Goal: Task Accomplishment & Management: Complete application form

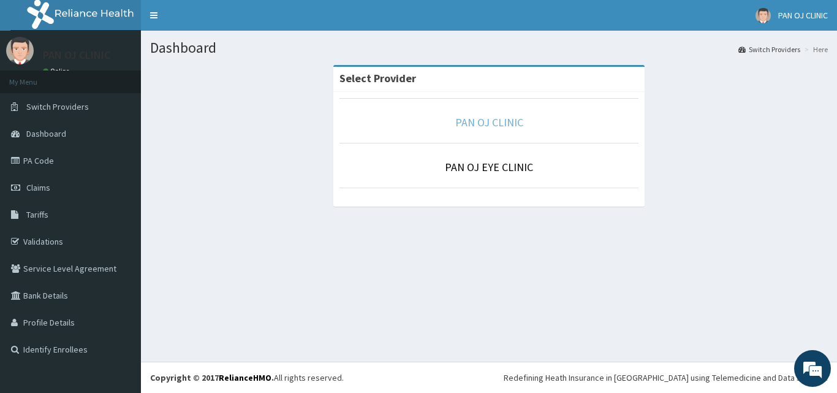
click at [478, 124] on link "PAN OJ CLINIC" at bounding box center [489, 122] width 68 height 14
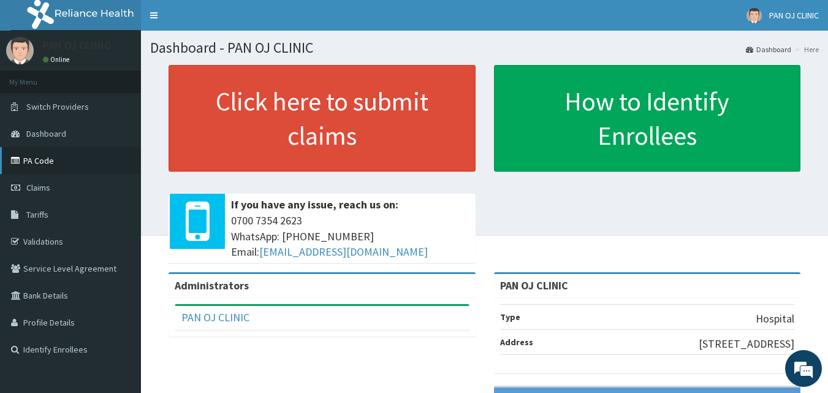
click at [50, 160] on link "PA Code" at bounding box center [70, 160] width 141 height 27
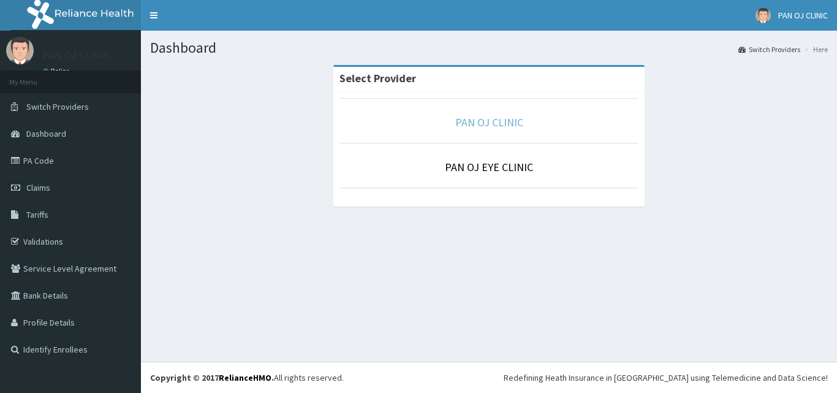
click at [496, 123] on link "PAN OJ CLINIC" at bounding box center [489, 122] width 68 height 14
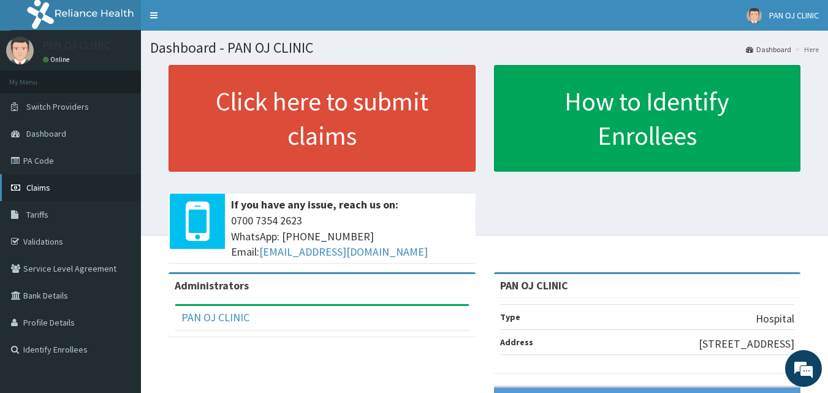
click at [34, 184] on span "Claims" at bounding box center [38, 187] width 24 height 11
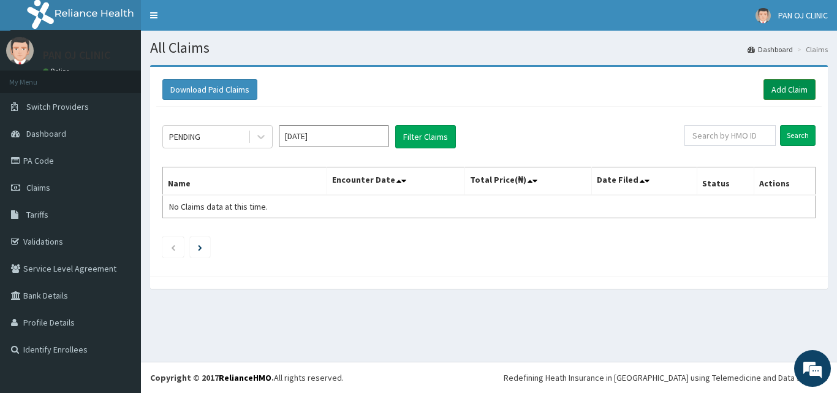
click at [789, 90] on link "Add Claim" at bounding box center [790, 89] width 52 height 21
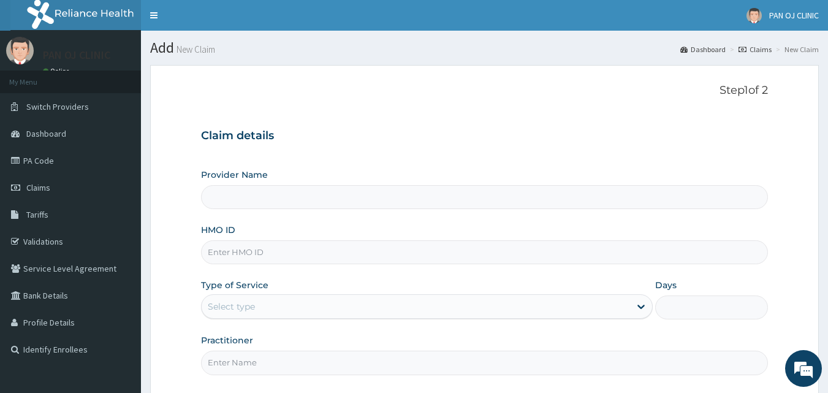
type input "PAN OJ CLINIC"
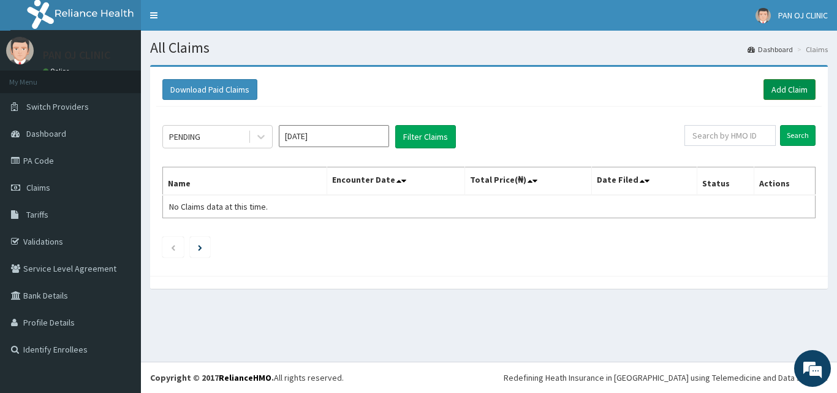
click at [794, 86] on link "Add Claim" at bounding box center [790, 89] width 52 height 21
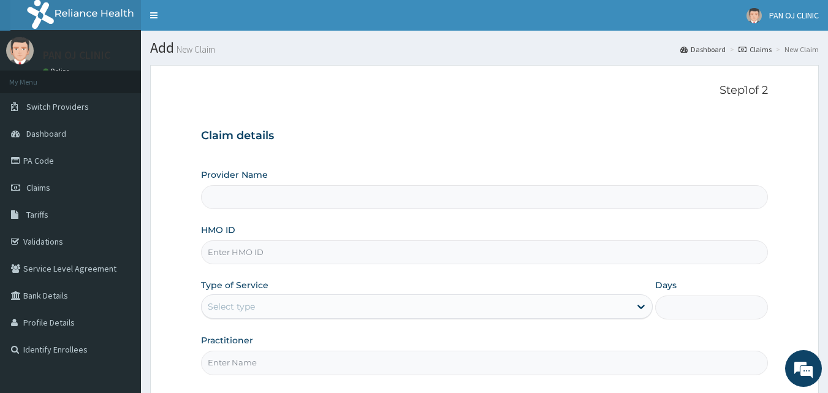
type input "PAN OJ CLINIC"
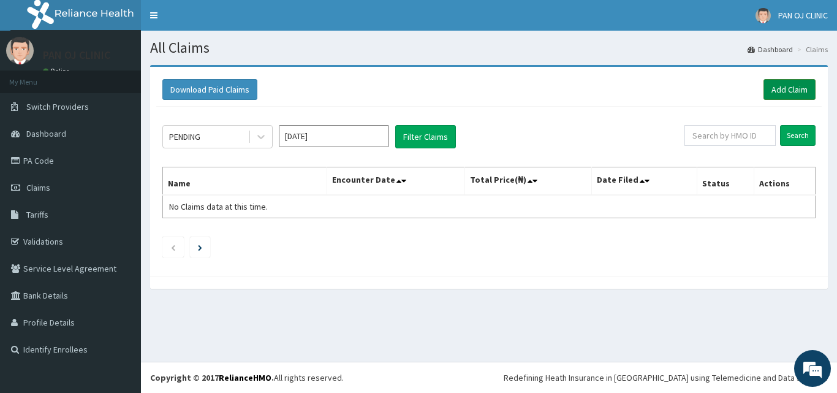
click at [786, 88] on link "Add Claim" at bounding box center [790, 89] width 52 height 21
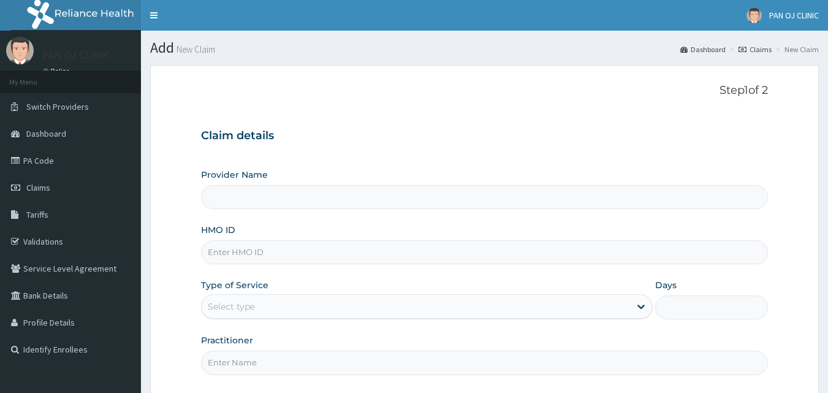
scroll to position [115, 0]
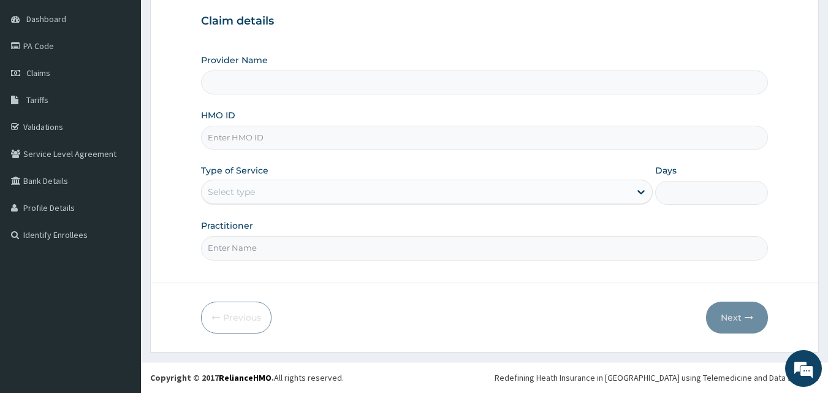
click at [223, 142] on input "HMO ID" at bounding box center [485, 138] width 568 height 24
type input "PAN OJ CLINIC"
type input "ACB/10221/E"
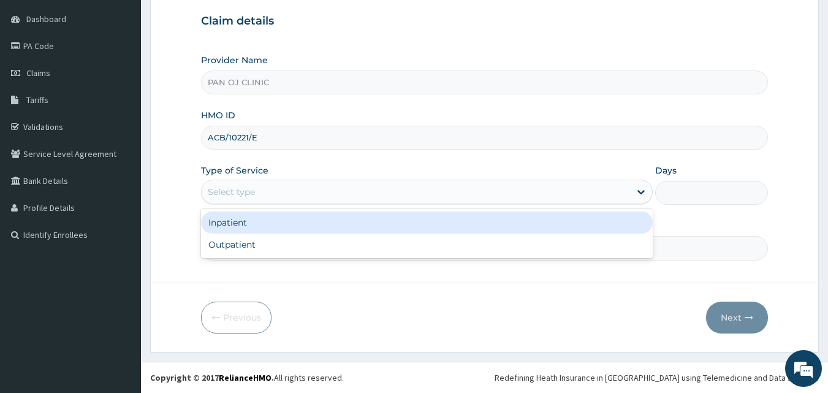
click at [273, 192] on div "Select type" at bounding box center [416, 192] width 428 height 20
click at [245, 216] on div "Inpatient" at bounding box center [427, 222] width 452 height 22
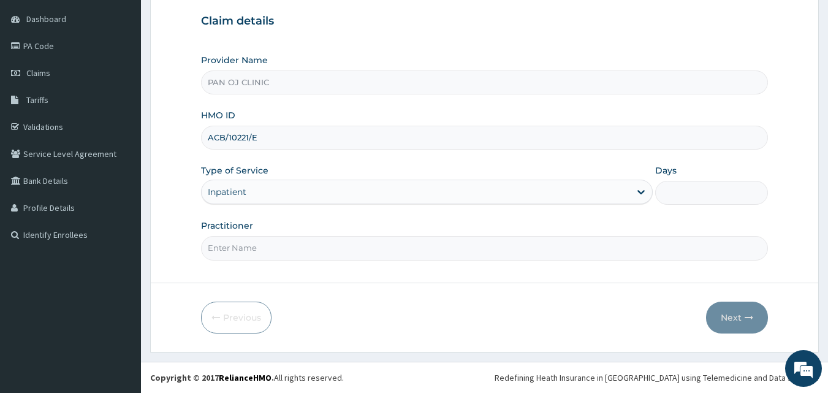
click at [260, 248] on input "Practitioner" at bounding box center [485, 248] width 568 height 24
type input "DR FRANK"
click at [670, 188] on input "Days" at bounding box center [711, 193] width 113 height 24
type input "2"
click at [739, 313] on button "Next" at bounding box center [737, 318] width 62 height 32
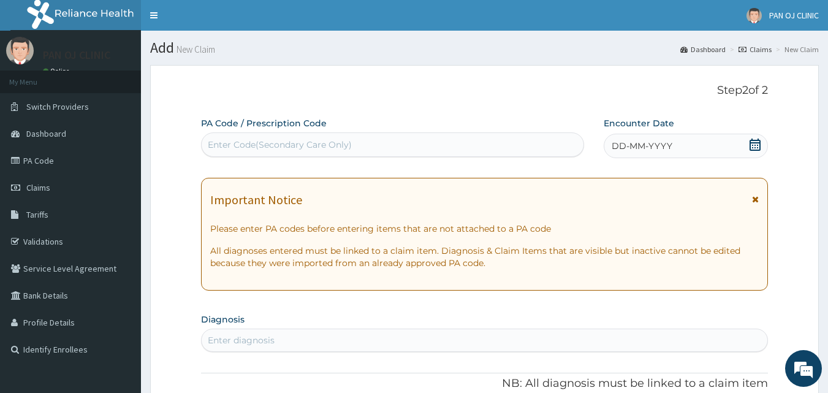
click at [759, 142] on icon at bounding box center [755, 145] width 12 height 12
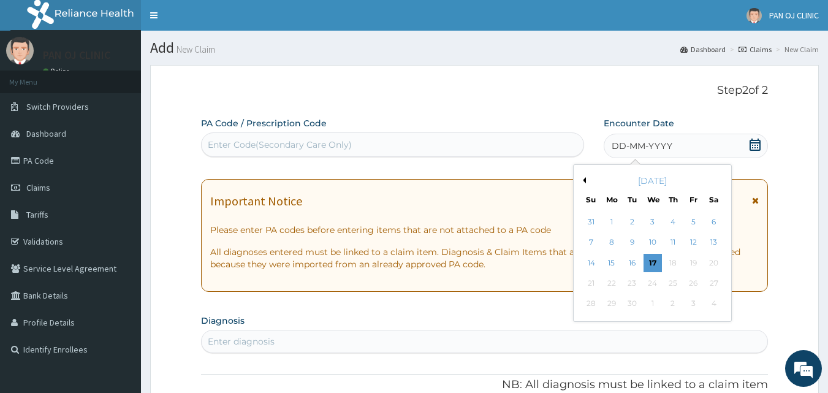
click at [586, 180] on div "September 2025" at bounding box center [653, 181] width 148 height 12
click at [585, 180] on button "Previous Month" at bounding box center [583, 180] width 6 height 6
click at [676, 282] on div "21" at bounding box center [673, 283] width 18 height 18
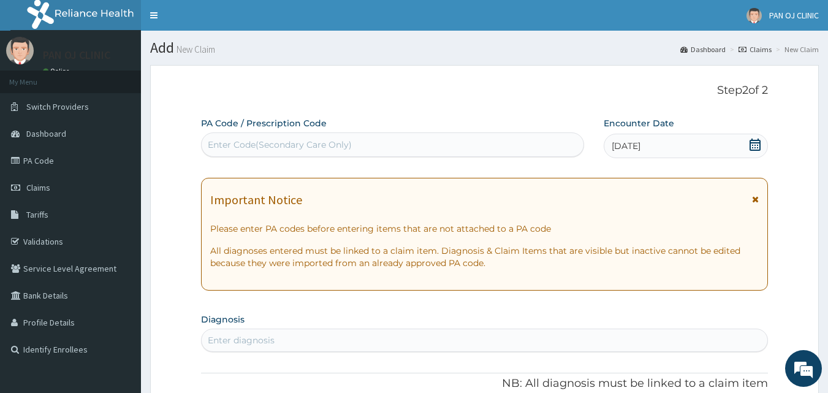
click at [222, 142] on div "Enter Code(Secondary Care Only)" at bounding box center [280, 145] width 144 height 12
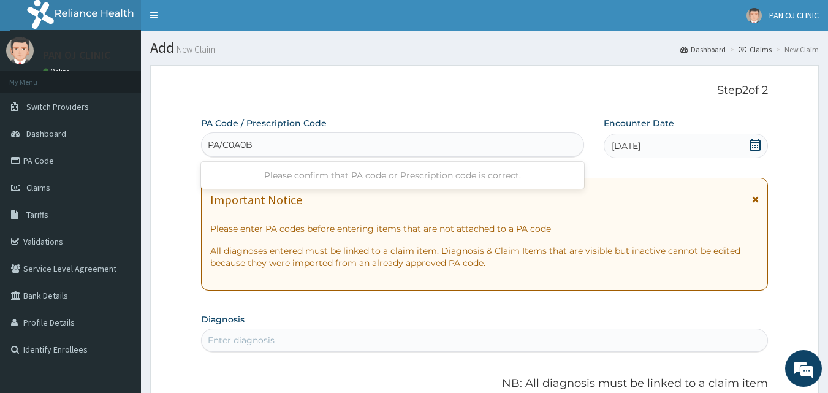
type input "PA/C0A0BC"
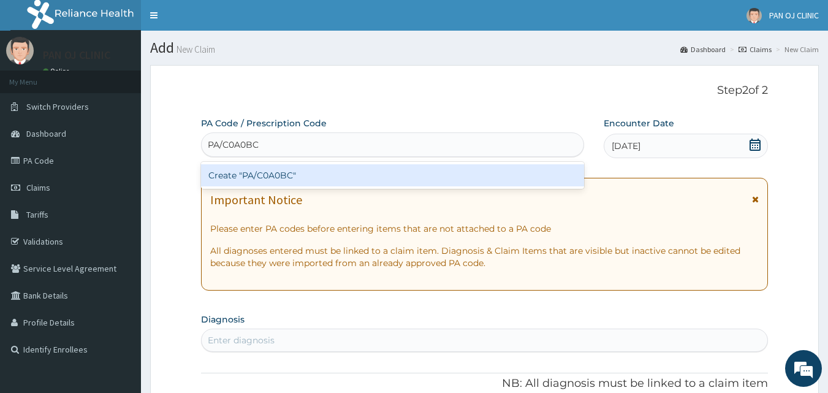
click at [264, 175] on div "Create "PA/C0A0BC"" at bounding box center [393, 175] width 384 height 22
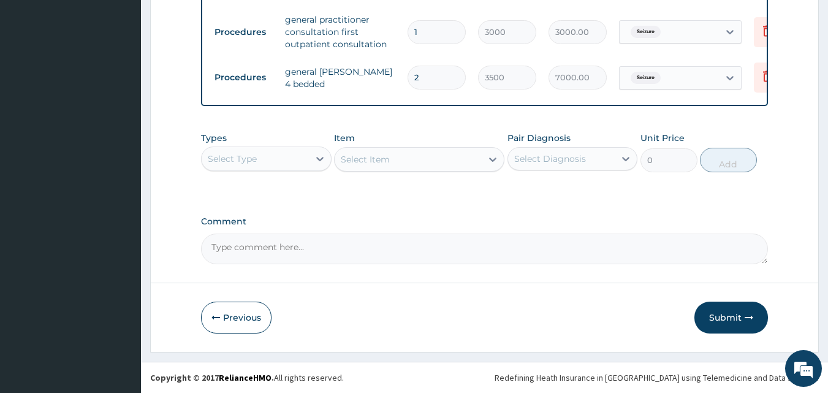
scroll to position [667, 0]
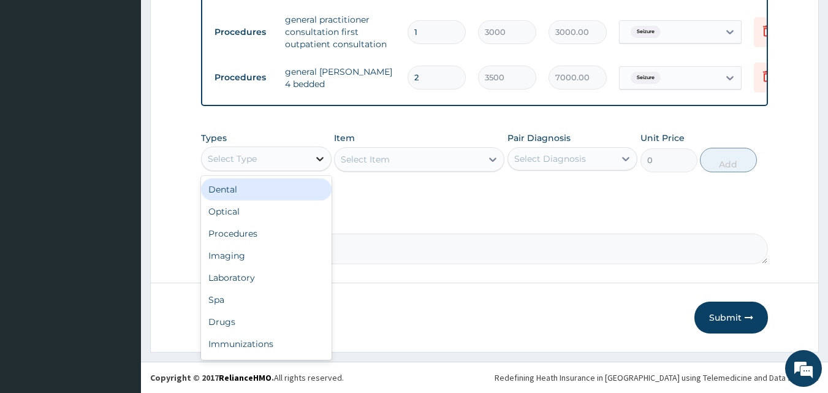
click at [322, 159] on icon at bounding box center [320, 159] width 12 height 12
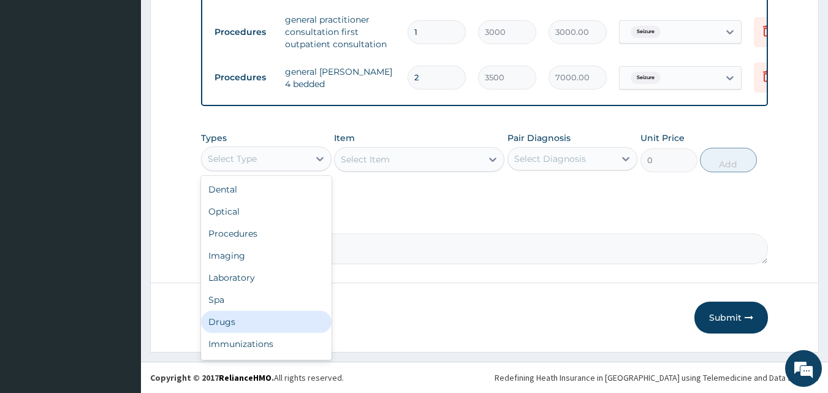
click at [234, 321] on div "Drugs" at bounding box center [266, 322] width 131 height 22
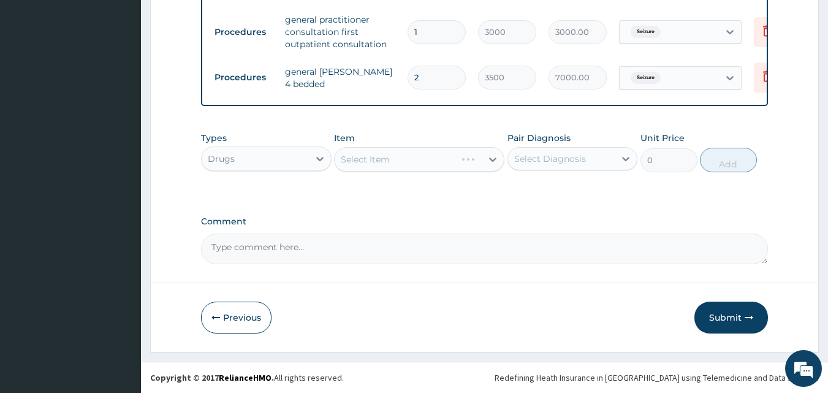
click at [484, 159] on div "Select Item" at bounding box center [419, 159] width 170 height 25
click at [486, 161] on div "Select Item" at bounding box center [419, 159] width 170 height 25
click at [485, 153] on div at bounding box center [493, 159] width 22 height 22
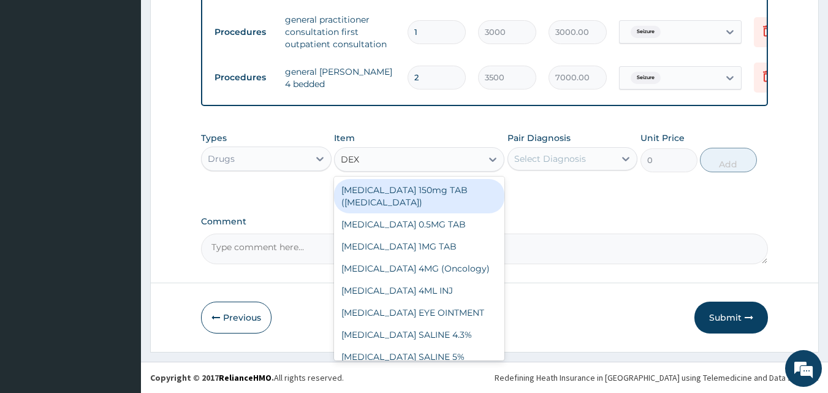
type input "DEXT"
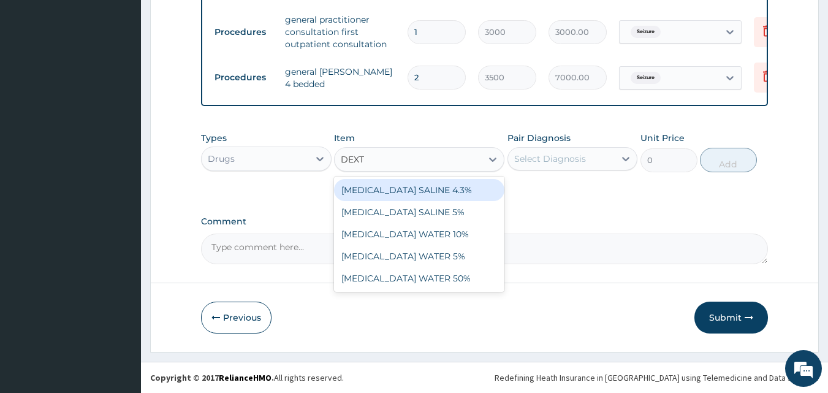
click at [428, 188] on div "[MEDICAL_DATA] SALINE 4.3%" at bounding box center [419, 190] width 170 height 22
type input "1312.5"
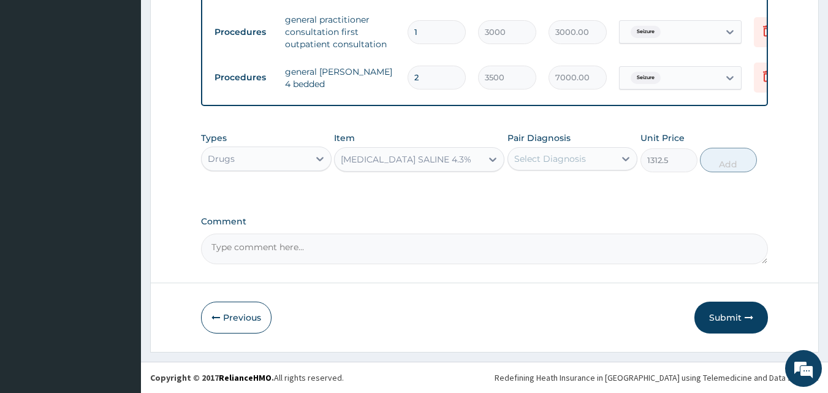
click at [609, 156] on div "Select Diagnosis" at bounding box center [561, 159] width 107 height 20
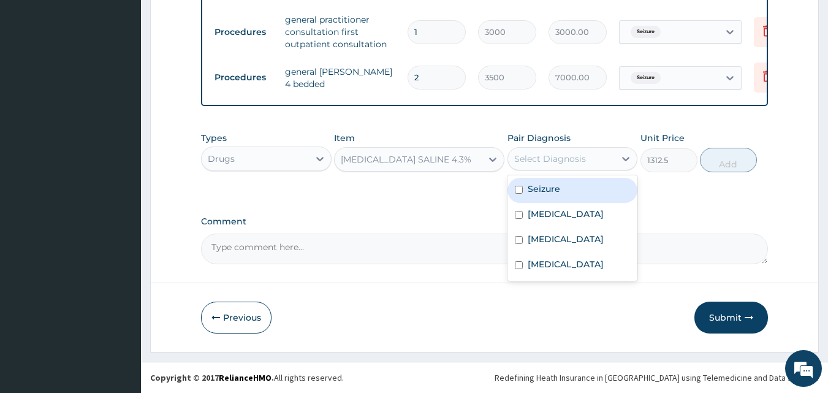
click at [545, 190] on label "Seizure" at bounding box center [544, 189] width 32 height 12
checkbox input "true"
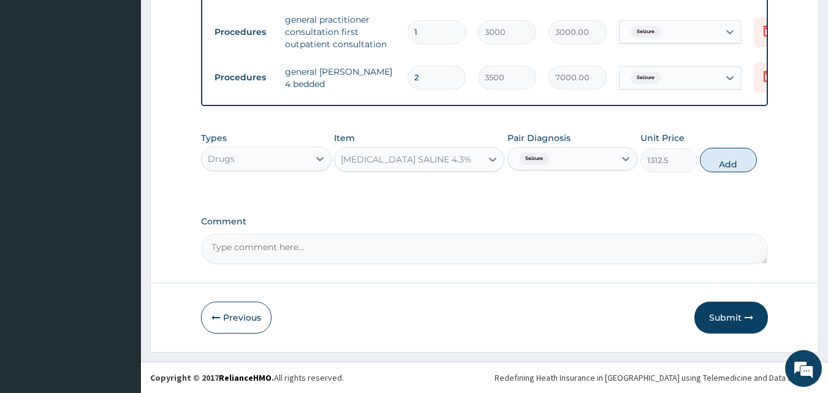
drag, startPoint x: 714, startPoint y: 164, endPoint x: 511, endPoint y: 196, distance: 206.0
click at [704, 169] on button "Add" at bounding box center [728, 160] width 57 height 25
type input "0"
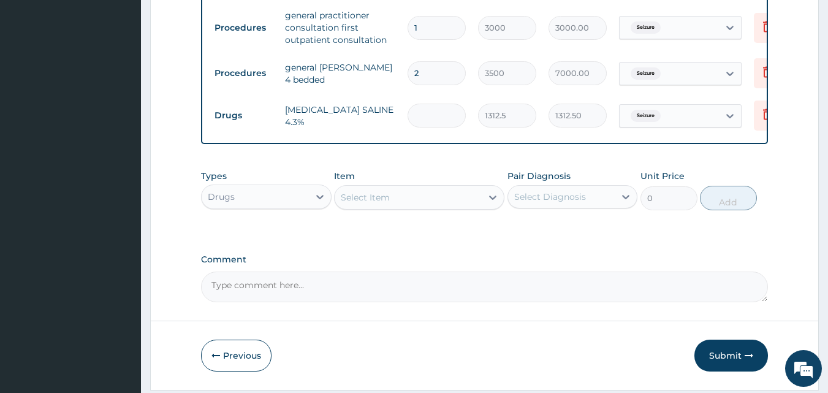
type input "0.00"
type input "3"
type input "3937.50"
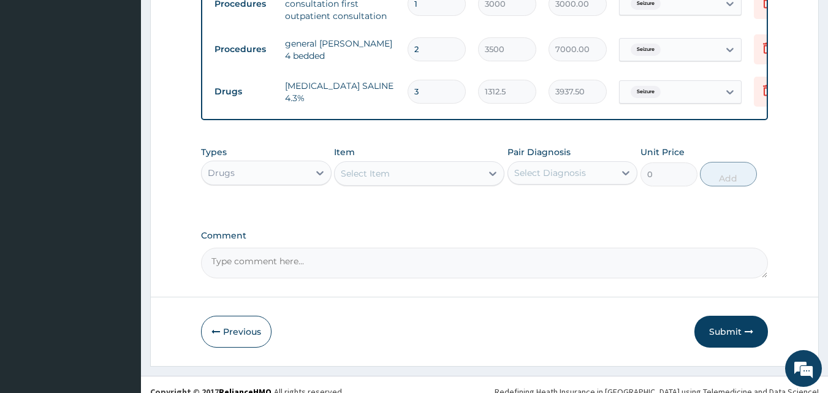
scroll to position [709, 0]
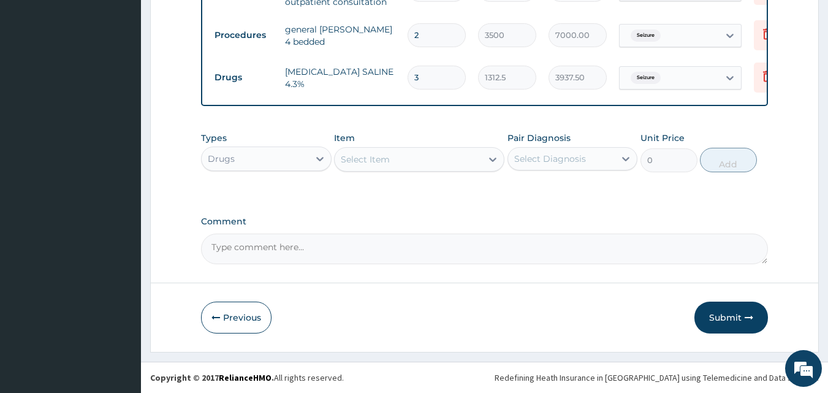
type input "3"
click at [481, 155] on div "Select Item" at bounding box center [408, 160] width 147 height 20
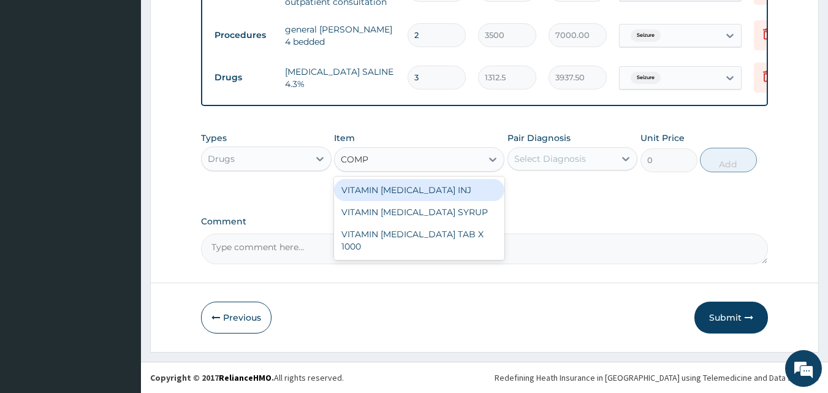
type input "COMPL"
click at [419, 189] on div "VITAMIN B COMPLEX INJ" at bounding box center [419, 190] width 170 height 22
type input "700"
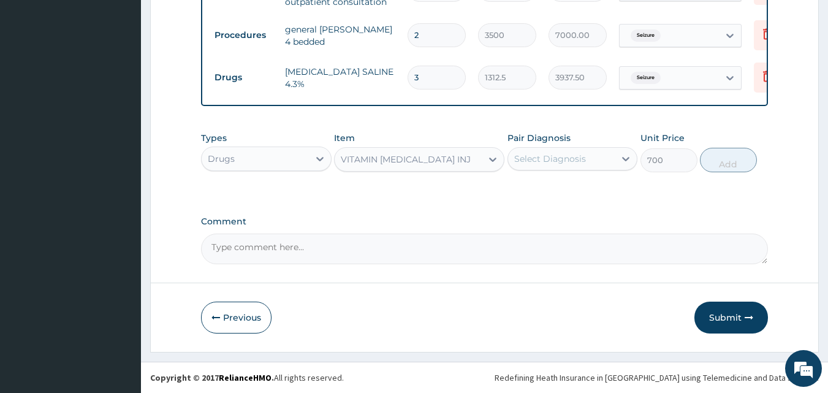
click at [566, 151] on div "Select Diagnosis" at bounding box center [561, 159] width 107 height 20
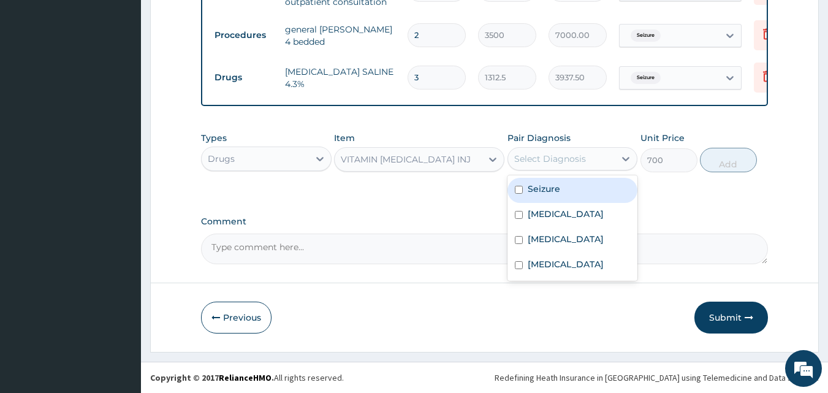
click at [538, 189] on label "Seizure" at bounding box center [544, 189] width 32 height 12
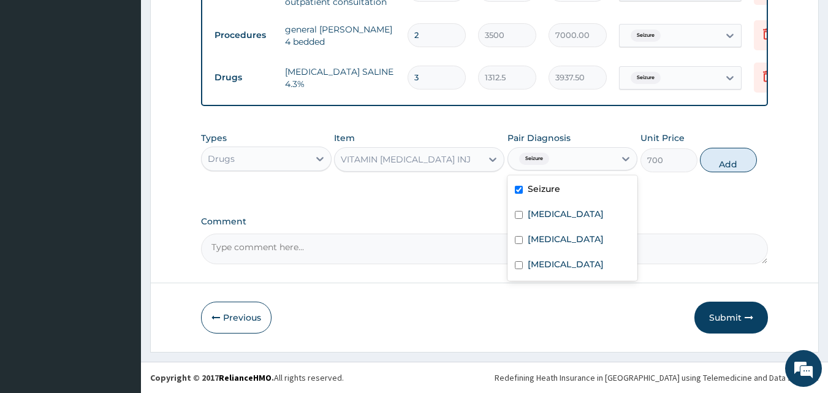
click at [547, 189] on label "Seizure" at bounding box center [544, 189] width 32 height 12
checkbox input "false"
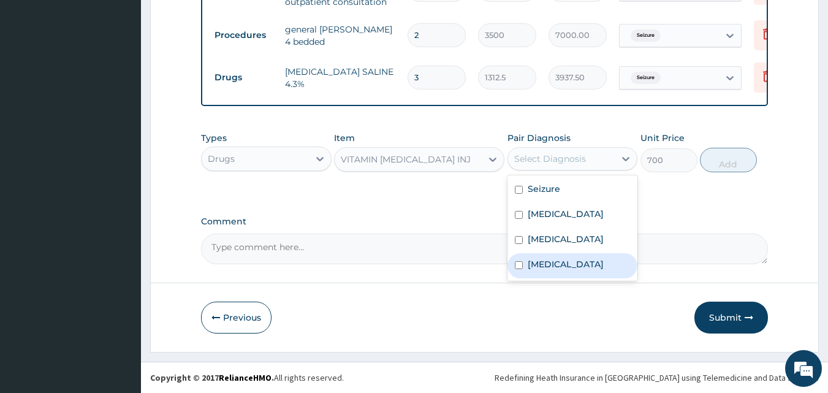
click at [533, 262] on label "Sepsis" at bounding box center [566, 264] width 76 height 12
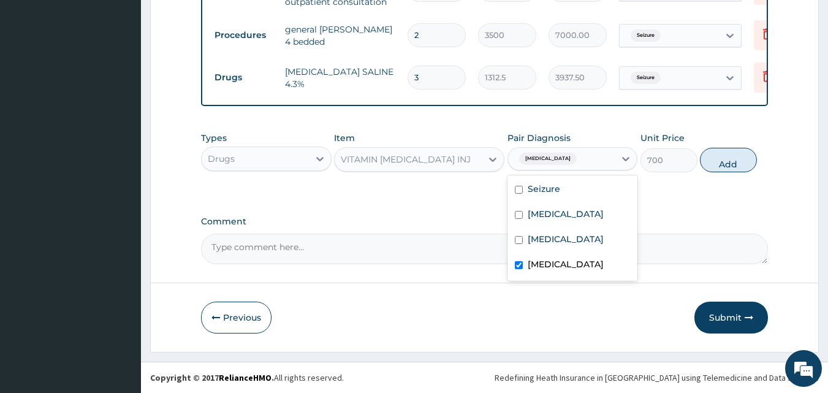
checkbox input "true"
click at [735, 161] on button "Add" at bounding box center [728, 160] width 57 height 25
type input "0"
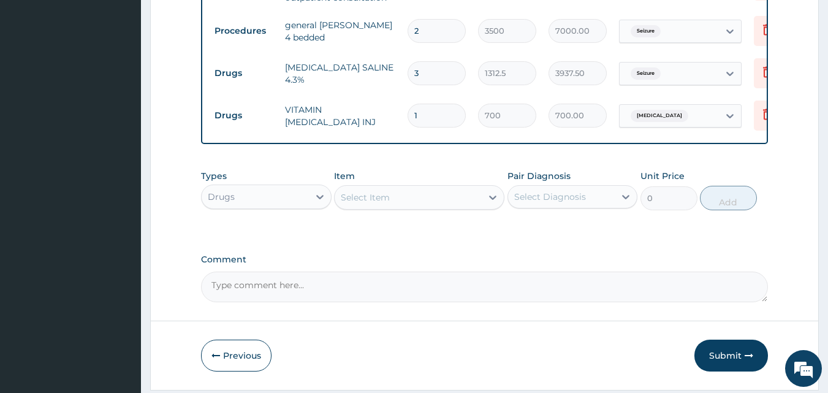
type input "0"
type input "0.00"
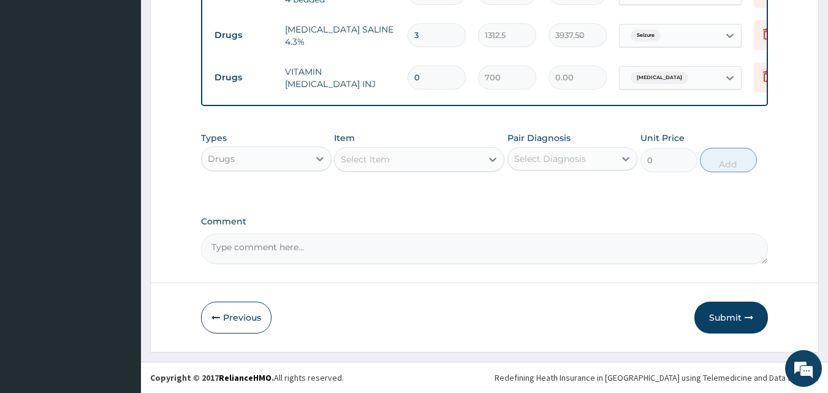
scroll to position [751, 0]
type input "0"
click at [472, 153] on div "Select Item" at bounding box center [408, 160] width 147 height 20
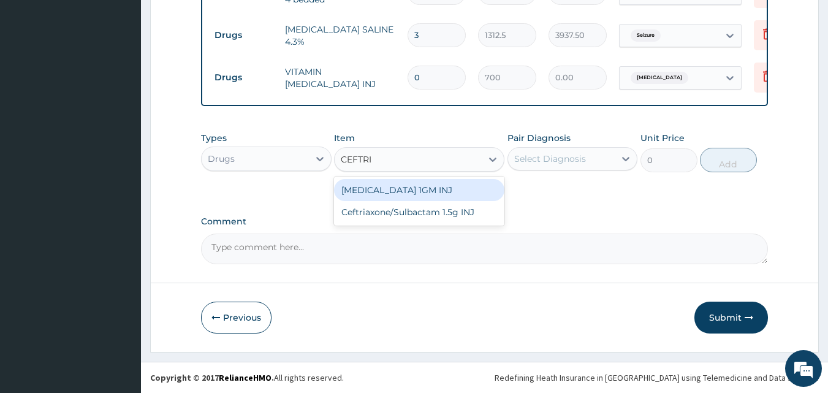
type input "CEFTRIA"
click at [452, 186] on div "CEFTRIAXONE 1GM INJ" at bounding box center [419, 190] width 170 height 22
type input "1400"
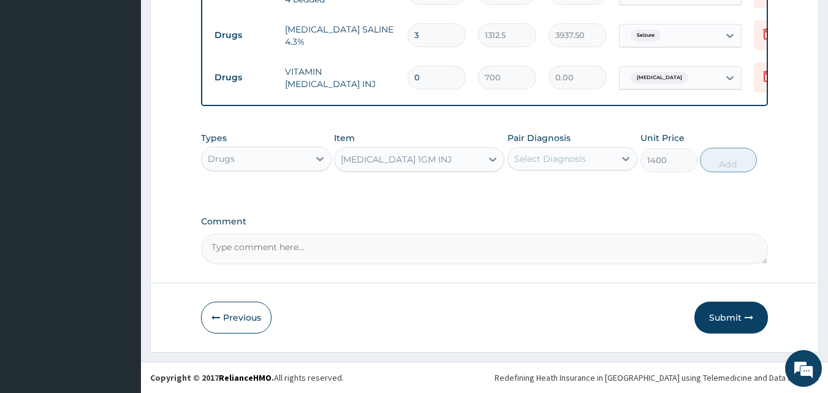
click at [604, 160] on div "Select Diagnosis" at bounding box center [561, 159] width 107 height 20
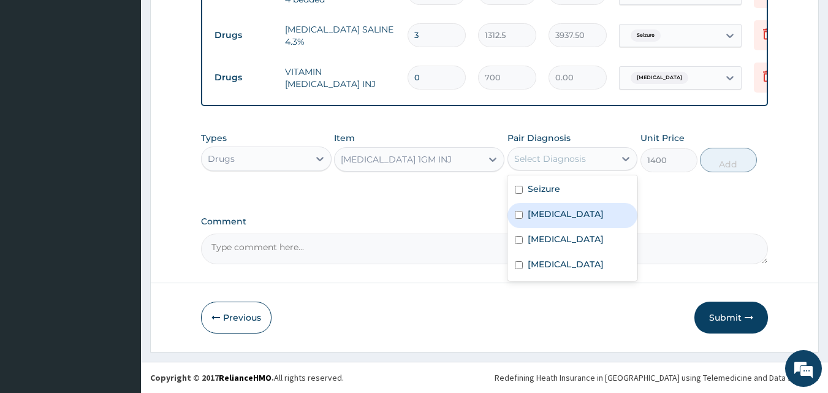
click at [534, 215] on label "Pneumonia" at bounding box center [566, 214] width 76 height 12
checkbox input "true"
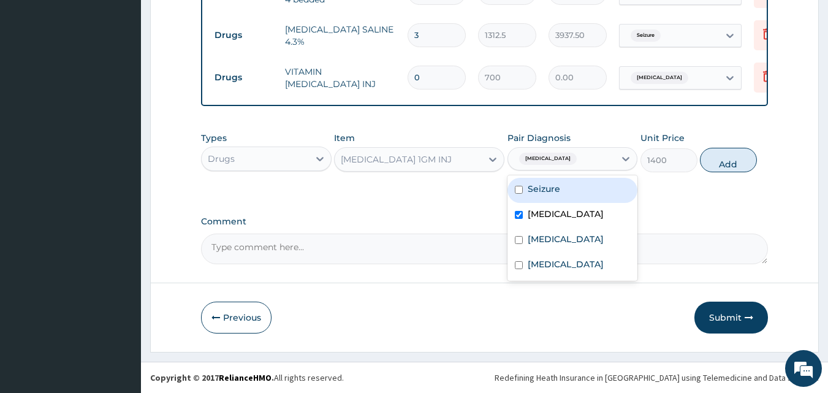
click at [725, 158] on button "Add" at bounding box center [728, 160] width 57 height 25
type input "0"
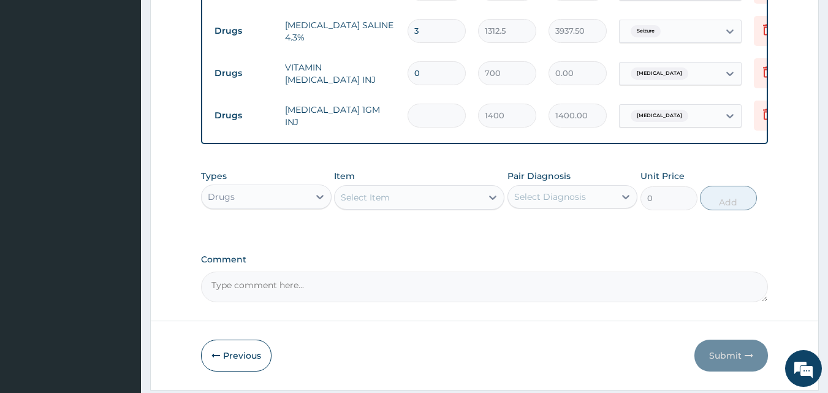
type input "0.00"
type input "2"
type input "2800.00"
type input "2"
drag, startPoint x: 424, startPoint y: 66, endPoint x: 406, endPoint y: 55, distance: 21.4
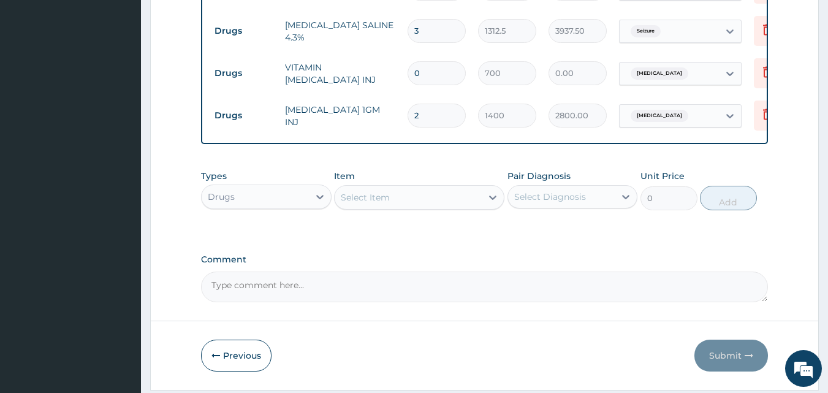
click at [423, 67] on input "0" at bounding box center [437, 73] width 58 height 24
type input "1"
type input "700.00"
type input "1"
click at [480, 197] on div "Select Item" at bounding box center [408, 198] width 147 height 20
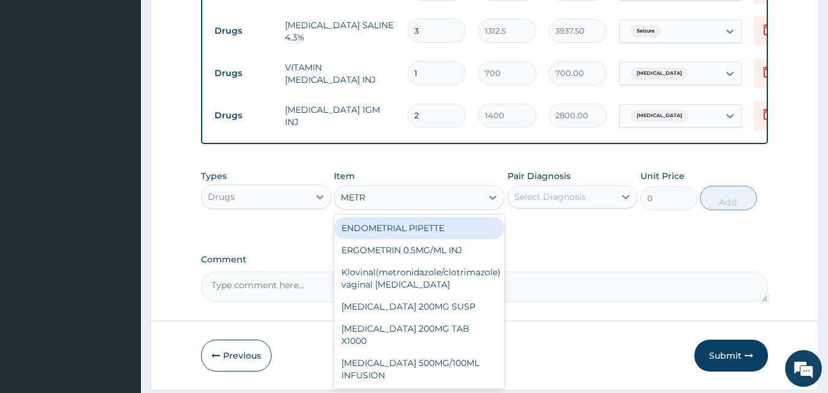
type input "METRO"
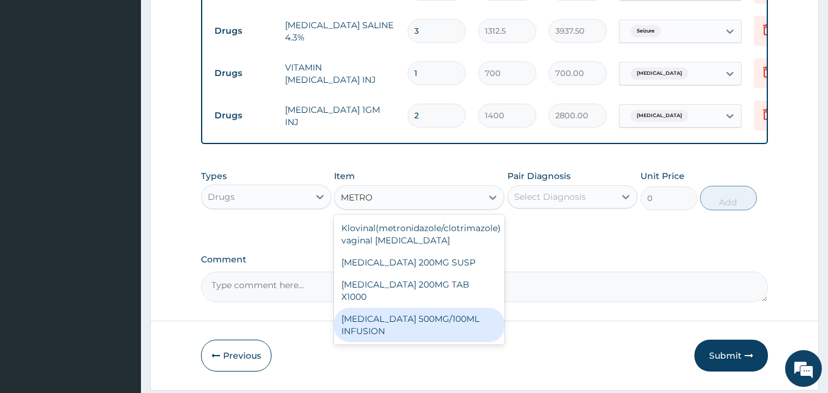
click at [398, 328] on div "[MEDICAL_DATA] 500MG/100ML INFUSION" at bounding box center [419, 325] width 170 height 34
type input "1050"
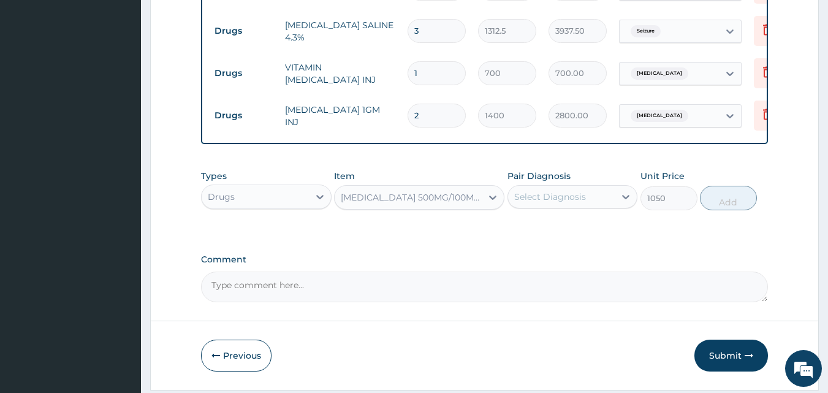
click at [578, 187] on div "Pair Diagnosis Select Diagnosis" at bounding box center [572, 190] width 131 height 40
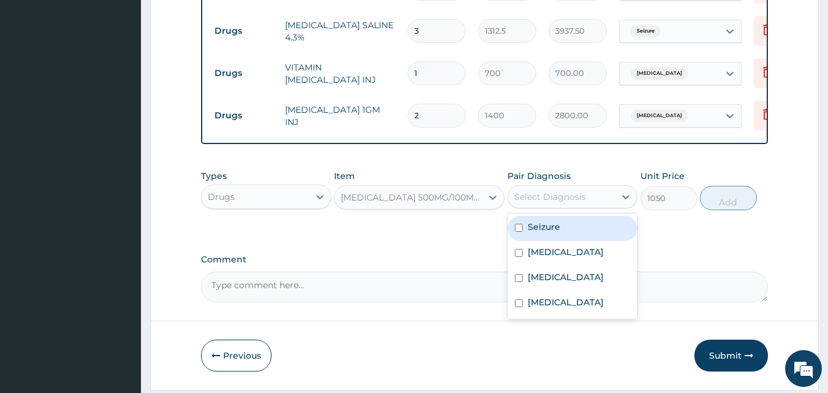
click at [589, 200] on div "Select Diagnosis" at bounding box center [561, 197] width 107 height 20
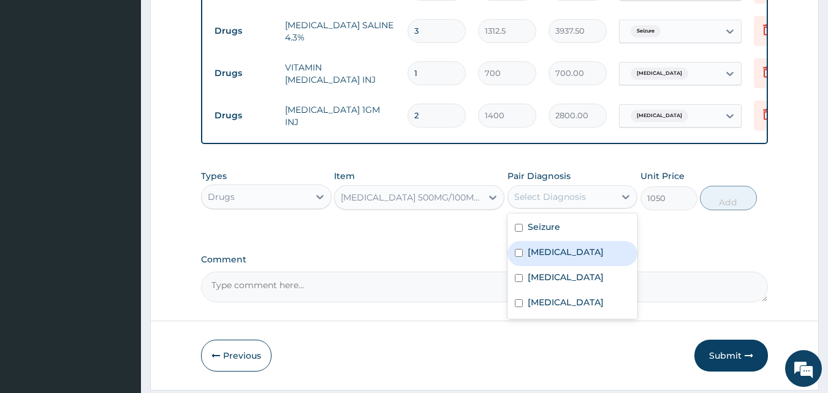
click at [553, 258] on label "Pneumonia" at bounding box center [566, 252] width 76 height 12
checkbox input "true"
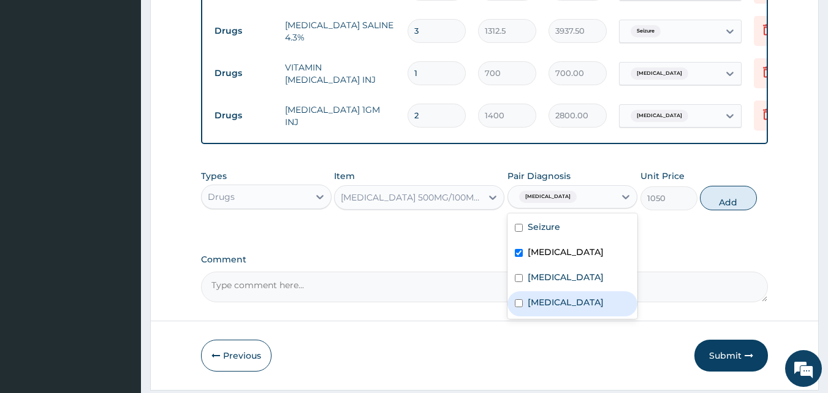
drag, startPoint x: 540, startPoint y: 312, endPoint x: 551, endPoint y: 309, distance: 11.5
click at [541, 308] on label "Sepsis" at bounding box center [566, 302] width 76 height 12
checkbox input "true"
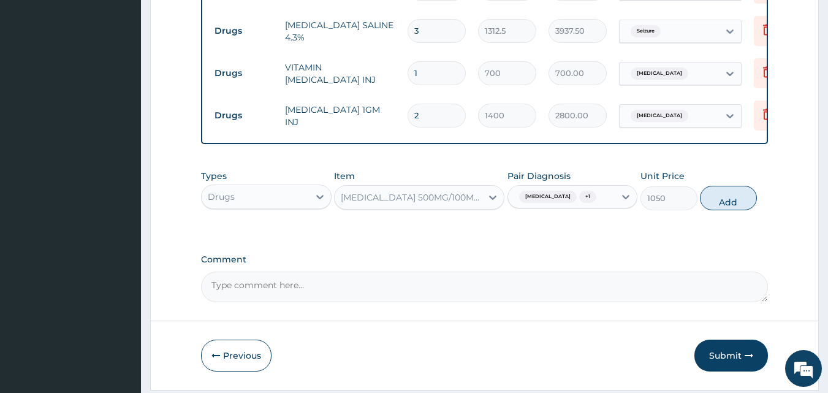
click at [762, 208] on div "Types Drugs Item METRONIDAZOLE 500MG/100ML INFUSION Pair Diagnosis Pneumonia + …" at bounding box center [485, 190] width 568 height 53
click at [739, 210] on button "Add" at bounding box center [728, 198] width 57 height 25
type input "0"
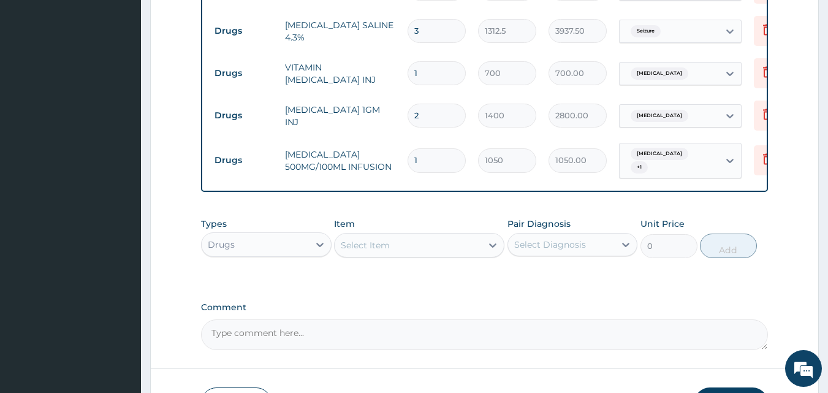
type input "0.00"
type input "2"
type input "2100.00"
type input "2"
click at [477, 240] on div "Select Item" at bounding box center [408, 245] width 147 height 20
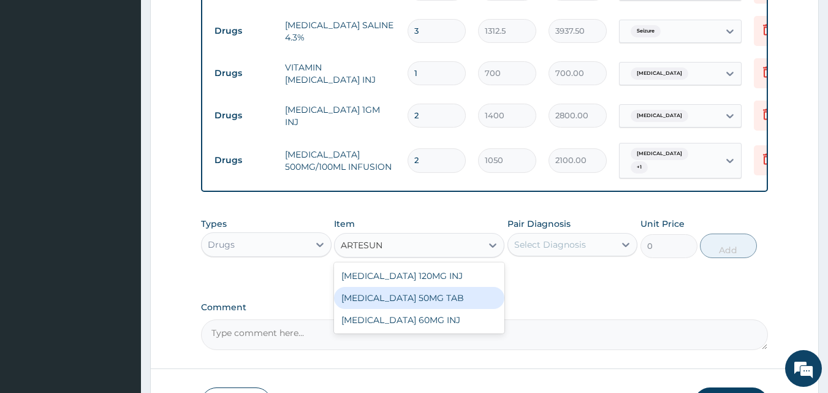
type input "ARTESUN"
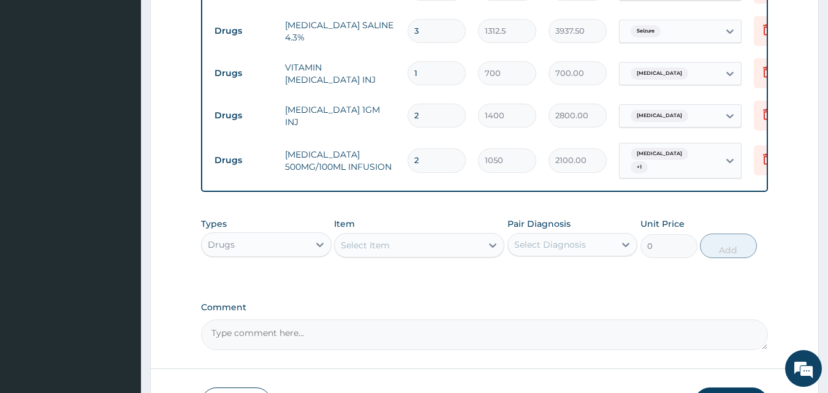
drag, startPoint x: 428, startPoint y: 306, endPoint x: 368, endPoint y: 296, distance: 61.6
click at [374, 303] on label "Comment" at bounding box center [485, 307] width 568 height 10
click at [374, 319] on textarea "Comment" at bounding box center [485, 334] width 568 height 31
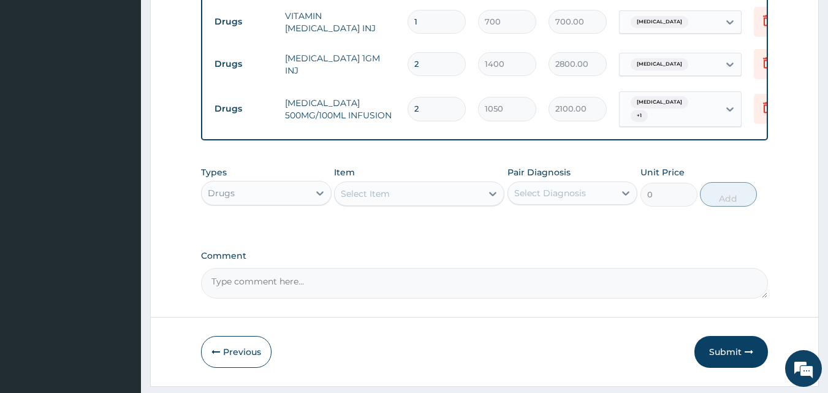
scroll to position [836, 0]
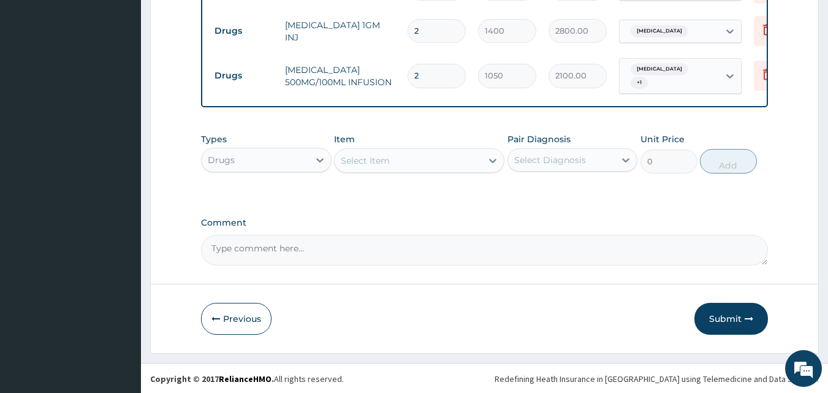
click at [468, 151] on div "Select Item" at bounding box center [408, 161] width 147 height 20
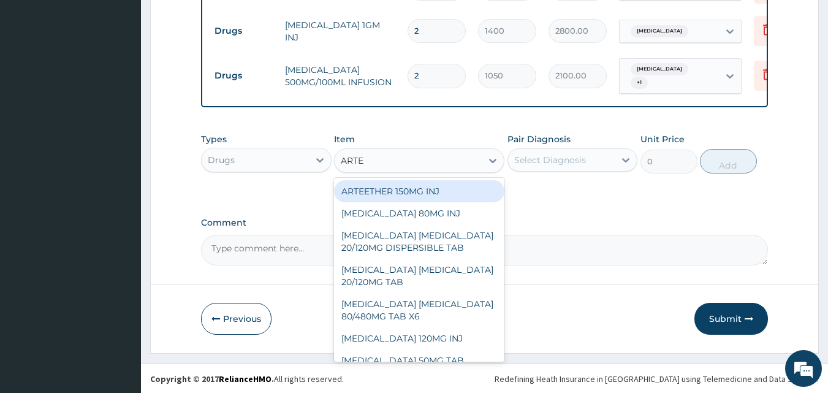
type input "ARTES"
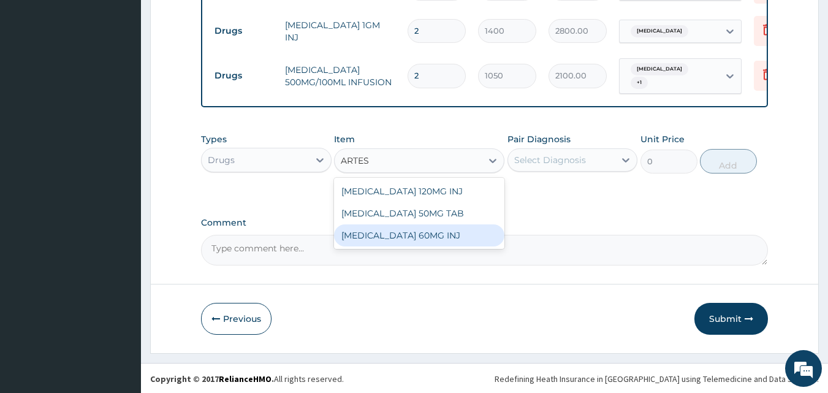
drag, startPoint x: 425, startPoint y: 229, endPoint x: 449, endPoint y: 230, distance: 23.9
click at [426, 229] on div "ARTESUNATE 60MG INJ" at bounding box center [419, 235] width 170 height 22
type input "1750"
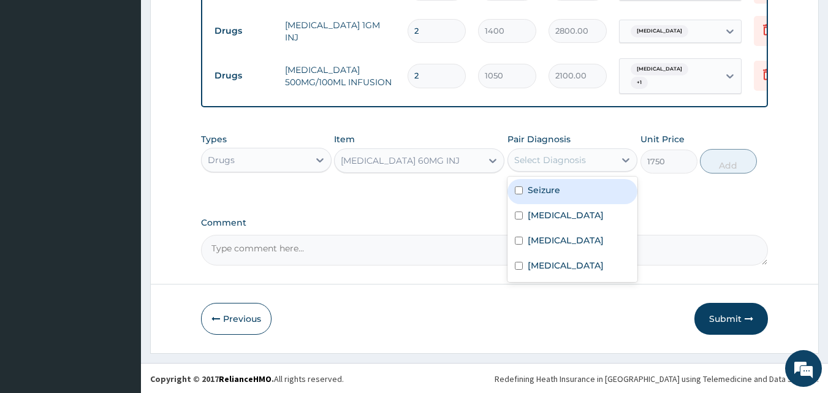
drag, startPoint x: 594, startPoint y: 157, endPoint x: 582, endPoint y: 164, distance: 14.0
click at [594, 156] on div "Select Diagnosis" at bounding box center [561, 160] width 107 height 20
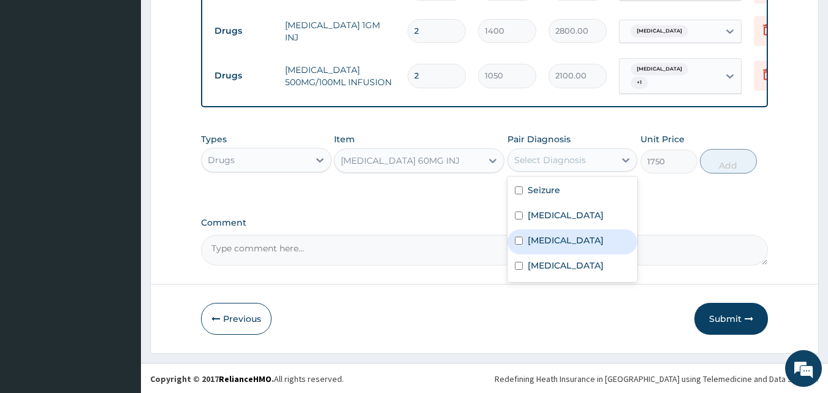
click at [536, 243] on label "Malaria" at bounding box center [566, 240] width 76 height 12
checkbox input "true"
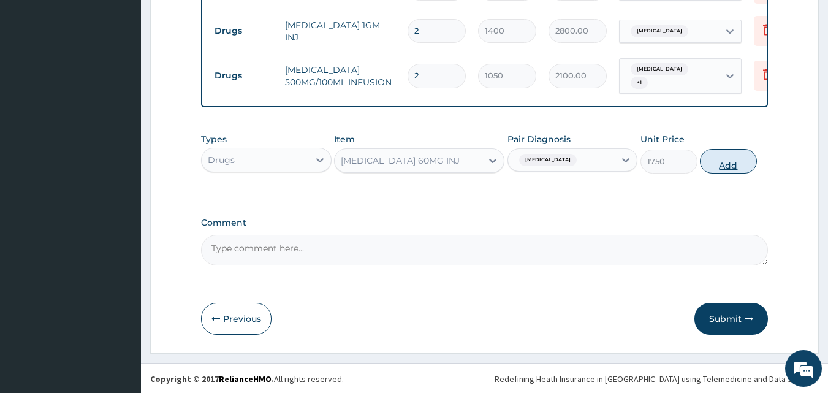
click at [724, 156] on button "Add" at bounding box center [728, 161] width 57 height 25
type input "0"
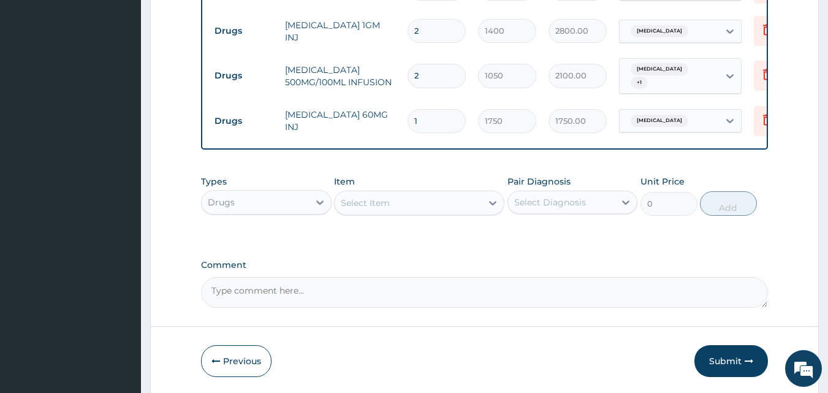
type input "0.00"
type input "54"
type input "94500.00"
type input "5"
type input "8750.00"
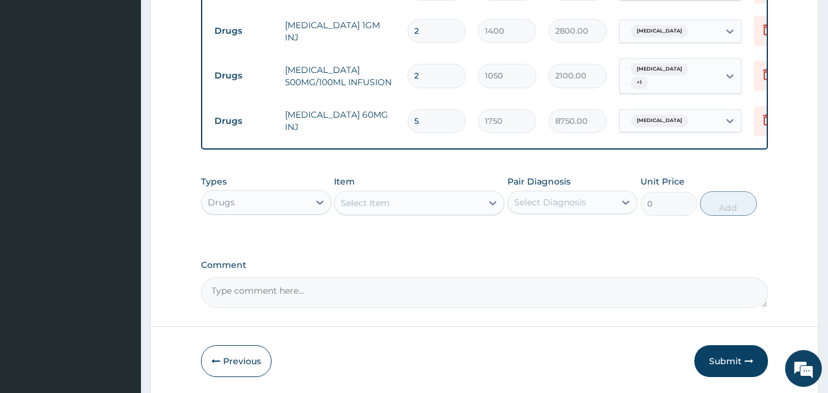
type input "0.00"
type input "5"
type input "8750.00"
type input "0.00"
type input "4"
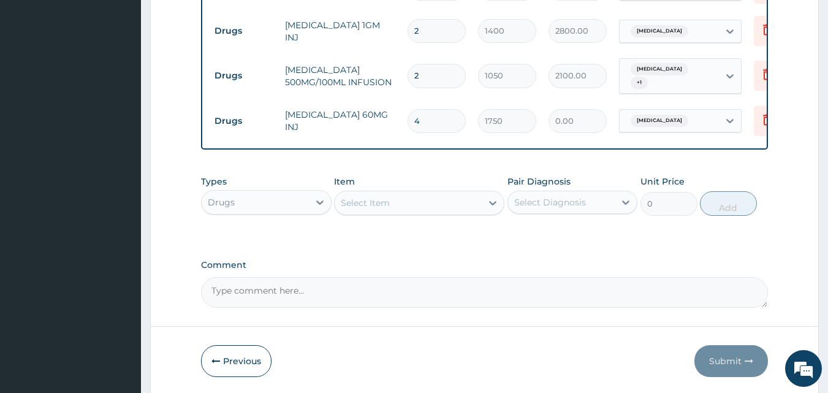
type input "7000.00"
type input "4"
click at [476, 210] on div "Select Item" at bounding box center [408, 203] width 147 height 20
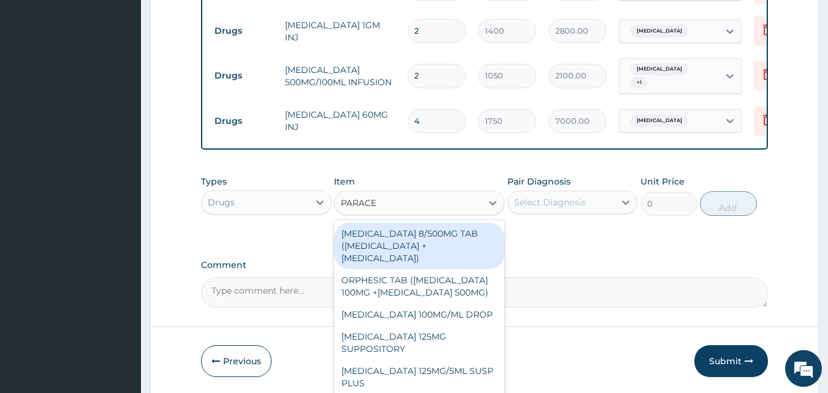
type input "PARACET"
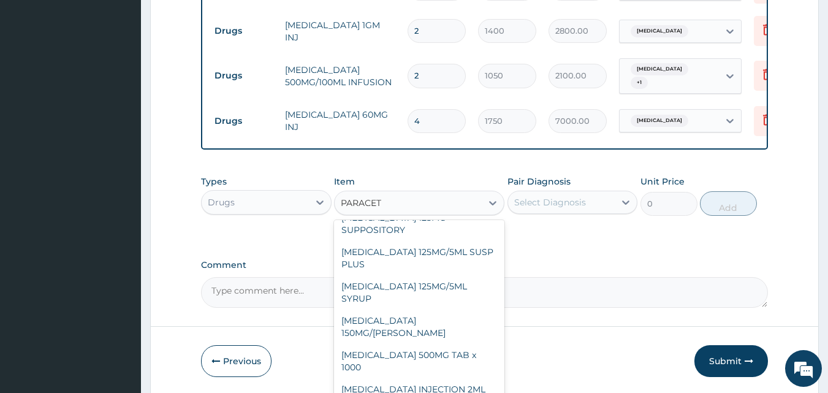
scroll to position [143, 0]
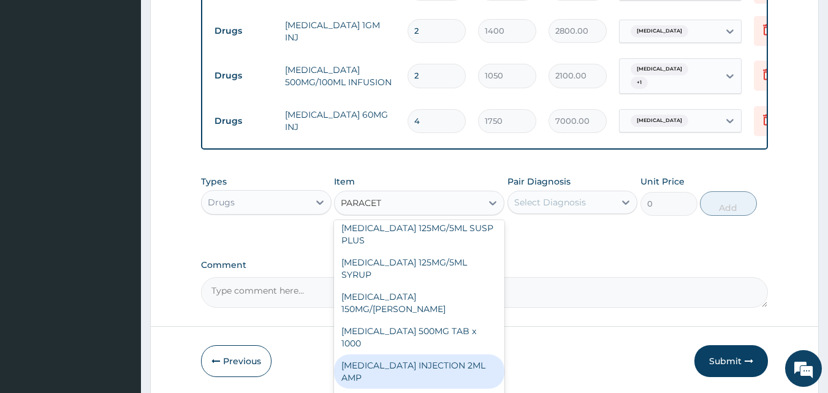
click at [425, 354] on div "PARACETAMOL INJECTION 2ML AMP" at bounding box center [419, 371] width 170 height 34
type input "700"
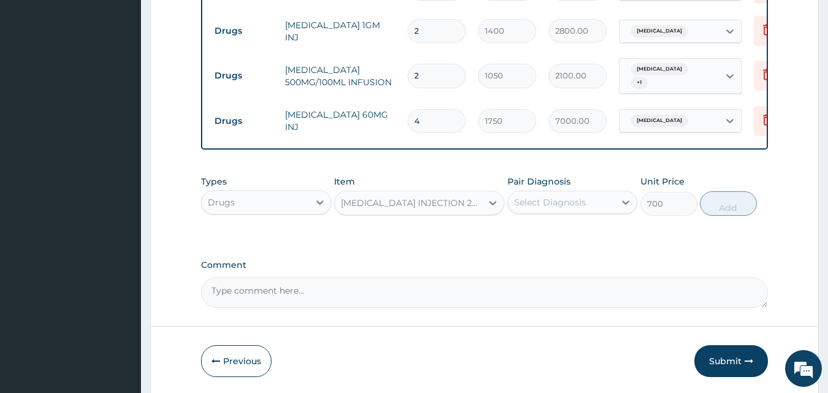
drag, startPoint x: 571, startPoint y: 191, endPoint x: 571, endPoint y: 198, distance: 6.8
click at [572, 192] on div "Select Diagnosis" at bounding box center [561, 202] width 107 height 20
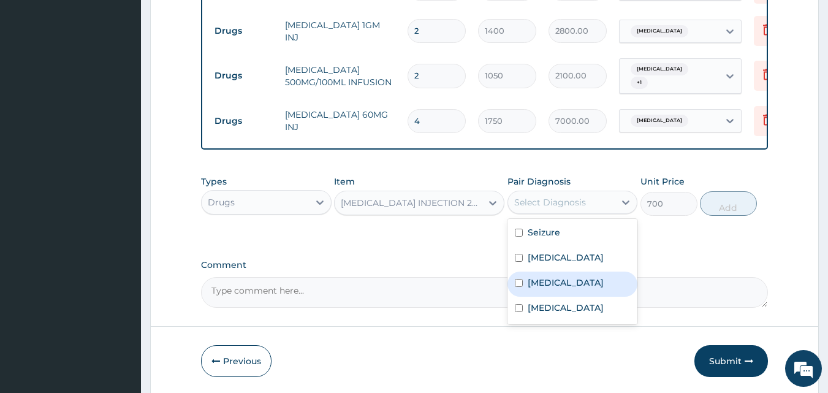
click at [543, 280] on label "Malaria" at bounding box center [566, 282] width 76 height 12
checkbox input "true"
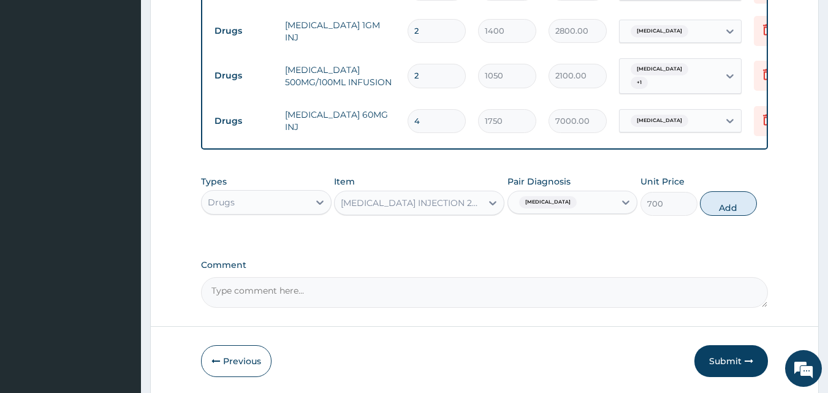
click at [732, 208] on button "Add" at bounding box center [728, 203] width 57 height 25
type input "0"
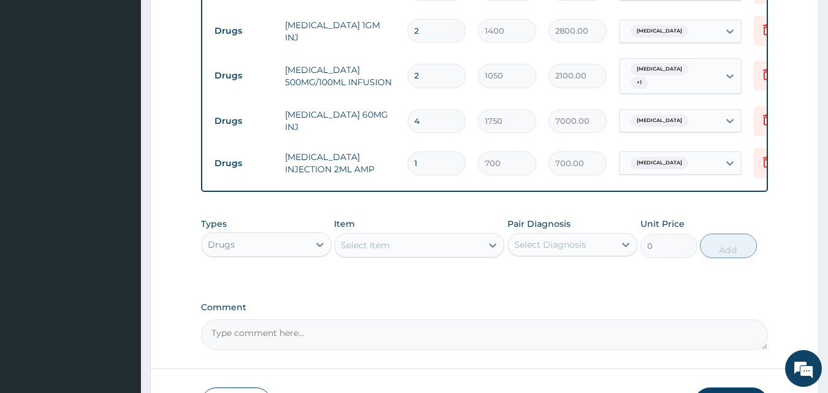
type input "0.00"
type input "6"
type input "4200.00"
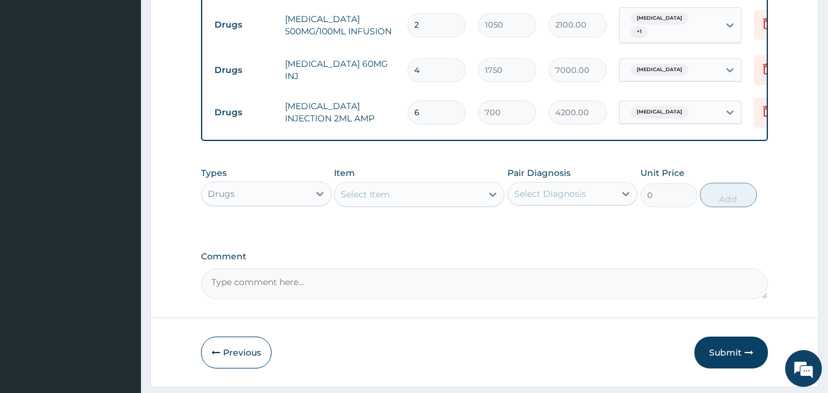
scroll to position [921, 0]
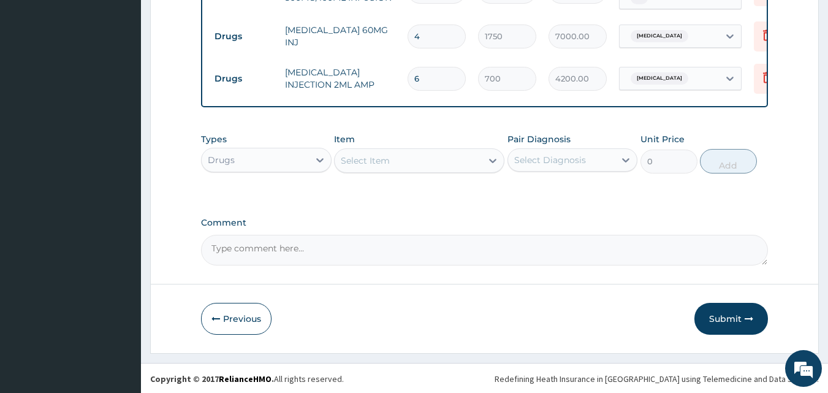
type input "6"
click at [471, 162] on div "Select Item" at bounding box center [408, 161] width 147 height 20
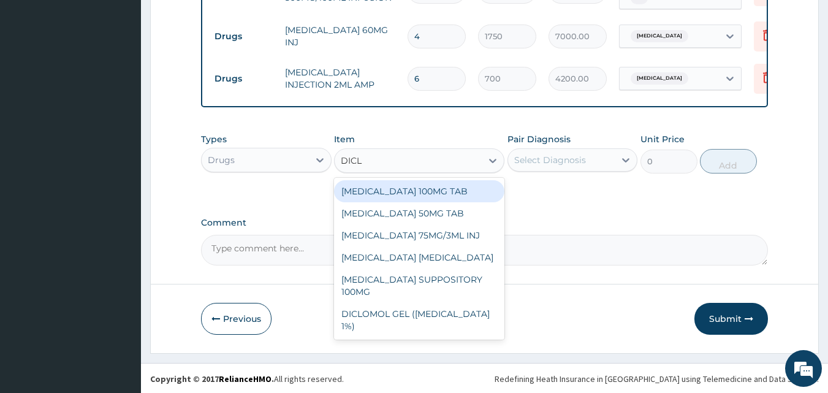
type input "DICLO"
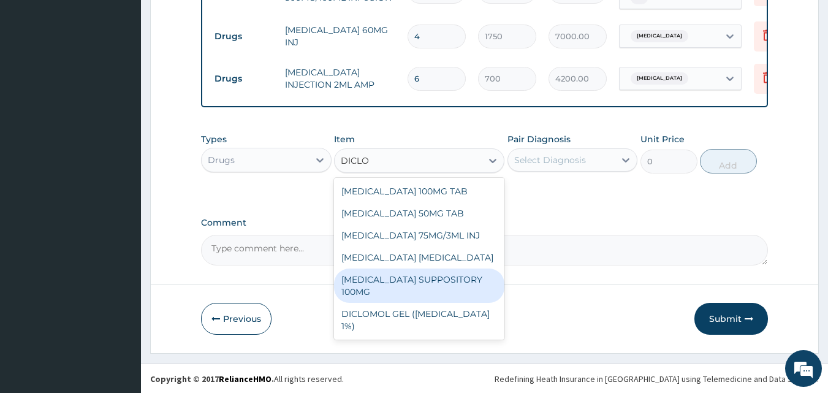
click at [422, 281] on div "DICLOFENAC SUPPOSITORY 100MG" at bounding box center [419, 285] width 170 height 34
type input "787.5"
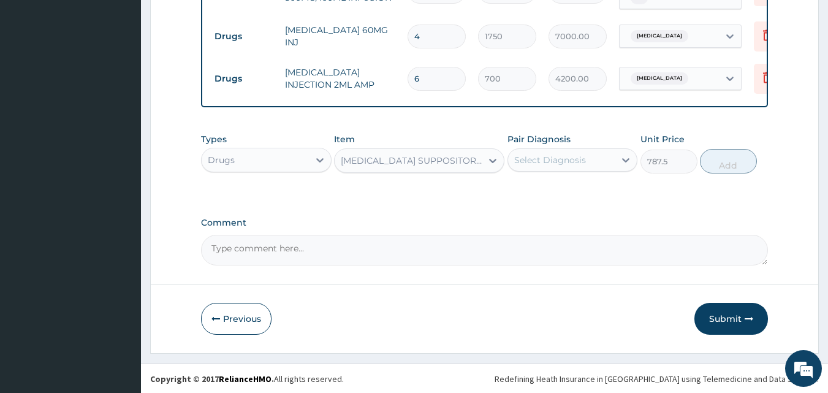
click at [585, 162] on div "Select Diagnosis" at bounding box center [561, 160] width 107 height 20
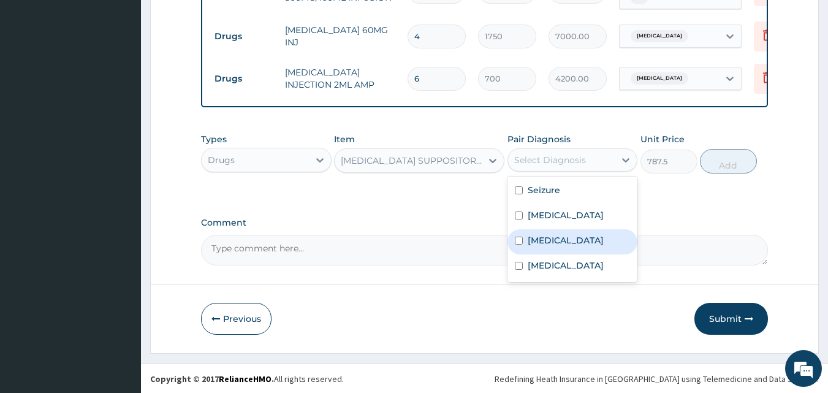
drag, startPoint x: 550, startPoint y: 241, endPoint x: 571, endPoint y: 229, distance: 24.2
click at [551, 240] on label "Malaria" at bounding box center [566, 240] width 76 height 12
checkbox input "true"
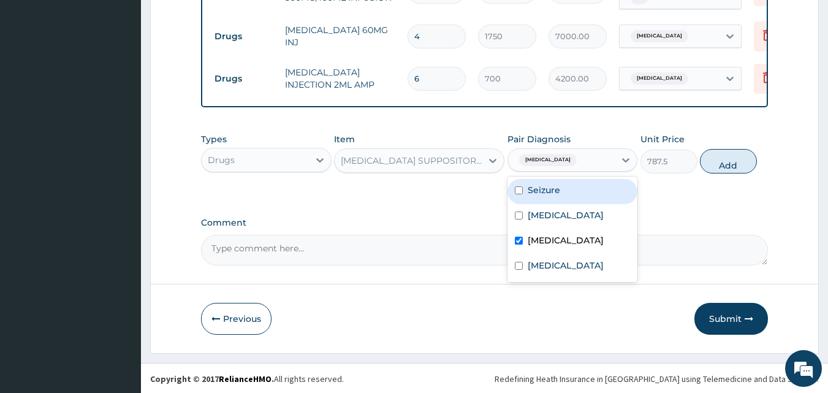
click at [534, 191] on label "Seizure" at bounding box center [544, 190] width 32 height 12
checkbox input "true"
drag, startPoint x: 732, startPoint y: 163, endPoint x: 721, endPoint y: 167, distance: 11.6
click at [732, 162] on button "Add" at bounding box center [728, 161] width 57 height 25
type input "0"
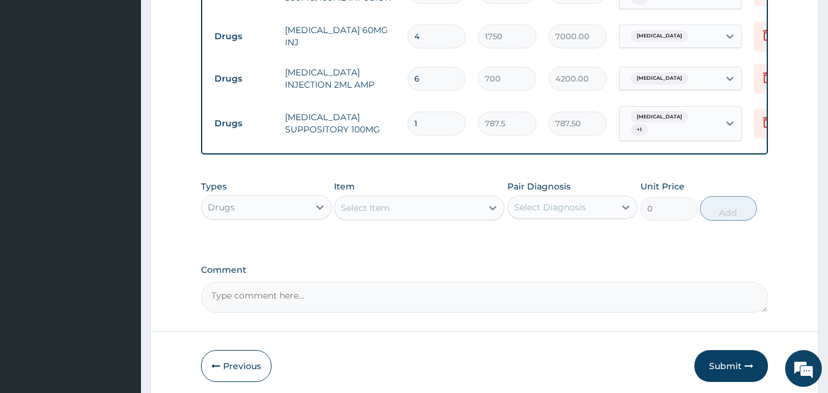
click at [445, 199] on div "Select Item" at bounding box center [408, 208] width 147 height 20
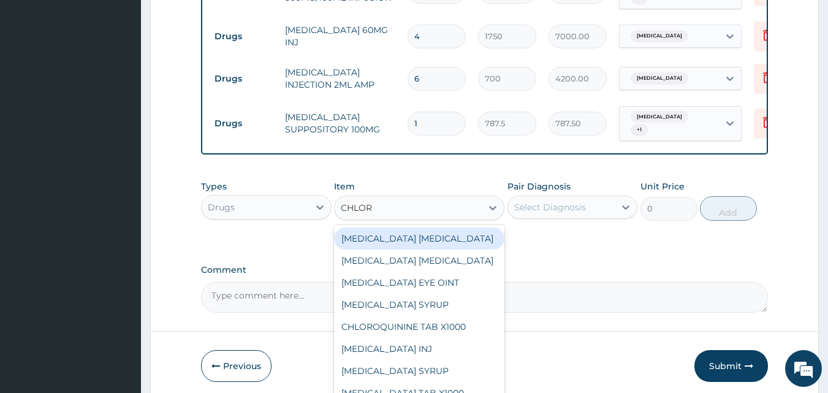
type input "CHLORO"
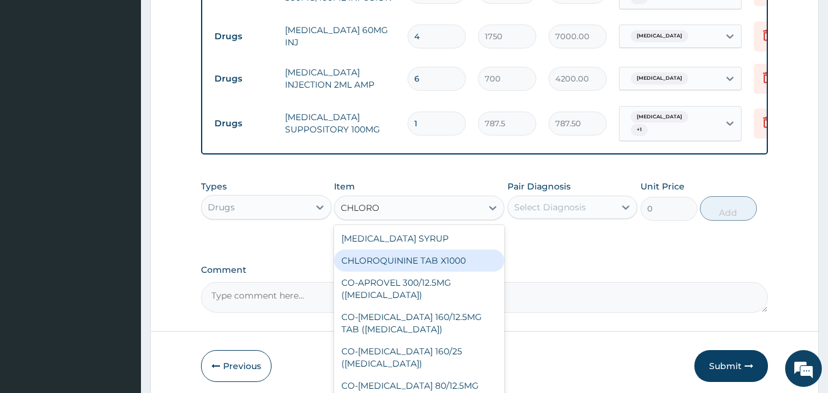
click at [406, 254] on div "CHLOROQUININE TAB X1000" at bounding box center [419, 260] width 170 height 22
type input "157.5"
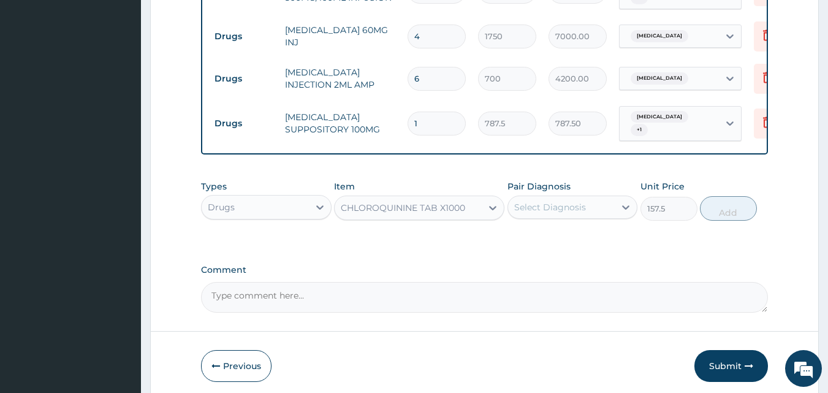
click at [582, 201] on div "Select Diagnosis" at bounding box center [550, 207] width 72 height 12
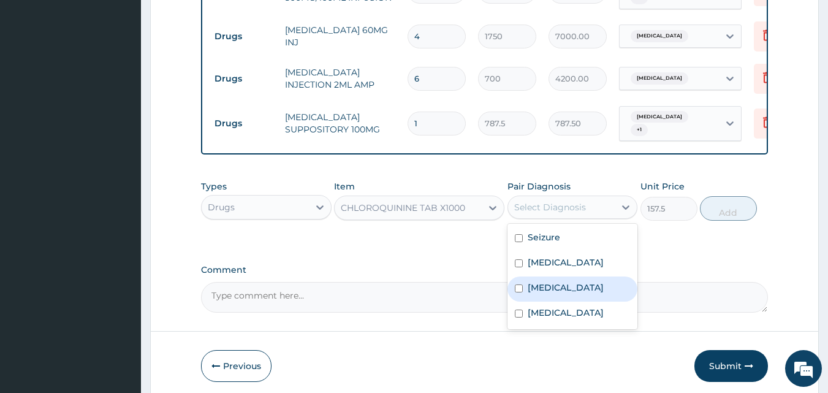
click at [554, 281] on label "Malaria" at bounding box center [566, 287] width 76 height 12
checkbox input "true"
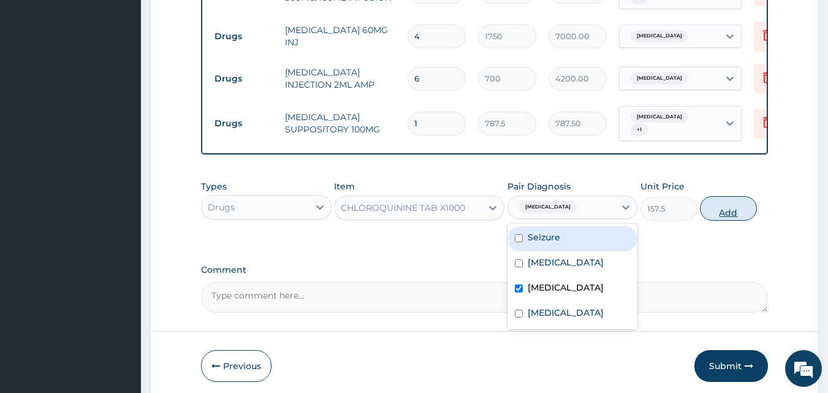
click at [718, 198] on button "Add" at bounding box center [728, 208] width 57 height 25
type input "0"
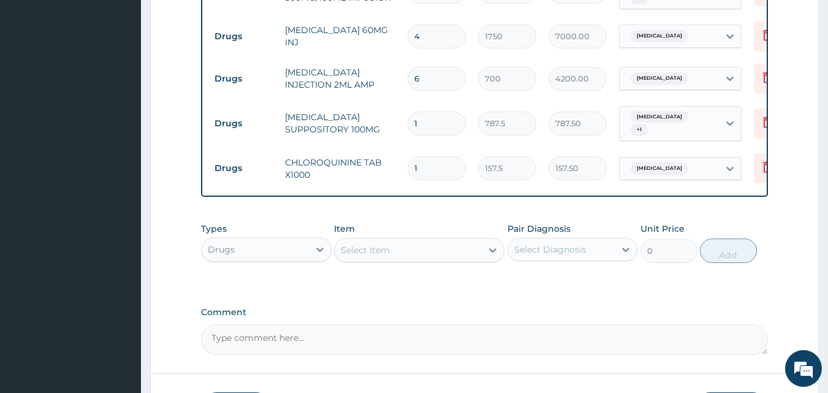
type input "0.00"
type input "8"
type input "1260.00"
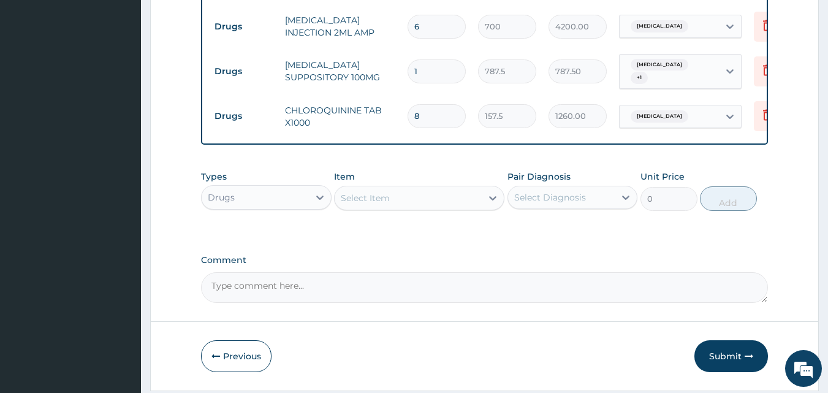
scroll to position [1005, 0]
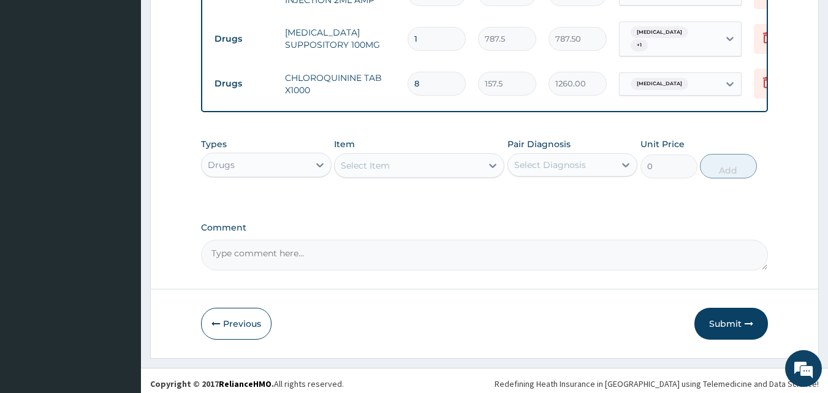
type input "8"
click at [474, 160] on div "Select Item" at bounding box center [408, 166] width 147 height 20
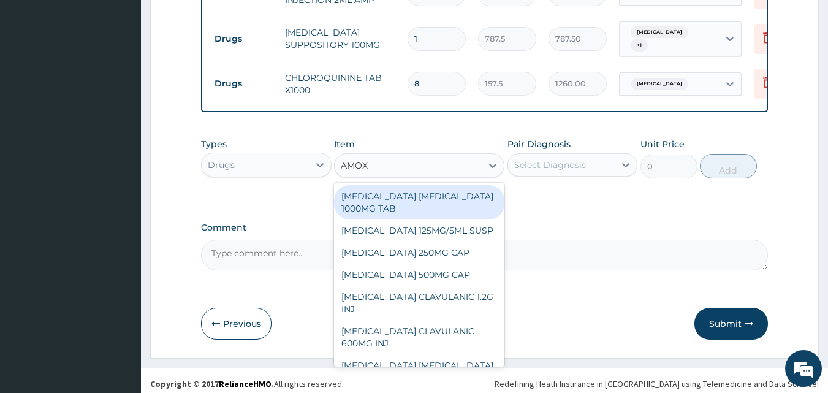
type input "AMOXI"
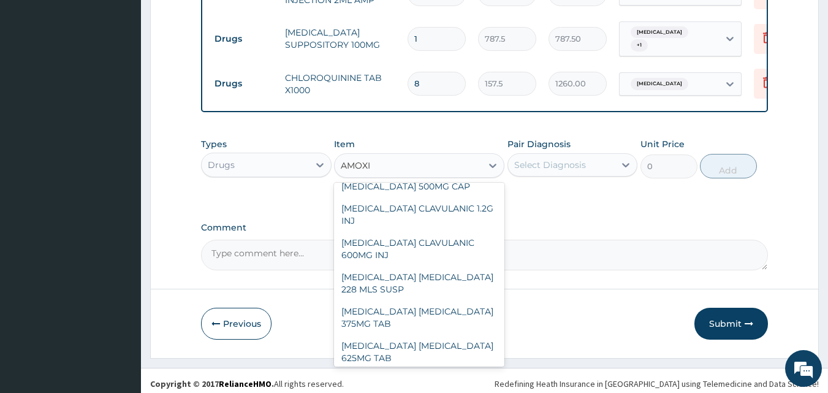
scroll to position [75, 0]
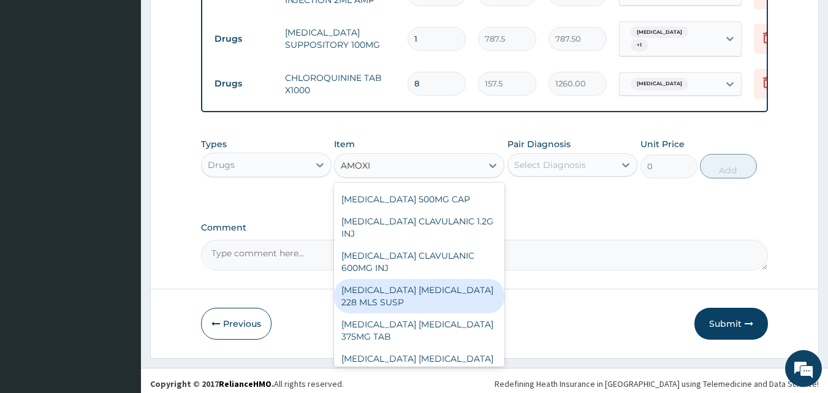
click at [413, 289] on div "AMOXICILLIN CLAVULANIC ACID 228 MLS SUSP" at bounding box center [419, 296] width 170 height 34
type input "1464.75"
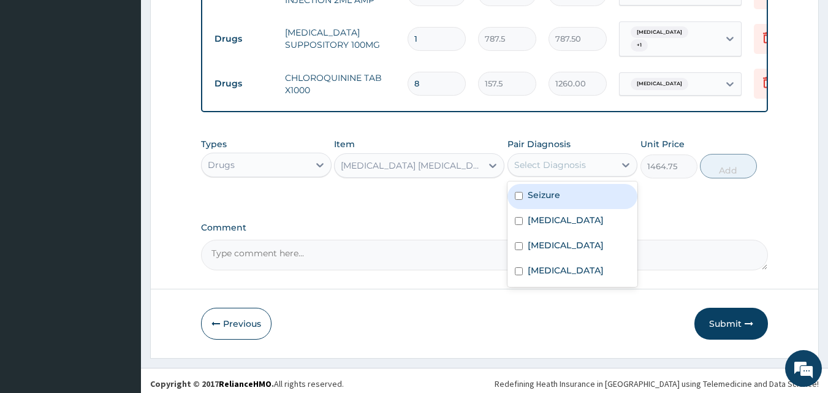
click at [595, 158] on div "Select Diagnosis" at bounding box center [561, 165] width 107 height 20
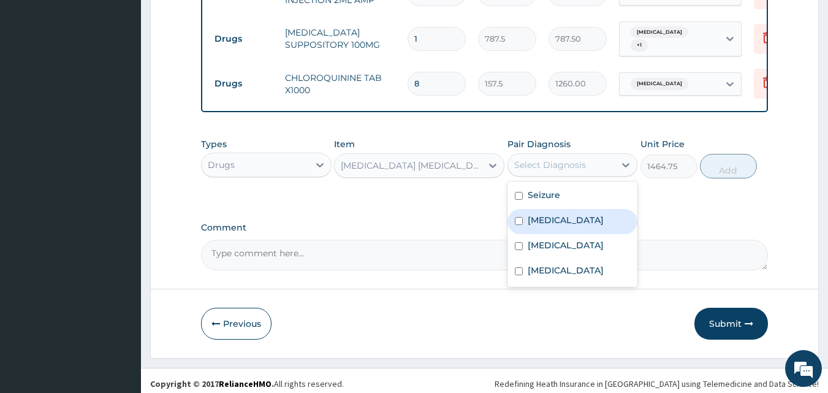
click at [542, 214] on label "Pneumonia" at bounding box center [566, 220] width 76 height 12
checkbox input "true"
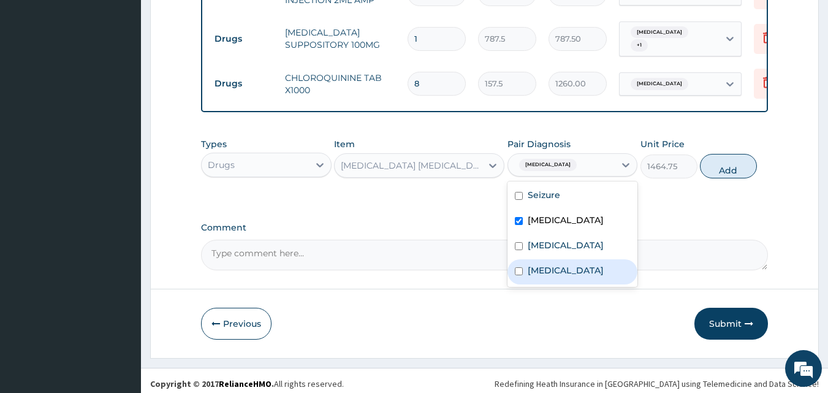
click at [547, 273] on div "Sepsis" at bounding box center [572, 271] width 131 height 25
checkbox input "true"
click at [716, 159] on button "Add" at bounding box center [728, 166] width 57 height 25
type input "0"
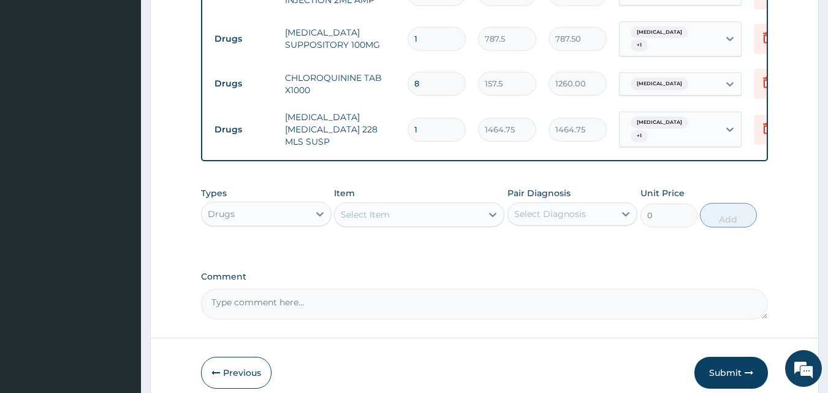
click at [466, 213] on div "Select Item" at bounding box center [408, 215] width 147 height 20
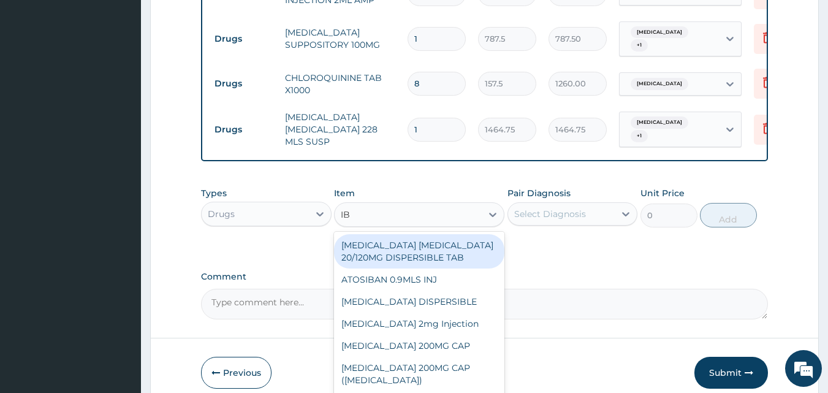
type input "IBU"
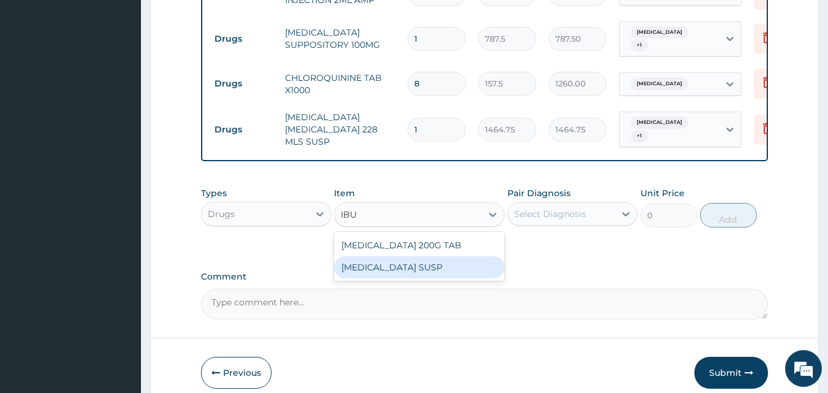
click at [453, 268] on div "[MEDICAL_DATA] SUSP" at bounding box center [419, 267] width 170 height 22
type input "525"
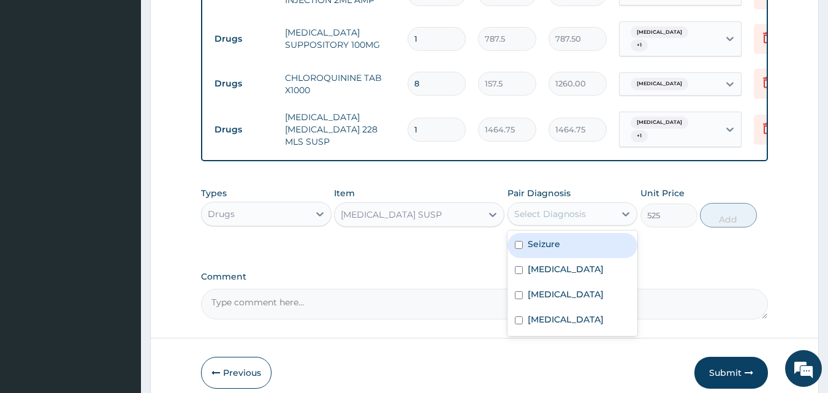
click at [555, 212] on div "Select Diagnosis" at bounding box center [550, 214] width 72 height 12
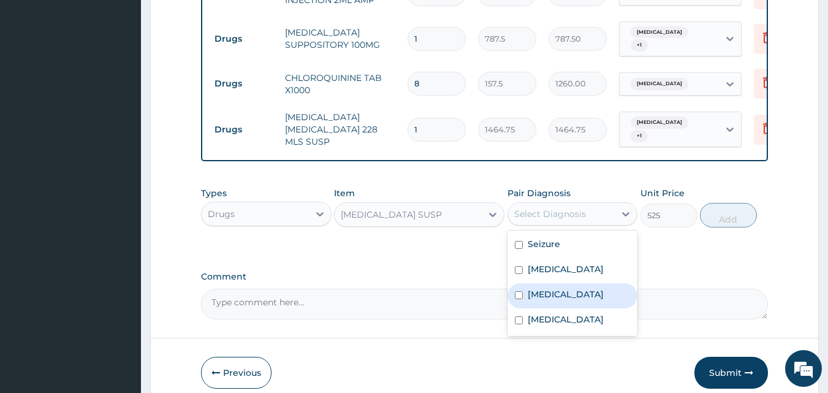
click at [540, 289] on label "[MEDICAL_DATA]" at bounding box center [566, 294] width 76 height 12
checkbox input "true"
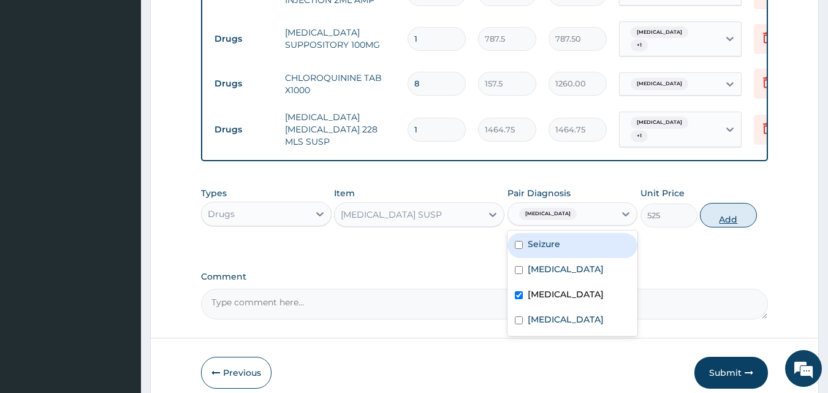
click at [731, 208] on button "Add" at bounding box center [728, 215] width 57 height 25
type input "0"
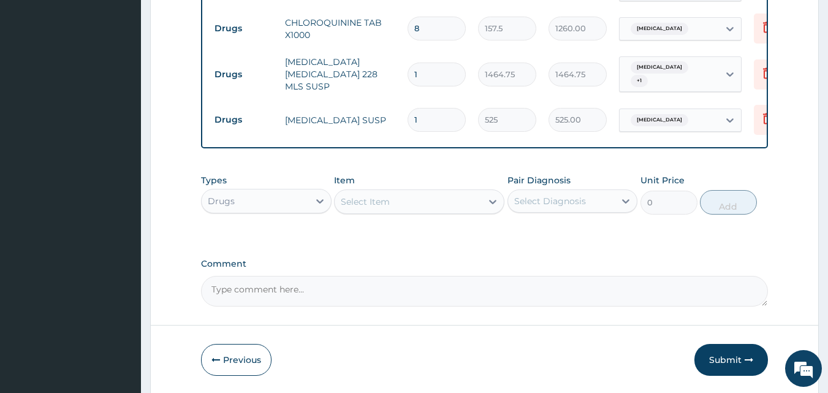
scroll to position [1096, 0]
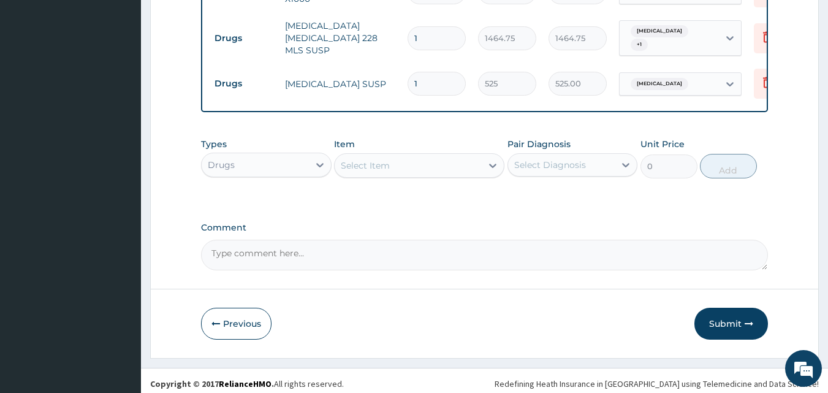
click at [441, 165] on div "Select Item" at bounding box center [408, 166] width 147 height 20
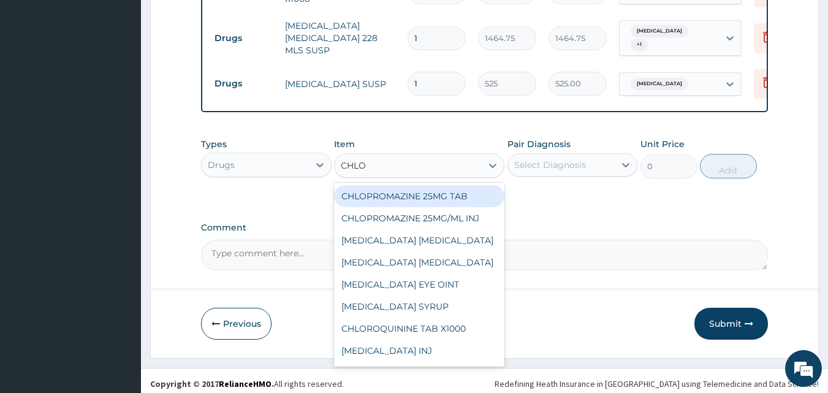
type input "CHLOR"
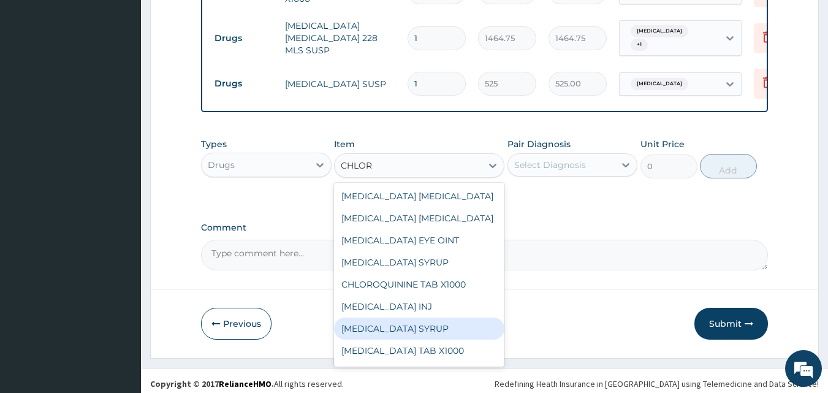
click at [419, 321] on div "[MEDICAL_DATA] SYRUP" at bounding box center [419, 328] width 170 height 22
type input "350"
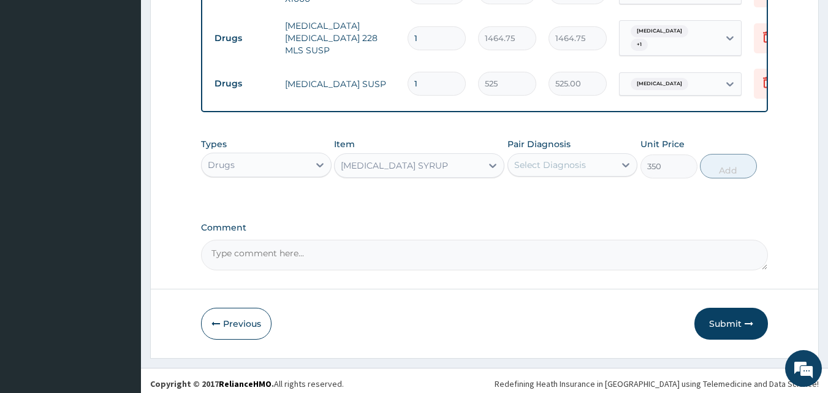
click at [571, 159] on div "Select Diagnosis" at bounding box center [550, 165] width 72 height 12
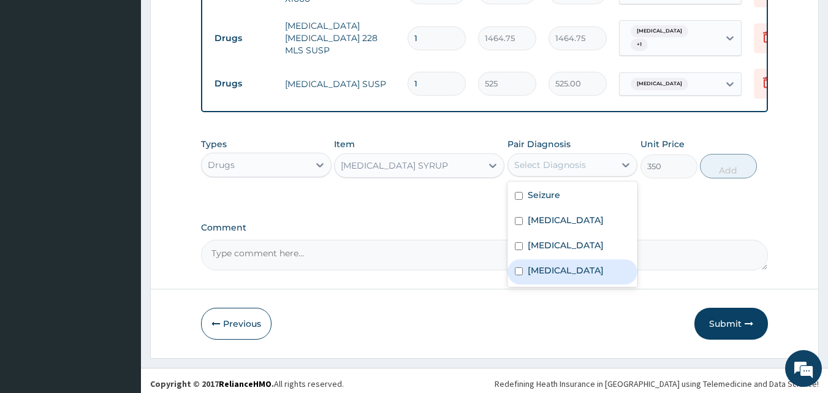
click at [517, 267] on input "checkbox" at bounding box center [519, 271] width 8 height 8
checkbox input "true"
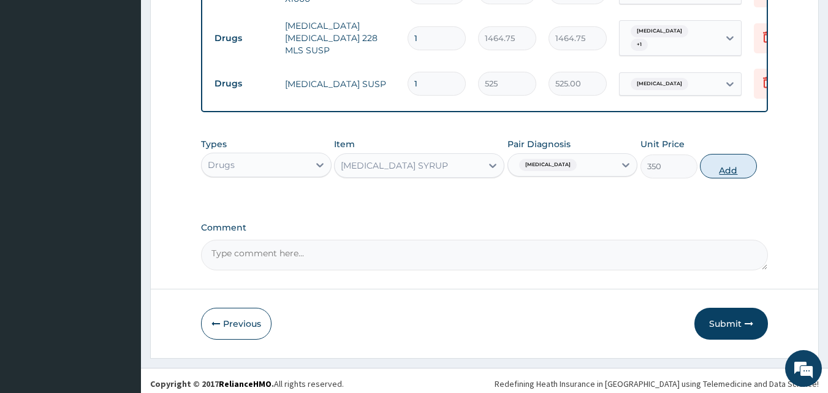
click at [725, 155] on button "Add" at bounding box center [728, 166] width 57 height 25
type input "0"
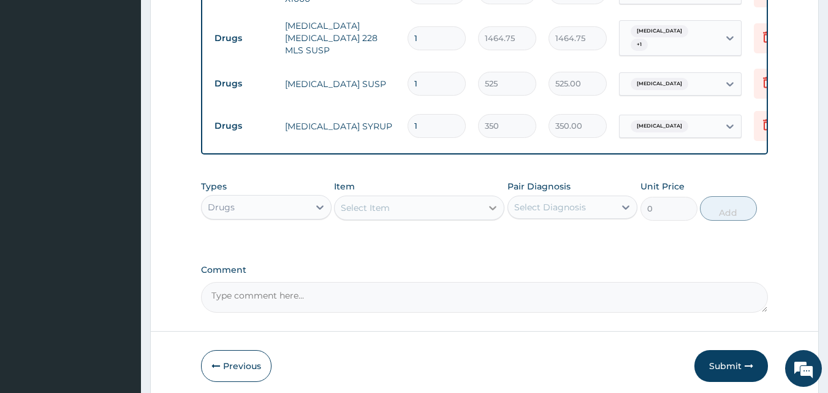
click at [487, 207] on icon at bounding box center [493, 208] width 12 height 12
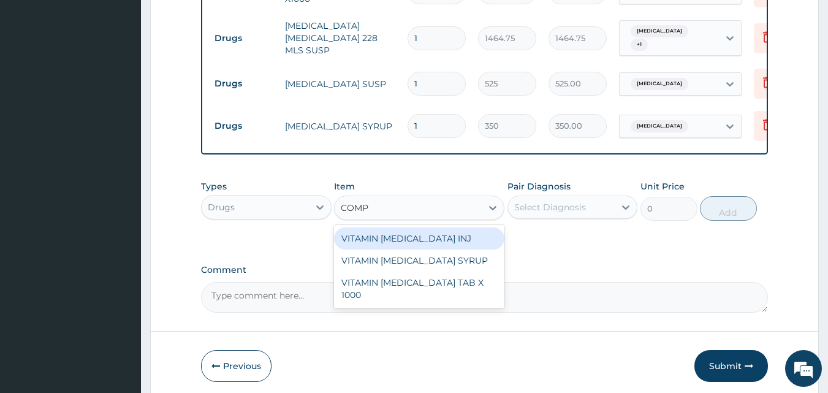
type input "COMPL"
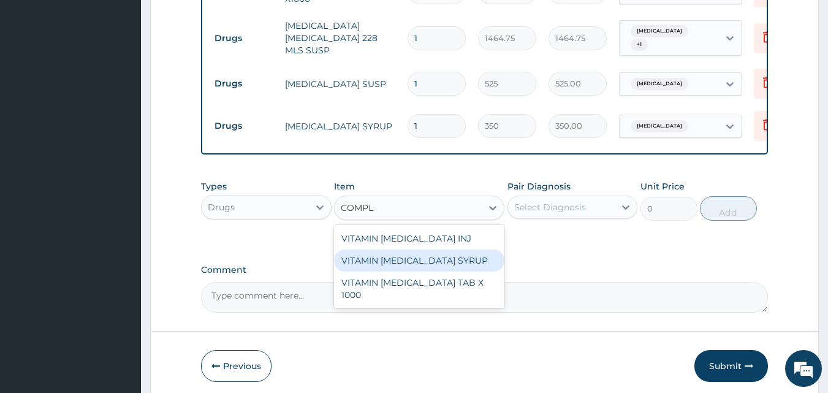
click at [437, 254] on div "VITAMIN B COMPLEX SYRUP" at bounding box center [419, 260] width 170 height 22
type input "525"
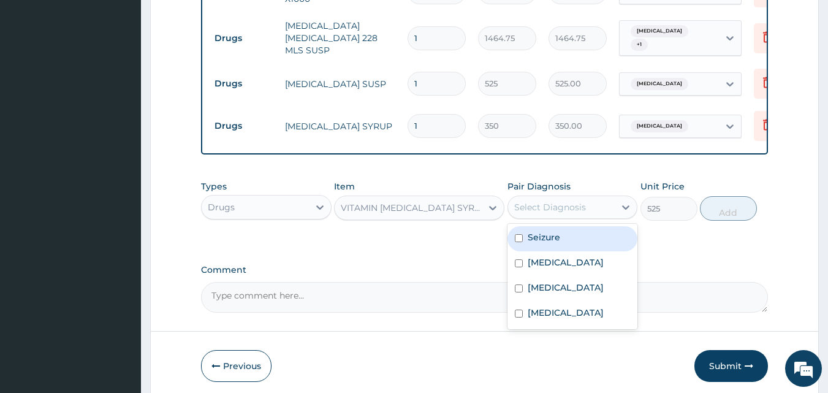
click at [575, 203] on div "Select Diagnosis" at bounding box center [550, 207] width 72 height 12
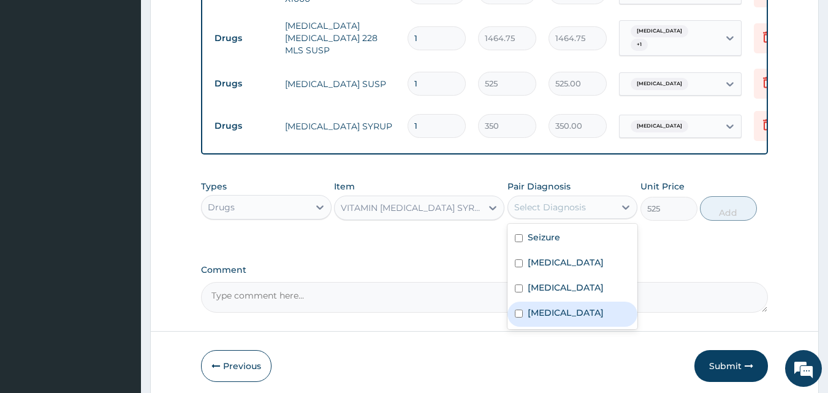
click at [541, 306] on label "Sepsis" at bounding box center [566, 312] width 76 height 12
checkbox input "true"
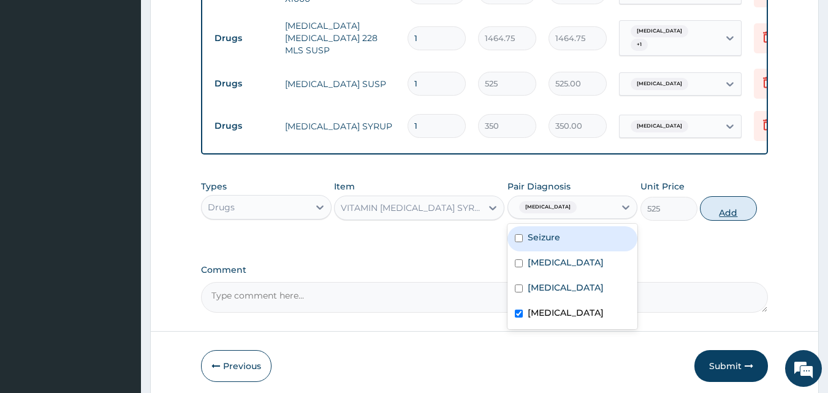
click at [728, 200] on button "Add" at bounding box center [728, 208] width 57 height 25
type input "0"
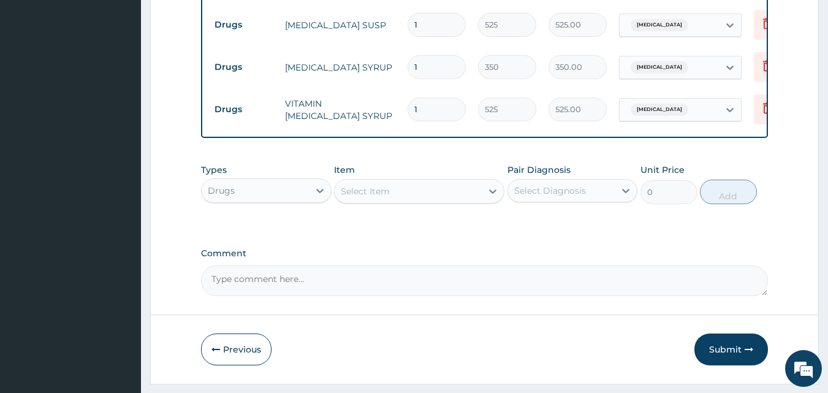
scroll to position [1181, 0]
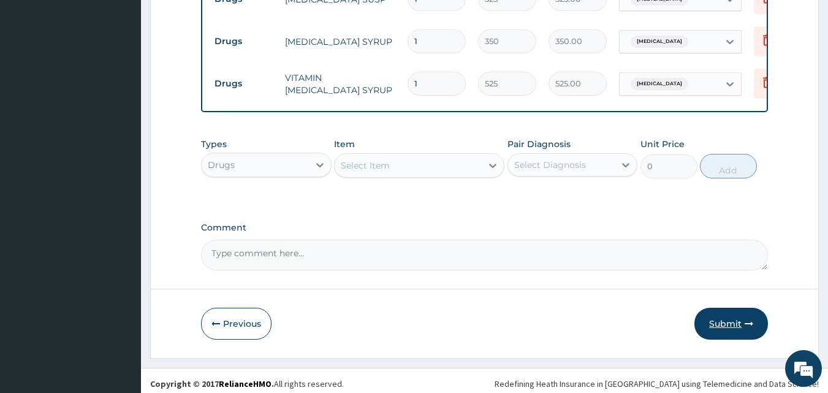
click at [731, 318] on button "Submit" at bounding box center [731, 324] width 74 height 32
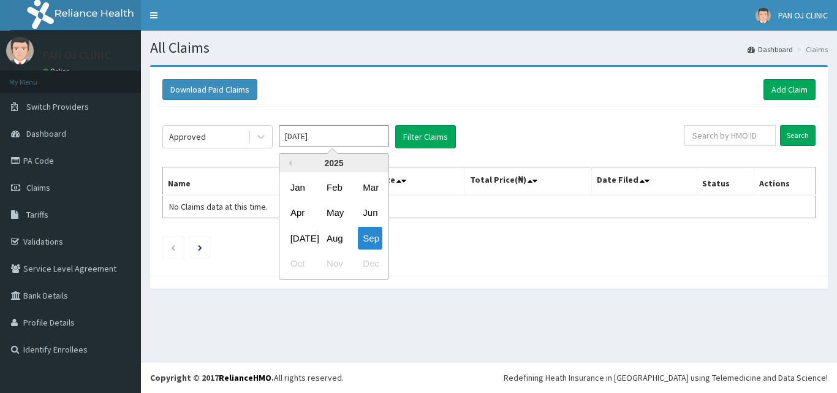
drag, startPoint x: 337, startPoint y: 239, endPoint x: 343, endPoint y: 211, distance: 28.9
click at [337, 237] on div "Aug" at bounding box center [334, 238] width 25 height 23
type input "[DATE]"
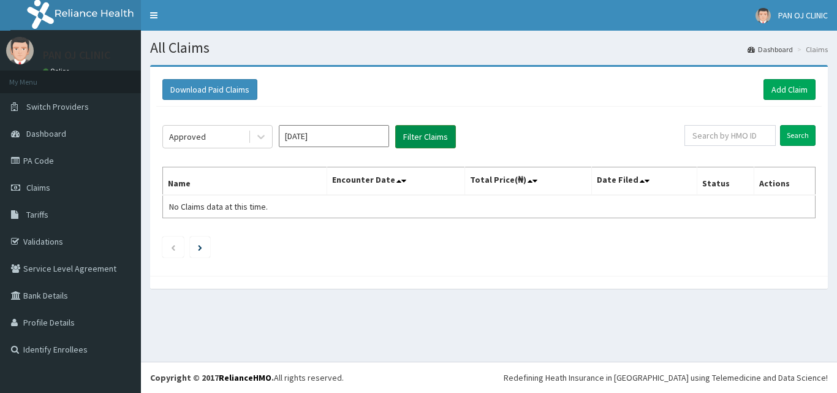
click at [424, 134] on button "Filter Claims" at bounding box center [425, 136] width 61 height 23
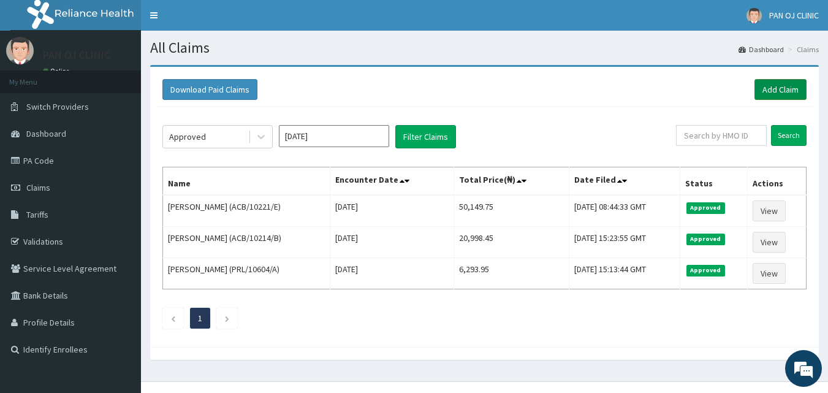
click at [768, 90] on link "Add Claim" at bounding box center [780, 89] width 52 height 21
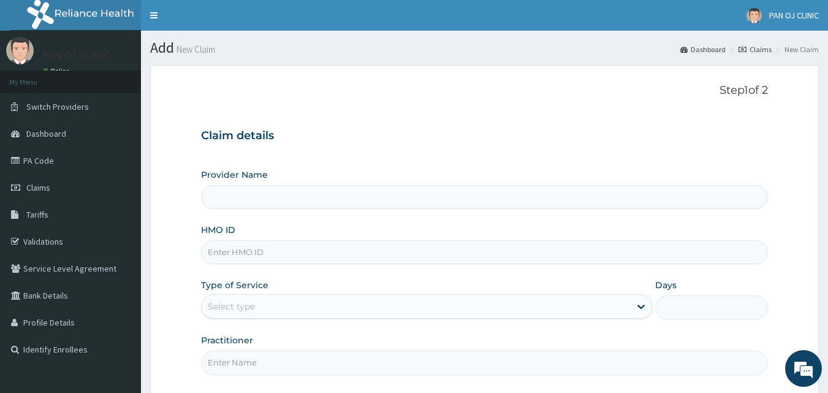
click at [230, 196] on input "Provider Name" at bounding box center [485, 197] width 568 height 24
type input "PAN OJ CLINIC"
click at [238, 259] on input "HMO ID" at bounding box center [485, 252] width 568 height 24
type input "ACB/10099/A"
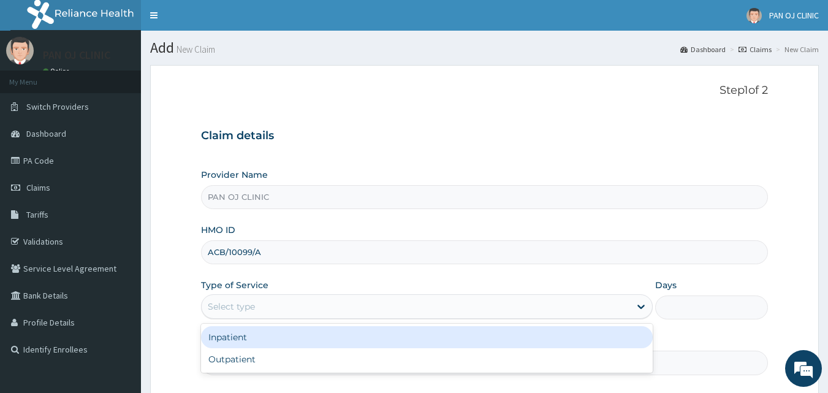
click at [277, 303] on div "Select type" at bounding box center [416, 307] width 428 height 20
click at [266, 338] on div "Inpatient" at bounding box center [427, 337] width 452 height 22
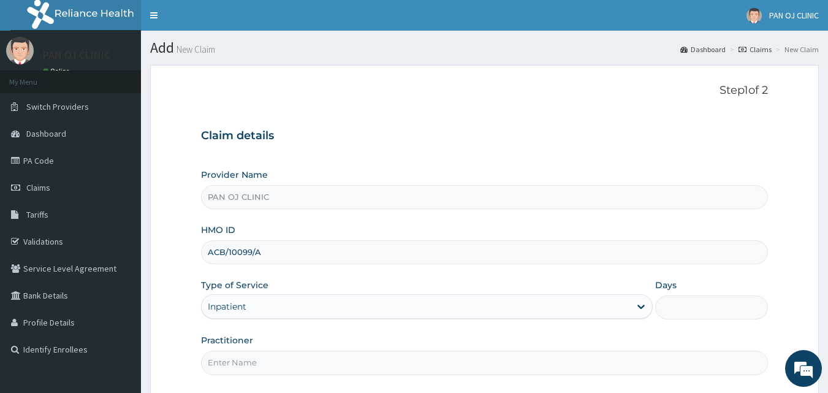
click at [251, 362] on input "Practitioner" at bounding box center [485, 363] width 568 height 24
type input "DR FRANK"
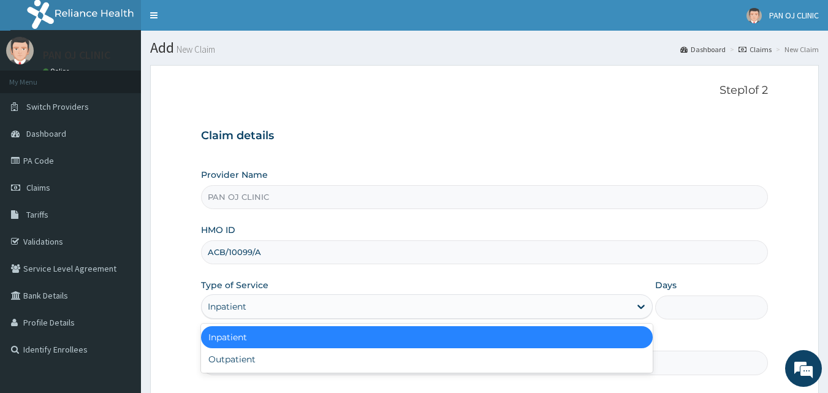
click at [244, 306] on div "Inpatient" at bounding box center [227, 306] width 39 height 12
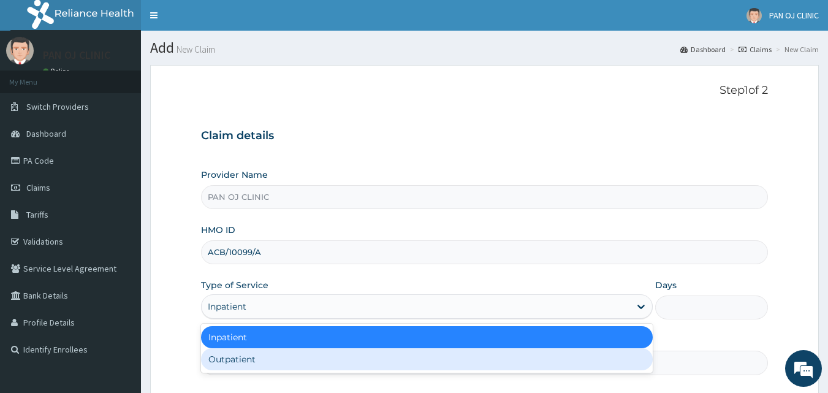
click at [237, 362] on div "Outpatient" at bounding box center [427, 359] width 452 height 22
type input "1"
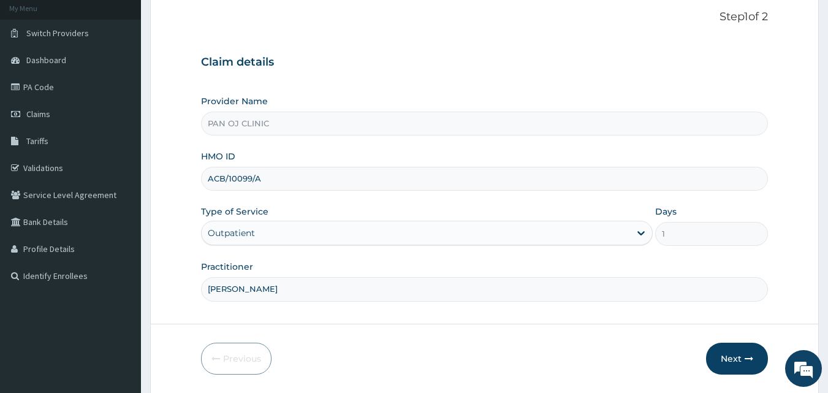
scroll to position [115, 0]
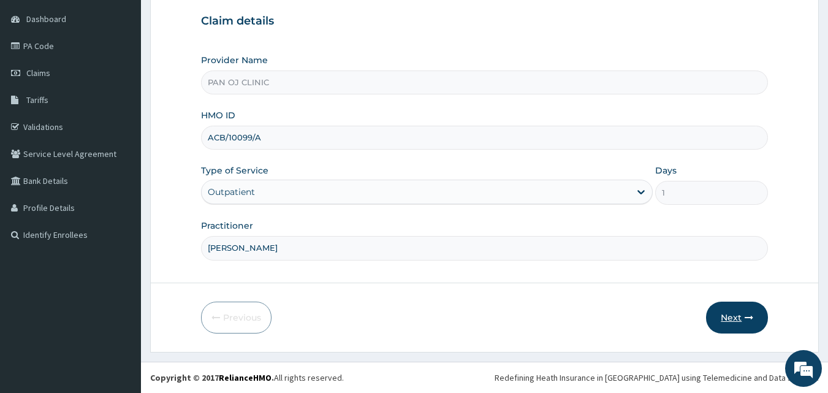
click at [729, 318] on button "Next" at bounding box center [737, 318] width 62 height 32
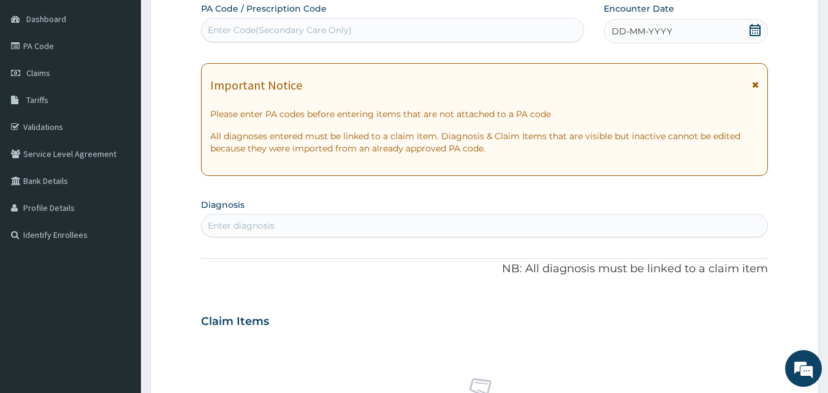
click at [633, 31] on span "DD-MM-YYYY" at bounding box center [642, 31] width 61 height 12
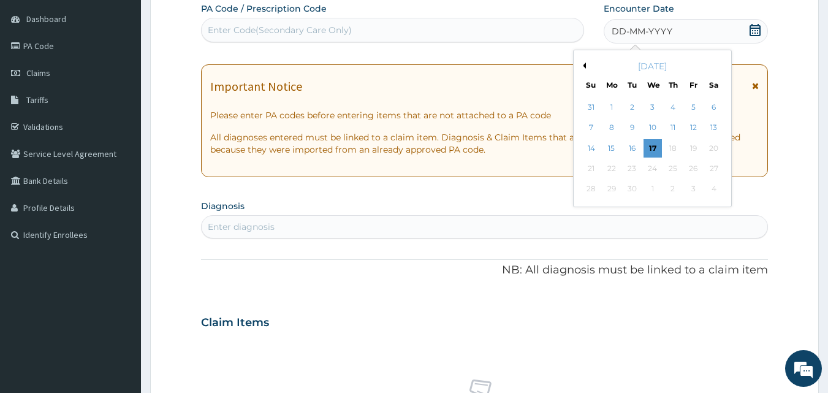
click at [584, 67] on button "Previous Month" at bounding box center [583, 66] width 6 height 6
click at [673, 173] on div "21" at bounding box center [673, 168] width 18 height 18
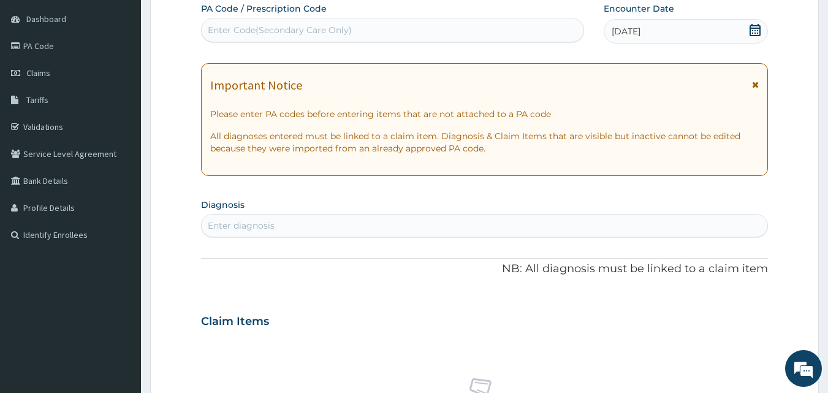
click at [261, 28] on div "Enter Code(Secondary Care Only)" at bounding box center [280, 30] width 144 height 12
click at [221, 222] on div "Enter diagnosis" at bounding box center [241, 225] width 67 height 12
type input "[MEDICAL_DATA]"
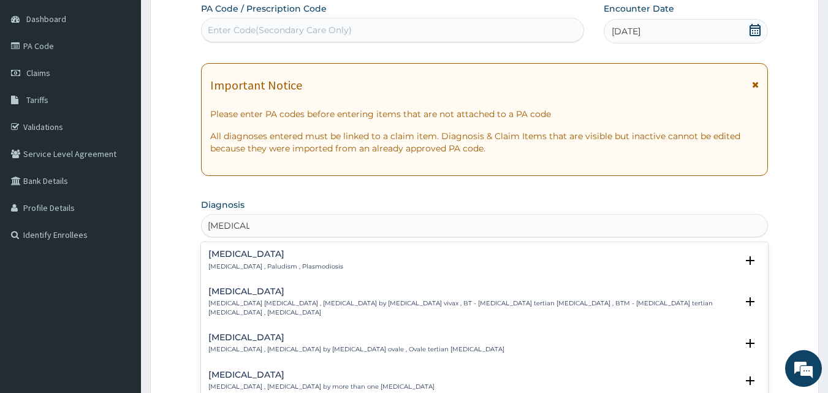
click at [216, 254] on h4 "[MEDICAL_DATA]" at bounding box center [275, 253] width 135 height 9
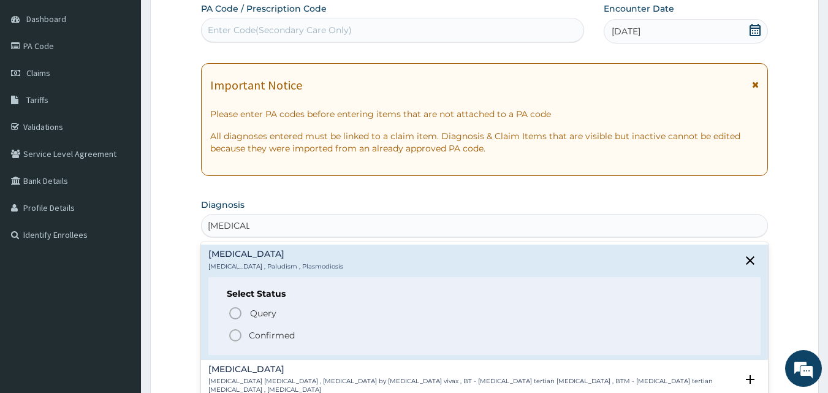
click at [234, 338] on icon "status option filled" at bounding box center [235, 335] width 15 height 15
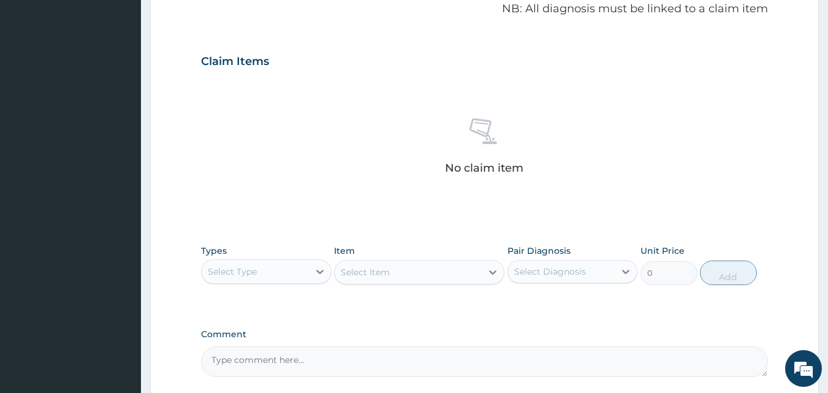
scroll to position [401, 0]
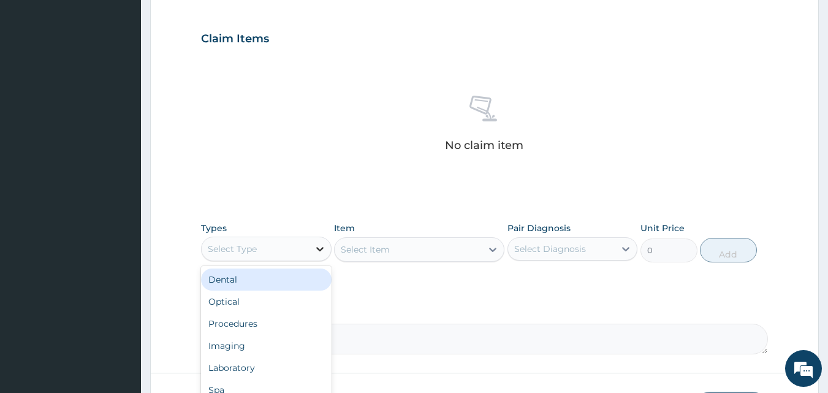
click at [311, 247] on div at bounding box center [320, 249] width 22 height 22
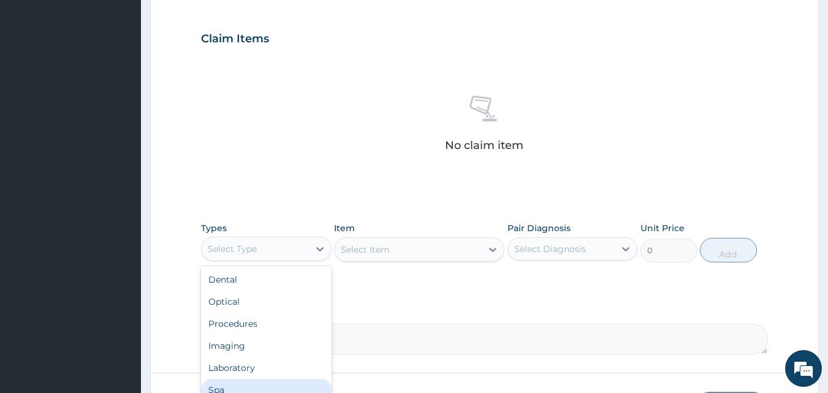
scroll to position [42, 0]
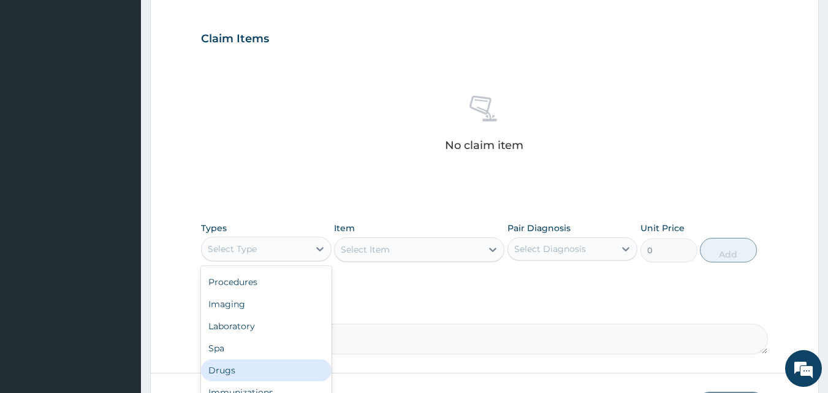
click at [289, 368] on div "Drugs" at bounding box center [266, 370] width 131 height 22
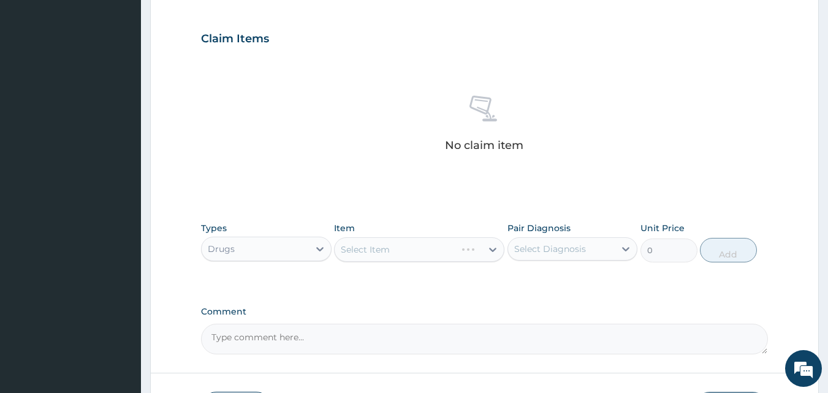
click at [493, 249] on div "Select Item" at bounding box center [419, 249] width 170 height 25
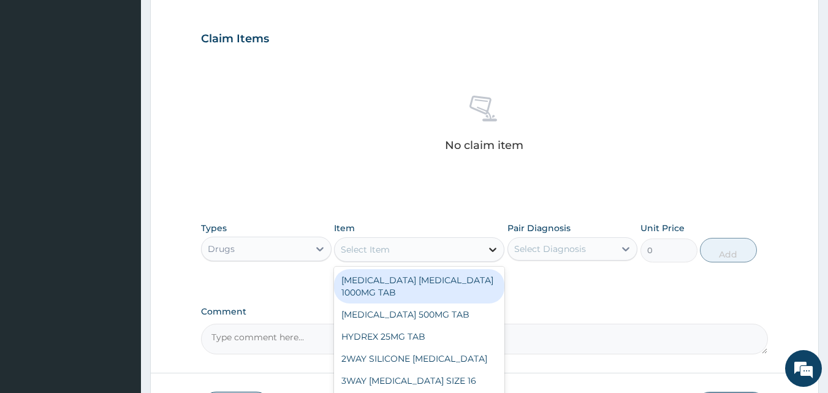
click at [492, 250] on icon at bounding box center [492, 250] width 7 height 4
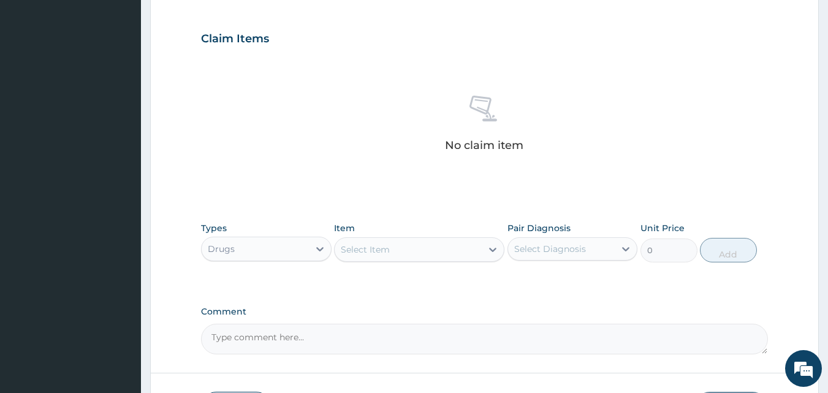
click at [422, 245] on div "Select Item" at bounding box center [408, 250] width 147 height 20
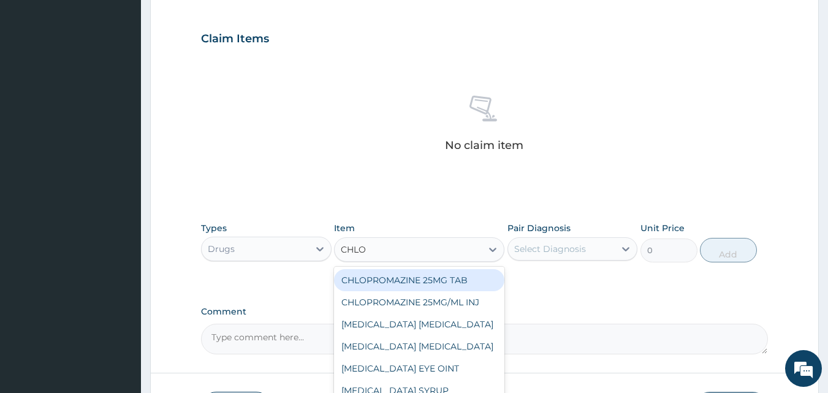
type input "CHLOR"
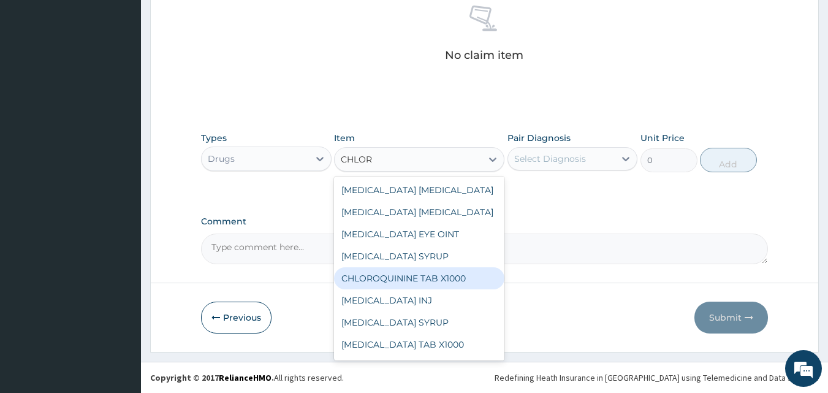
click at [421, 281] on div "CHLOROQUININE TAB X1000" at bounding box center [419, 278] width 170 height 22
type input "157.5"
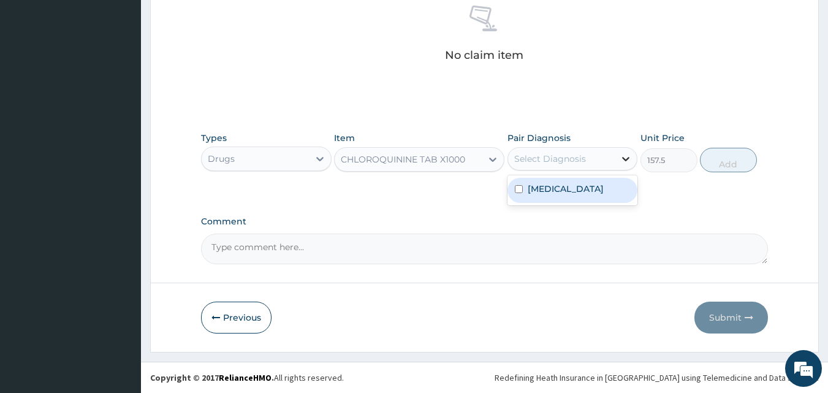
click at [625, 159] on icon at bounding box center [626, 159] width 7 height 4
click at [598, 191] on div "Malaria" at bounding box center [572, 190] width 131 height 25
checkbox input "true"
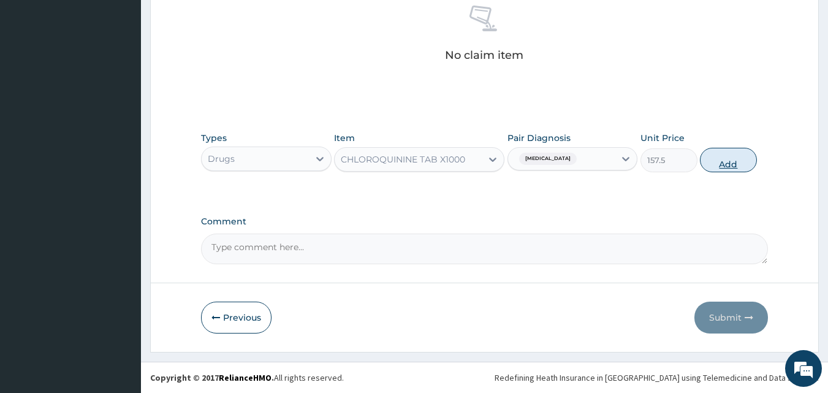
click at [734, 163] on button "Add" at bounding box center [728, 160] width 57 height 25
type input "0"
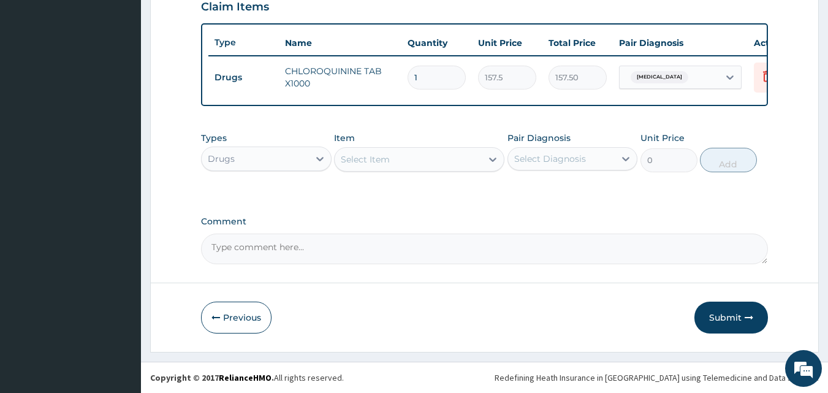
type input "12"
type input "1890.00"
type input "1"
type input "157.50"
type input "0.00"
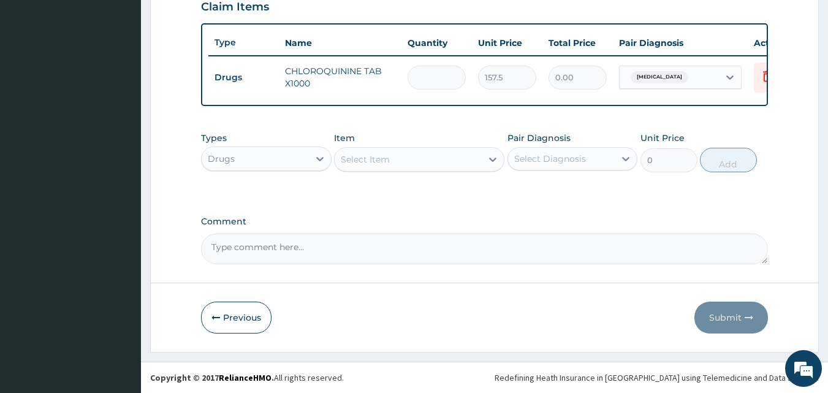
type input "2"
type input "315.00"
type input "24"
type input "3780.00"
type input "24"
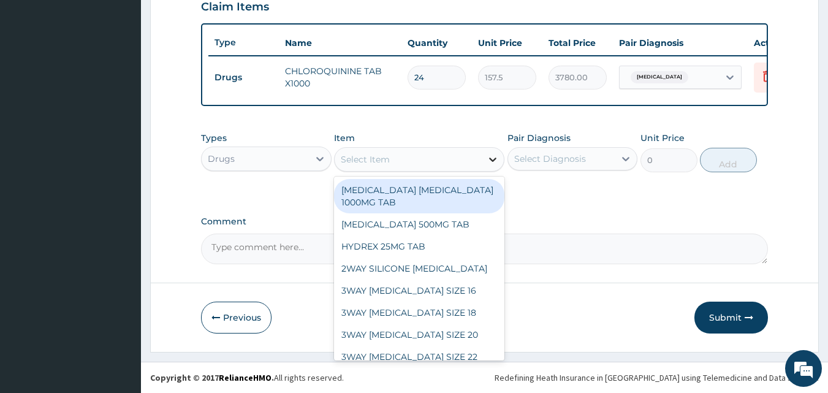
click at [493, 159] on icon at bounding box center [492, 160] width 7 height 4
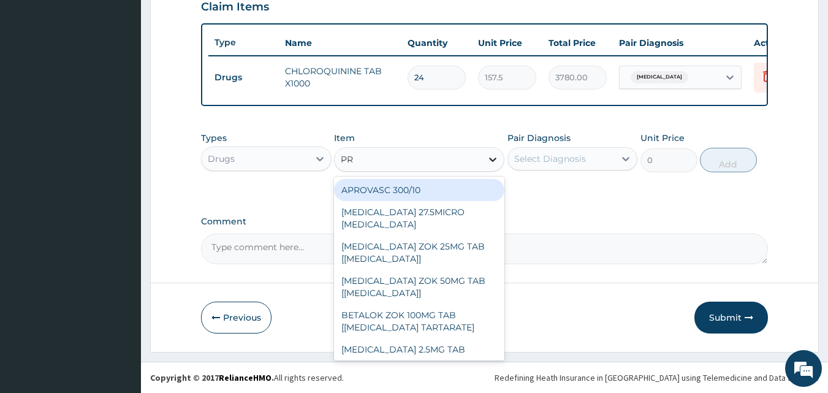
type input "P"
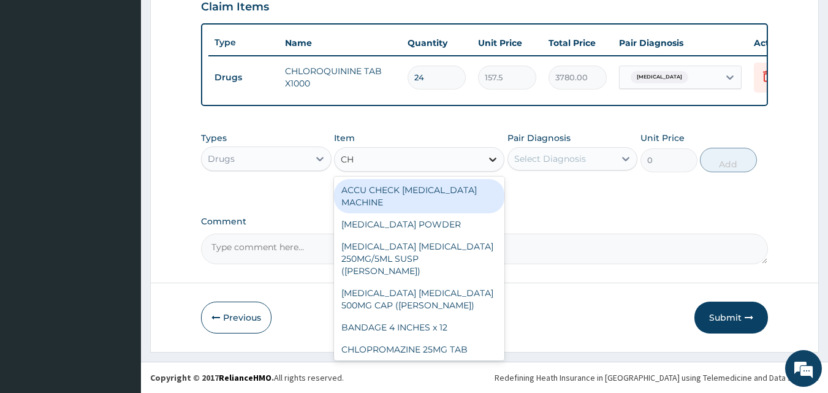
type input "CHL"
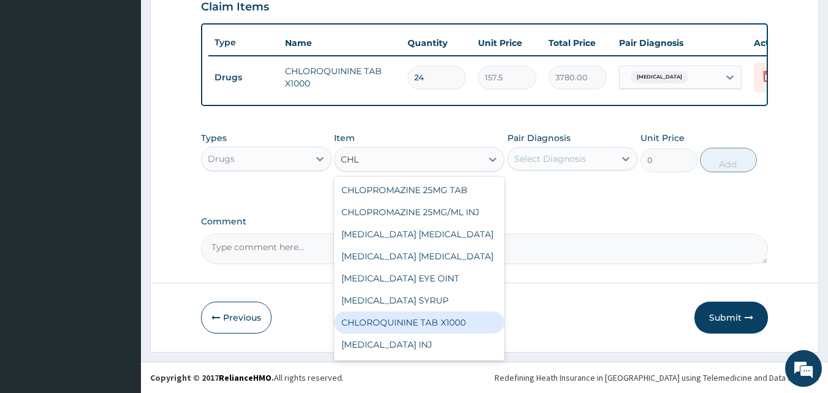
scroll to position [143, 0]
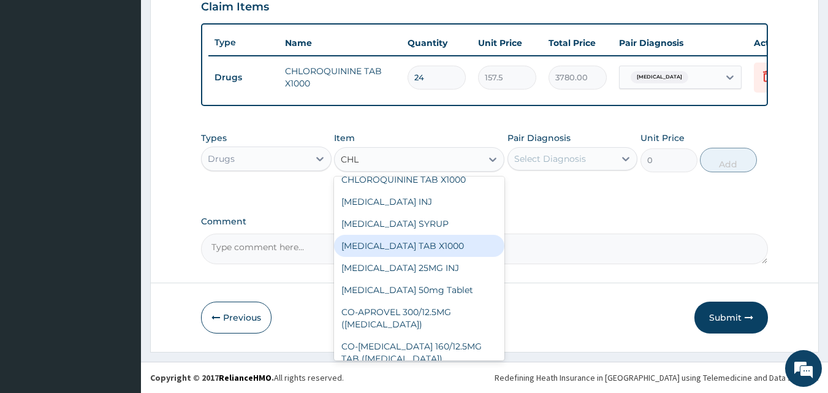
click at [410, 243] on div "CHLORPHENIRAMINE TAB X1000" at bounding box center [419, 246] width 170 height 22
type input "52.5"
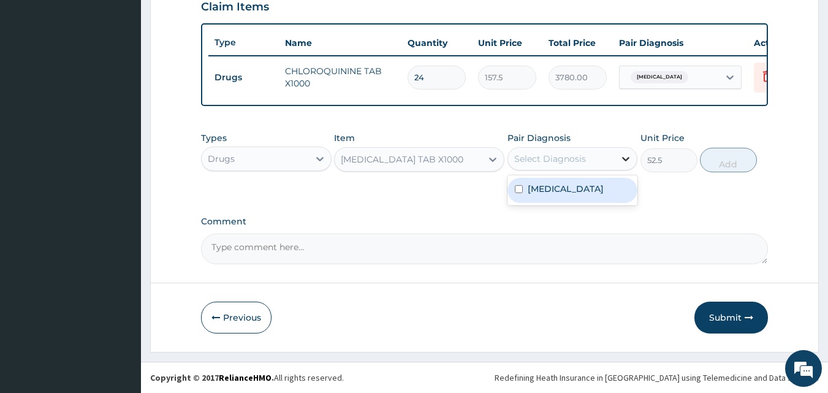
click at [626, 159] on icon at bounding box center [626, 159] width 12 height 12
click at [519, 189] on input "checkbox" at bounding box center [519, 189] width 8 height 8
checkbox input "true"
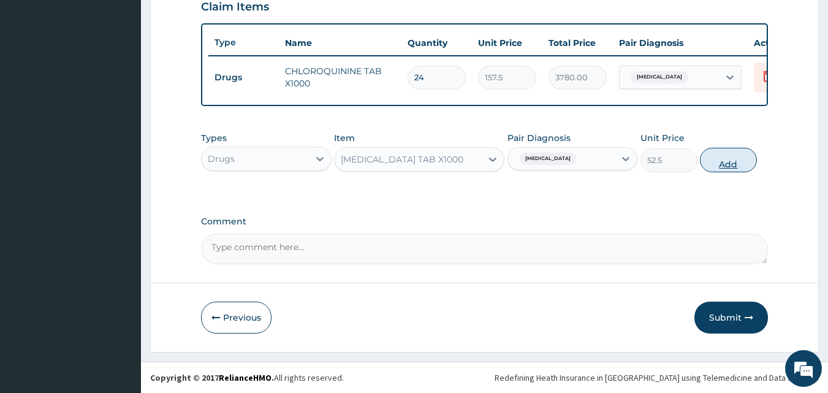
click at [729, 161] on button "Add" at bounding box center [728, 160] width 57 height 25
type input "0"
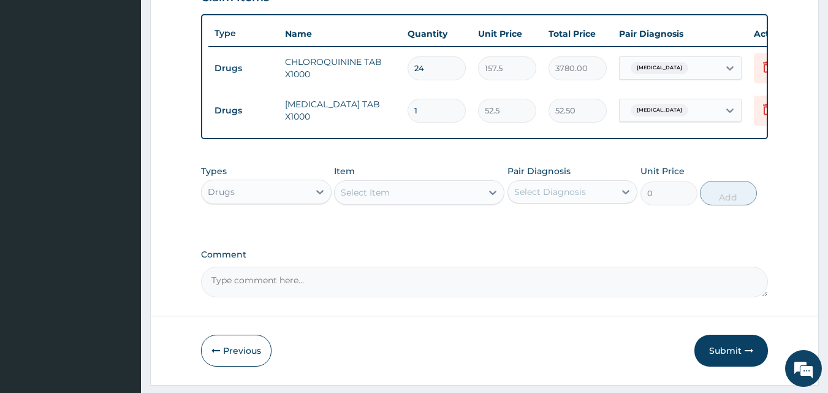
click at [423, 107] on input "1" at bounding box center [437, 111] width 58 height 24
type input "0.00"
type input "2"
type input "105.00"
type input "20"
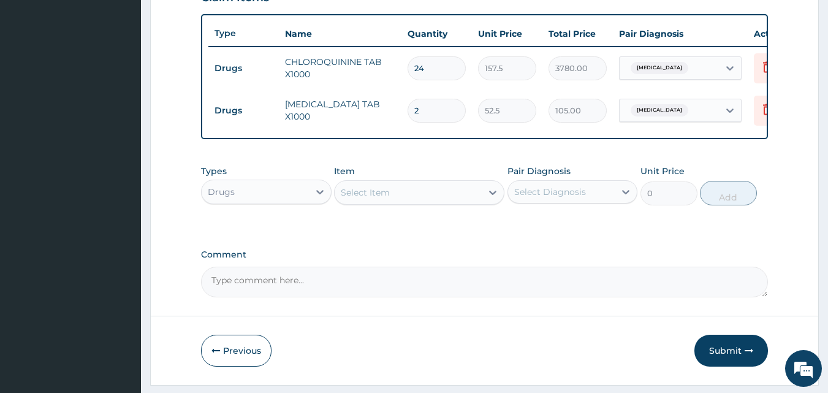
type input "1050.00"
type input "20"
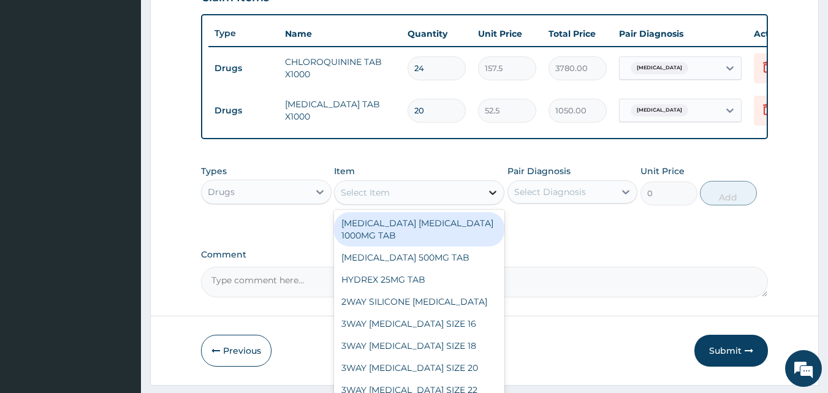
click at [493, 199] on icon at bounding box center [493, 192] width 12 height 12
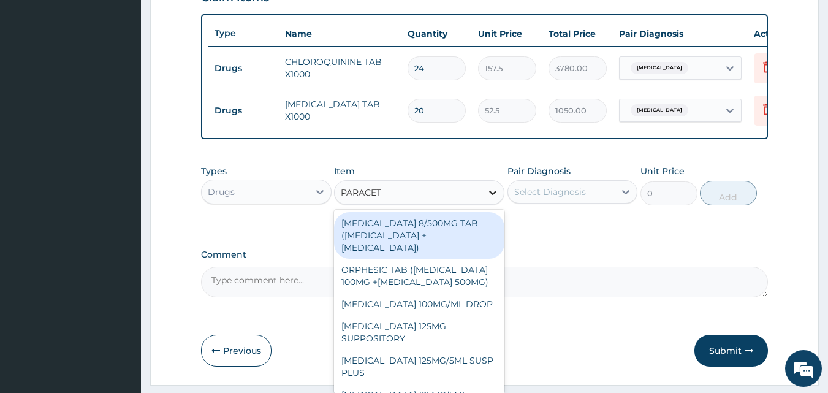
type input "PARACETA"
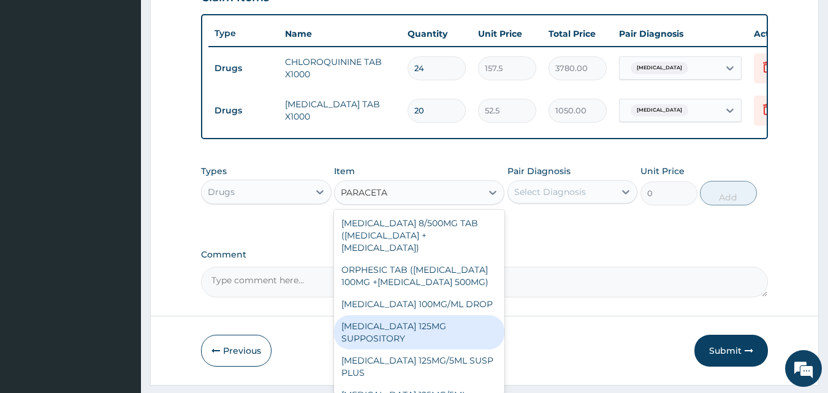
scroll to position [143, 0]
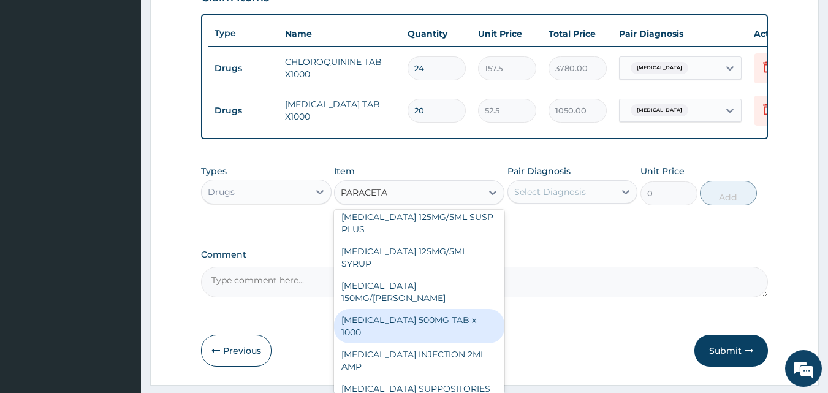
click at [432, 316] on div "PARACETAMOL 500MG TAB x 1000" at bounding box center [419, 326] width 170 height 34
type input "11.025"
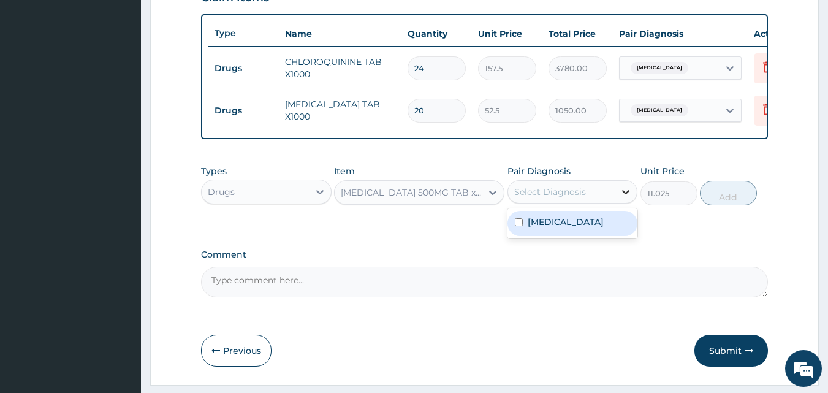
click at [623, 198] on icon at bounding box center [626, 192] width 12 height 12
click at [558, 228] on label "Malaria" at bounding box center [566, 222] width 76 height 12
checkbox input "true"
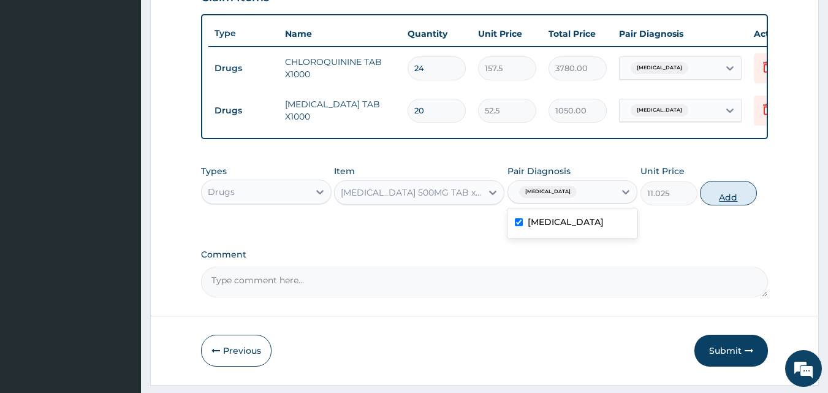
click at [724, 205] on button "Add" at bounding box center [728, 193] width 57 height 25
type input "0"
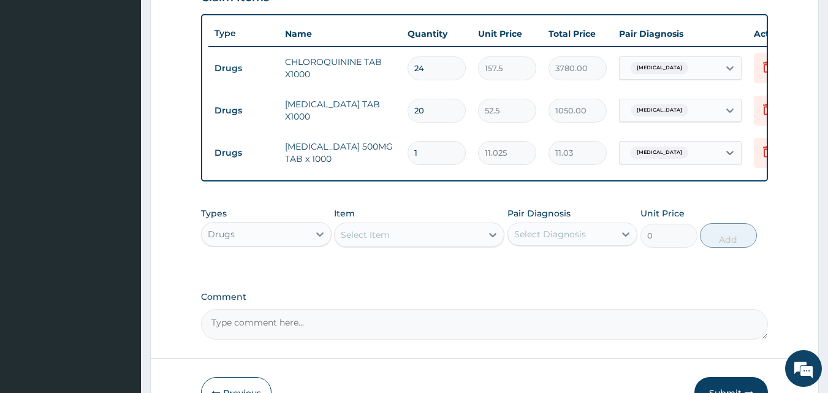
type input "18"
type input "198.45"
type input "18"
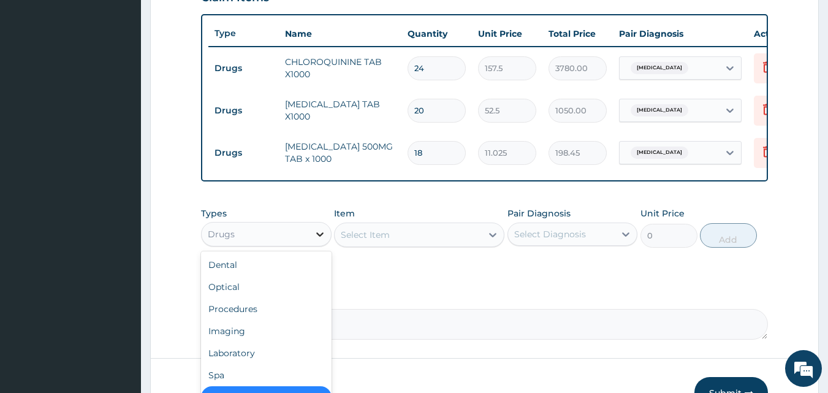
click at [320, 240] on icon at bounding box center [320, 234] width 12 height 12
click at [289, 361] on div "Laboratory" at bounding box center [266, 353] width 131 height 22
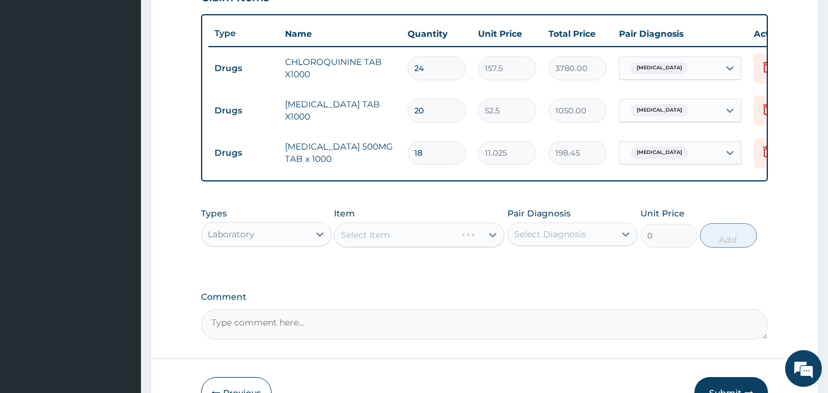
click at [492, 243] on div "Select Item" at bounding box center [419, 234] width 170 height 25
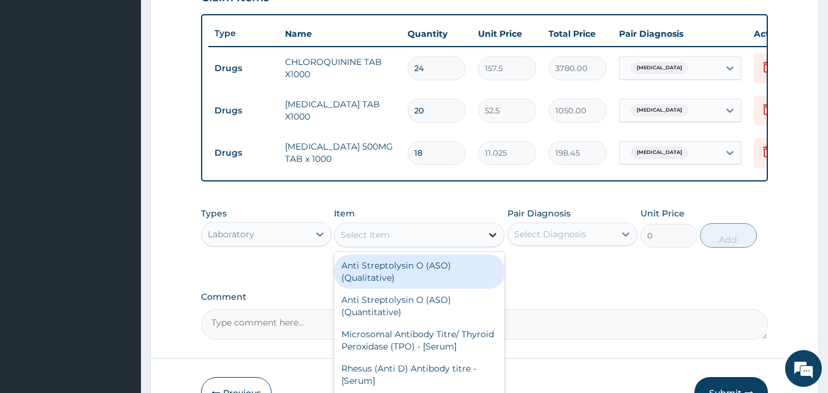
click at [492, 240] on icon at bounding box center [493, 235] width 12 height 12
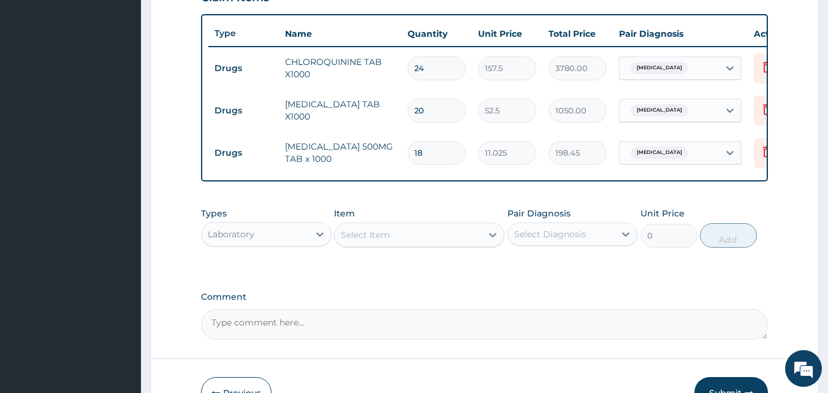
click at [419, 238] on div "Select Item" at bounding box center [408, 235] width 147 height 20
type input "MALA"
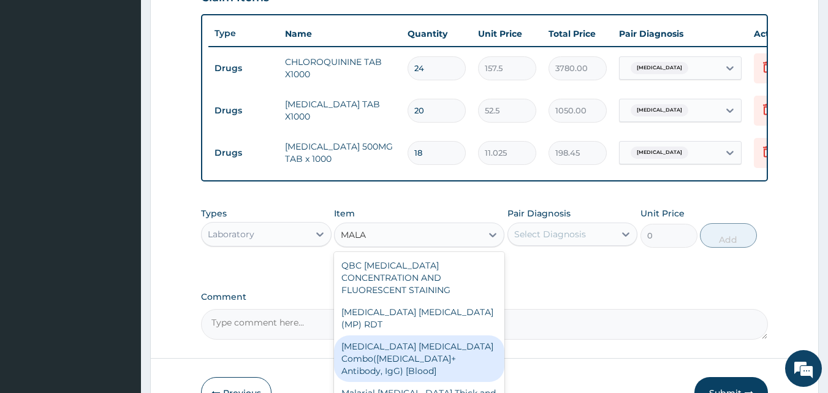
click at [430, 337] on div "Malaria Parasite Combo(Blood Film+ Antibody, IgG) [Blood]" at bounding box center [419, 358] width 170 height 47
type input "2000"
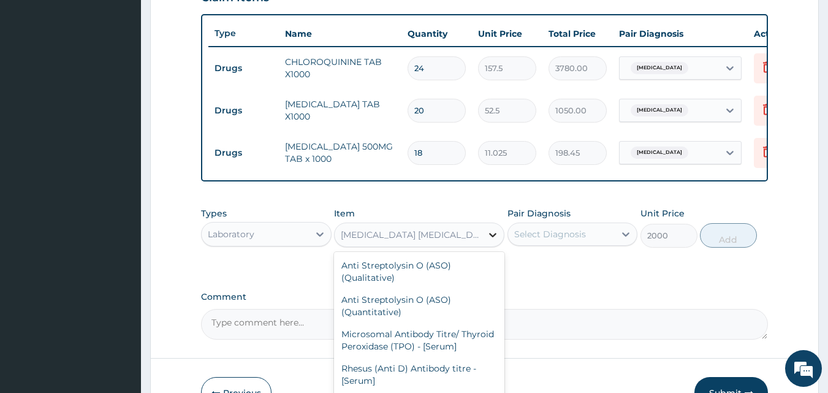
click at [493, 241] on icon at bounding box center [493, 235] width 12 height 12
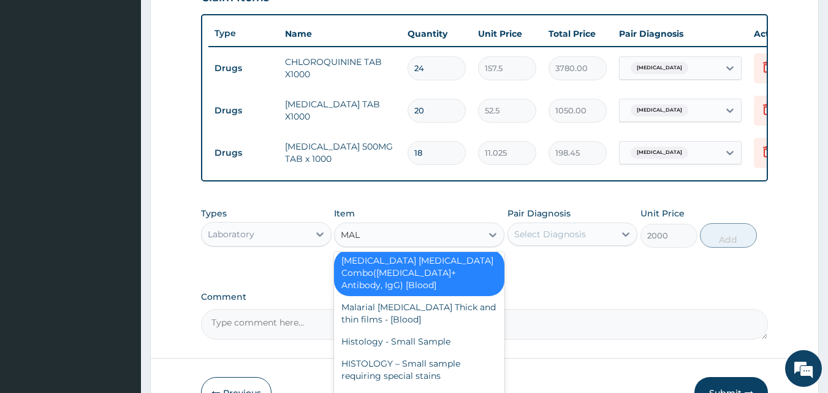
scroll to position [83, 0]
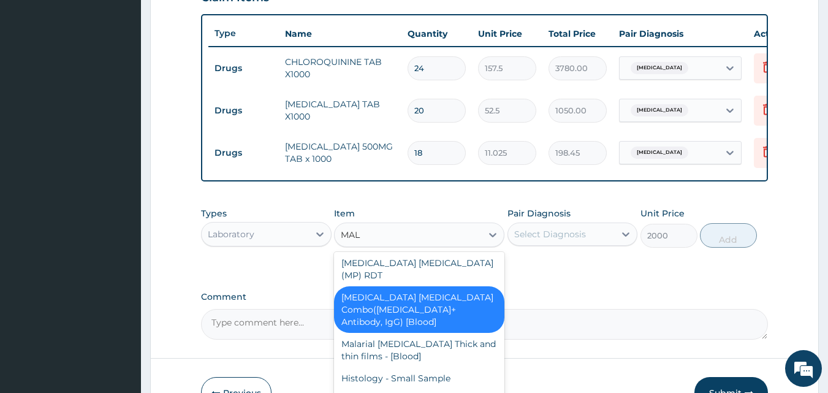
type input "MALA"
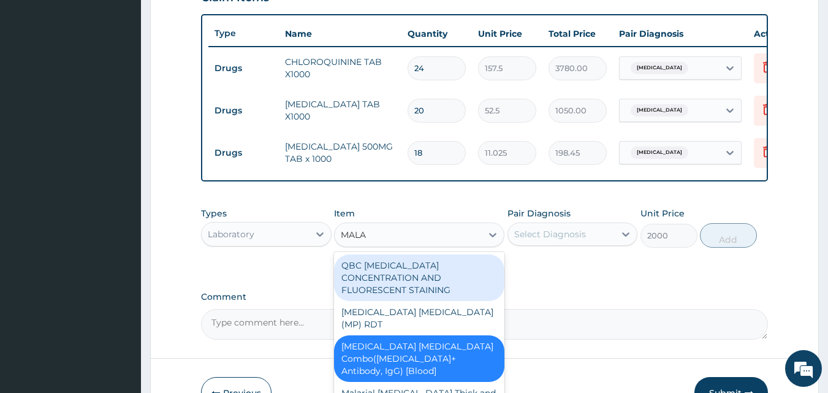
scroll to position [0, 0]
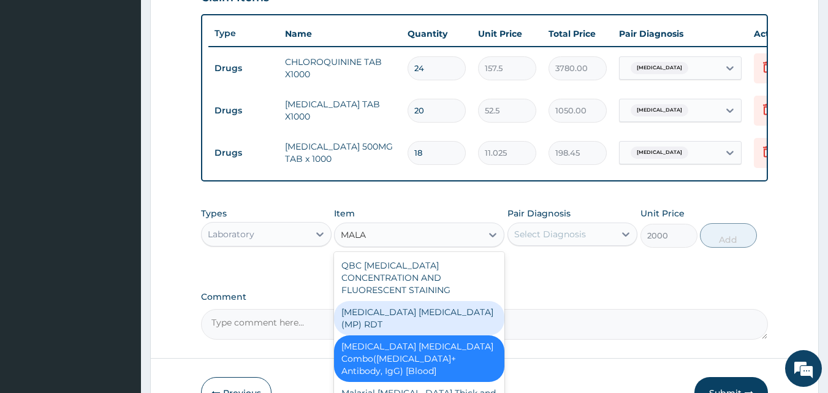
click at [411, 311] on div "MALARIA PARASITE (MP) RDT" at bounding box center [419, 318] width 170 height 34
type input "1500"
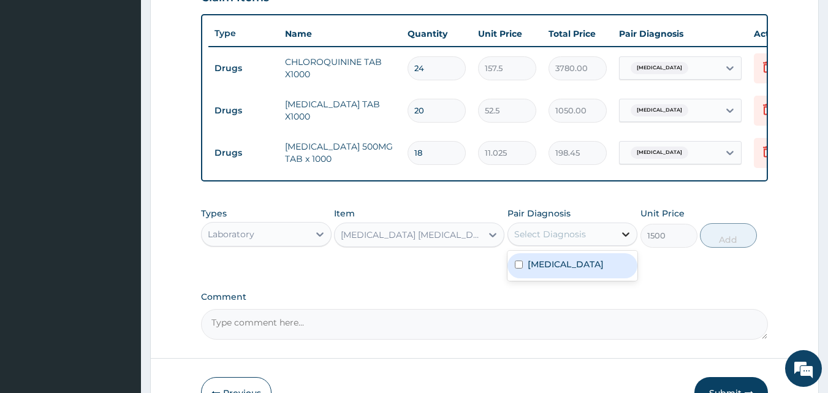
click at [621, 240] on icon at bounding box center [626, 234] width 12 height 12
click at [519, 268] on input "checkbox" at bounding box center [519, 264] width 8 height 8
checkbox input "true"
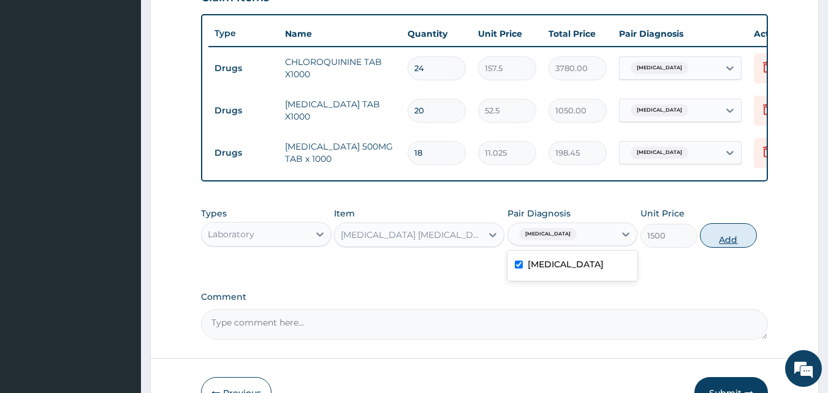
drag, startPoint x: 723, startPoint y: 248, endPoint x: 729, endPoint y: 245, distance: 6.3
click at [724, 247] on button "Add" at bounding box center [728, 235] width 57 height 25
type input "0"
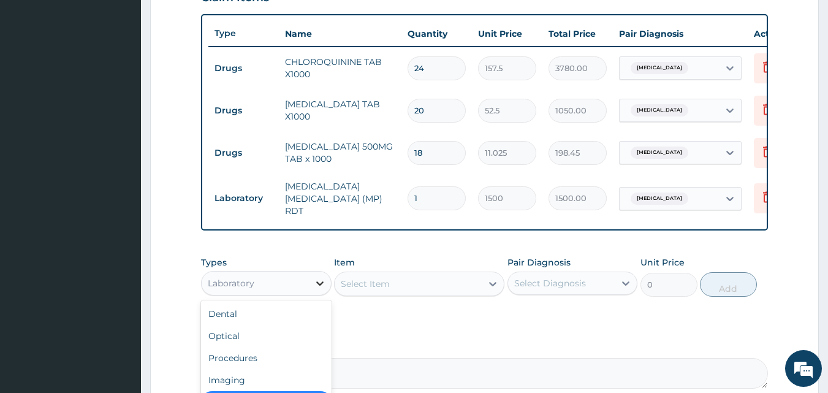
click at [320, 286] on icon at bounding box center [319, 283] width 7 height 4
drag, startPoint x: 249, startPoint y: 363, endPoint x: 272, endPoint y: 357, distance: 23.5
click at [265, 361] on div "Procedures" at bounding box center [266, 358] width 131 height 22
click at [489, 285] on div "Select Item" at bounding box center [419, 284] width 170 height 25
click at [496, 287] on icon at bounding box center [493, 284] width 12 height 12
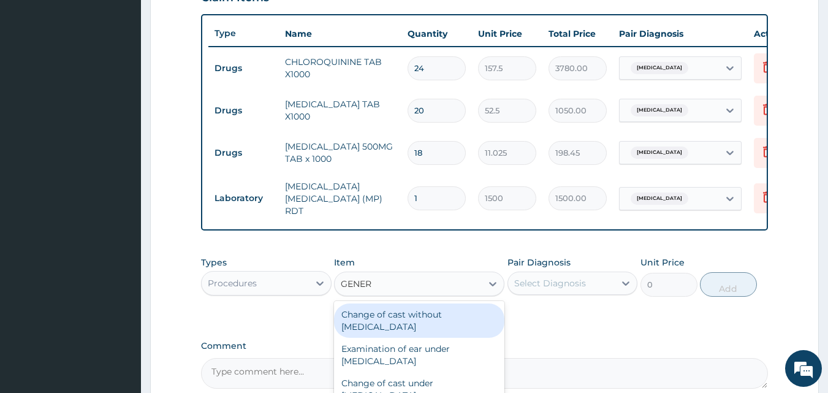
type input "GENERA"
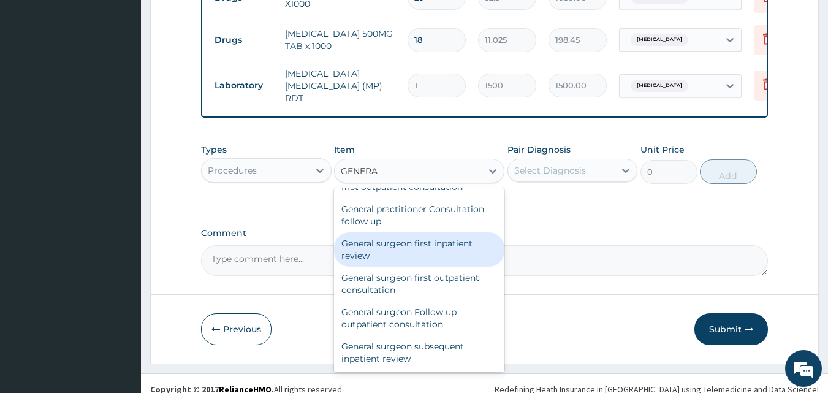
scroll to position [137, 0]
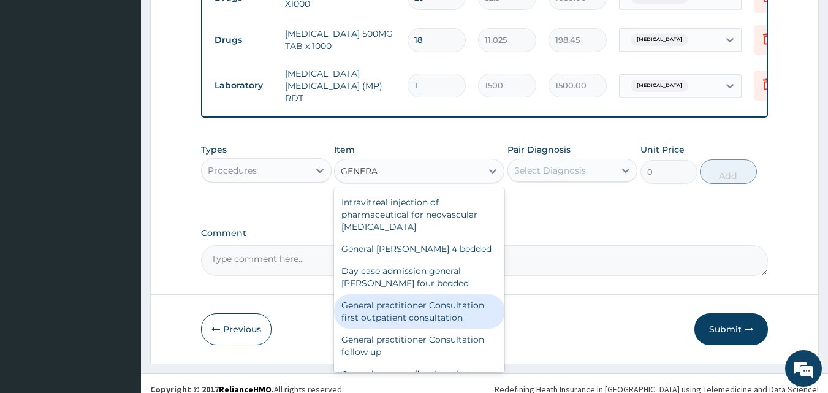
click at [392, 321] on div "General practitioner Consultation first outpatient consultation" at bounding box center [419, 311] width 170 height 34
type input "3000"
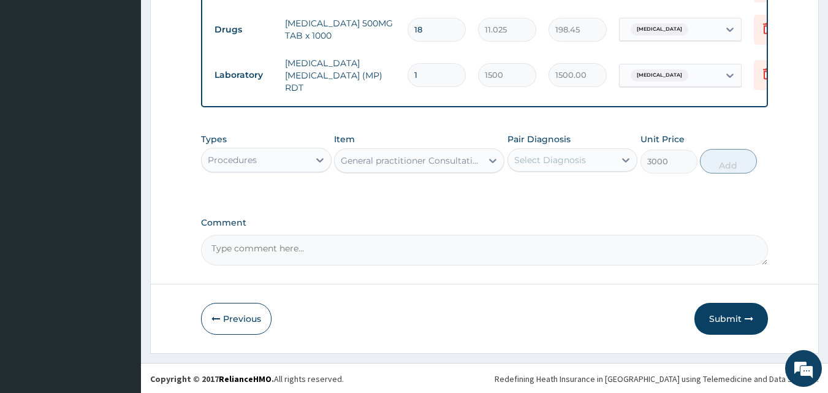
scroll to position [569, 0]
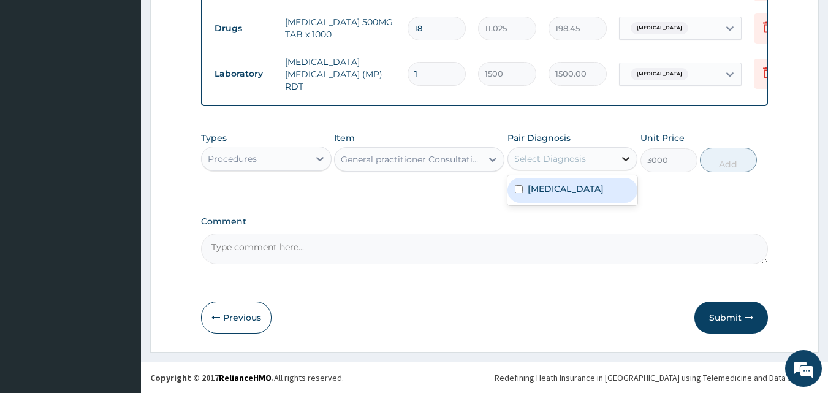
click at [626, 158] on icon at bounding box center [626, 159] width 12 height 12
click at [519, 186] on input "checkbox" at bounding box center [519, 189] width 8 height 8
checkbox input "true"
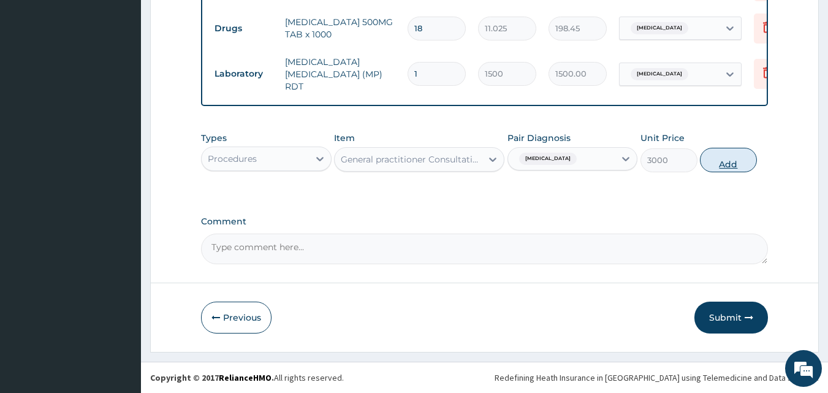
click at [731, 161] on button "Add" at bounding box center [728, 160] width 57 height 25
type input "0"
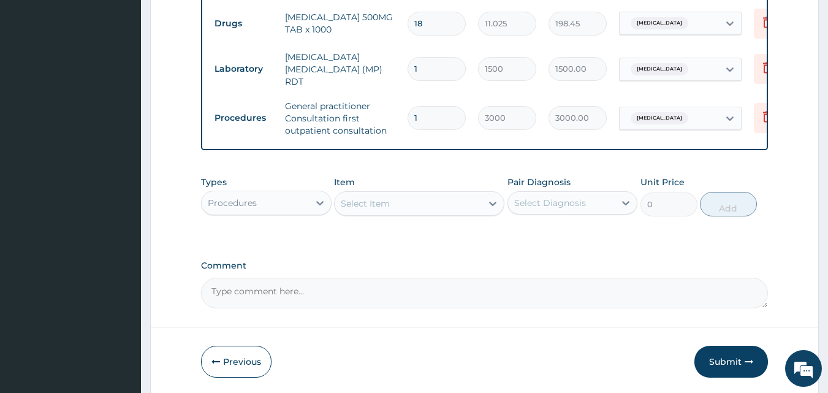
scroll to position [618, 0]
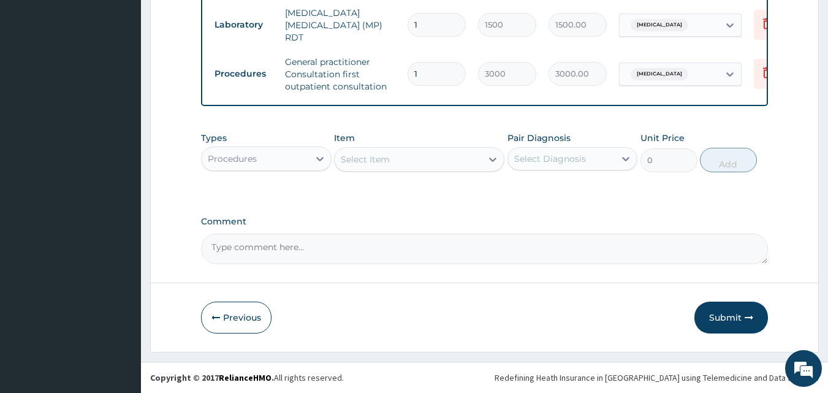
type input "0"
type input "0.00"
type input "0"
click at [741, 319] on button "Submit" at bounding box center [731, 318] width 74 height 32
click at [430, 64] on input "0" at bounding box center [437, 74] width 58 height 24
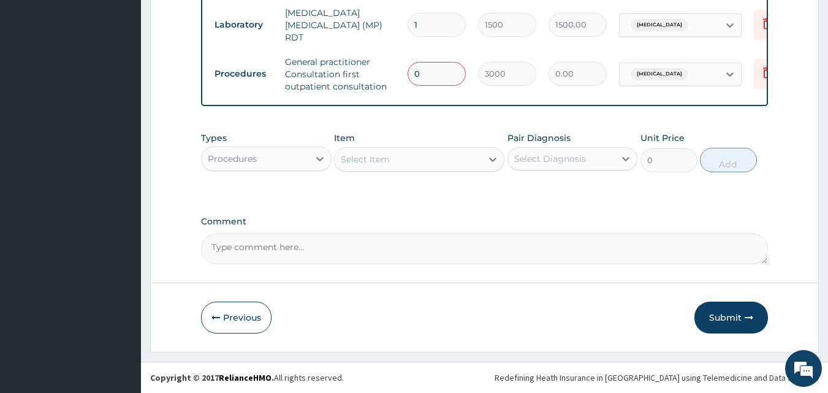
type input "01"
type input "3000.00"
type input "0"
type input "0.00"
type input "1"
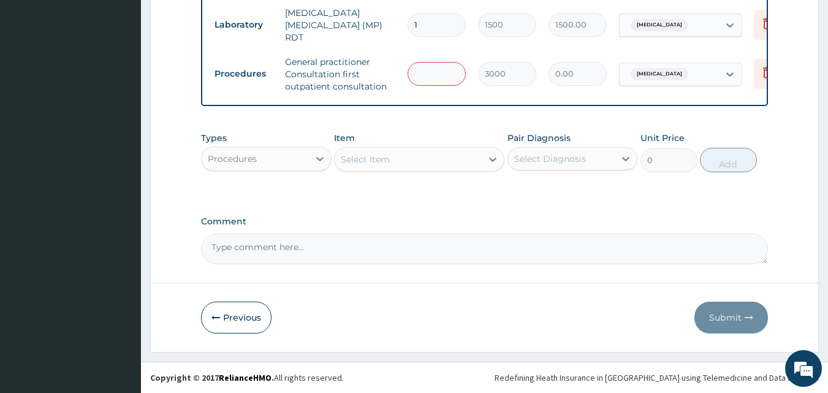
type input "3000.00"
type input "1"
click at [718, 321] on button "Submit" at bounding box center [731, 318] width 74 height 32
click at [719, 314] on button "Submit" at bounding box center [731, 318] width 74 height 32
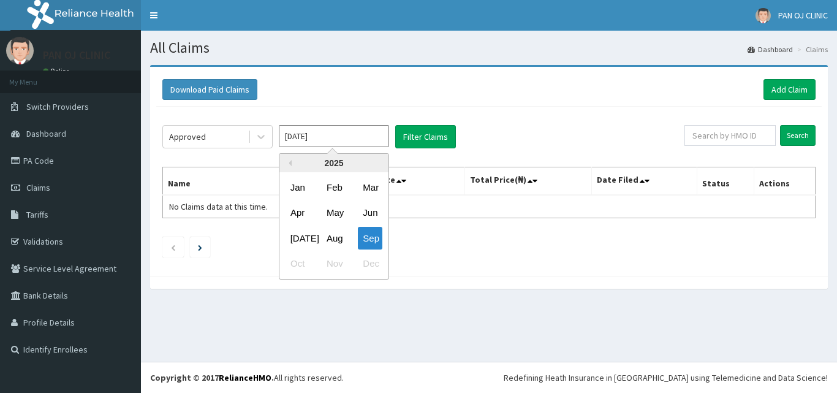
click at [332, 238] on div "Aug" at bounding box center [334, 238] width 25 height 23
type input "[DATE]"
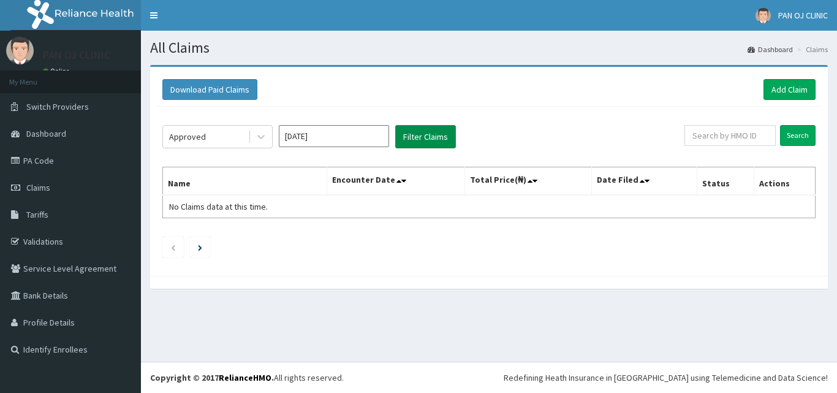
click at [427, 138] on button "Filter Claims" at bounding box center [425, 136] width 61 height 23
click at [413, 139] on button "Filter Claims" at bounding box center [425, 136] width 61 height 23
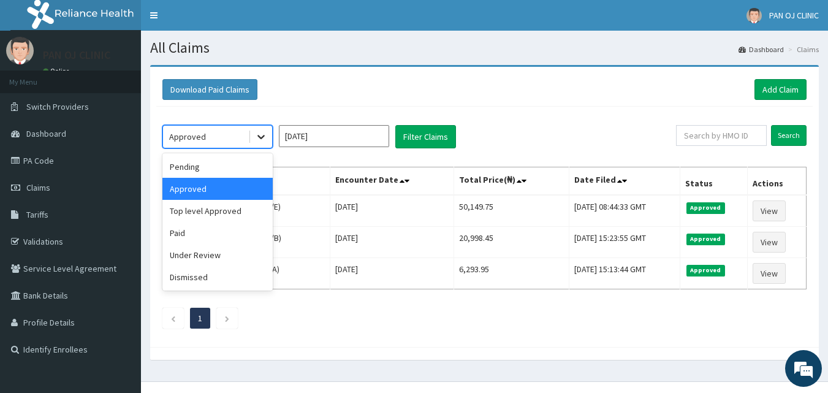
click at [257, 134] on icon at bounding box center [261, 137] width 12 height 12
click at [188, 162] on div "Pending" at bounding box center [217, 167] width 110 height 22
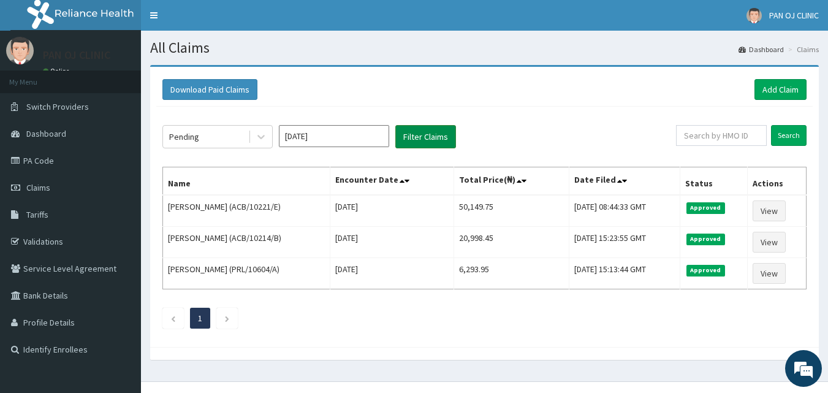
click at [421, 134] on button "Filter Claims" at bounding box center [425, 136] width 61 height 23
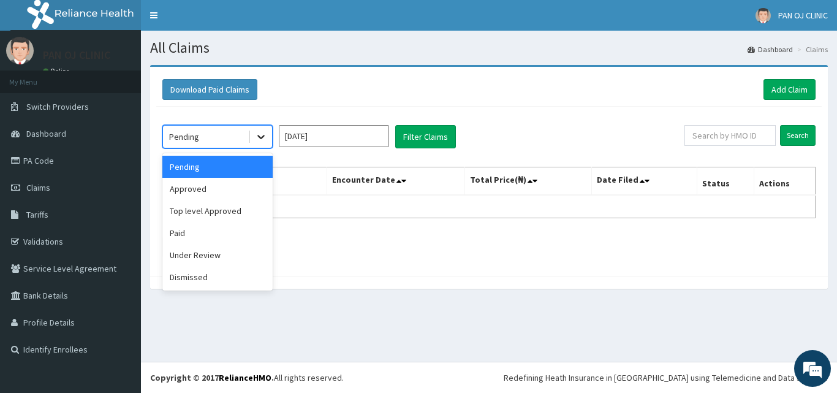
click at [259, 132] on icon at bounding box center [261, 137] width 12 height 12
click at [195, 257] on div "Under Review" at bounding box center [217, 255] width 110 height 22
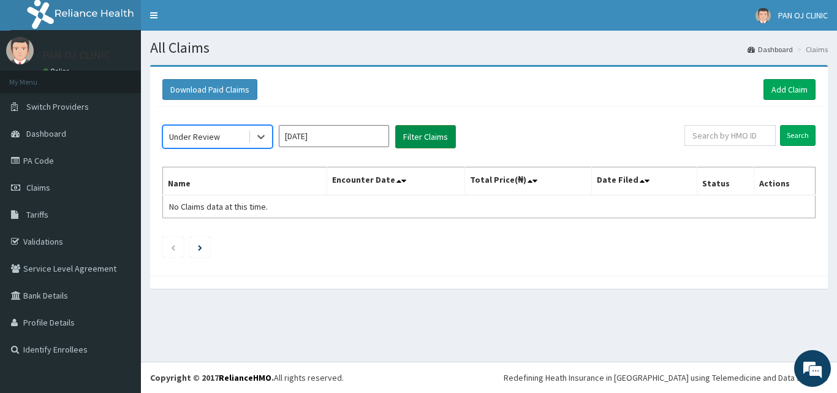
click at [422, 139] on button "Filter Claims" at bounding box center [425, 136] width 61 height 23
click at [419, 137] on button "Filter Claims" at bounding box center [425, 136] width 61 height 23
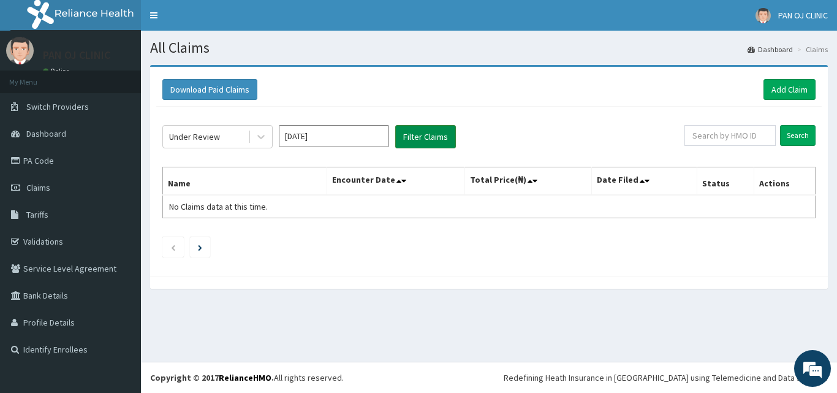
click at [419, 137] on button "Filter Claims" at bounding box center [425, 136] width 61 height 23
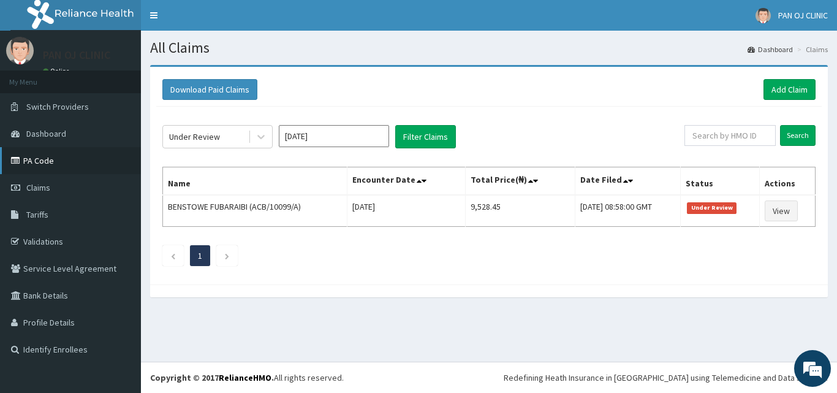
click at [45, 162] on link "PA Code" at bounding box center [70, 160] width 141 height 27
click at [75, 161] on link "PA Code" at bounding box center [70, 160] width 141 height 27
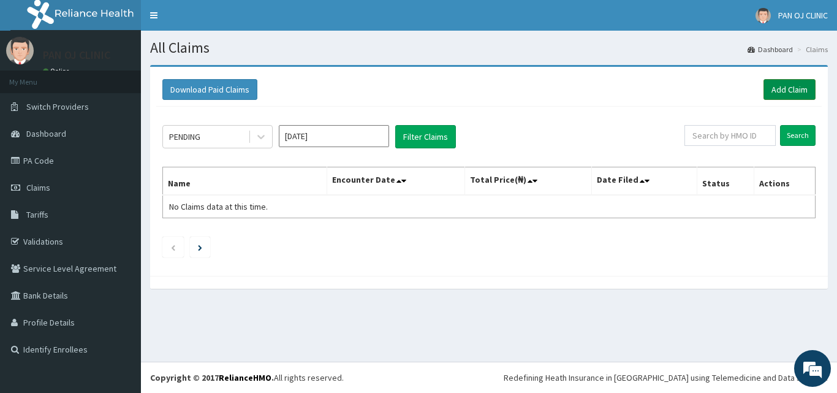
click at [791, 84] on link "Add Claim" at bounding box center [790, 89] width 52 height 21
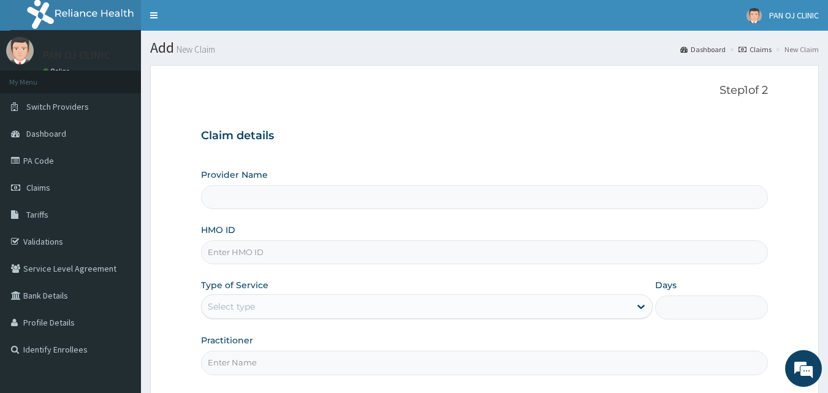
type input "PAN OJ CLINIC"
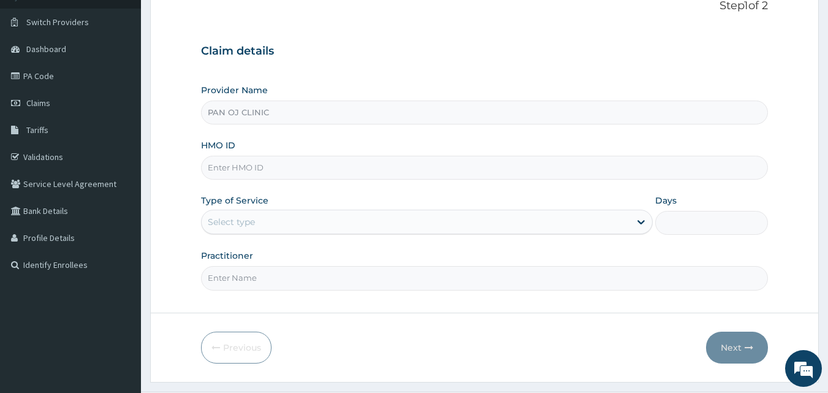
scroll to position [115, 0]
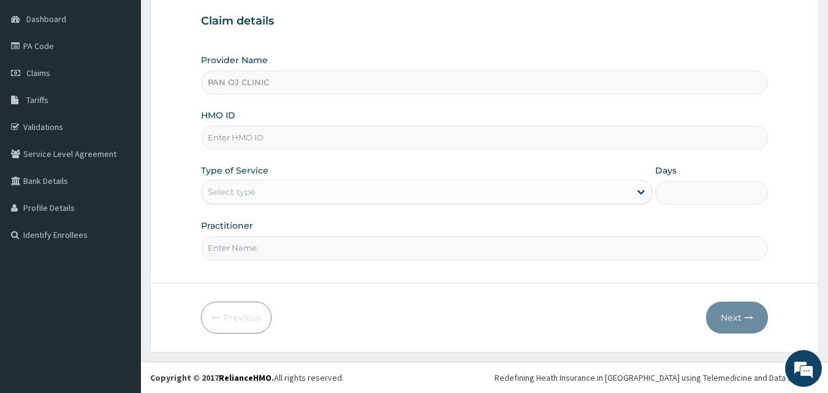
click at [232, 137] on input "HMO ID" at bounding box center [485, 138] width 568 height 24
type input "ACB/10208/B"
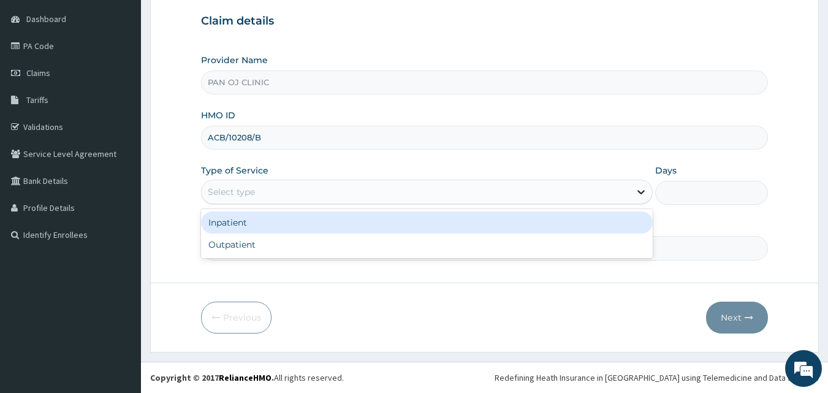
click at [630, 194] on div at bounding box center [641, 192] width 22 height 22
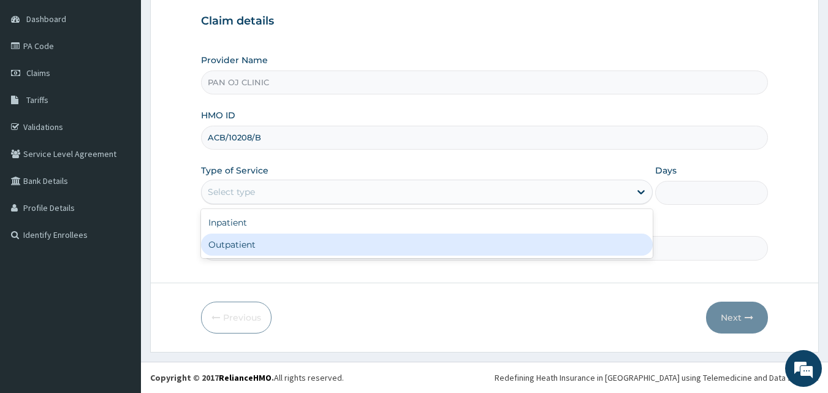
click at [428, 246] on div "Outpatient" at bounding box center [427, 245] width 452 height 22
type input "1"
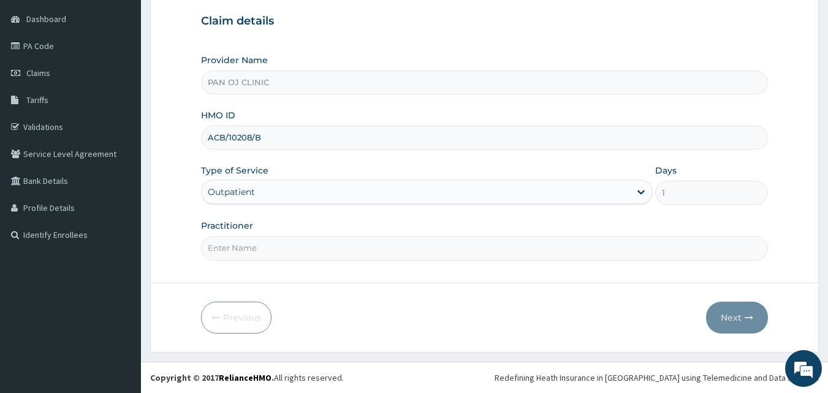
click at [254, 248] on input "Practitioner" at bounding box center [485, 248] width 568 height 24
click at [373, 272] on form "Step 1 of 2 Claim details Provider Name PAN OJ CLINIC HMO ID ACB/10208/B Type o…" at bounding box center [484, 151] width 669 height 402
click at [250, 253] on input "DR" at bounding box center [485, 248] width 568 height 24
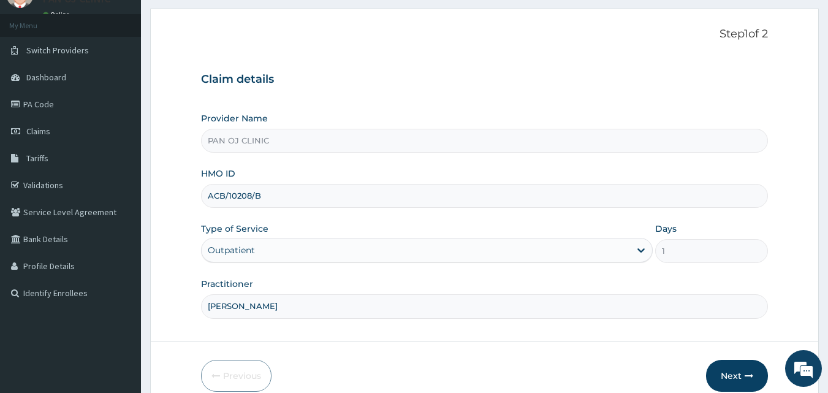
scroll to position [115, 0]
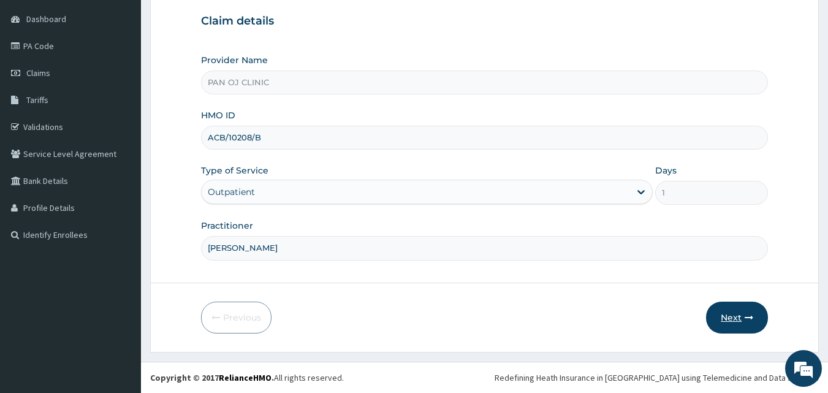
type input "[PERSON_NAME]"
click at [734, 314] on button "Next" at bounding box center [737, 318] width 62 height 32
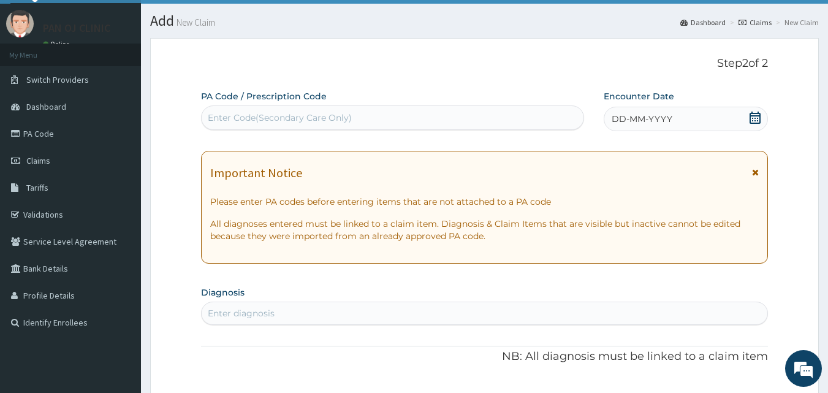
scroll to position [0, 0]
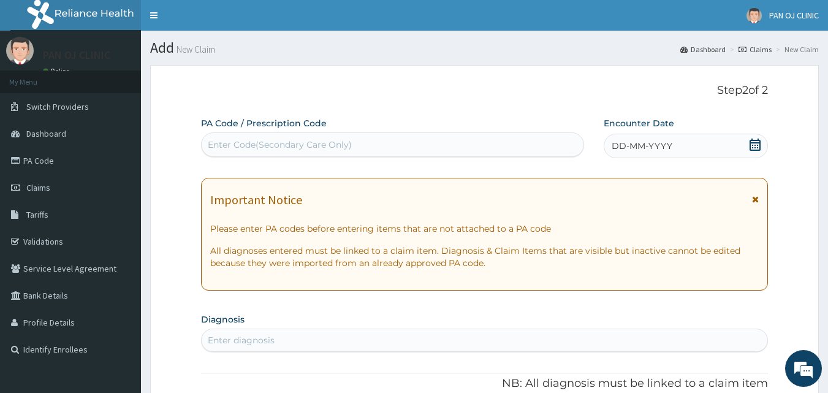
click at [756, 145] on icon at bounding box center [755, 145] width 11 height 12
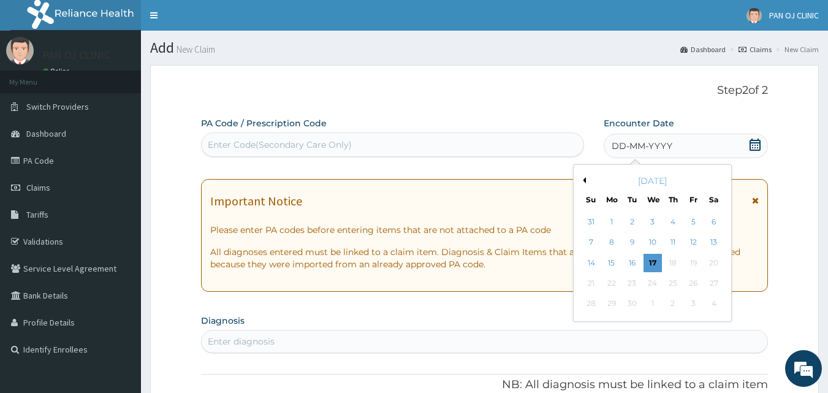
click at [584, 178] on button "Previous Month" at bounding box center [583, 180] width 6 height 6
click at [675, 283] on div "21" at bounding box center [673, 283] width 18 height 18
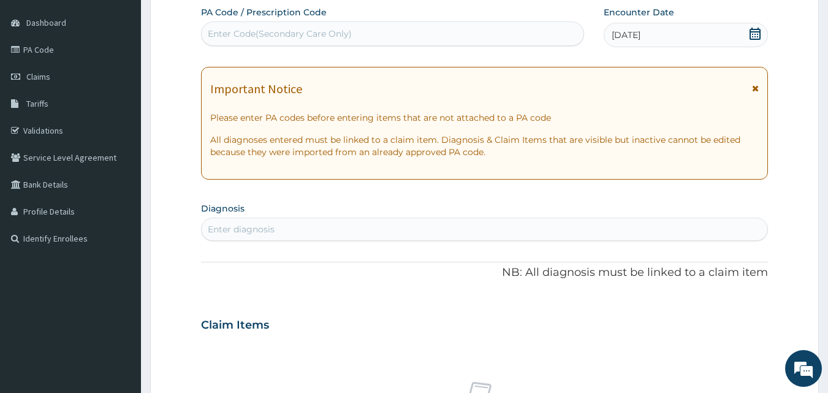
scroll to position [143, 0]
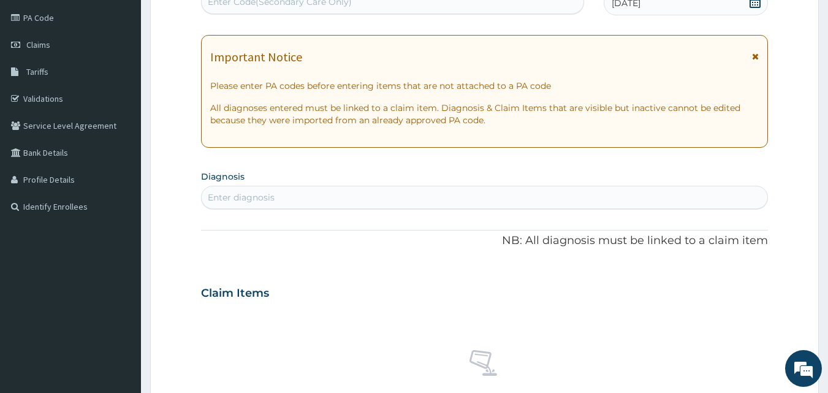
click at [295, 195] on div "Enter diagnosis" at bounding box center [485, 198] width 566 height 20
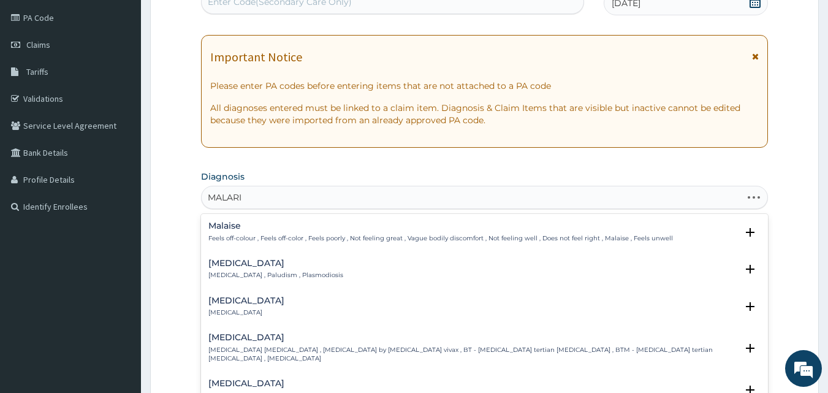
type input "MALARIA"
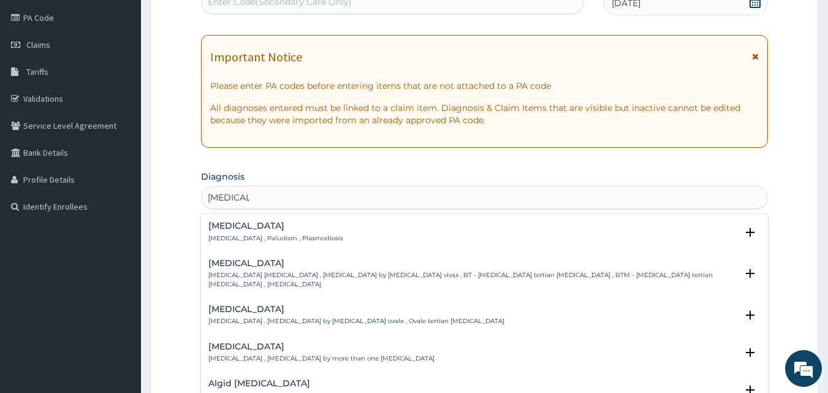
click at [230, 226] on h4 "Malaria" at bounding box center [275, 225] width 135 height 9
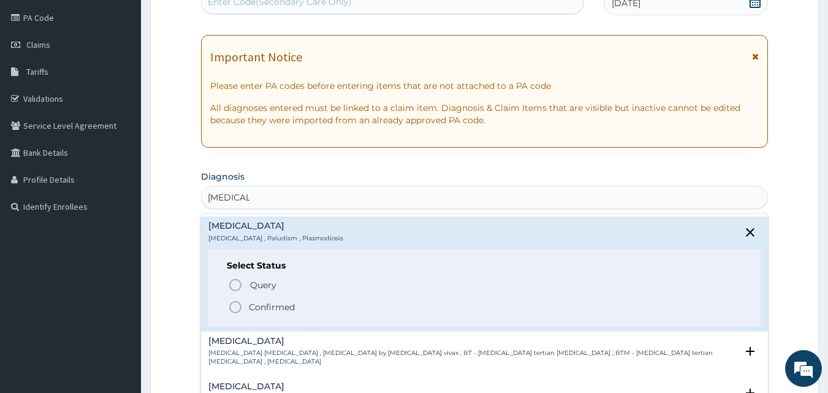
click at [235, 305] on icon "status option filled" at bounding box center [235, 307] width 15 height 15
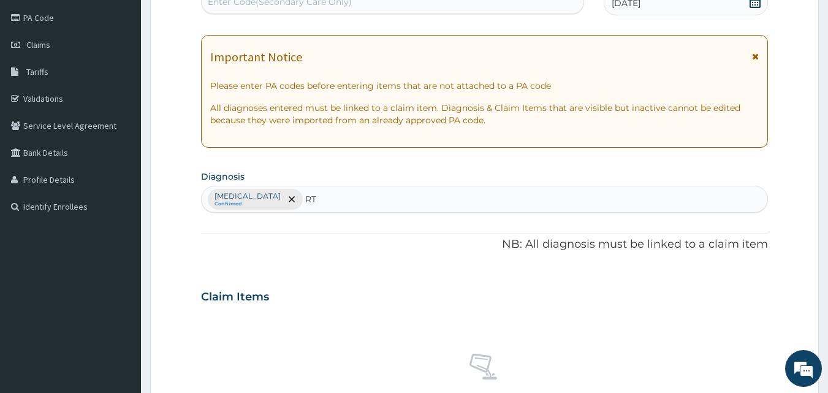
type input "RTI"
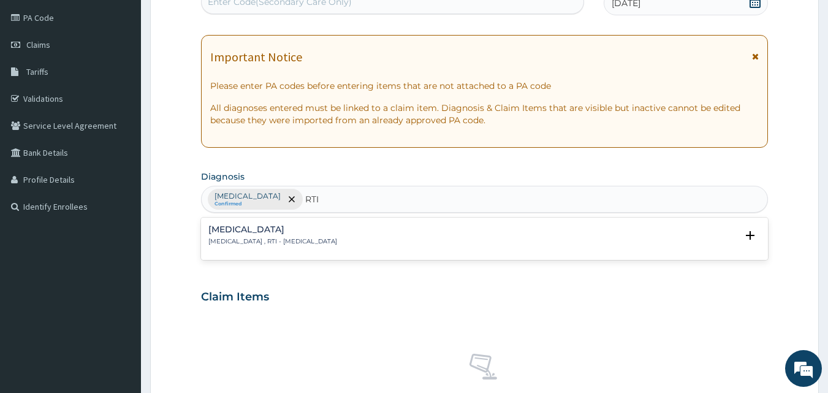
click at [246, 233] on h4 "Respiratory tract infection" at bounding box center [272, 229] width 129 height 9
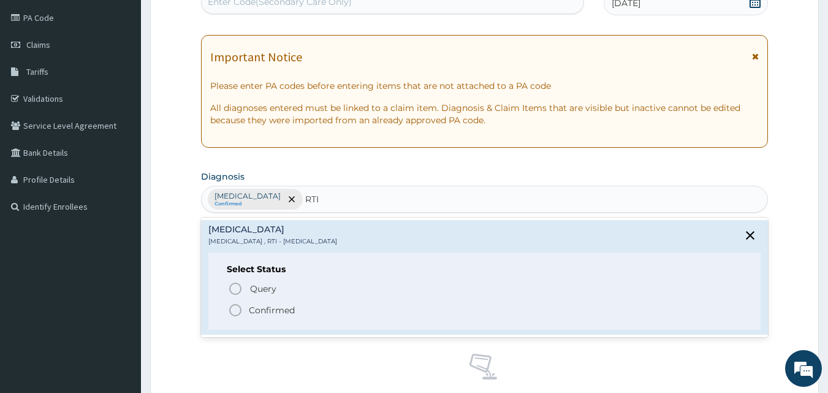
click at [233, 316] on circle "status option filled" at bounding box center [235, 310] width 11 height 11
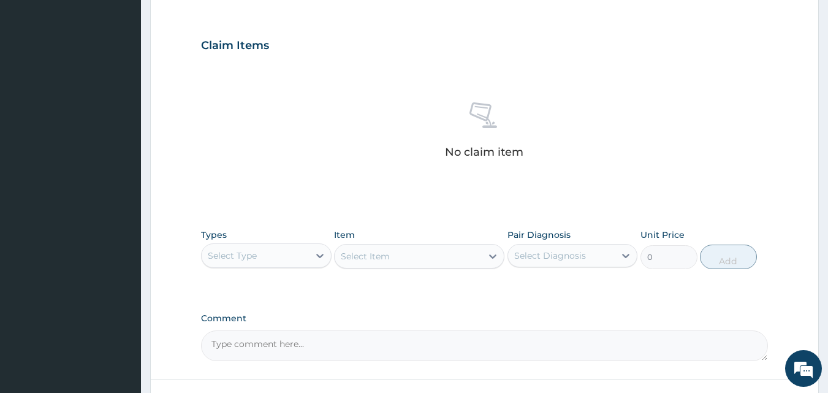
scroll to position [491, 0]
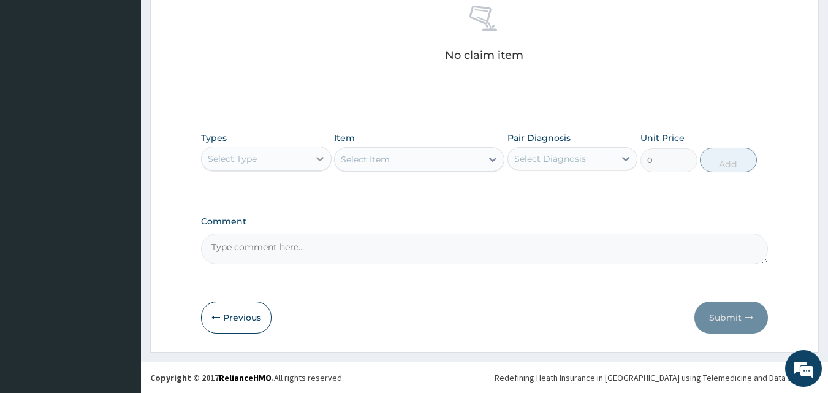
click at [317, 157] on icon at bounding box center [319, 159] width 7 height 4
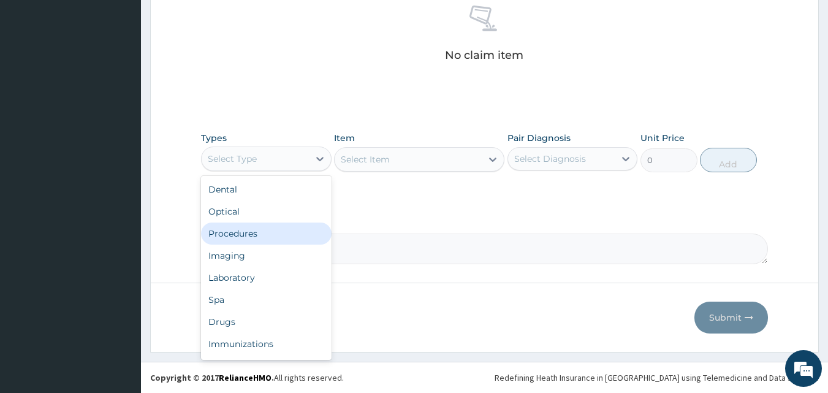
scroll to position [42, 0]
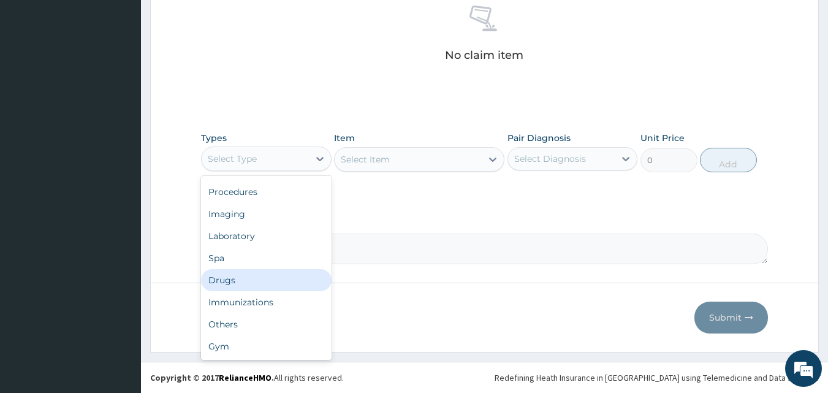
click at [238, 275] on div "Drugs" at bounding box center [266, 280] width 131 height 22
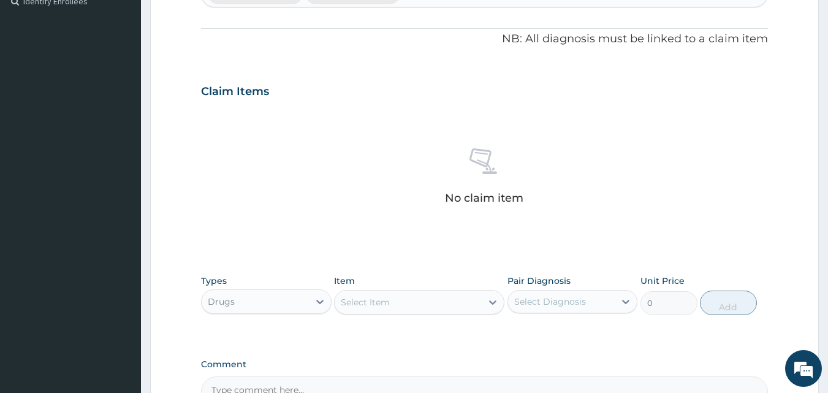
scroll to position [491, 0]
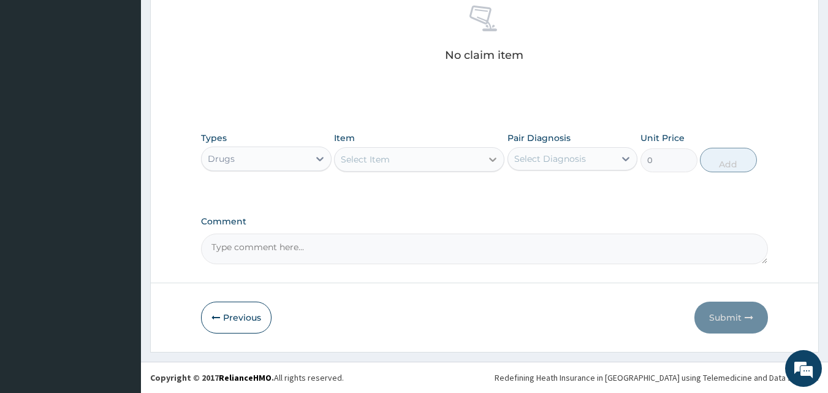
click at [488, 163] on icon at bounding box center [493, 159] width 12 height 12
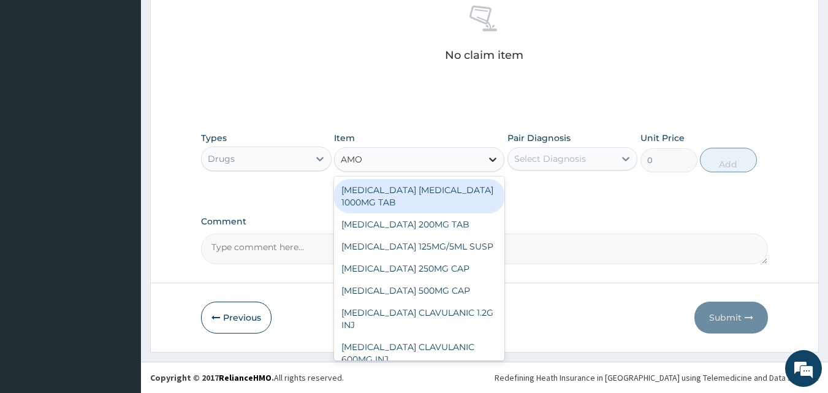
type input "AMOX"
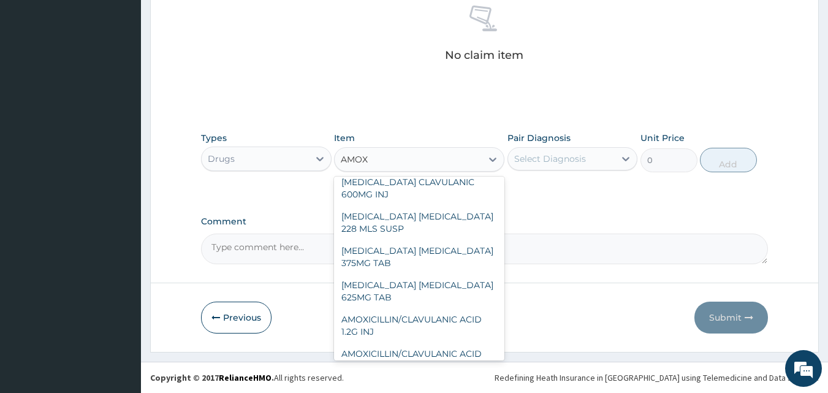
scroll to position [0, 0]
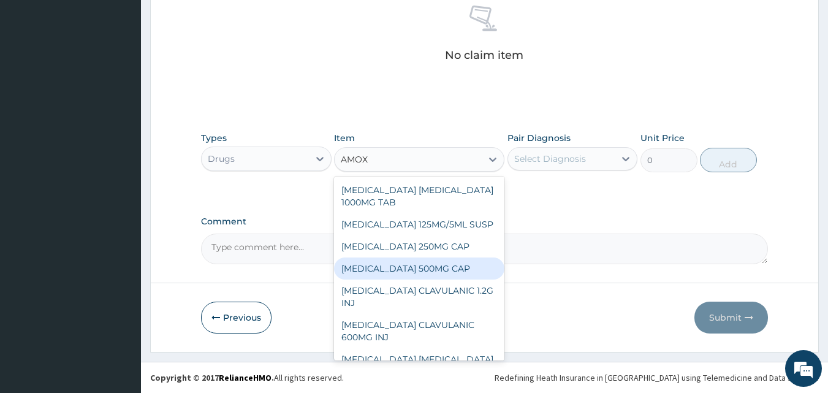
drag, startPoint x: 384, startPoint y: 266, endPoint x: 392, endPoint y: 265, distance: 8.1
click at [388, 266] on div "AMOXICILLIN 500MG CAP" at bounding box center [419, 268] width 170 height 22
type input "35"
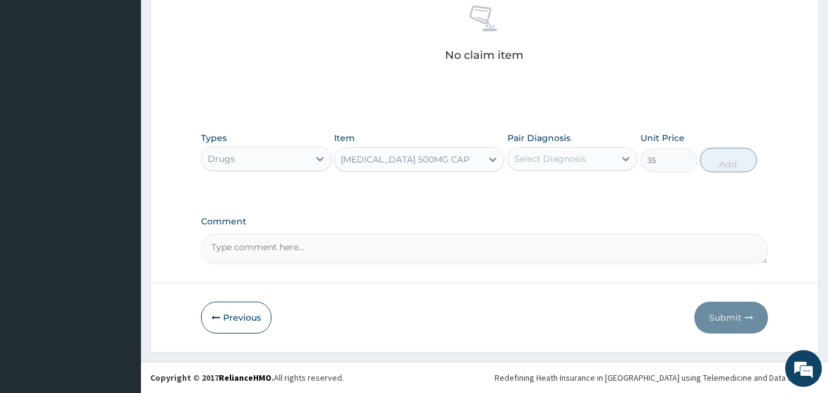
click at [583, 159] on div "Select Diagnosis" at bounding box center [550, 159] width 72 height 12
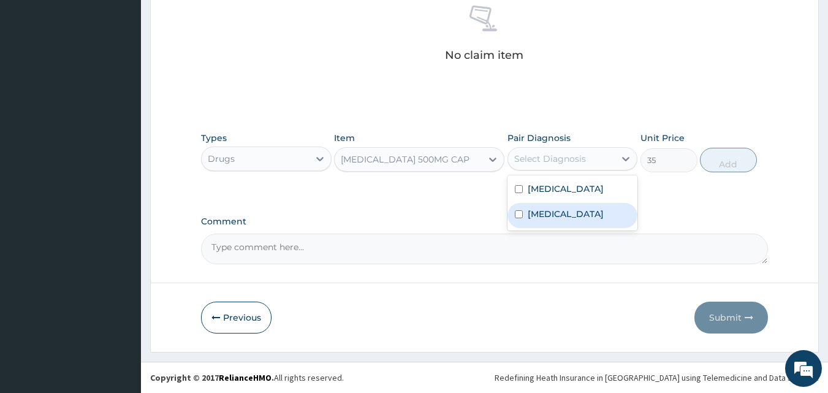
click at [554, 218] on label "Respiratory tract infection" at bounding box center [566, 214] width 76 height 12
checkbox input "true"
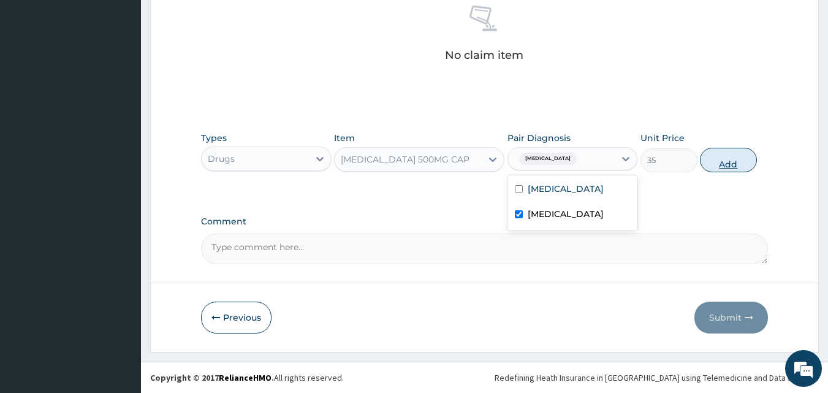
click at [715, 159] on button "Add" at bounding box center [728, 160] width 57 height 25
type input "0"
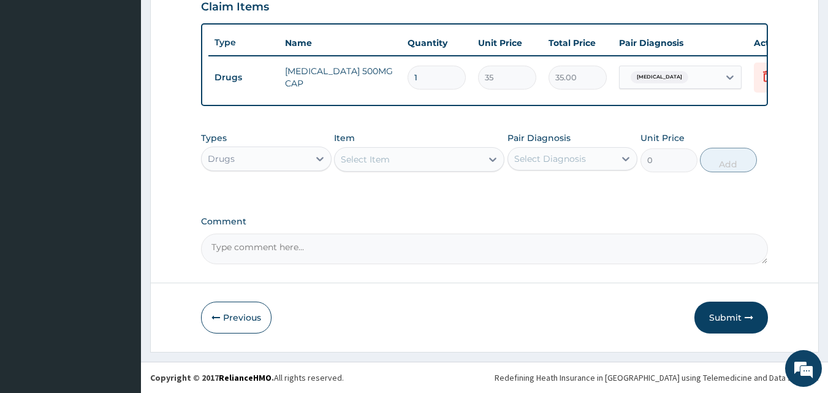
scroll to position [442, 0]
type input "10"
type input "350.00"
type input "10"
click at [482, 160] on div at bounding box center [493, 159] width 22 height 22
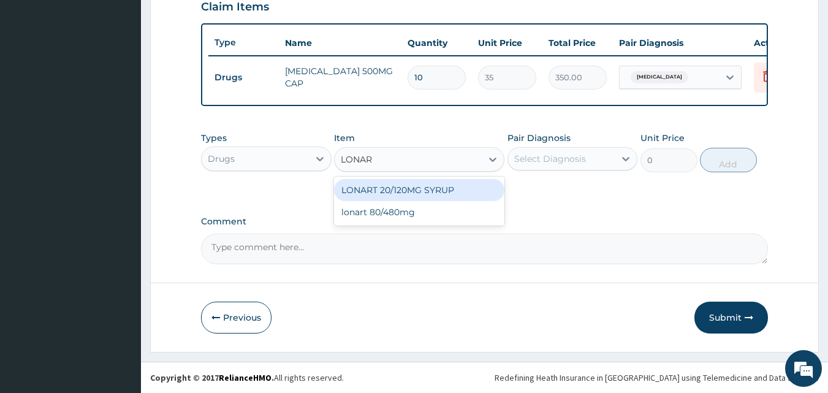
type input "LONART"
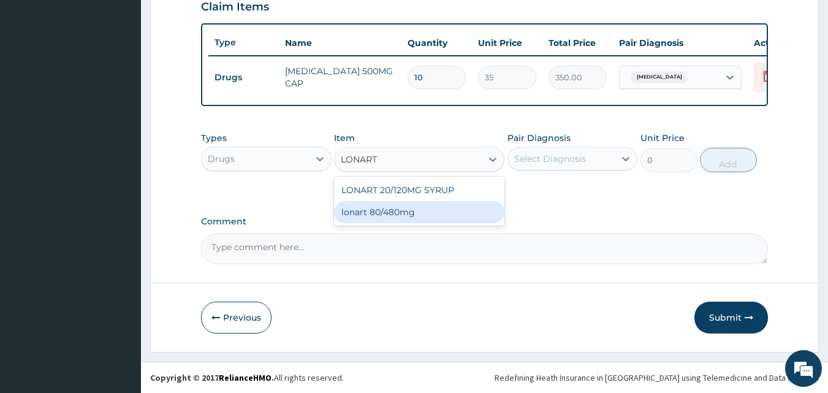
drag, startPoint x: 405, startPoint y: 209, endPoint x: 435, endPoint y: 202, distance: 30.9
click at [406, 209] on div "lonart 80/480mg" at bounding box center [419, 212] width 170 height 22
type input "340.91748"
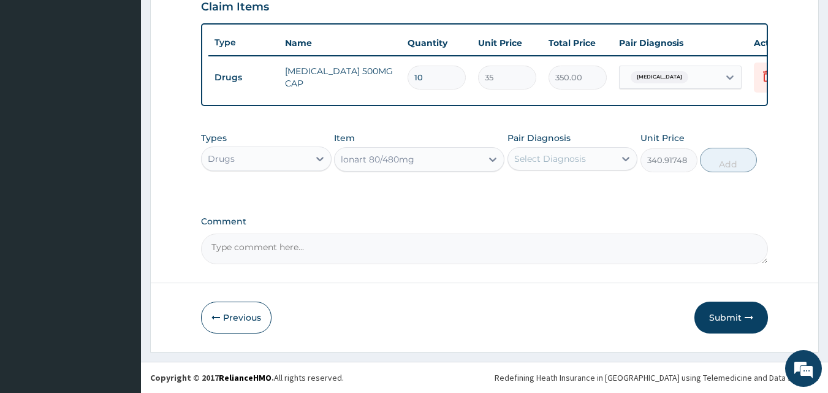
click at [556, 154] on div "Select Diagnosis" at bounding box center [550, 159] width 72 height 12
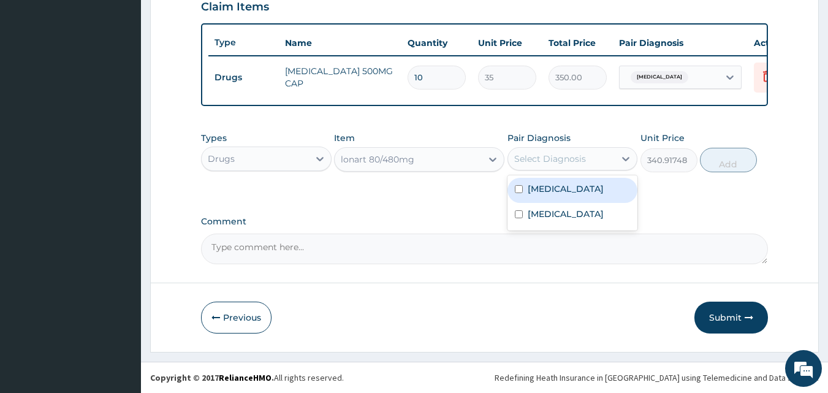
drag, startPoint x: 533, startPoint y: 186, endPoint x: 577, endPoint y: 184, distance: 44.8
click at [534, 186] on label "Malaria" at bounding box center [566, 189] width 76 height 12
checkbox input "true"
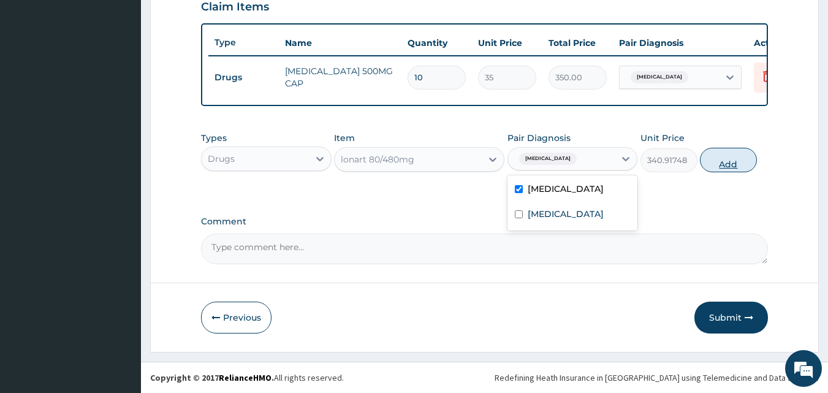
click at [712, 160] on button "Add" at bounding box center [728, 160] width 57 height 25
type input "0"
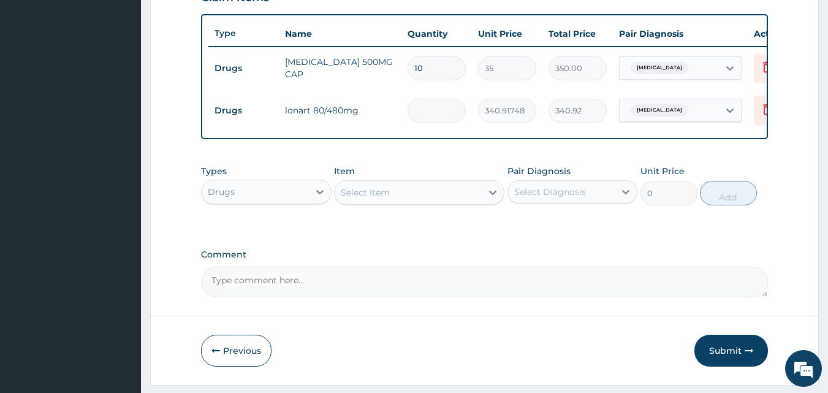
type input "0.00"
type input "6"
type input "2045.50"
type input "6"
click at [488, 199] on icon at bounding box center [493, 192] width 12 height 12
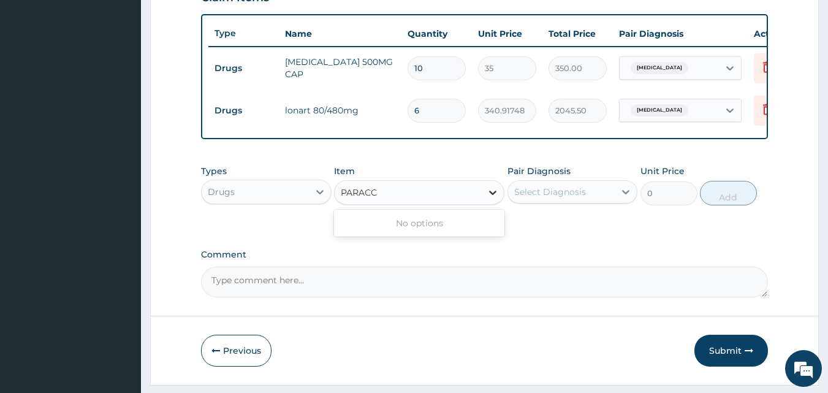
type input "PARAC"
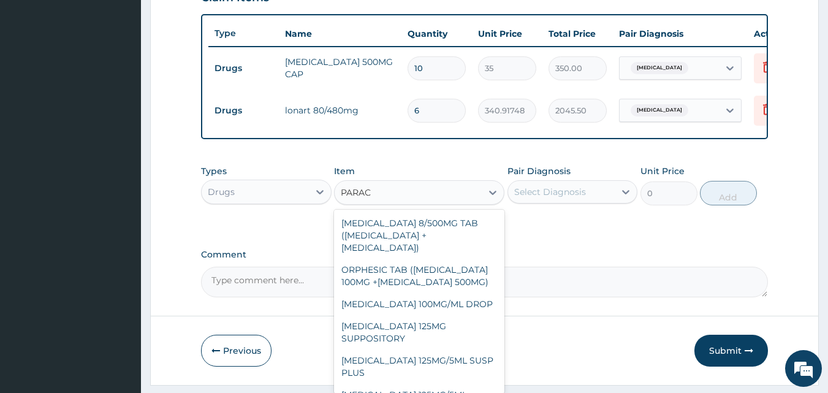
scroll to position [143, 0]
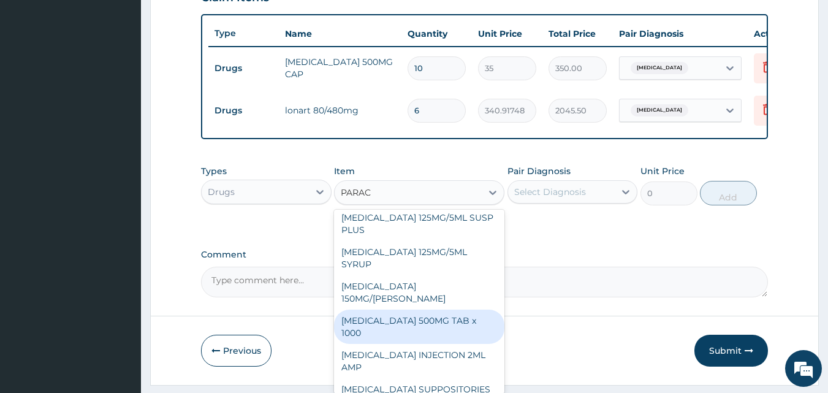
drag, startPoint x: 416, startPoint y: 324, endPoint x: 425, endPoint y: 321, distance: 9.7
click at [417, 324] on div "PARACETAMOL 500MG TAB x 1000" at bounding box center [419, 327] width 170 height 34
type input "11.025"
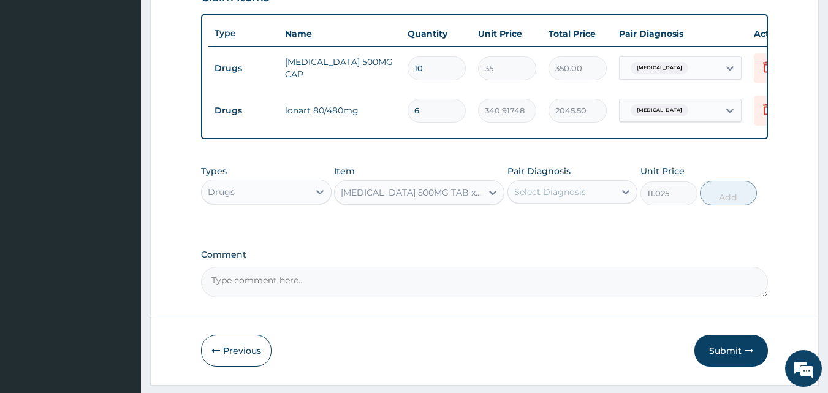
click at [590, 199] on div "Select Diagnosis" at bounding box center [561, 192] width 107 height 20
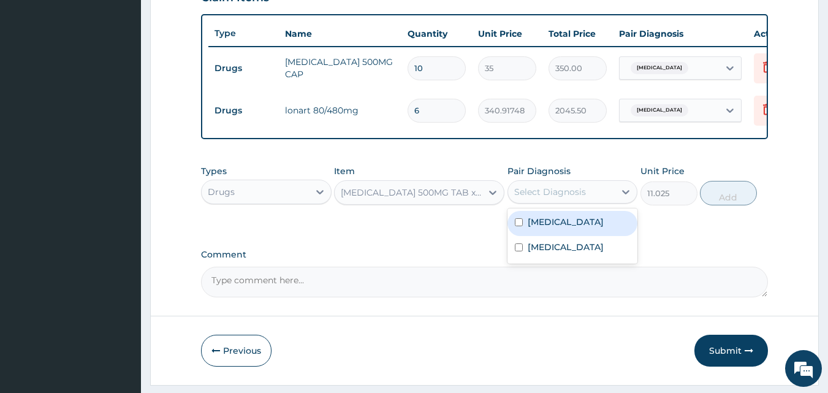
drag, startPoint x: 567, startPoint y: 226, endPoint x: 606, endPoint y: 220, distance: 39.6
click at [568, 226] on div "Malaria" at bounding box center [572, 223] width 131 height 25
checkbox input "true"
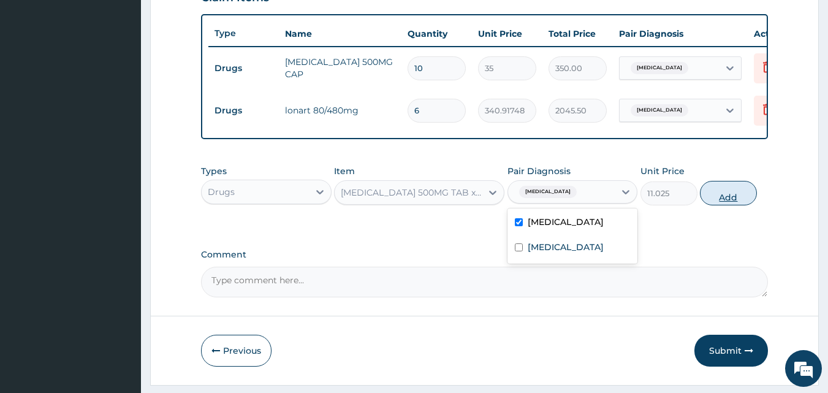
click at [727, 205] on button "Add" at bounding box center [728, 193] width 57 height 25
type input "0"
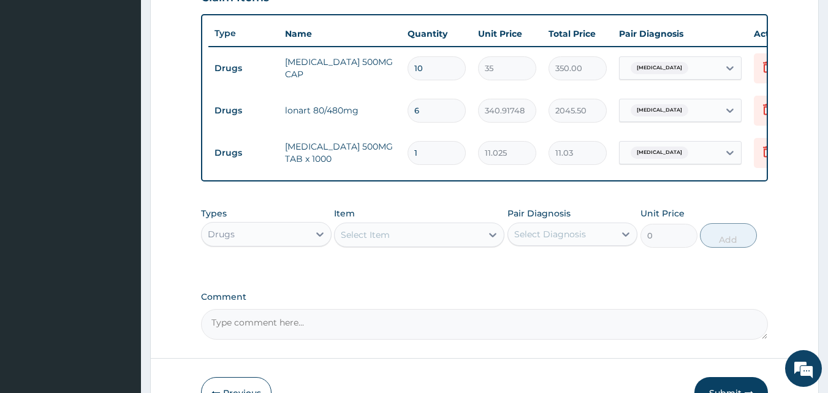
type input "0.00"
type input "9"
type input "99.23"
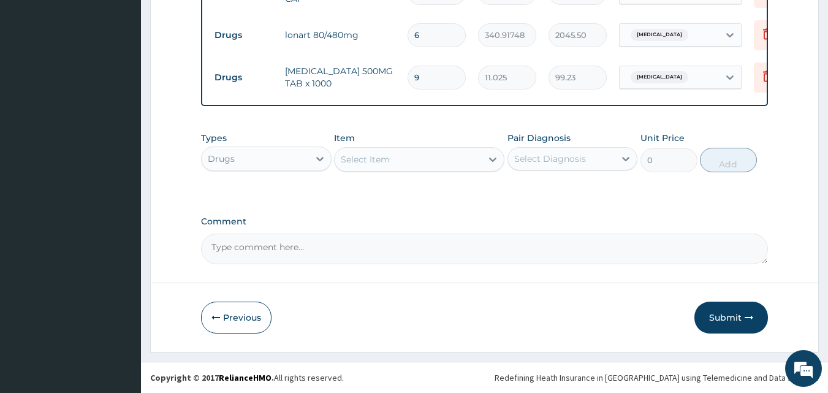
type input "9"
click at [460, 159] on div "Select Item" at bounding box center [408, 160] width 147 height 20
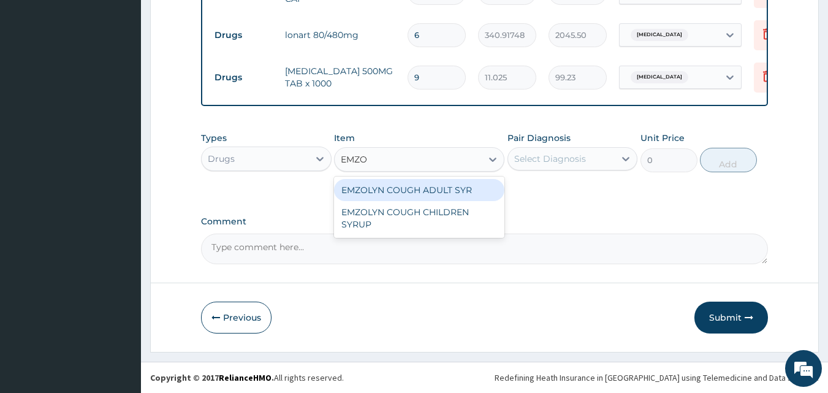
type input "EMZOL"
click at [446, 188] on div "EMZOLYN COUGH ADULT SYR" at bounding box center [419, 190] width 170 height 22
type input "735"
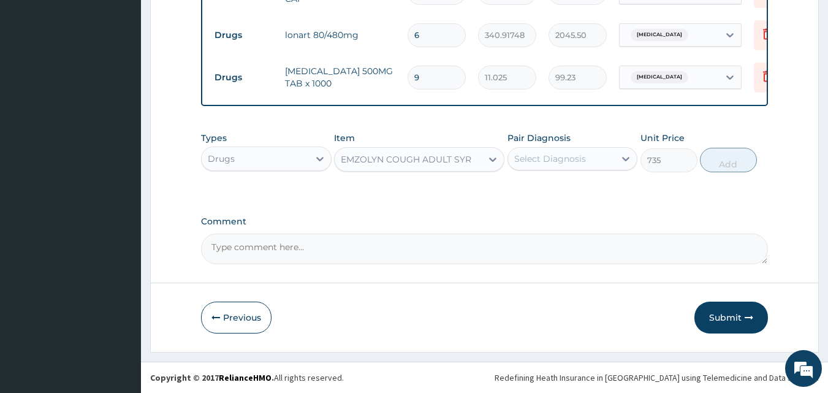
click at [582, 154] on div "Select Diagnosis" at bounding box center [550, 159] width 72 height 12
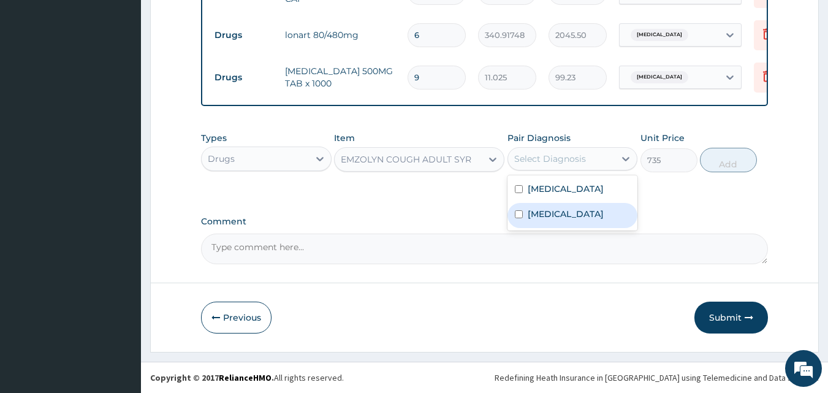
click at [554, 220] on label "Respiratory tract infection" at bounding box center [566, 214] width 76 height 12
checkbox input "true"
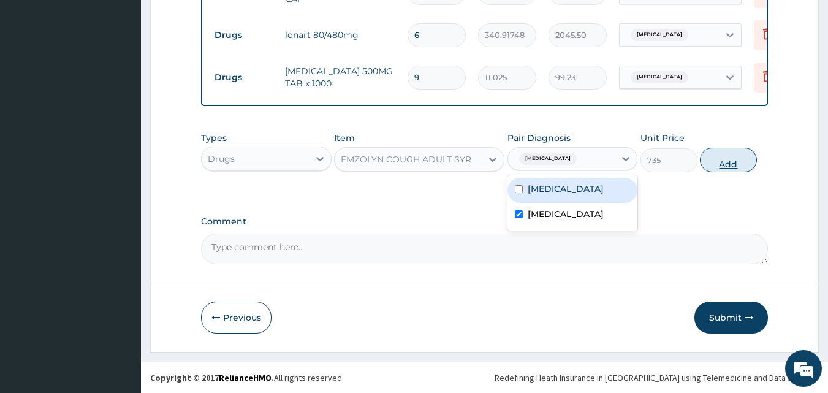
click at [739, 159] on button "Add" at bounding box center [728, 160] width 57 height 25
type input "0"
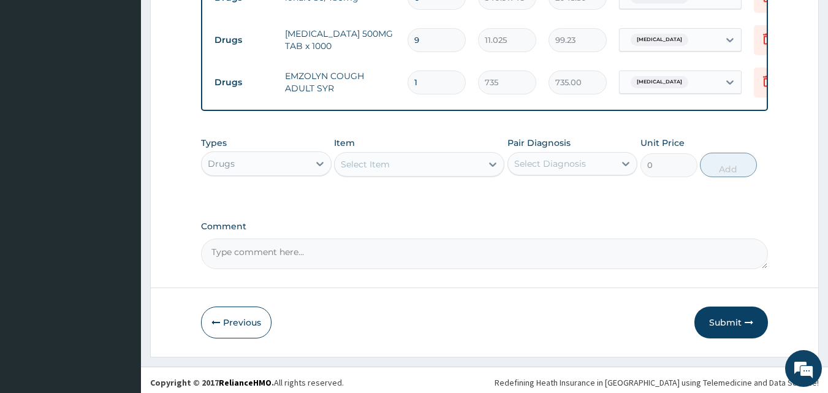
scroll to position [569, 0]
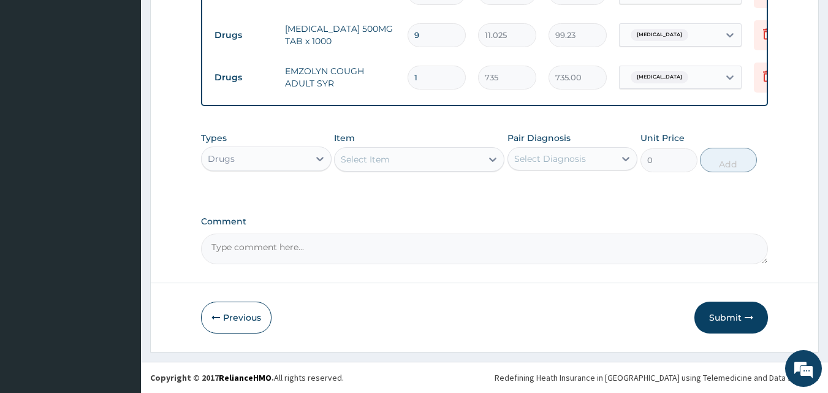
click at [299, 159] on div "Drugs" at bounding box center [255, 159] width 107 height 20
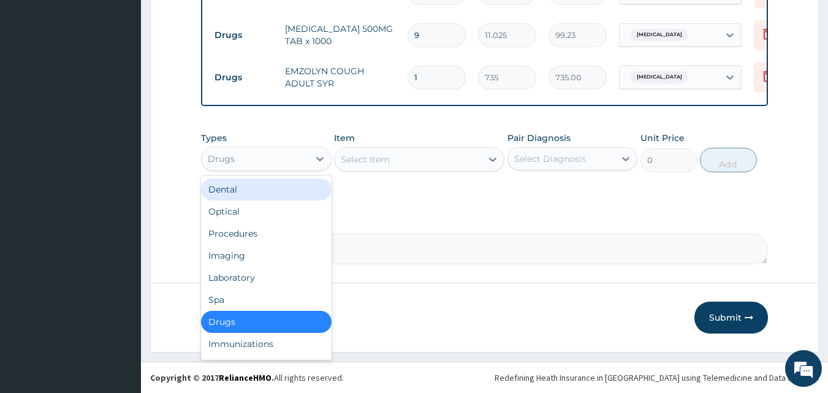
scroll to position [42, 0]
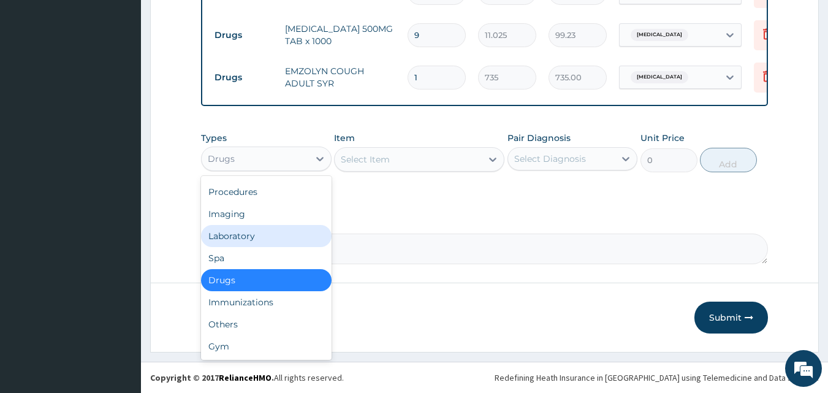
click at [249, 235] on div "Laboratory" at bounding box center [266, 236] width 131 height 22
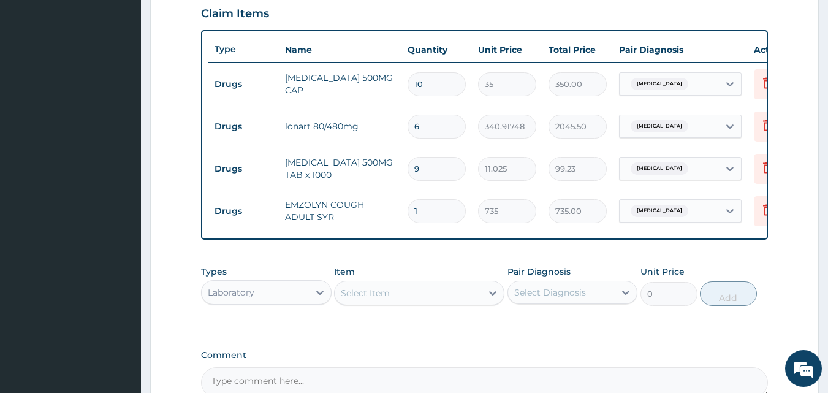
scroll to position [569, 0]
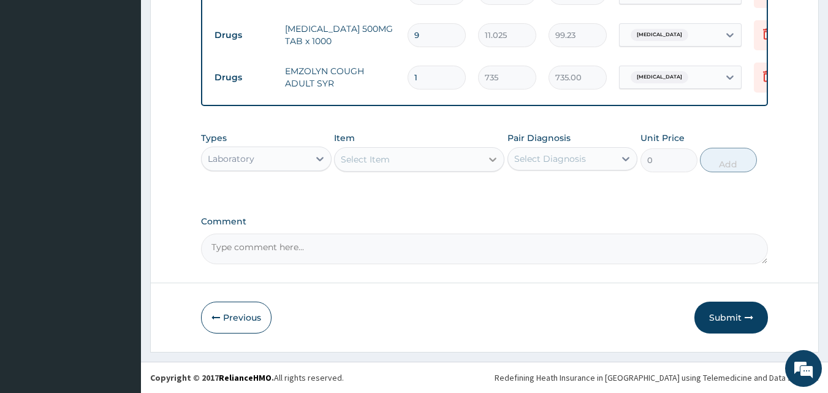
click at [485, 160] on div at bounding box center [493, 159] width 22 height 22
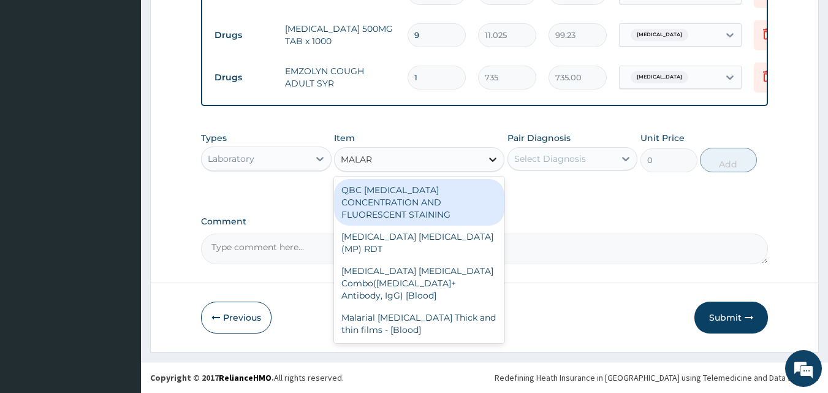
type input "MALARI"
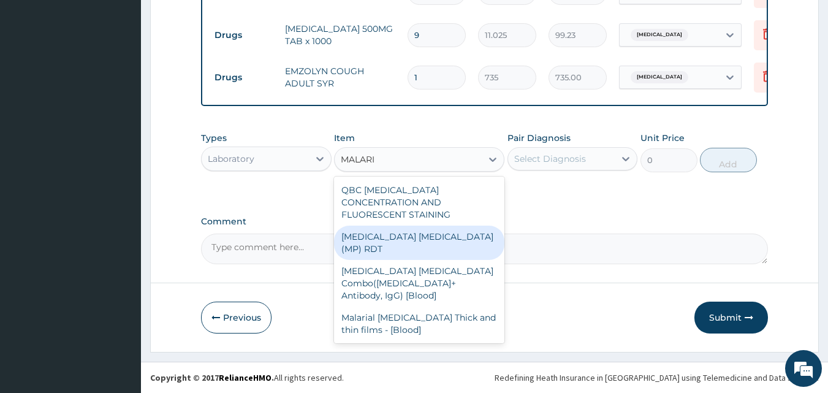
click at [421, 227] on div "MALARIA PARASITE (MP) RDT" at bounding box center [419, 243] width 170 height 34
type input "1500"
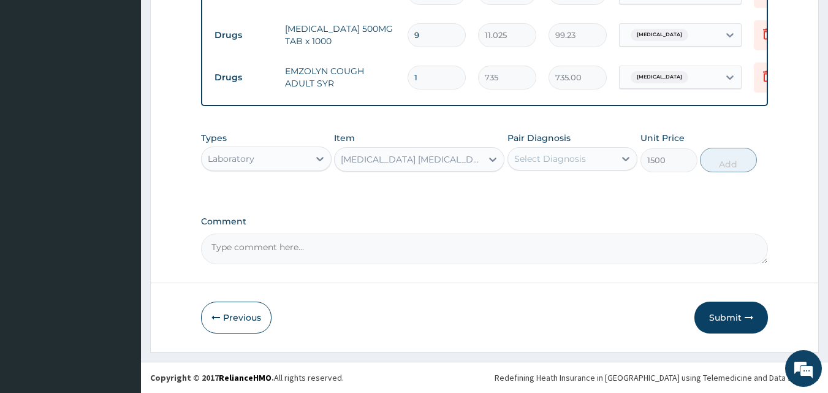
click at [558, 168] on div "Select Diagnosis" at bounding box center [561, 159] width 107 height 20
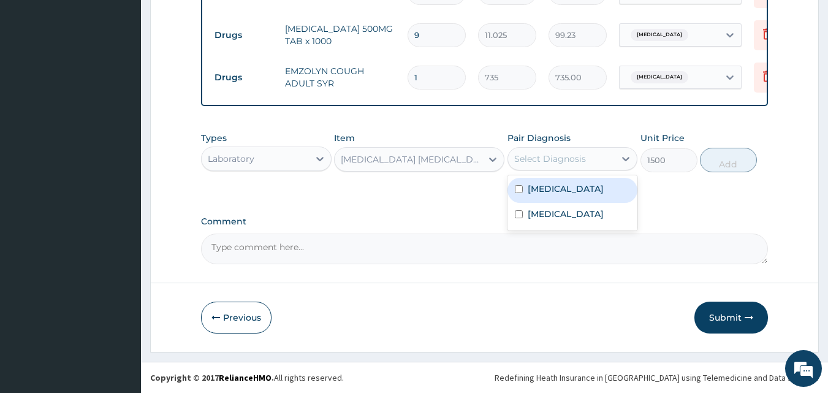
drag, startPoint x: 551, startPoint y: 195, endPoint x: 590, endPoint y: 187, distance: 39.4
click at [552, 195] on div "Malaria" at bounding box center [572, 190] width 131 height 25
checkbox input "true"
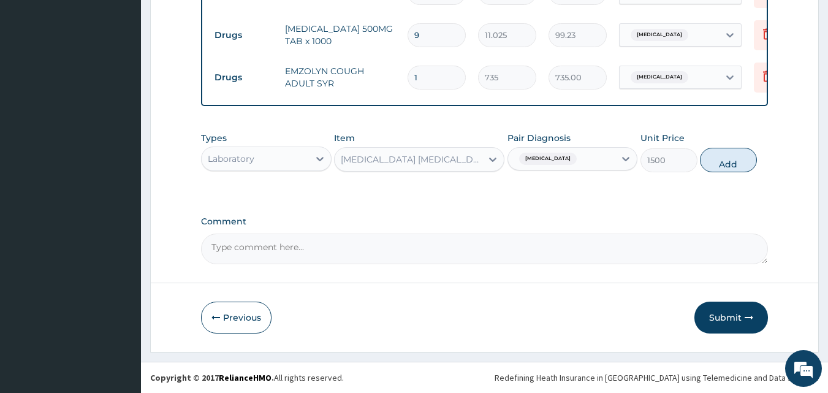
drag, startPoint x: 710, startPoint y: 158, endPoint x: 674, endPoint y: 167, distance: 37.3
click at [710, 158] on button "Add" at bounding box center [728, 160] width 57 height 25
type input "0"
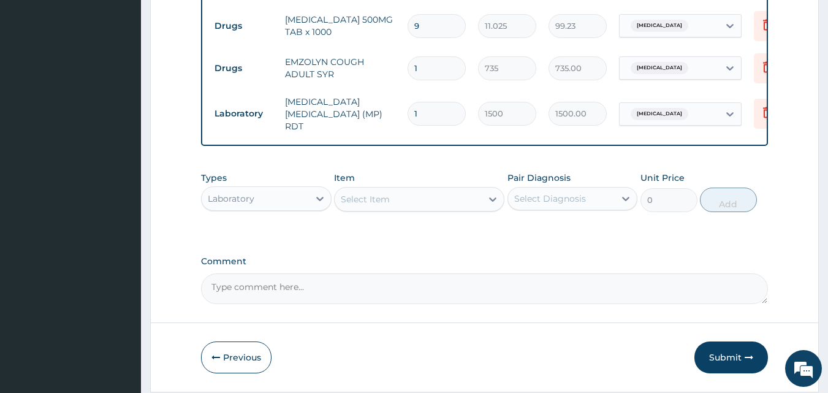
click at [302, 207] on div "Laboratory" at bounding box center [255, 199] width 107 height 20
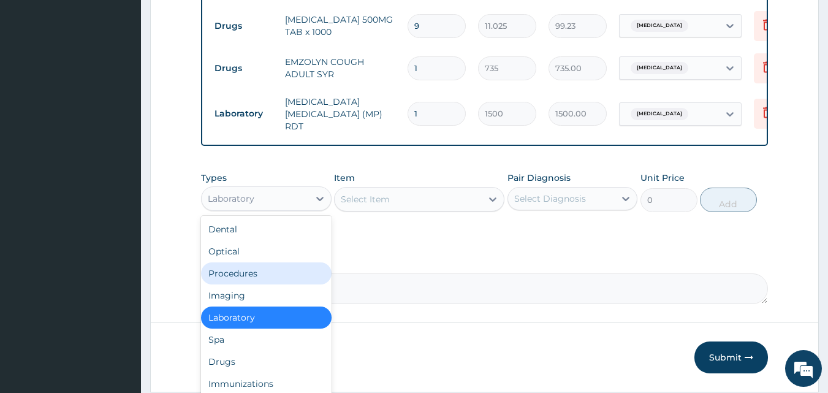
scroll to position [42, 0]
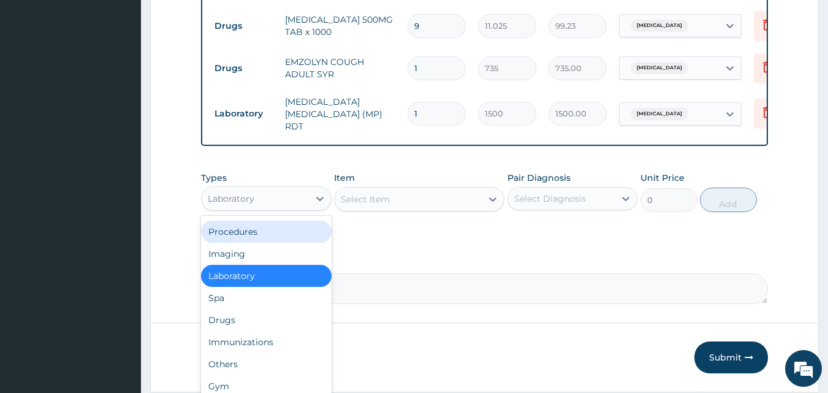
click at [260, 238] on div "Procedures" at bounding box center [266, 232] width 131 height 22
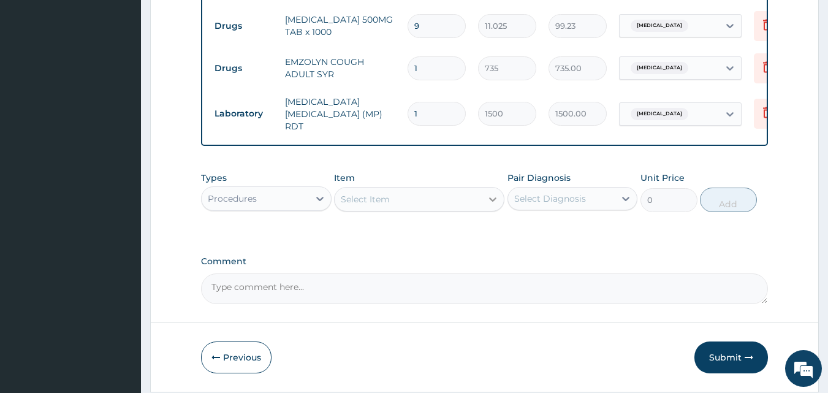
click at [487, 205] on icon at bounding box center [493, 199] width 12 height 12
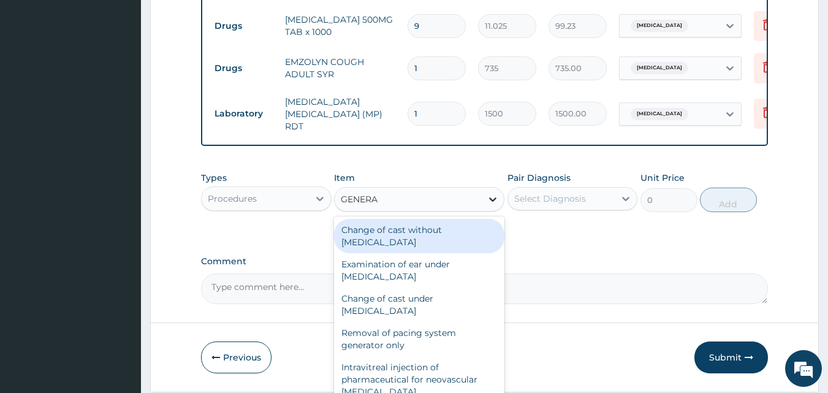
type input "GENERAL"
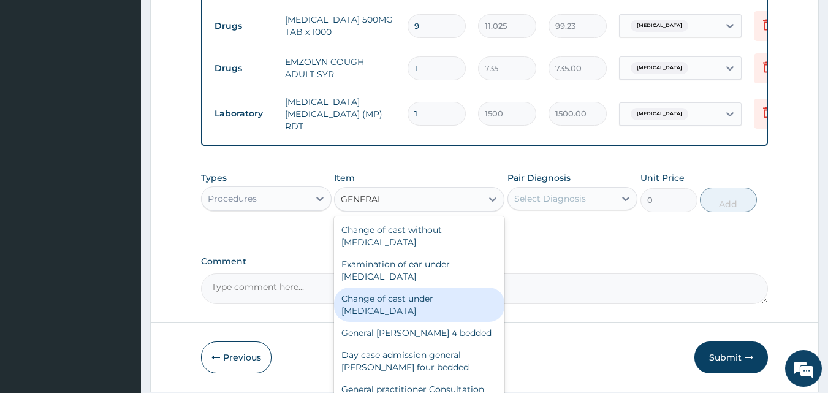
scroll to position [143, 0]
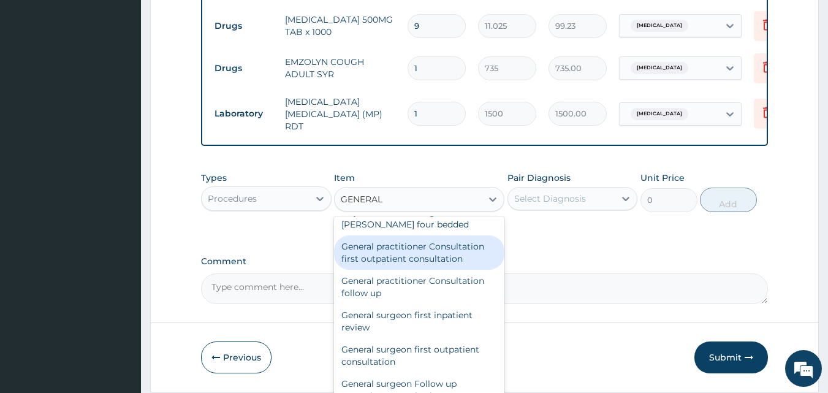
click at [427, 248] on div "General practitioner Consultation first outpatient consultation" at bounding box center [419, 252] width 170 height 34
type input "3000"
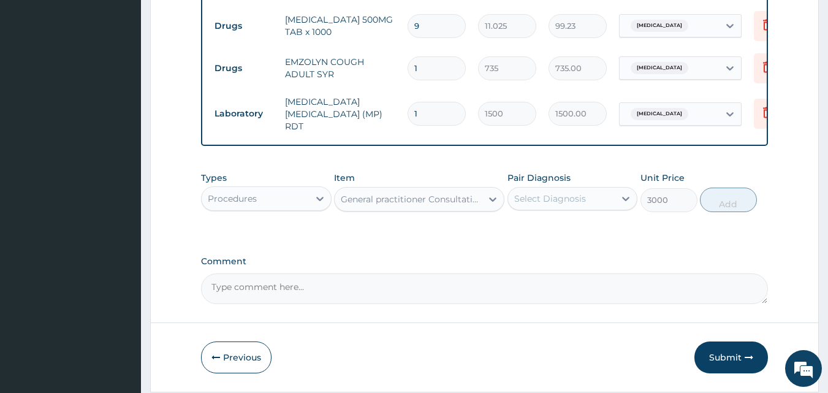
click at [575, 199] on div "Select Diagnosis" at bounding box center [550, 198] width 72 height 12
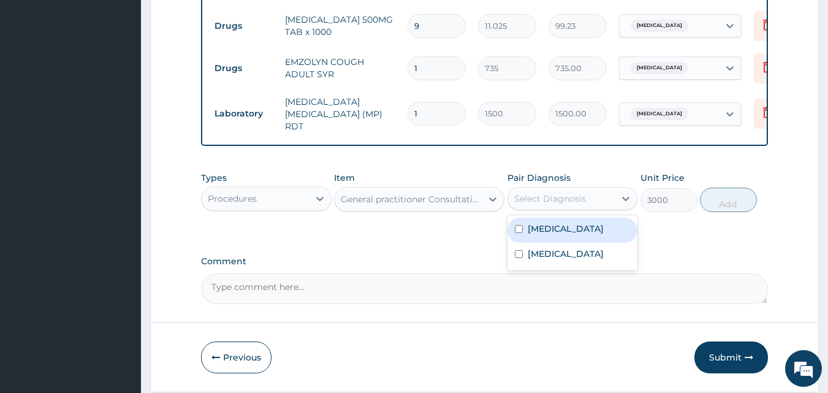
drag, startPoint x: 536, startPoint y: 234, endPoint x: 576, endPoint y: 229, distance: 40.1
click at [536, 235] on label "Malaria" at bounding box center [566, 228] width 76 height 12
checkbox input "true"
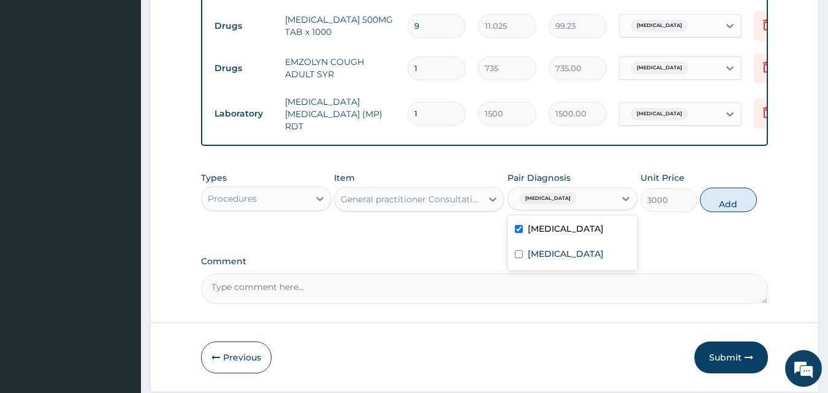
drag, startPoint x: 735, startPoint y: 205, endPoint x: 654, endPoint y: 205, distance: 81.5
click at [734, 205] on button "Add" at bounding box center [728, 200] width 57 height 25
type input "0"
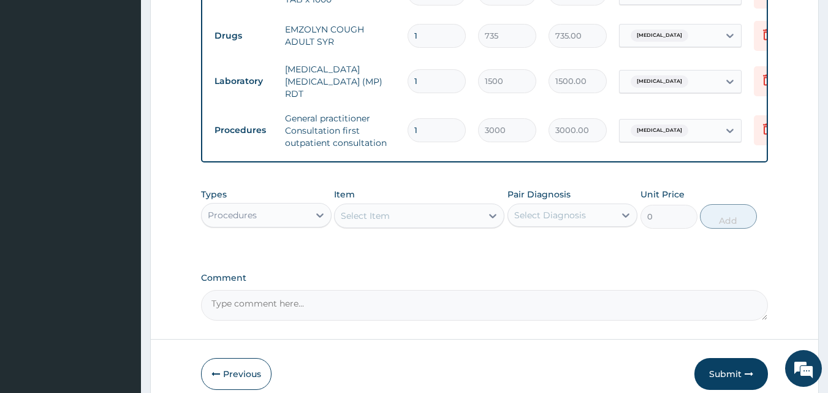
scroll to position [660, 0]
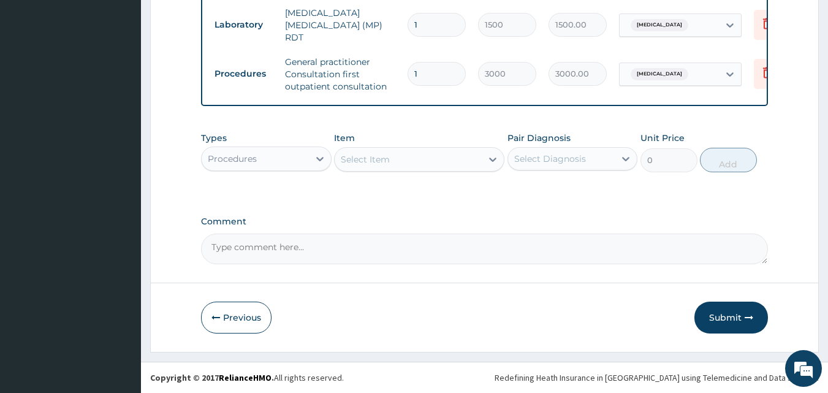
click at [737, 317] on button "Submit" at bounding box center [731, 318] width 74 height 32
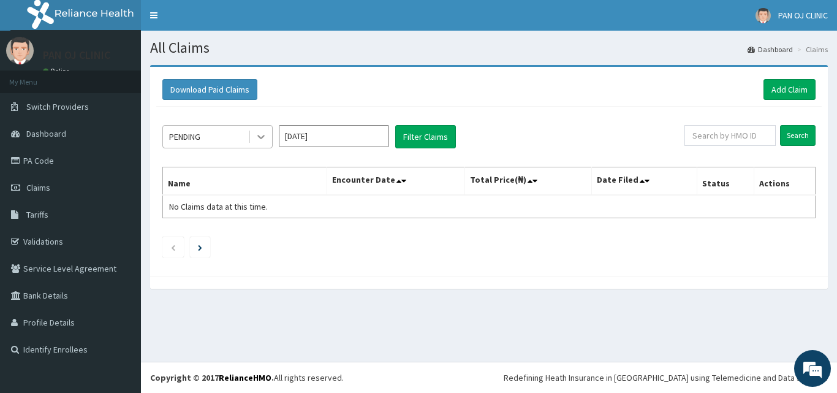
click at [257, 142] on icon at bounding box center [261, 137] width 12 height 12
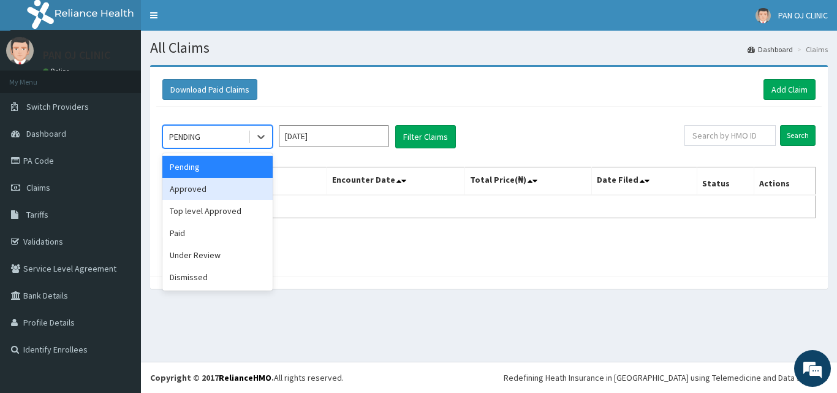
click at [219, 192] on div "Approved" at bounding box center [217, 189] width 110 height 22
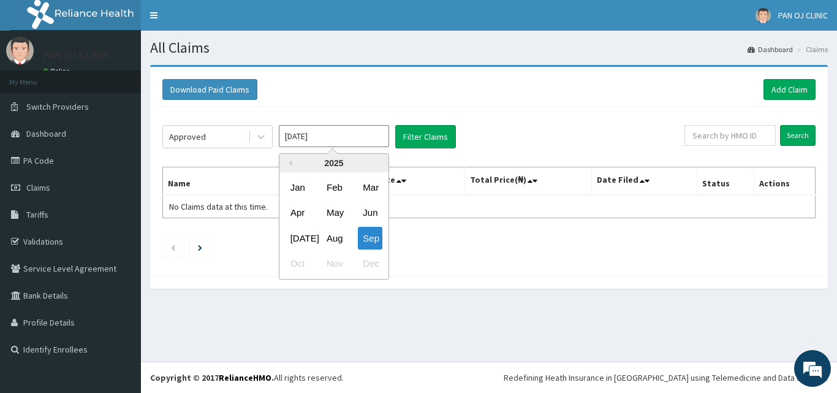
click at [336, 141] on input "[DATE]" at bounding box center [334, 136] width 110 height 22
click at [332, 240] on div "Aug" at bounding box center [334, 238] width 25 height 23
type input "[DATE]"
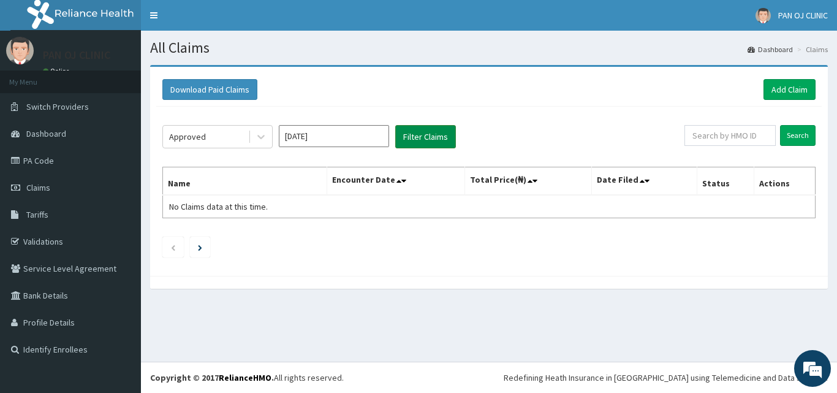
click at [414, 140] on button "Filter Claims" at bounding box center [425, 136] width 61 height 23
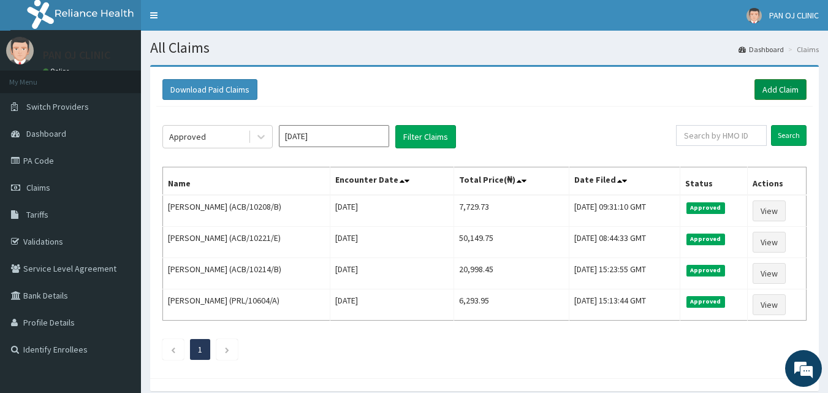
click at [781, 88] on link "Add Claim" at bounding box center [780, 89] width 52 height 21
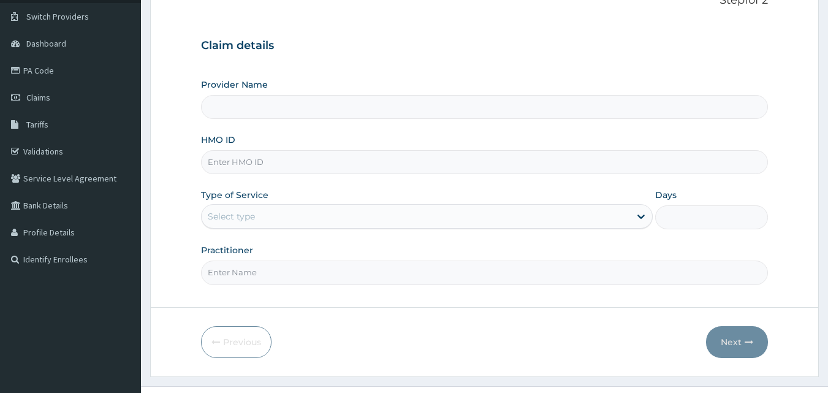
scroll to position [115, 0]
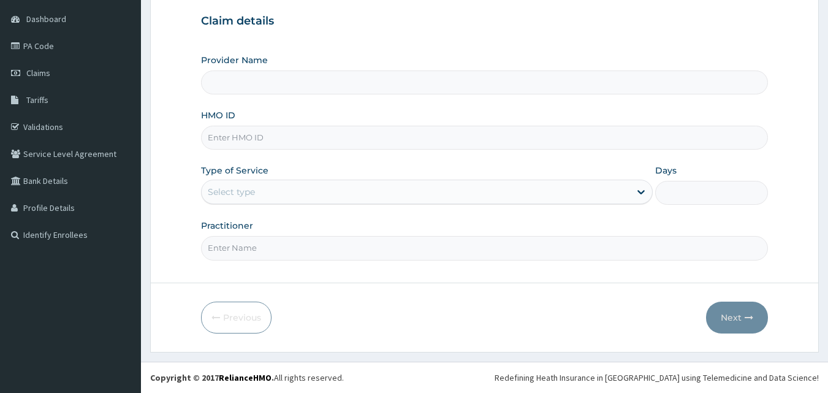
click at [268, 137] on input "HMO ID" at bounding box center [485, 138] width 568 height 24
type input "AC"
type input "PAN OJ CLINIC"
type input "ACB/10055/A"
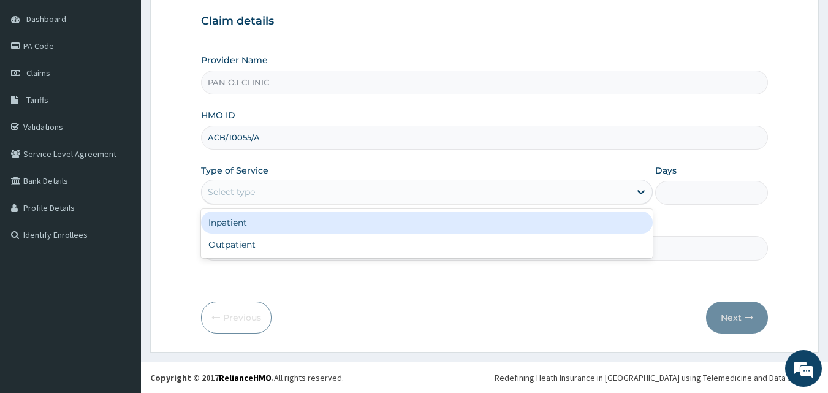
drag, startPoint x: 317, startPoint y: 186, endPoint x: 319, endPoint y: 195, distance: 9.4
click at [319, 185] on div "Select type" at bounding box center [416, 192] width 428 height 20
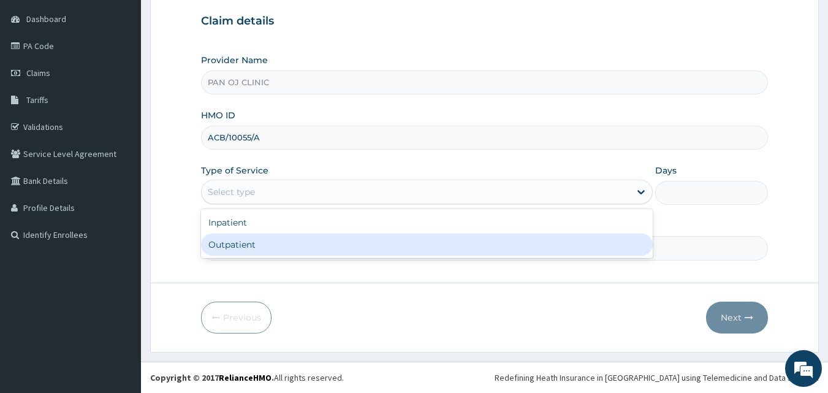
drag, startPoint x: 278, startPoint y: 243, endPoint x: 272, endPoint y: 250, distance: 10.0
click at [278, 243] on div "Outpatient" at bounding box center [427, 245] width 452 height 22
type input "1"
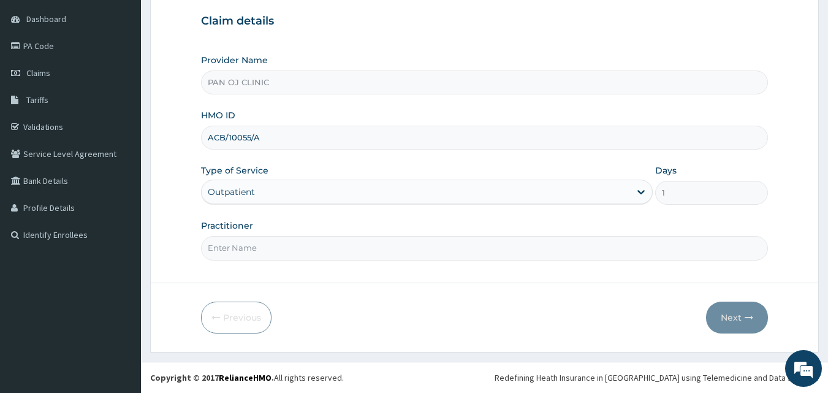
drag, startPoint x: 268, startPoint y: 250, endPoint x: 278, endPoint y: 254, distance: 11.3
click at [268, 250] on input "Practitioner" at bounding box center [485, 248] width 568 height 24
type input "DR OGECHI"
click at [739, 314] on button "Next" at bounding box center [737, 318] width 62 height 32
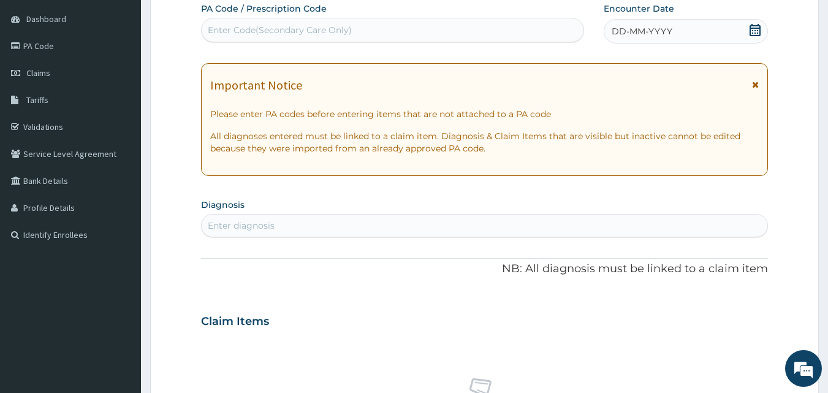
click at [755, 29] on icon at bounding box center [755, 30] width 12 height 12
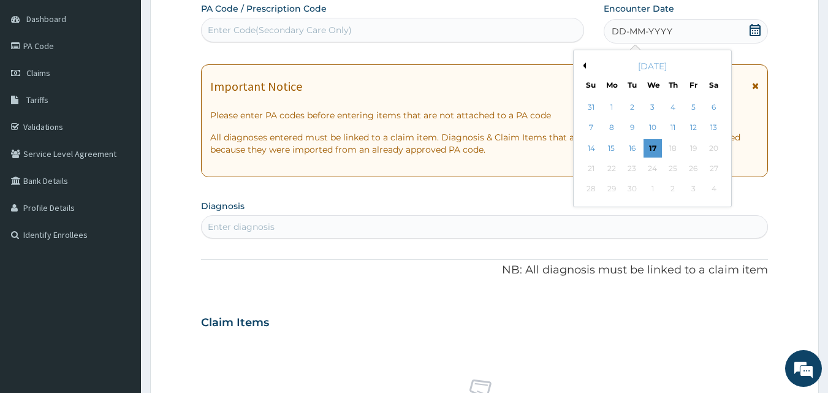
click at [585, 64] on button "Previous Month" at bounding box center [583, 66] width 6 height 6
click at [635, 192] on div "26" at bounding box center [632, 189] width 18 height 18
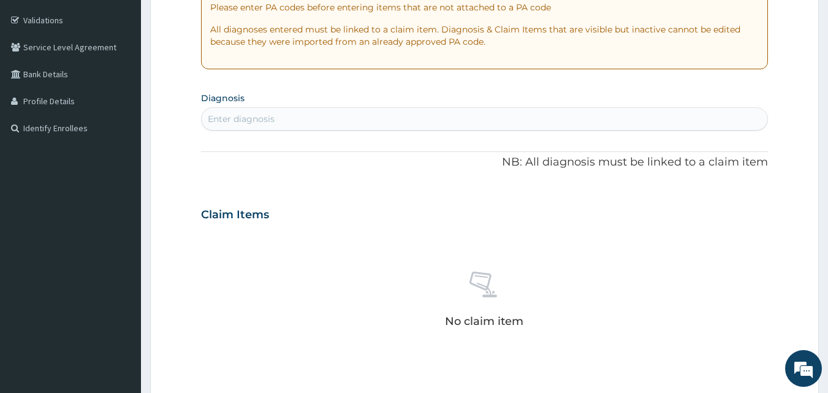
scroll to position [257, 0]
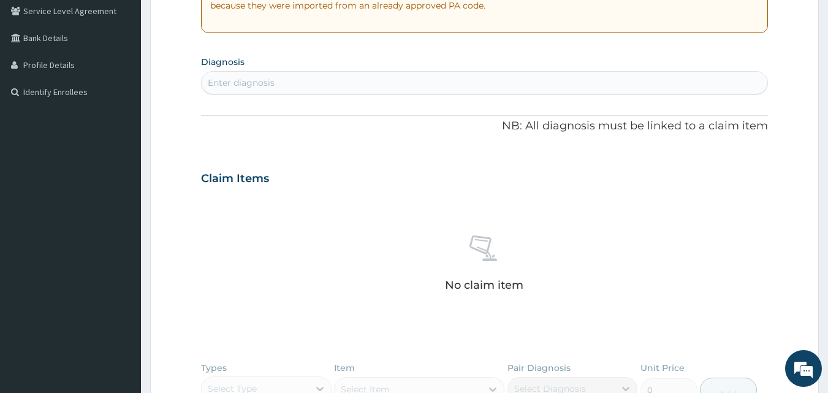
click at [265, 78] on div "Enter diagnosis" at bounding box center [241, 83] width 67 height 12
type input "MALARIA"
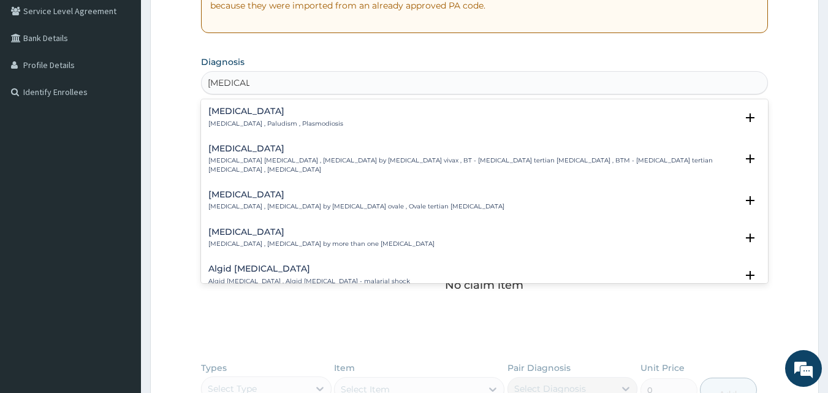
click at [214, 108] on h4 "Malaria" at bounding box center [275, 111] width 135 height 9
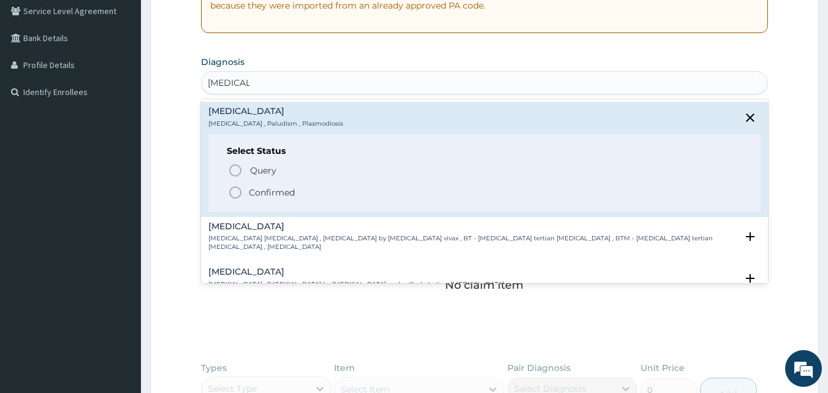
click at [236, 192] on icon "status option filled" at bounding box center [235, 192] width 15 height 15
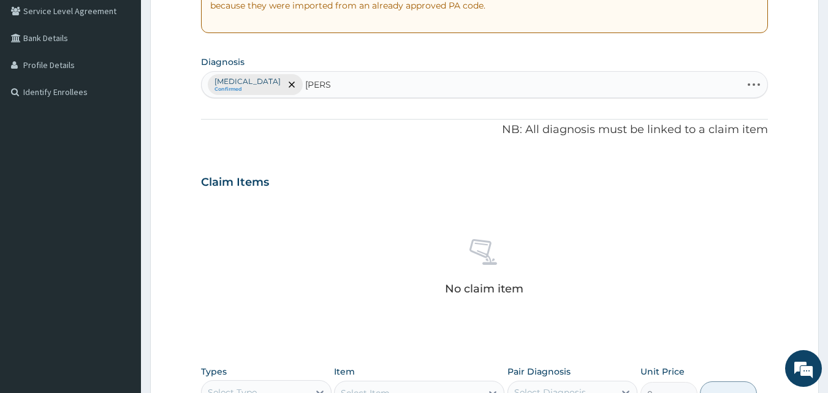
type input "SALMO"
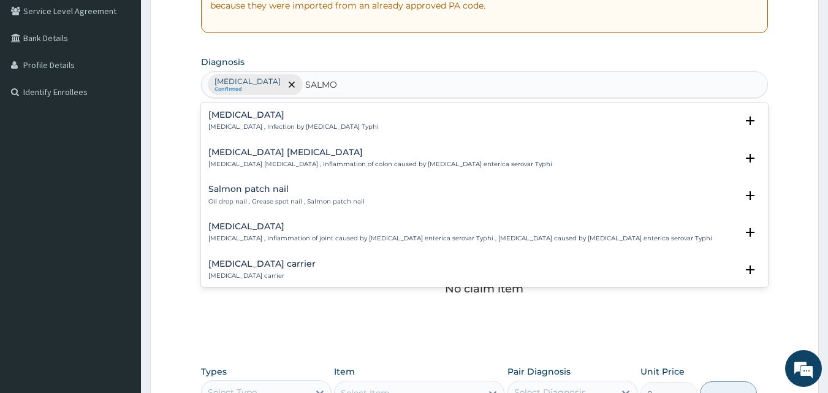
click at [222, 121] on div "Typhoid fever Typhoid fever , Infection by Salmonella Typhi" at bounding box center [293, 120] width 170 height 21
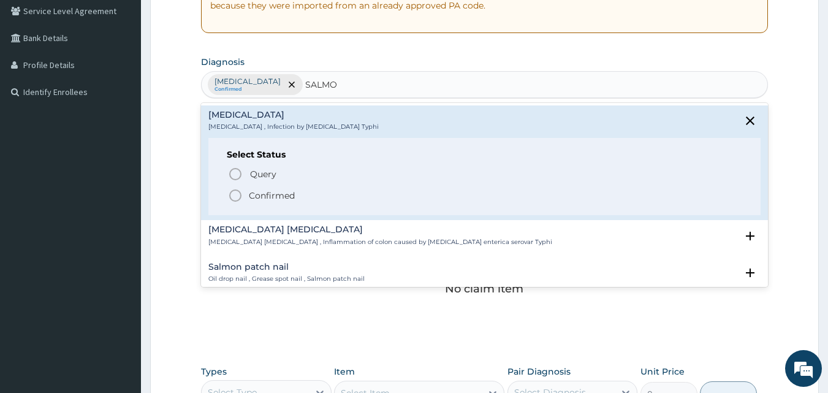
click at [238, 192] on icon "status option filled" at bounding box center [235, 195] width 15 height 15
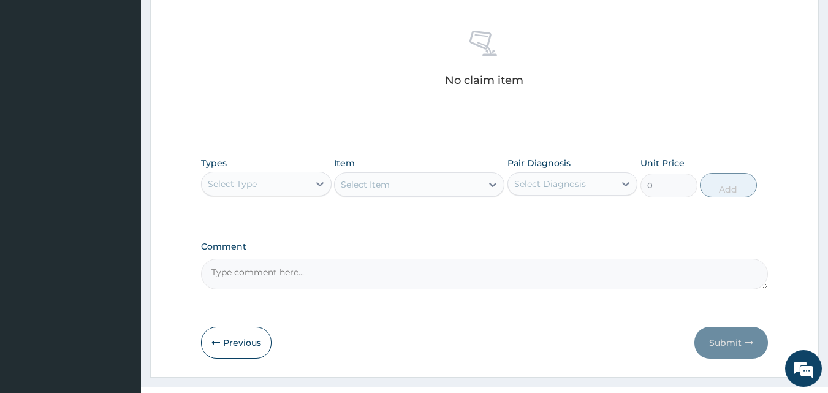
scroll to position [491, 0]
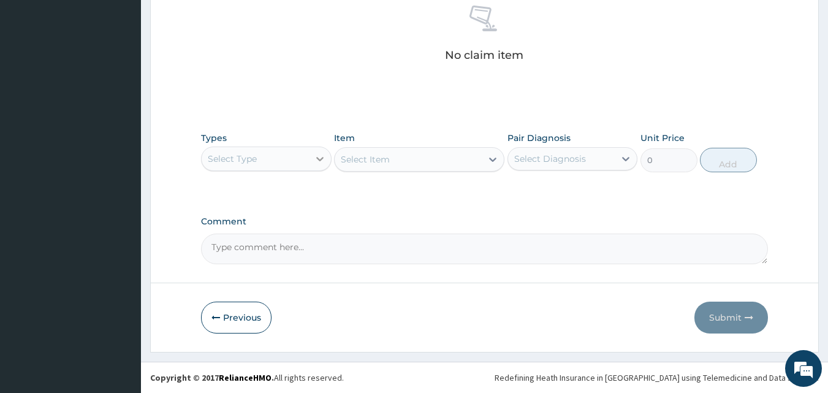
click at [316, 162] on icon at bounding box center [320, 159] width 12 height 12
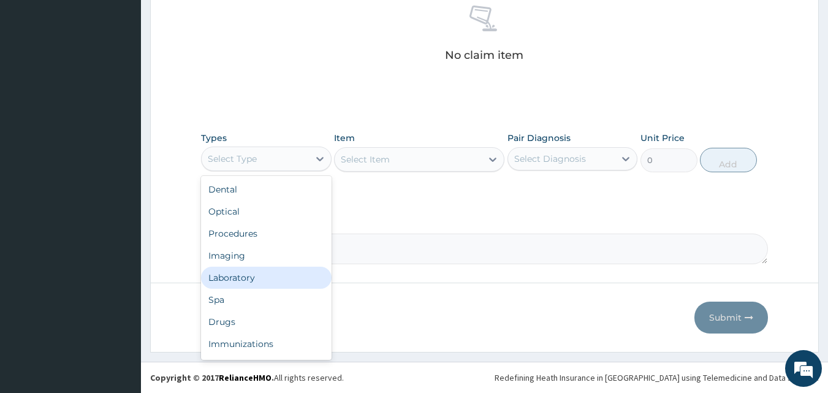
scroll to position [42, 0]
click at [232, 281] on div "Drugs" at bounding box center [266, 280] width 131 height 22
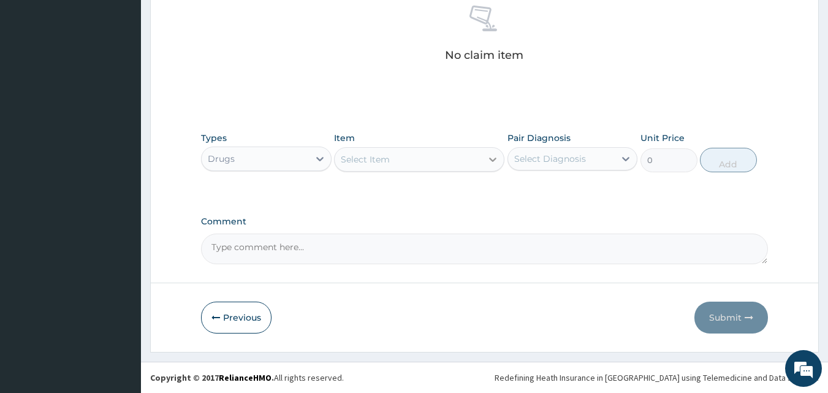
click at [485, 161] on div at bounding box center [493, 159] width 22 height 22
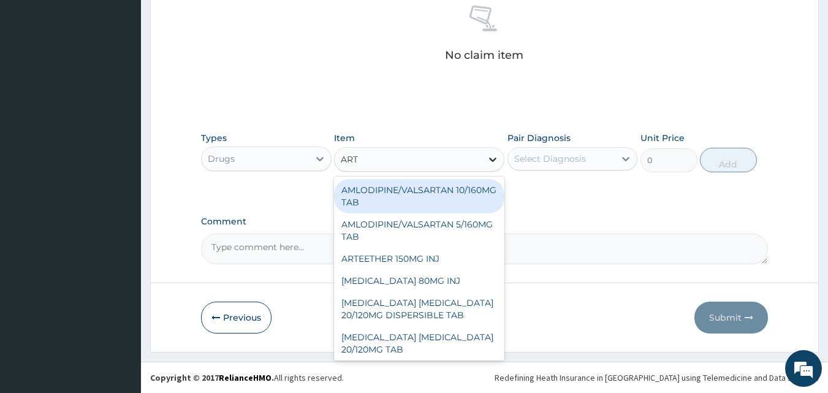
type input "ARTE"
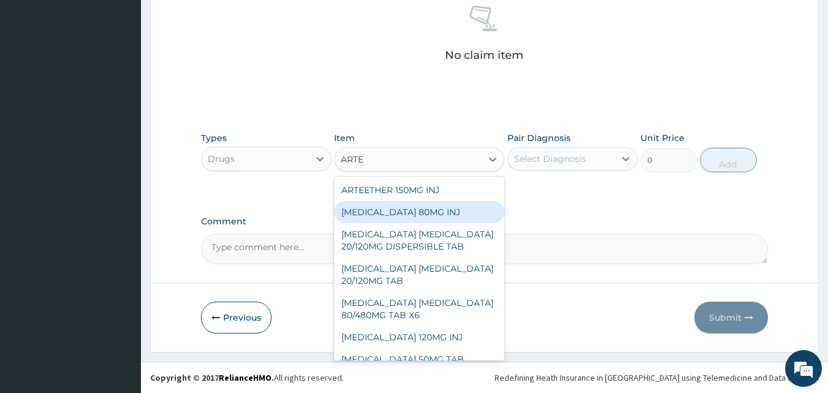
click at [426, 205] on div "ARTEMETHER 80MG INJ" at bounding box center [419, 212] width 170 height 22
type input "1400"
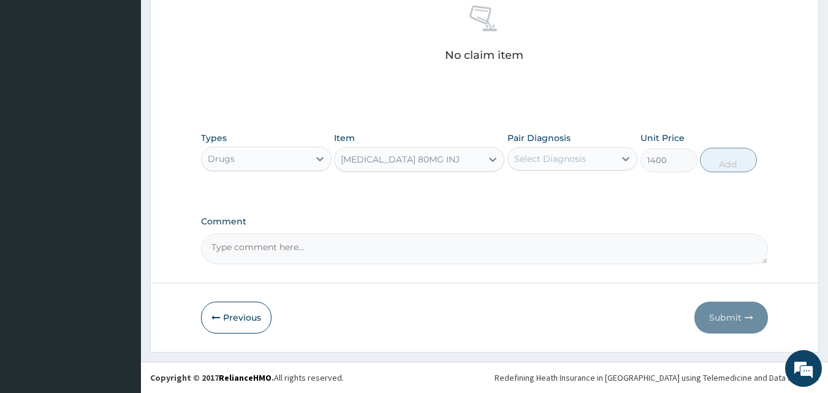
click at [547, 154] on div "Select Diagnosis" at bounding box center [550, 159] width 72 height 12
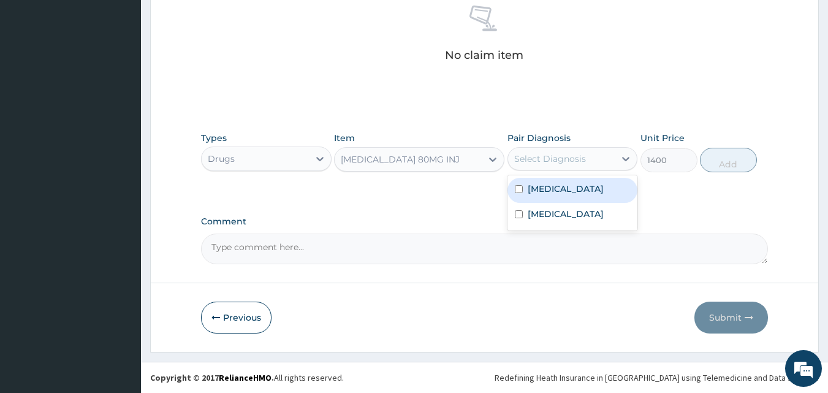
click at [542, 183] on label "Malaria" at bounding box center [566, 189] width 76 height 12
checkbox input "true"
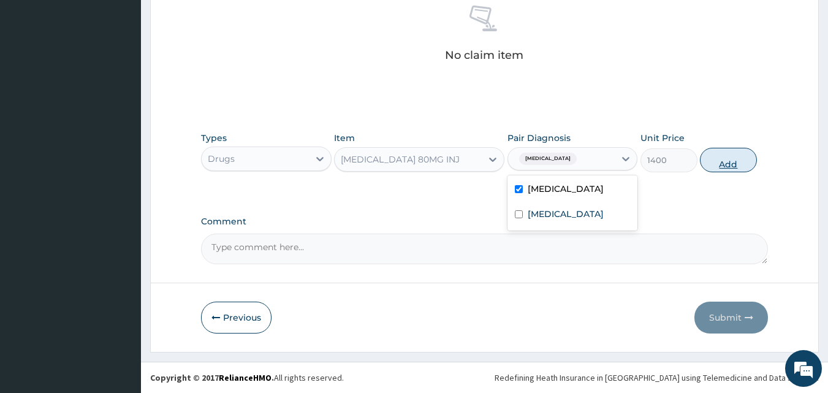
click at [735, 152] on button "Add" at bounding box center [728, 160] width 57 height 25
type input "0"
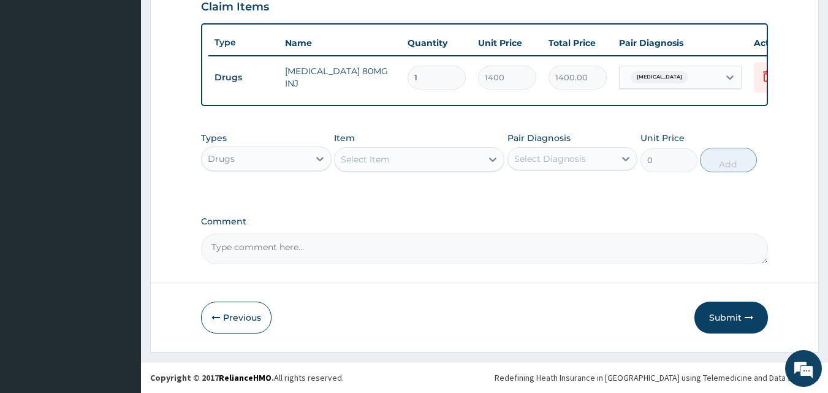
scroll to position [442, 0]
type input "0.00"
type input "6"
type input "8400.00"
type input "6"
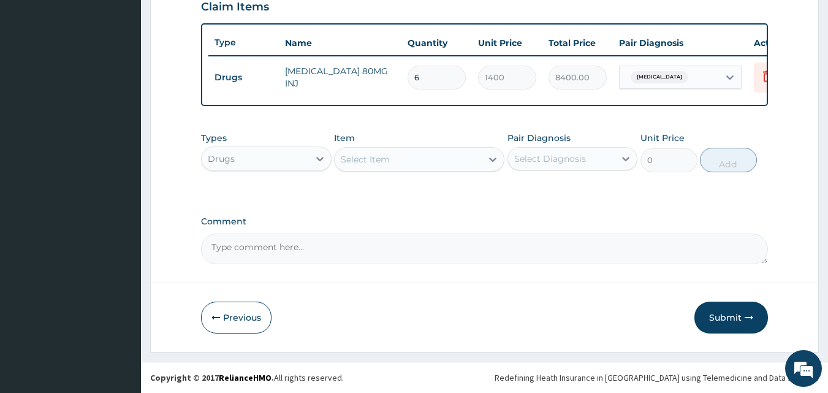
click at [476, 160] on div "Select Item" at bounding box center [408, 160] width 147 height 20
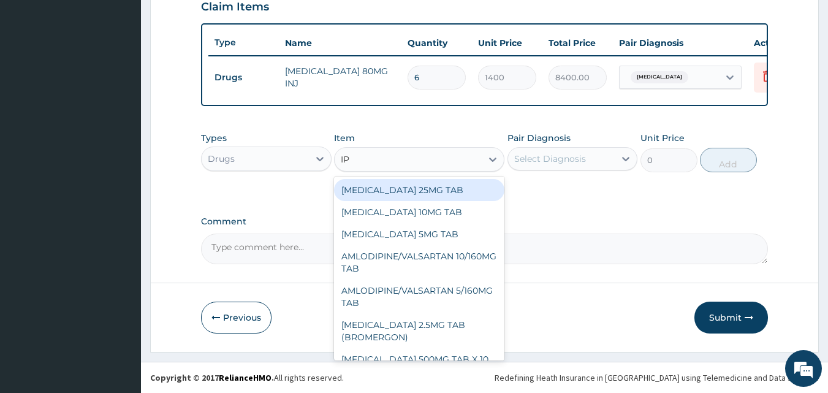
type input "I"
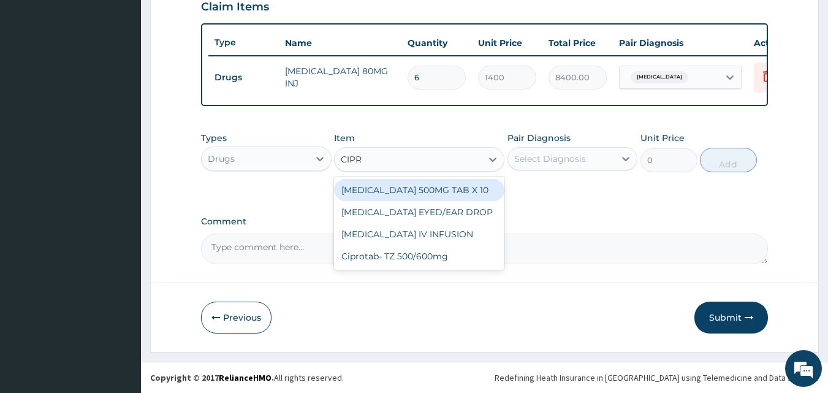
type input "CIPRO"
drag, startPoint x: 416, startPoint y: 188, endPoint x: 425, endPoint y: 187, distance: 8.7
click at [418, 188] on div "CIPROFLOXACIN 500MG TAB X 10" at bounding box center [419, 190] width 170 height 22
type input "63"
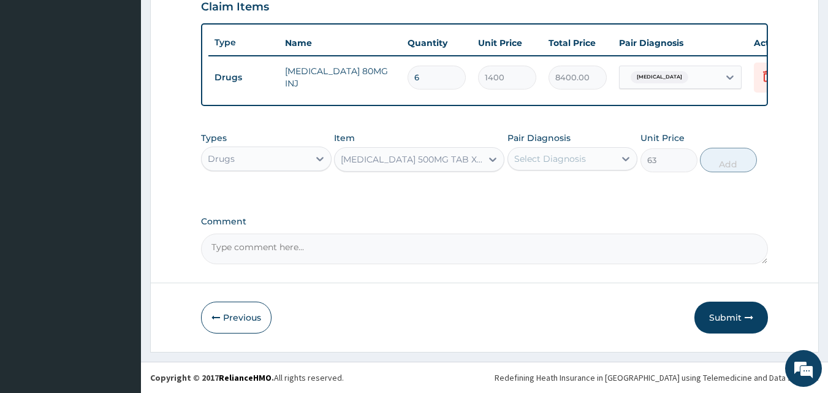
click at [572, 141] on div "Pair Diagnosis Select Diagnosis" at bounding box center [572, 152] width 131 height 40
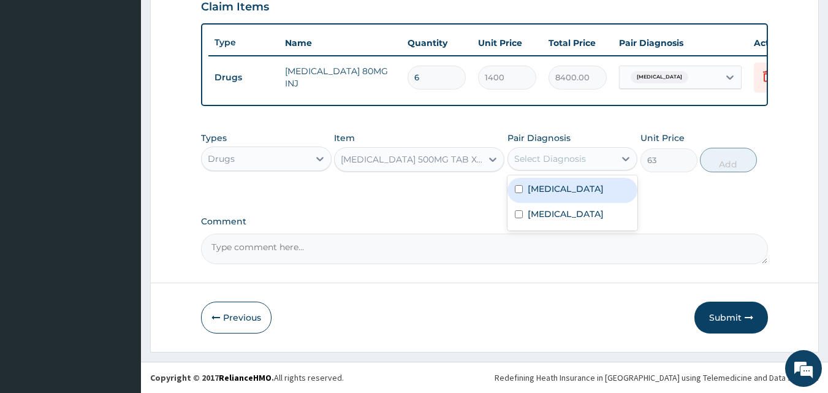
click at [568, 154] on div "Select Diagnosis" at bounding box center [550, 159] width 72 height 12
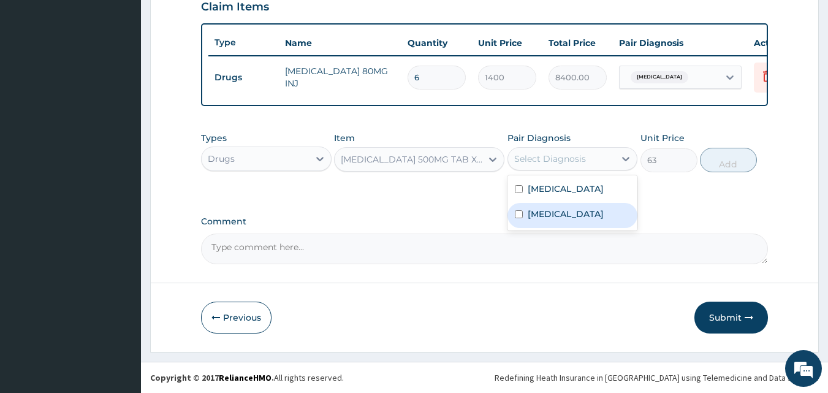
click at [542, 218] on label "Typhoid fever" at bounding box center [566, 214] width 76 height 12
checkbox input "true"
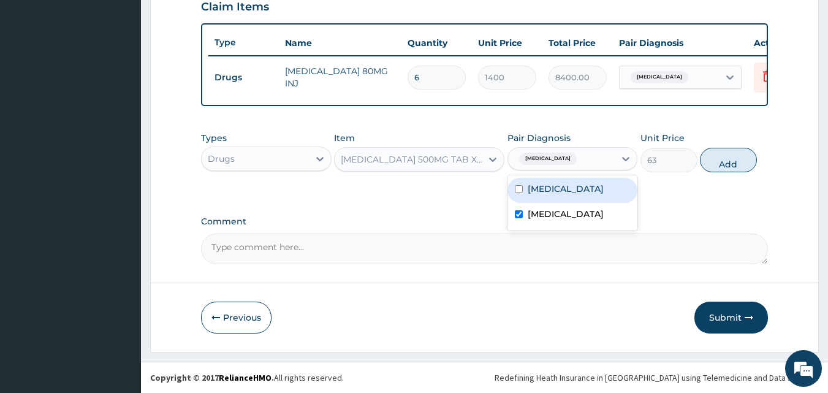
drag, startPoint x: 715, startPoint y: 161, endPoint x: 635, endPoint y: 165, distance: 80.4
click at [715, 162] on button "Add" at bounding box center [728, 160] width 57 height 25
type input "0"
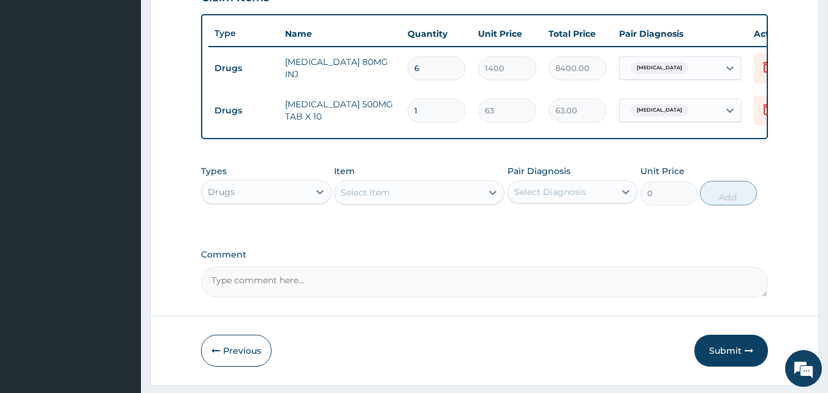
type input "10"
type input "630.00"
type input "10"
click at [475, 200] on div "Select Item" at bounding box center [408, 193] width 147 height 20
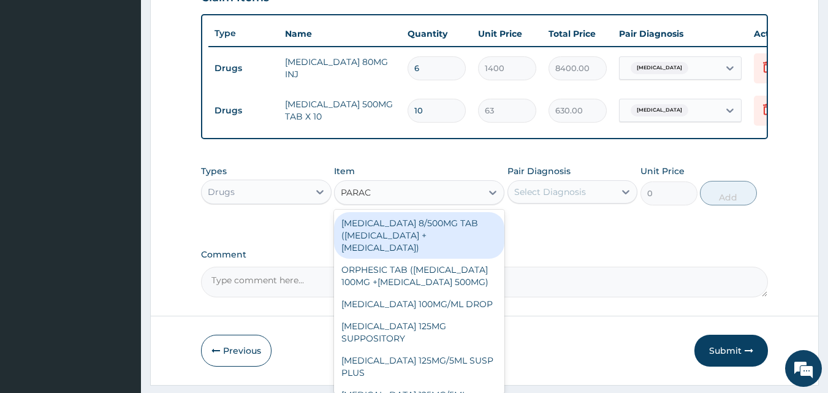
type input "PARACE"
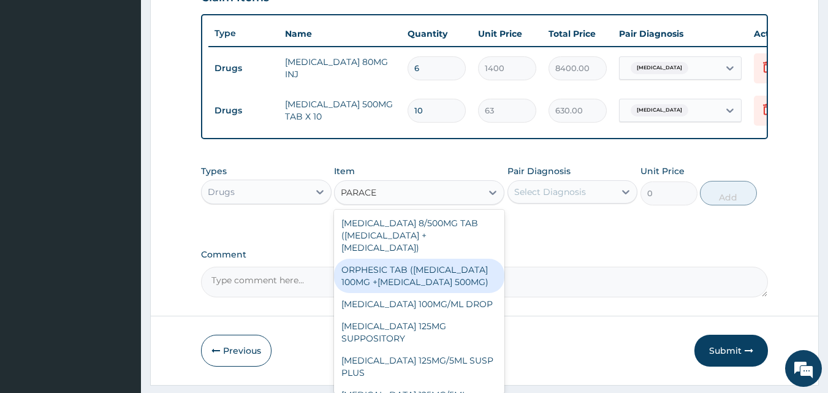
scroll to position [143, 0]
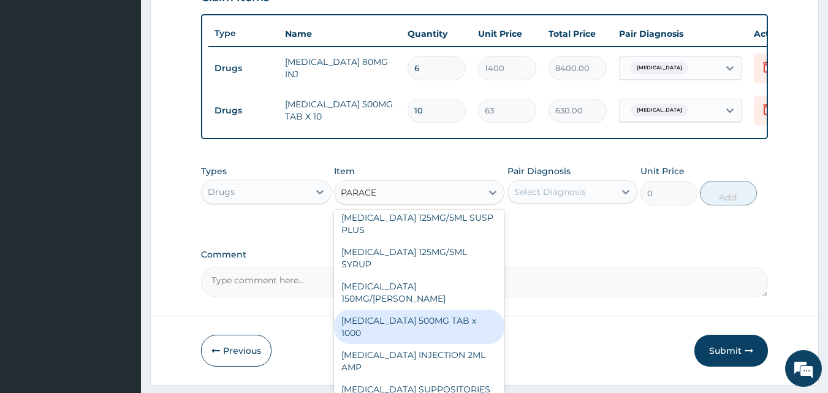
click at [411, 322] on div "PARACETAMOL 500MG TAB x 1000" at bounding box center [419, 327] width 170 height 34
type input "11.025"
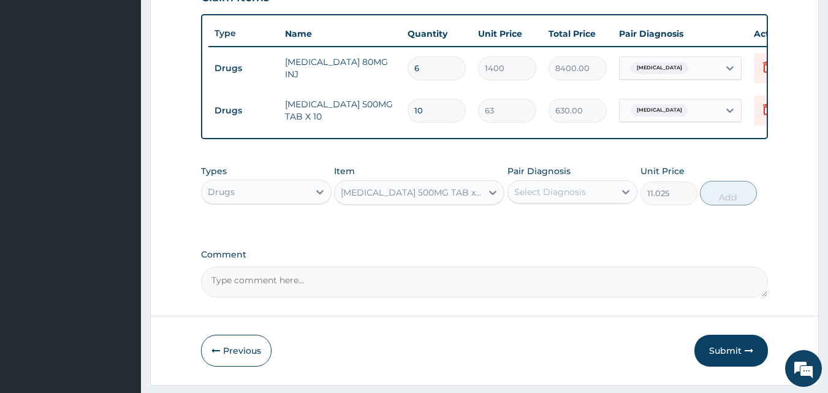
click at [585, 200] on div "Select Diagnosis" at bounding box center [561, 192] width 107 height 20
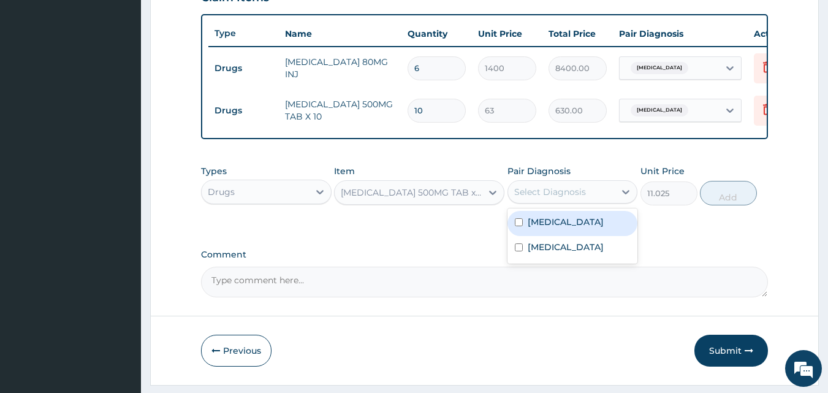
click at [562, 236] on div "Malaria" at bounding box center [572, 223] width 131 height 25
checkbox input "true"
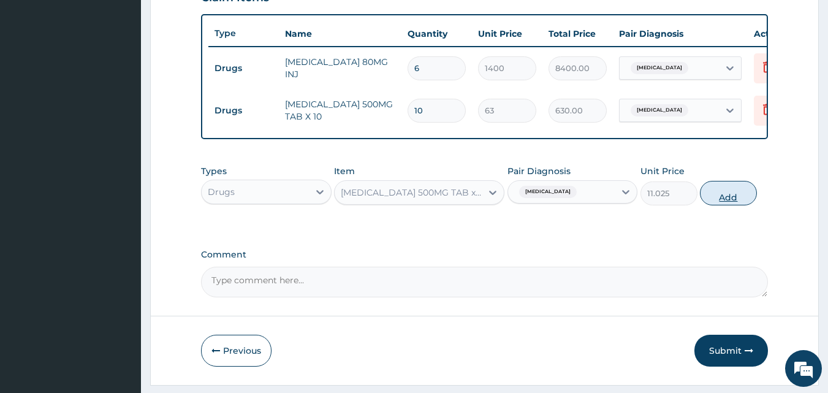
click at [747, 205] on button "Add" at bounding box center [728, 193] width 57 height 25
type input "0"
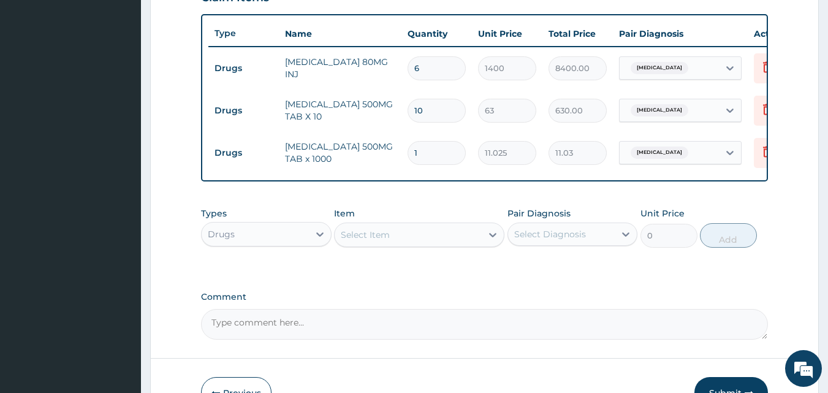
type input "18"
type input "198.45"
type input "18"
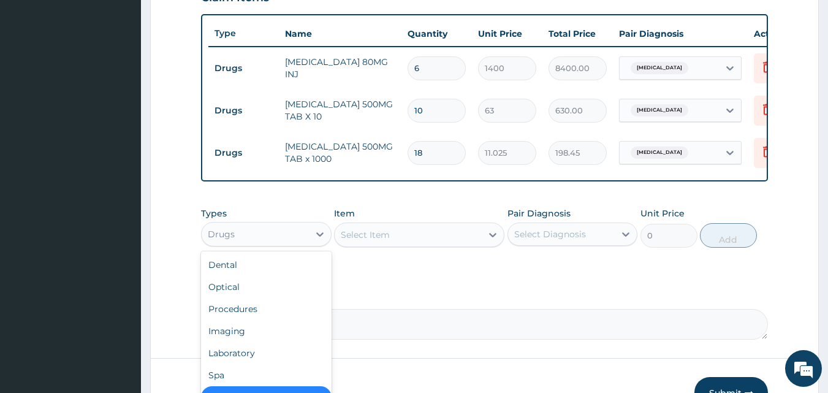
drag, startPoint x: 314, startPoint y: 247, endPoint x: 287, endPoint y: 302, distance: 61.4
click at [313, 245] on div at bounding box center [320, 234] width 22 height 22
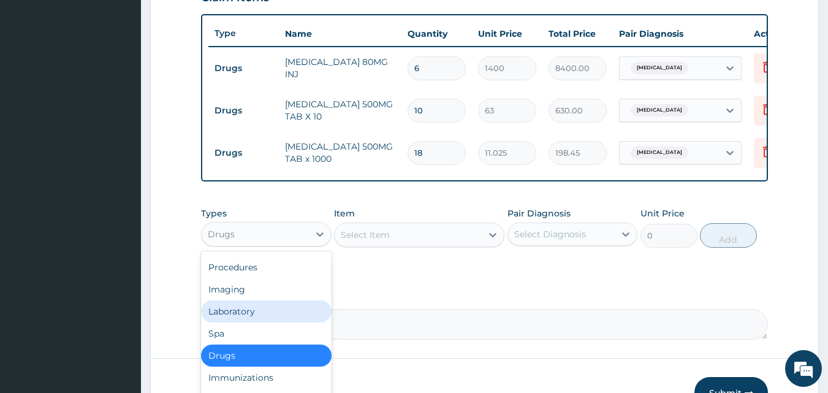
click at [262, 320] on div "Laboratory" at bounding box center [266, 311] width 131 height 22
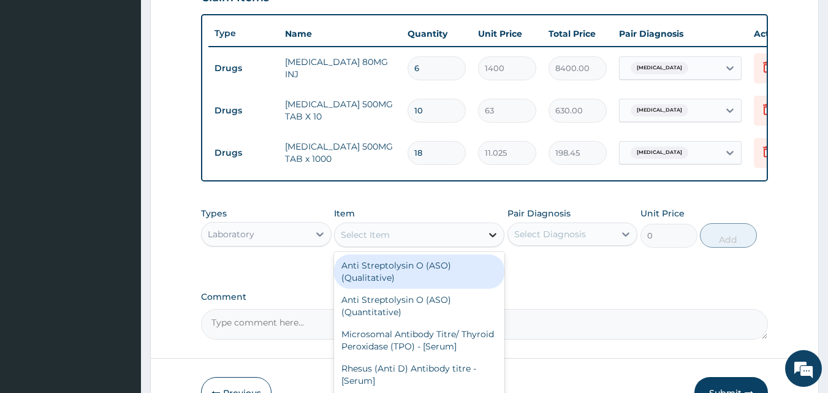
click at [484, 235] on div at bounding box center [493, 235] width 22 height 22
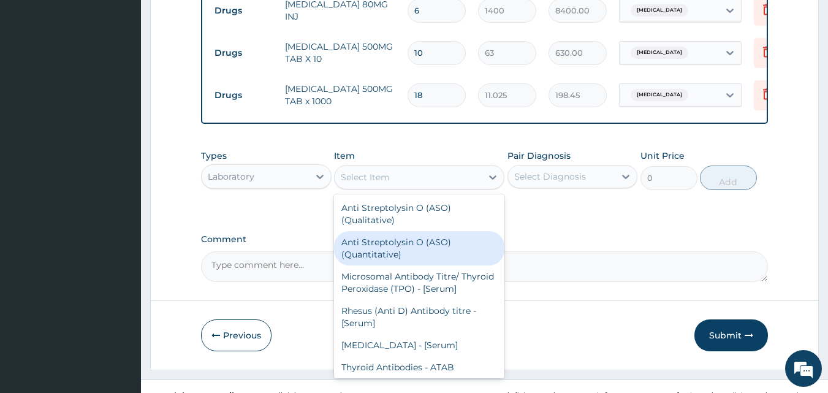
scroll to position [526, 0]
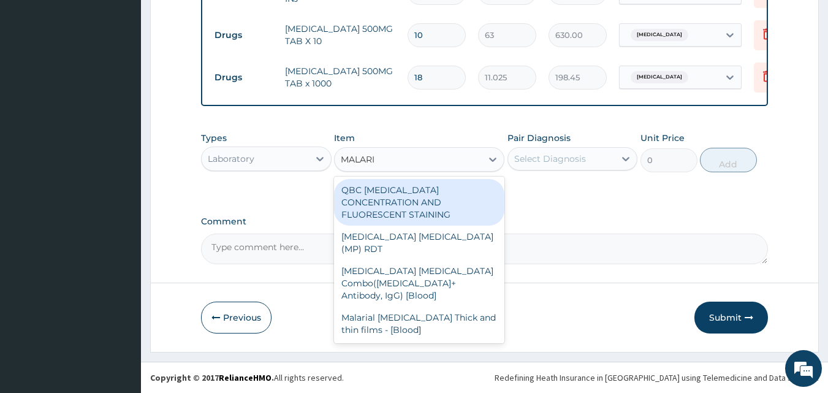
type input "MALARIA"
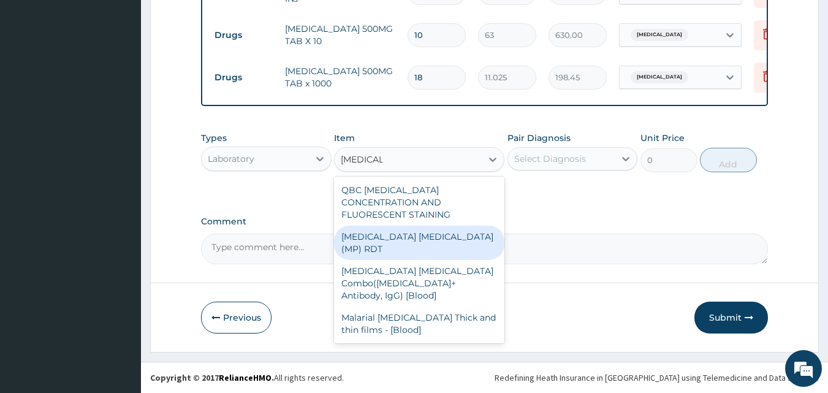
drag, startPoint x: 405, startPoint y: 221, endPoint x: 412, endPoint y: 211, distance: 11.8
click at [407, 226] on div "MALARIA PARASITE (MP) RDT" at bounding box center [419, 243] width 170 height 34
type input "1500"
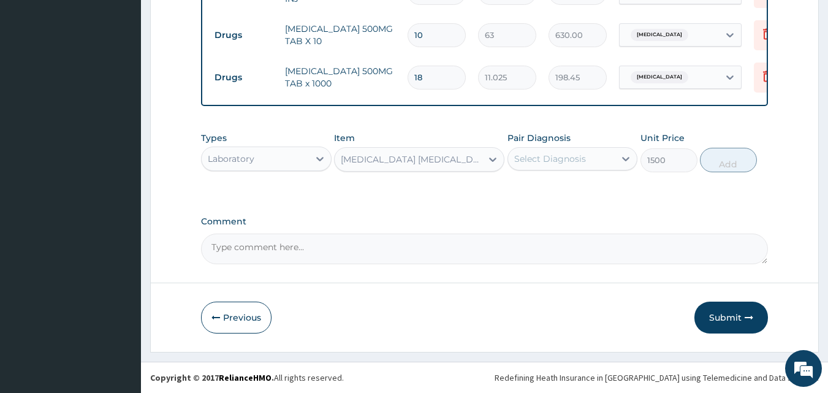
click at [567, 154] on div "Select Diagnosis" at bounding box center [550, 159] width 72 height 12
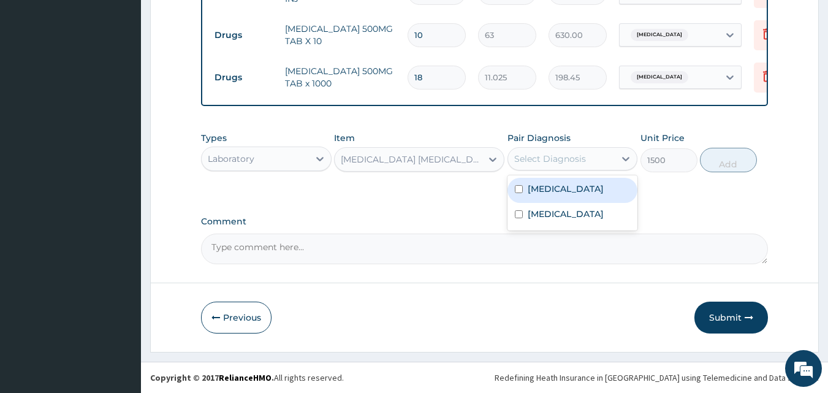
click at [561, 191] on div "Malaria" at bounding box center [572, 190] width 131 height 25
checkbox input "true"
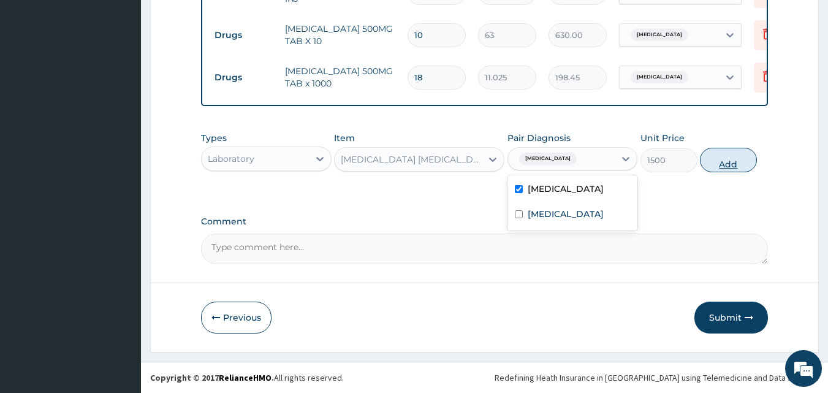
click at [735, 160] on button "Add" at bounding box center [728, 160] width 57 height 25
type input "0"
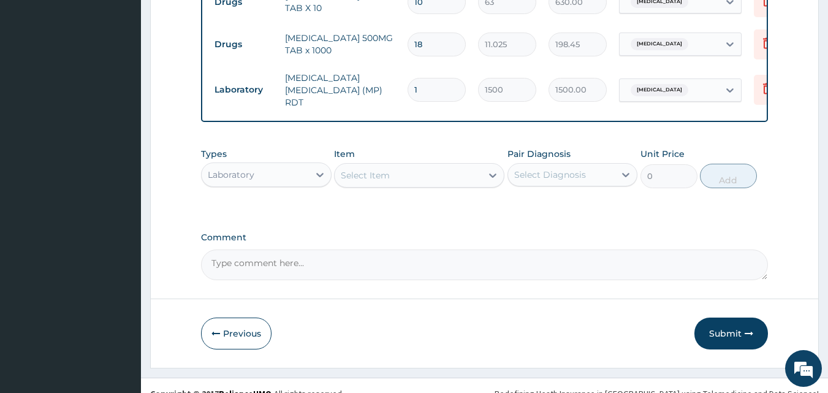
scroll to position [569, 0]
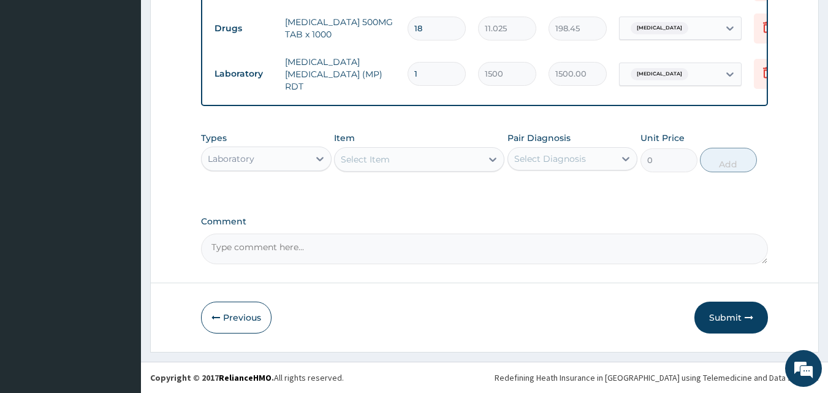
click at [424, 156] on div "Select Item" at bounding box center [408, 160] width 147 height 20
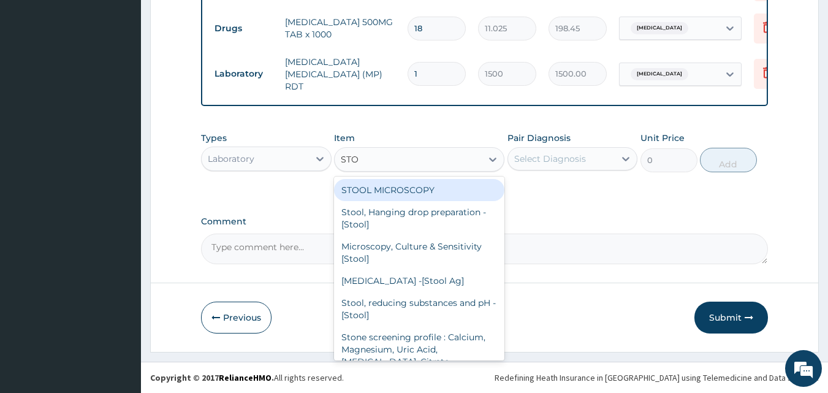
type input "STOO"
click at [426, 184] on div "STOOL MICROSCOPY" at bounding box center [419, 190] width 170 height 22
type input "2000"
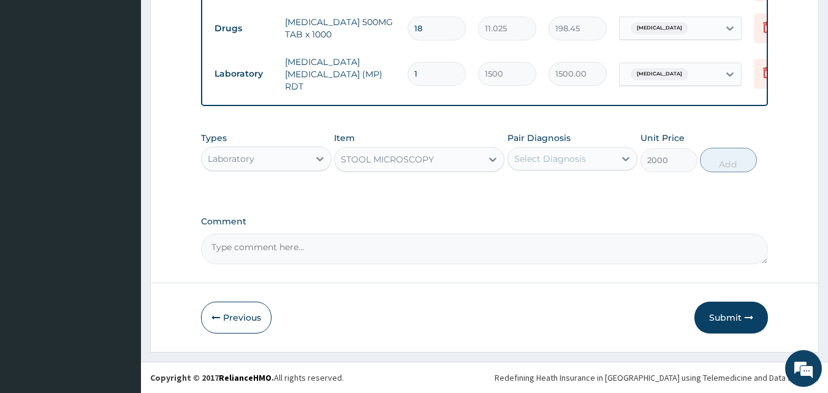
click at [557, 161] on div "Select Diagnosis" at bounding box center [550, 159] width 72 height 12
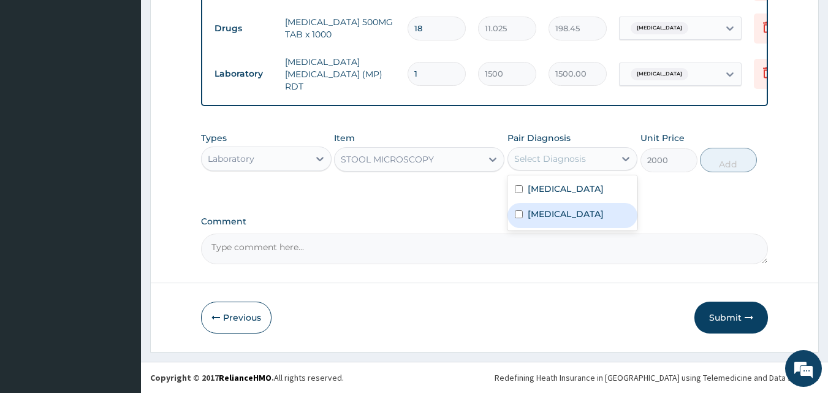
click at [547, 214] on label "Typhoid fever" at bounding box center [566, 214] width 76 height 12
checkbox input "true"
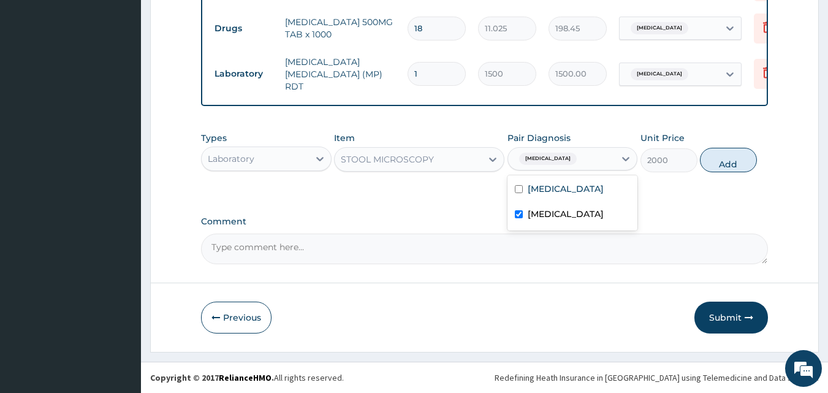
drag, startPoint x: 718, startPoint y: 162, endPoint x: 691, endPoint y: 173, distance: 29.4
click at [718, 162] on button "Add" at bounding box center [728, 160] width 57 height 25
type input "0"
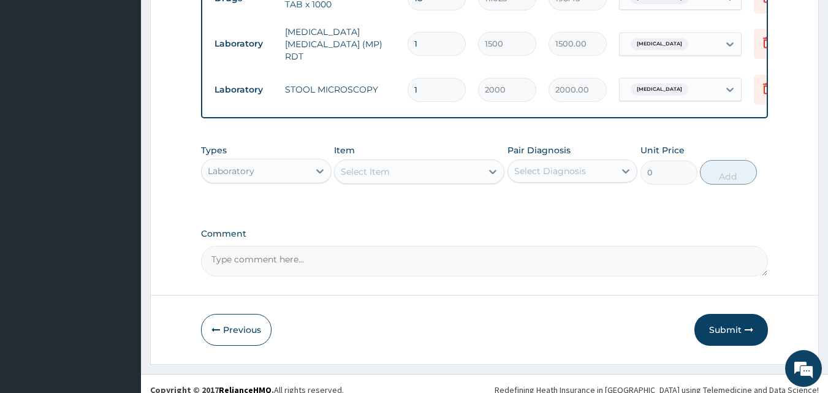
scroll to position [611, 0]
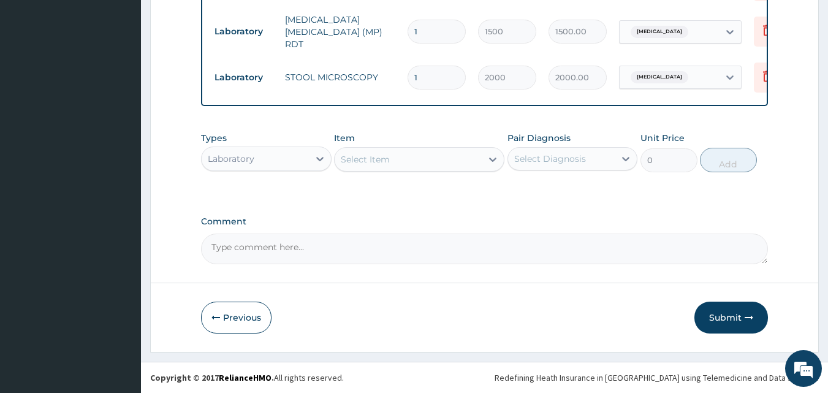
click at [438, 160] on div "Select Item" at bounding box center [408, 160] width 147 height 20
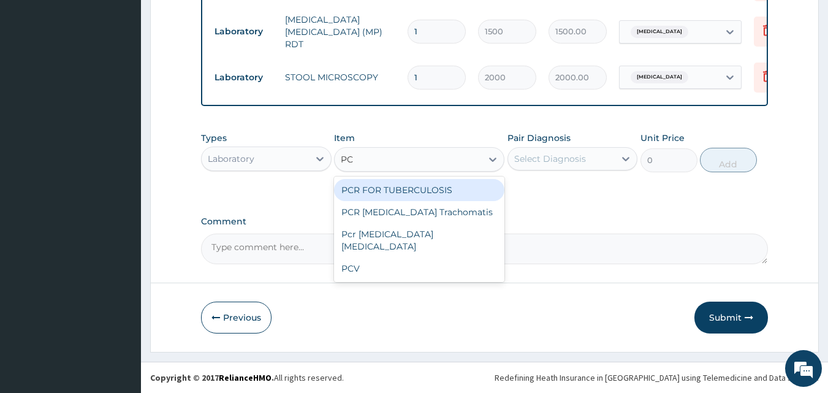
type input "PCV"
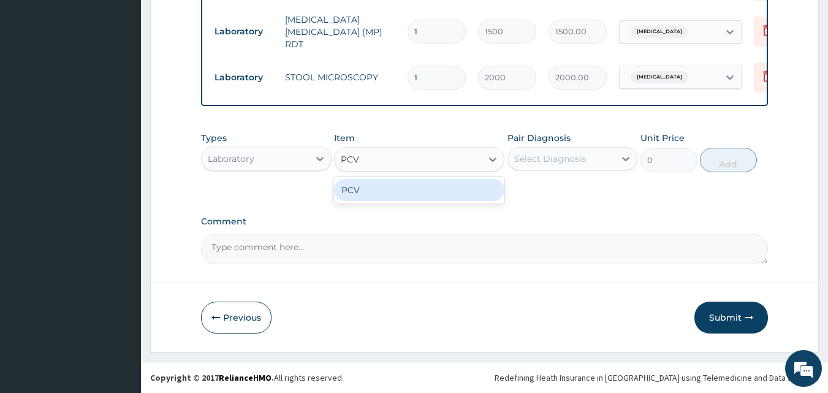
drag, startPoint x: 406, startPoint y: 184, endPoint x: 423, endPoint y: 177, distance: 18.4
click at [406, 184] on div "PCV" at bounding box center [419, 190] width 170 height 22
type input "1500"
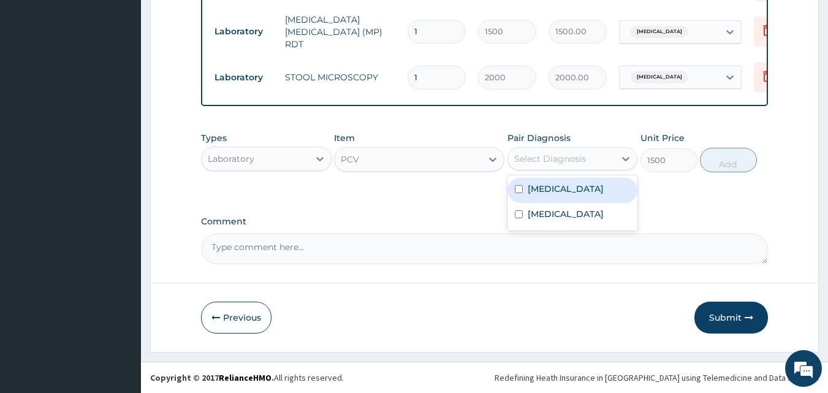
drag, startPoint x: 522, startPoint y: 161, endPoint x: 56, endPoint y: 251, distance: 473.8
click at [512, 166] on div "Select Diagnosis" at bounding box center [561, 159] width 107 height 20
drag, startPoint x: 579, startPoint y: 189, endPoint x: 678, endPoint y: 176, distance: 99.6
click at [602, 194] on div "Malaria" at bounding box center [572, 190] width 131 height 25
checkbox input "true"
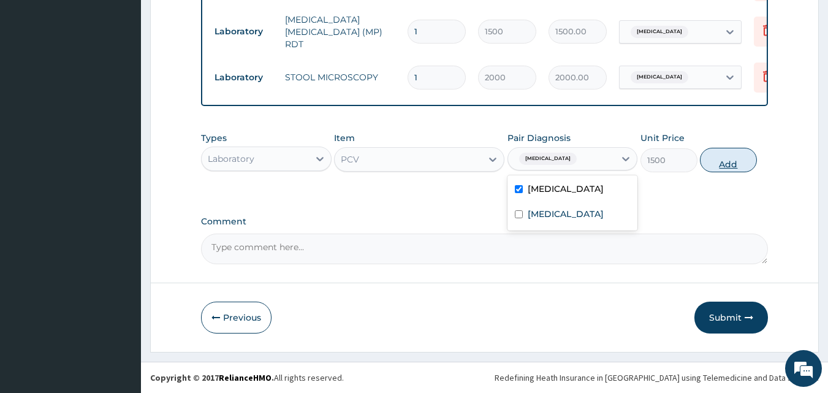
click at [723, 167] on button "Add" at bounding box center [728, 160] width 57 height 25
type input "0"
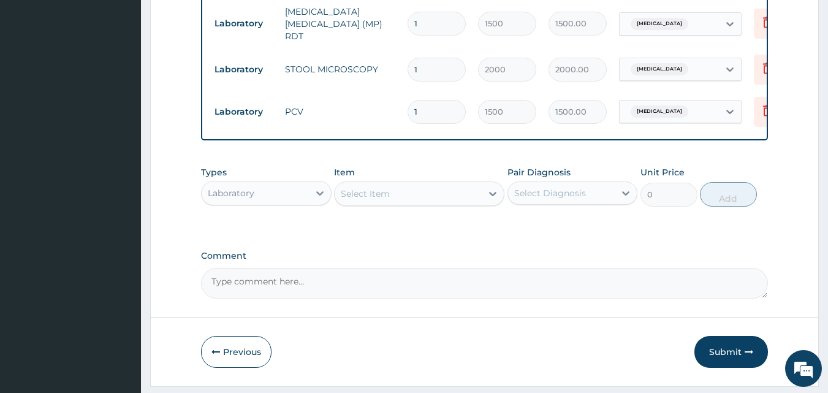
scroll to position [653, 0]
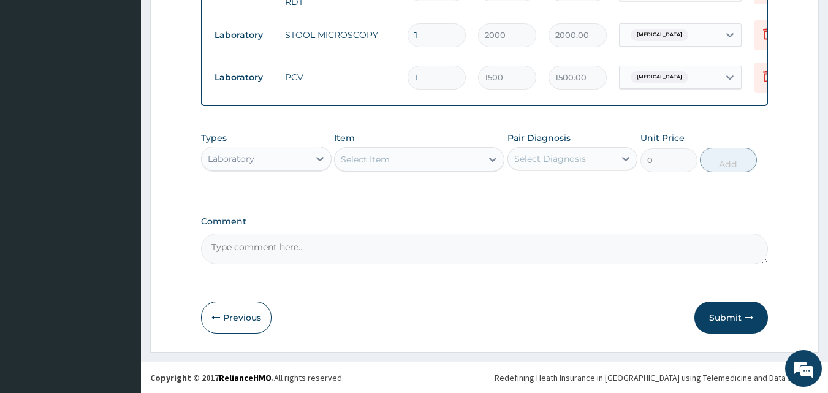
click at [290, 159] on div "Laboratory" at bounding box center [255, 159] width 107 height 20
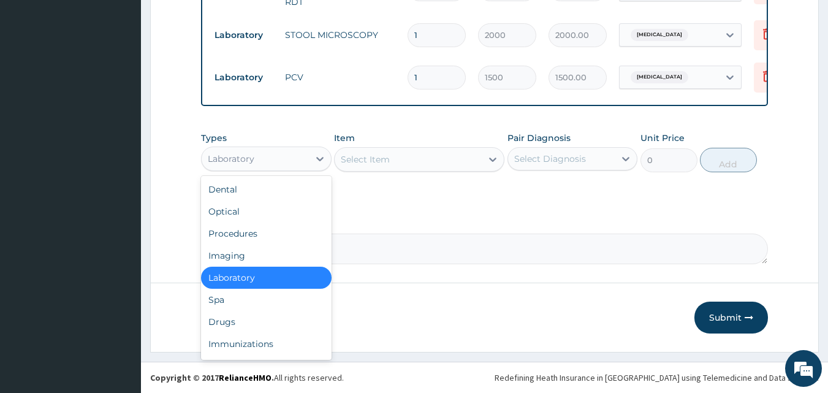
scroll to position [42, 0]
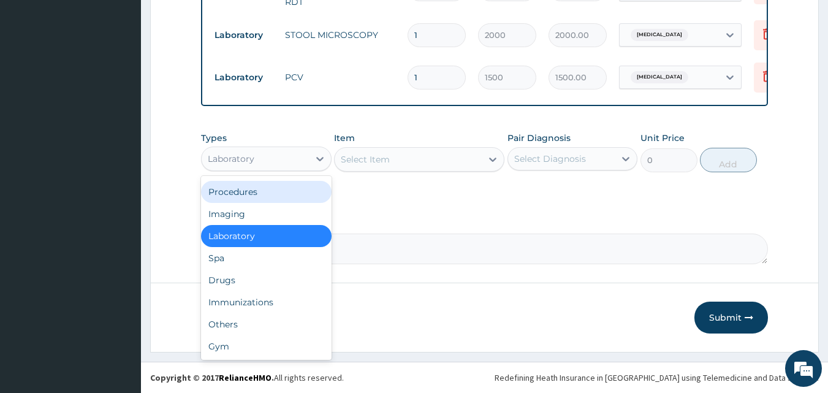
click at [245, 196] on div "Procedures" at bounding box center [266, 192] width 131 height 22
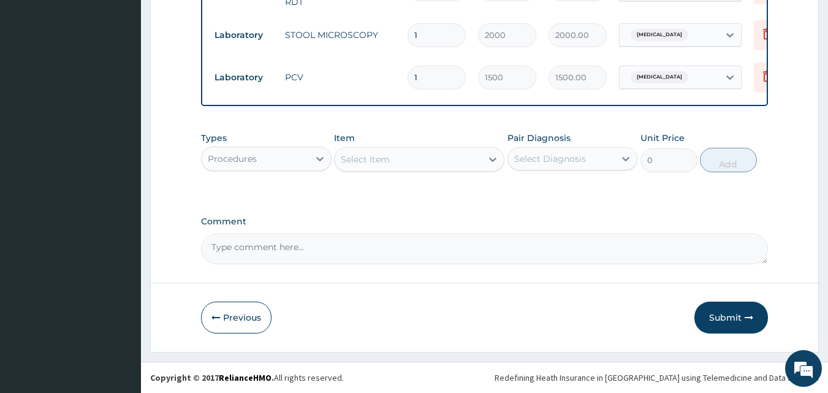
click at [481, 158] on div "Select Item" at bounding box center [408, 160] width 147 height 20
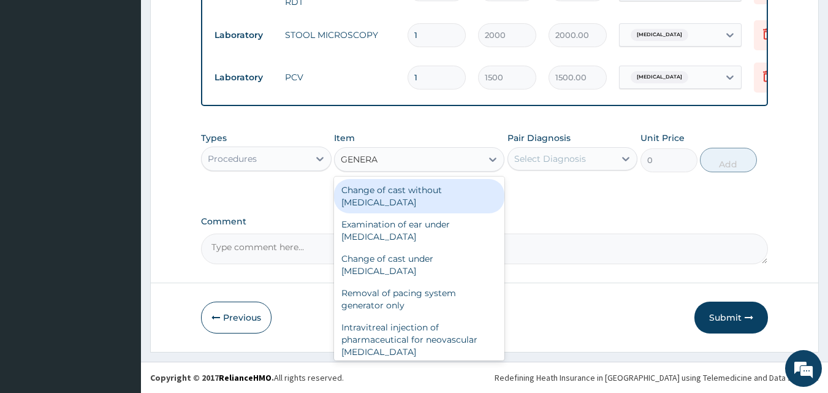
type input "GENERAL"
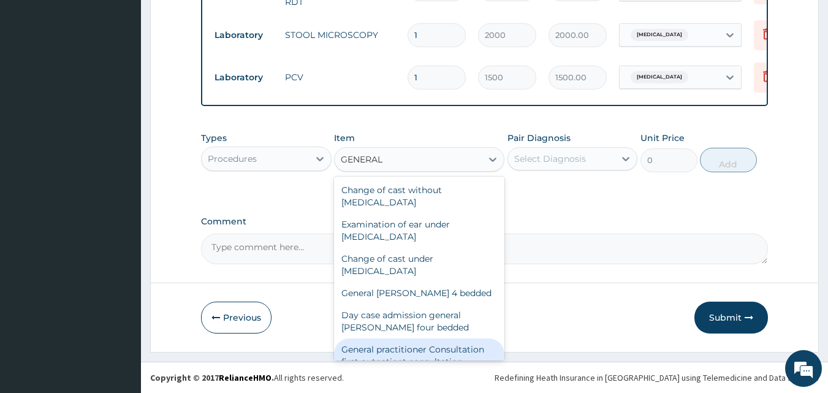
scroll to position [143, 0]
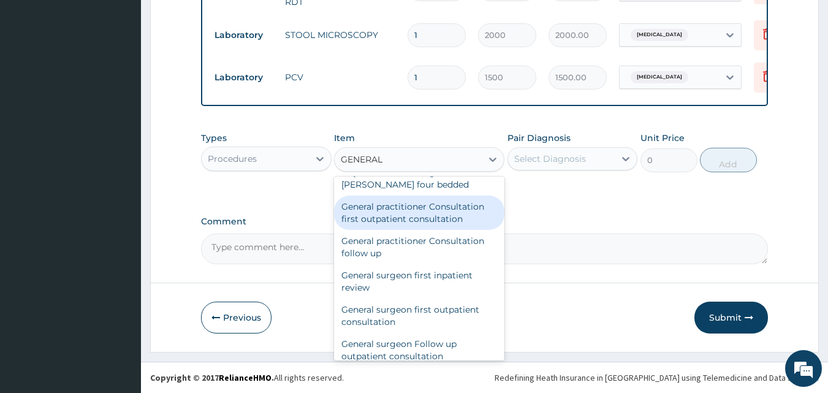
click at [390, 221] on div "General practitioner Consultation first outpatient consultation" at bounding box center [419, 213] width 170 height 34
type input "3000"
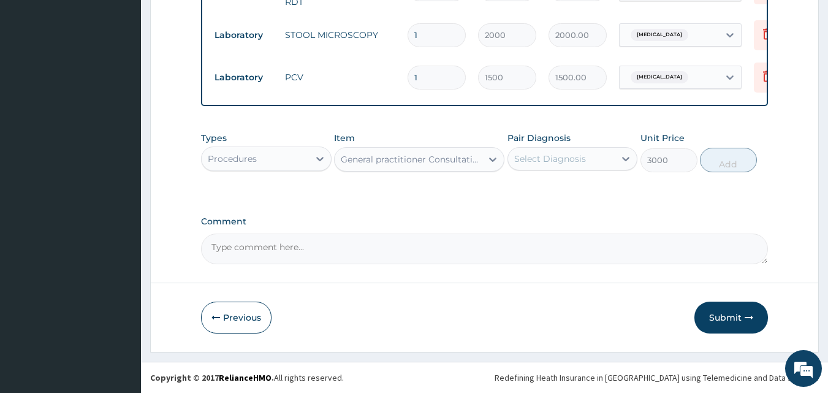
drag, startPoint x: 620, startPoint y: 160, endPoint x: 606, endPoint y: 164, distance: 14.2
click at [620, 159] on icon at bounding box center [626, 159] width 12 height 12
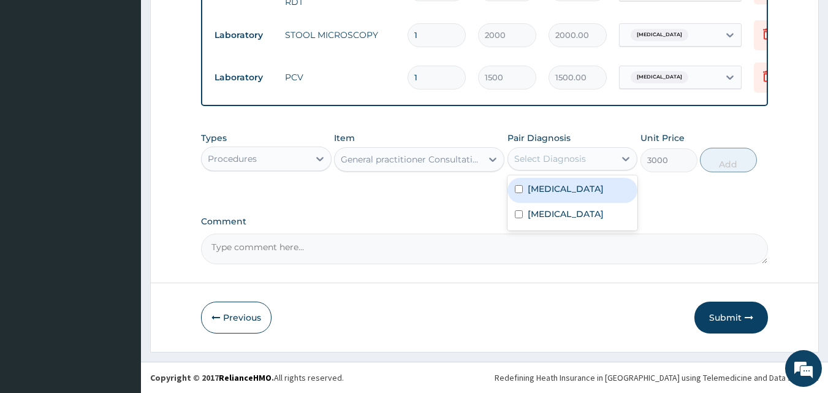
click at [579, 185] on div "Malaria" at bounding box center [572, 190] width 131 height 25
checkbox input "true"
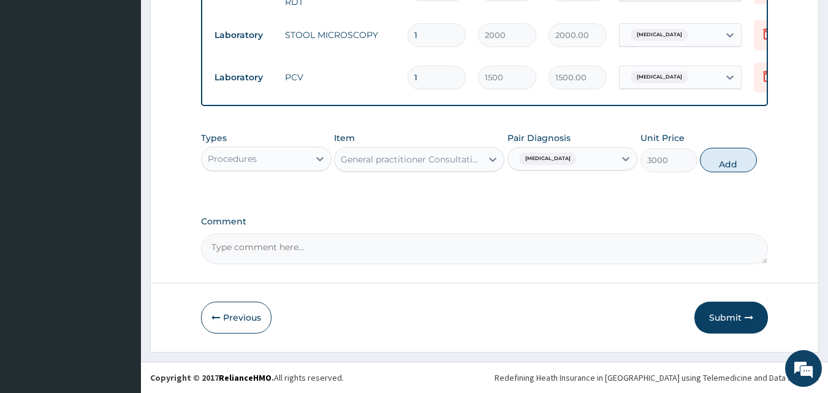
drag, startPoint x: 728, startPoint y: 158, endPoint x: 727, endPoint y: 164, distance: 6.3
click at [728, 158] on button "Add" at bounding box center [728, 160] width 57 height 25
type input "0"
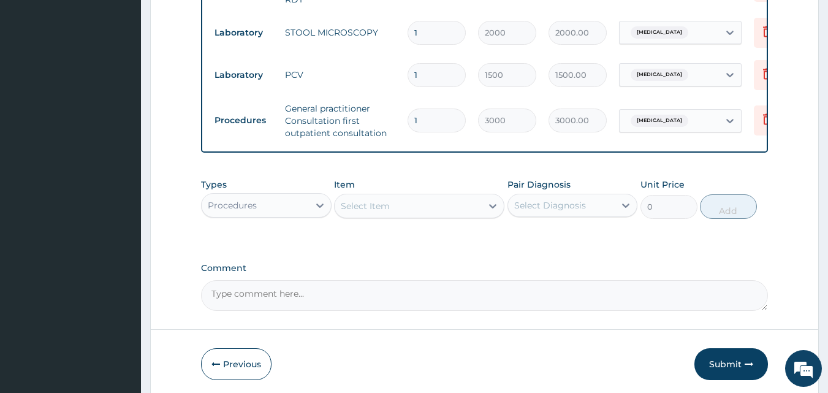
type input "2"
type input "6000.00"
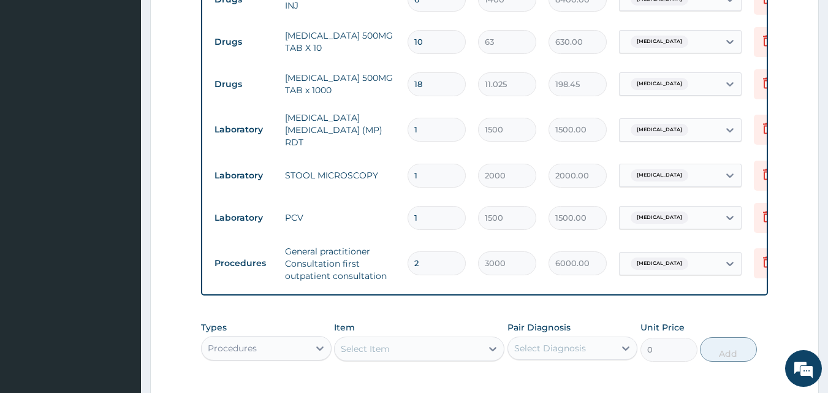
scroll to position [702, 0]
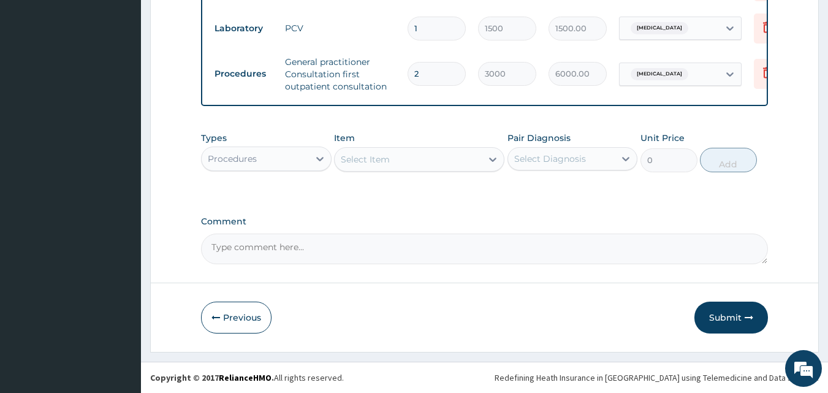
type input "0.00"
type input "1"
type input "3000.00"
click at [732, 318] on button "Submit" at bounding box center [731, 318] width 74 height 32
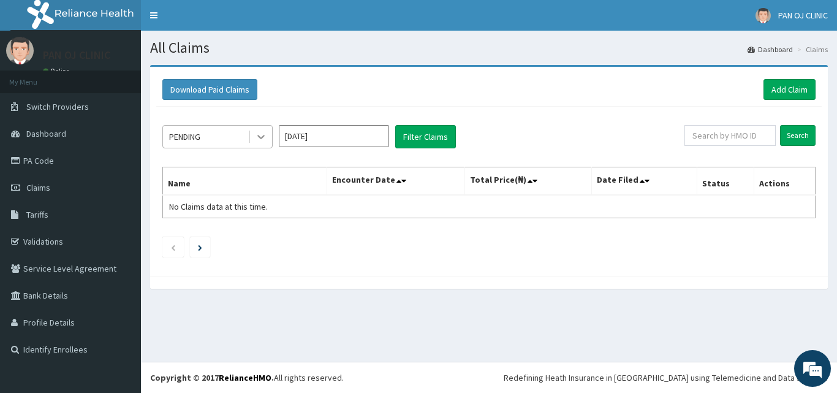
click at [264, 132] on icon at bounding box center [261, 137] width 12 height 12
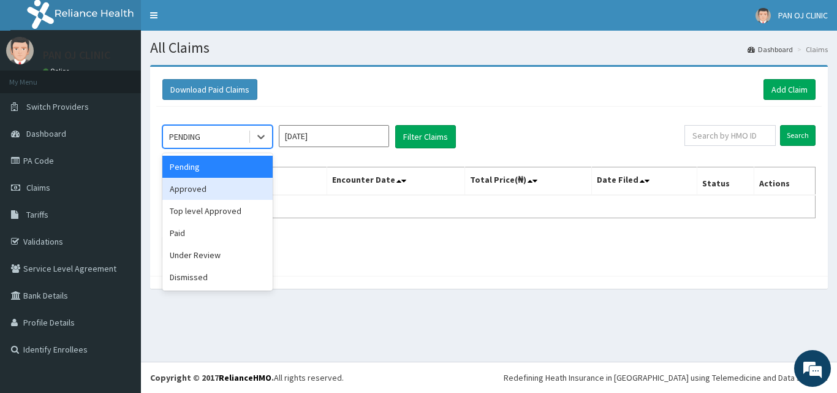
click at [237, 189] on div "Approved" at bounding box center [217, 189] width 110 height 22
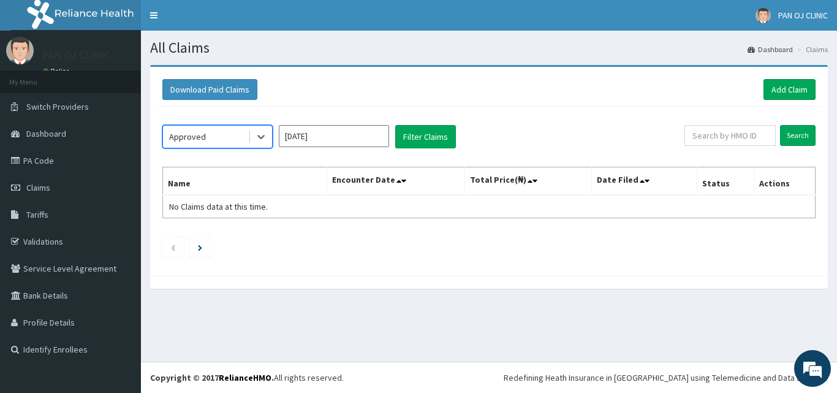
click at [339, 139] on input "[DATE]" at bounding box center [334, 136] width 110 height 22
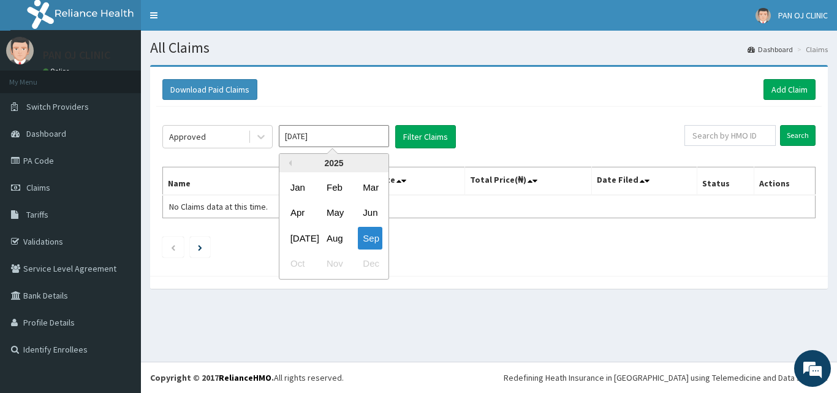
drag, startPoint x: 340, startPoint y: 235, endPoint x: 346, endPoint y: 223, distance: 13.7
click at [340, 235] on div "Aug" at bounding box center [334, 238] width 25 height 23
type input "[DATE]"
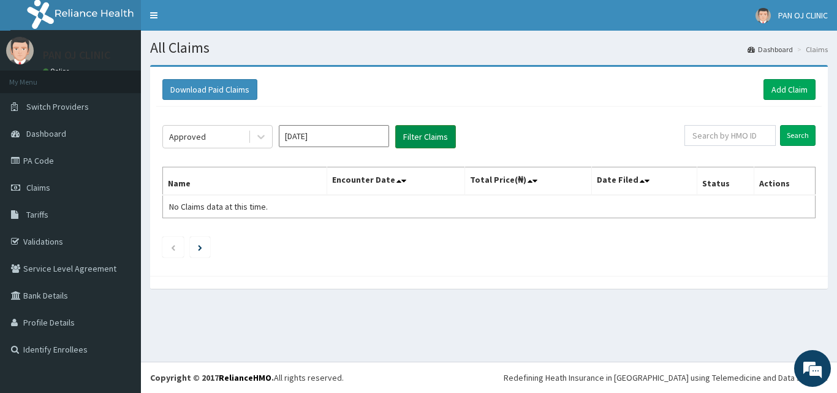
click at [425, 140] on button "Filter Claims" at bounding box center [425, 136] width 61 height 23
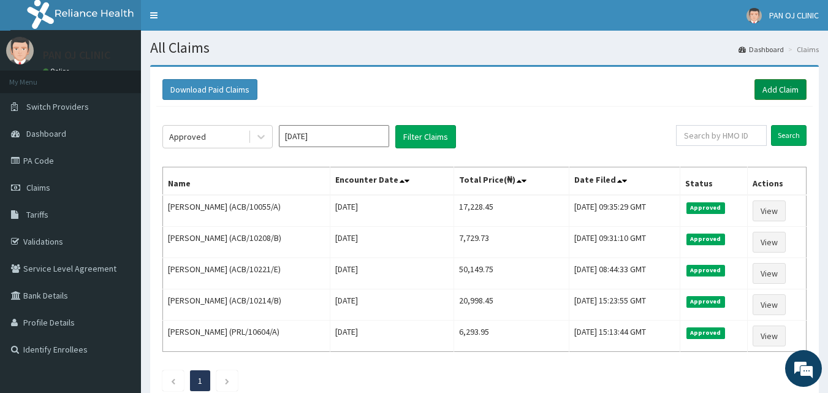
click at [785, 88] on link "Add Claim" at bounding box center [780, 89] width 52 height 21
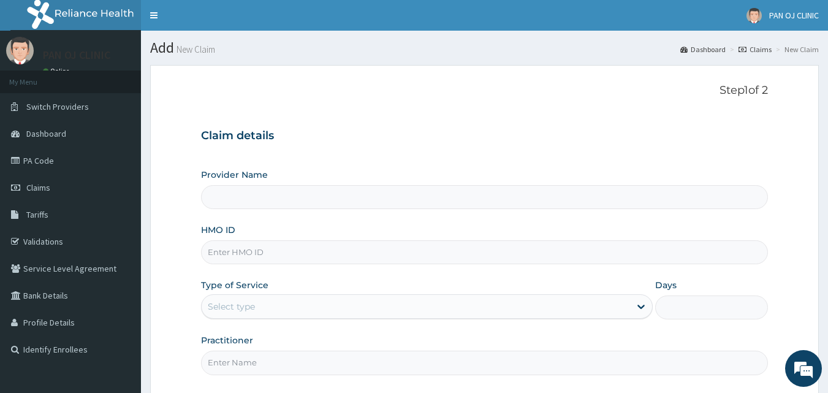
type input "PAN OJ CLINIC"
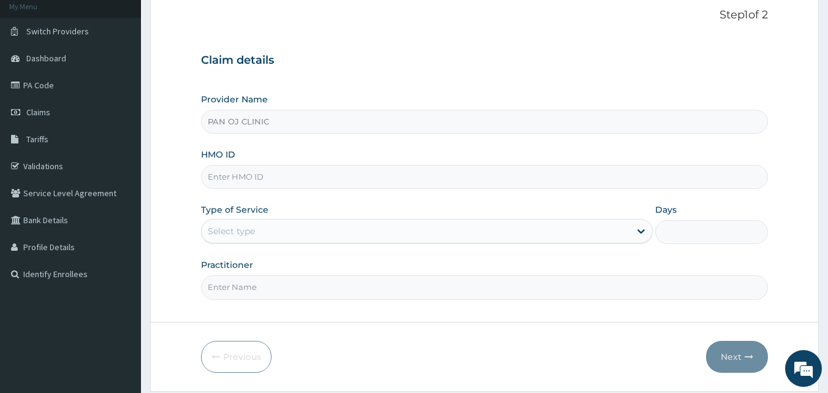
scroll to position [115, 0]
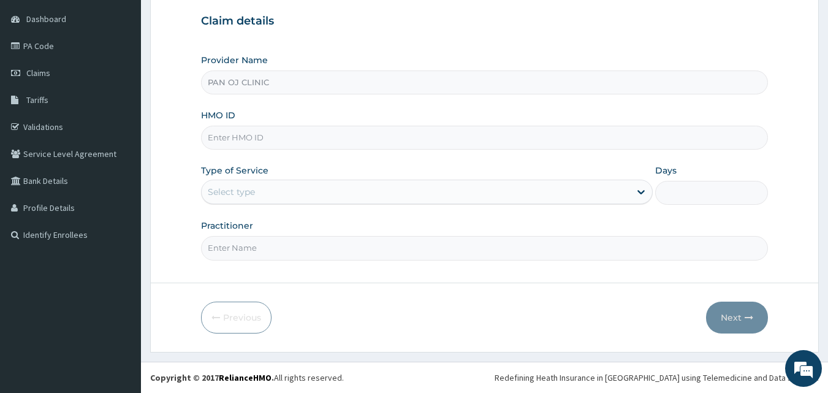
click at [225, 137] on input "HMO ID" at bounding box center [485, 138] width 568 height 24
type input "A"
type input "AEN/10093/A"
click at [262, 189] on div "Select type" at bounding box center [416, 192] width 428 height 20
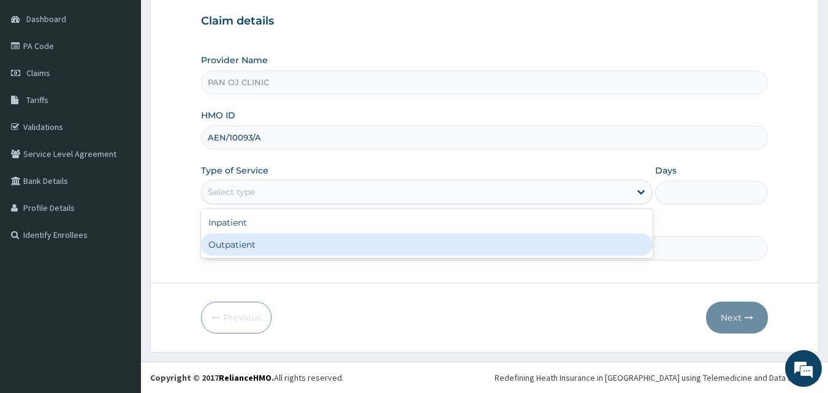
click at [226, 248] on div "Outpatient" at bounding box center [427, 245] width 452 height 22
type input "1"
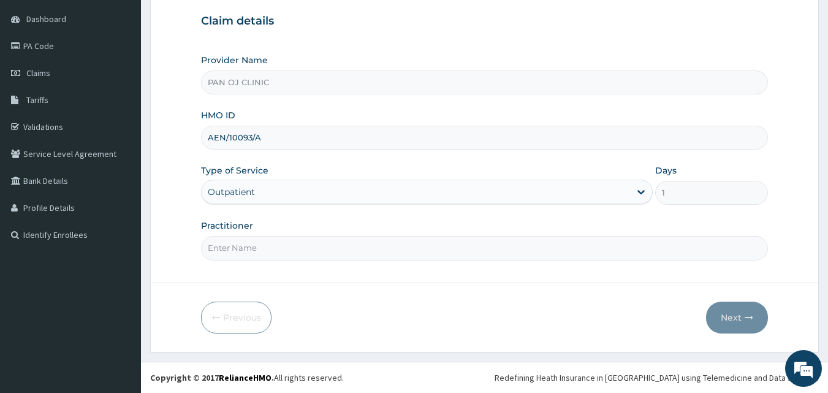
click at [256, 250] on input "Practitioner" at bounding box center [485, 248] width 568 height 24
type input "R"
type input "[PERSON_NAME]"
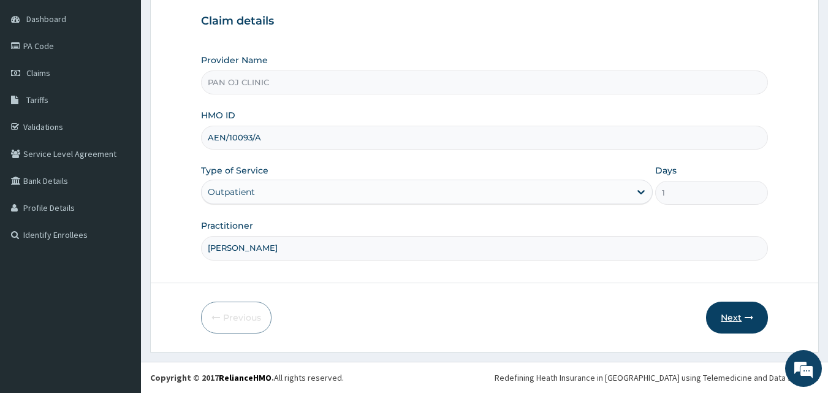
click at [733, 314] on button "Next" at bounding box center [737, 318] width 62 height 32
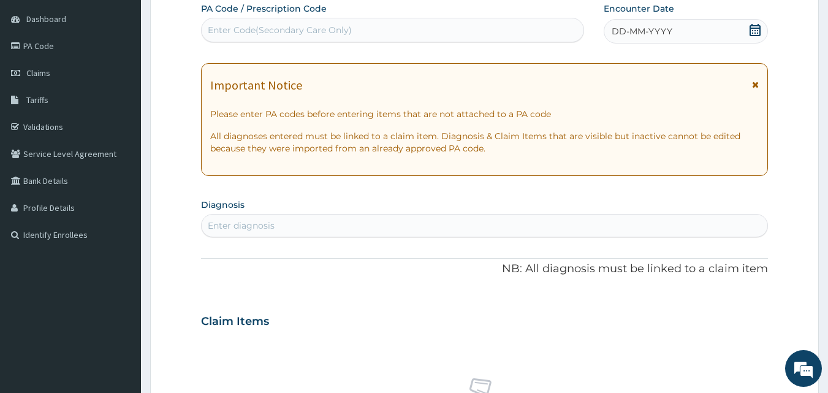
click at [750, 29] on icon at bounding box center [755, 30] width 11 height 12
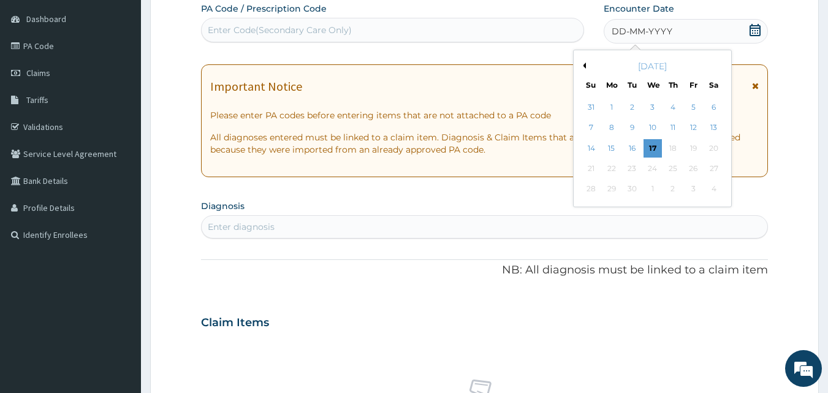
click at [584, 64] on button "Previous Month" at bounding box center [583, 66] width 6 height 6
click at [628, 188] on div "26" at bounding box center [632, 189] width 18 height 18
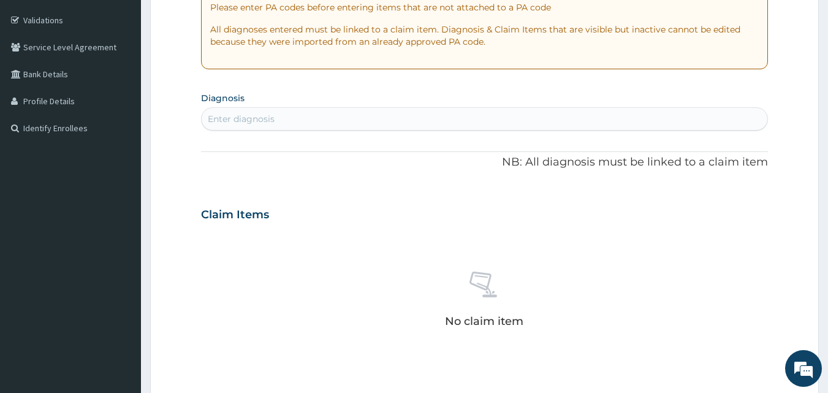
scroll to position [257, 0]
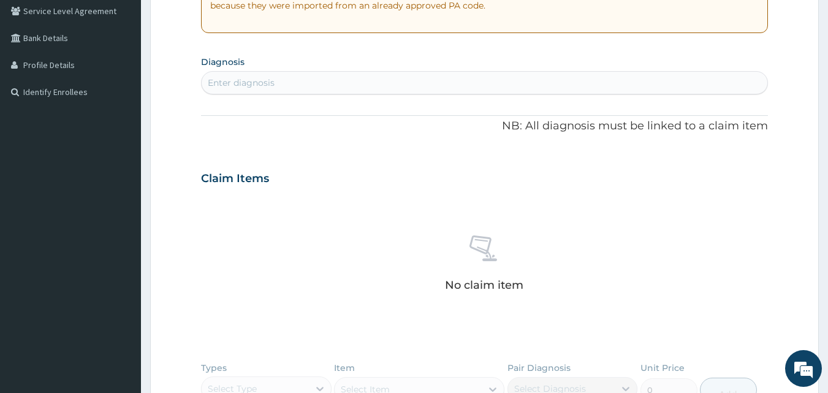
click at [268, 85] on div "Enter diagnosis" at bounding box center [241, 83] width 67 height 12
type input "MALARIA"
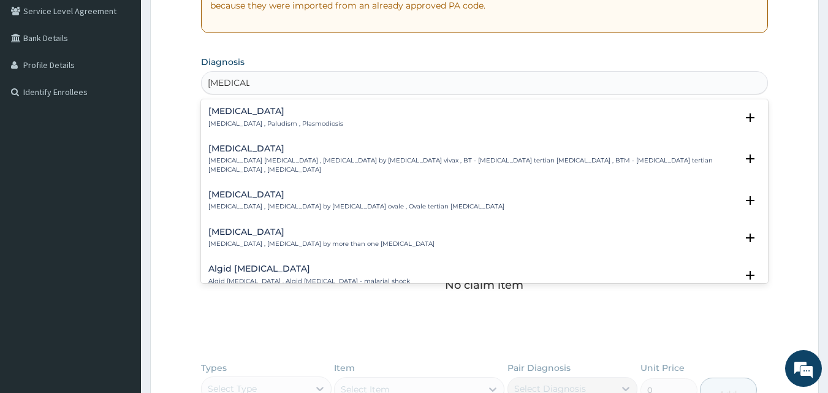
click at [229, 121] on p "Malaria , Paludism , Plasmodiosis" at bounding box center [275, 124] width 135 height 9
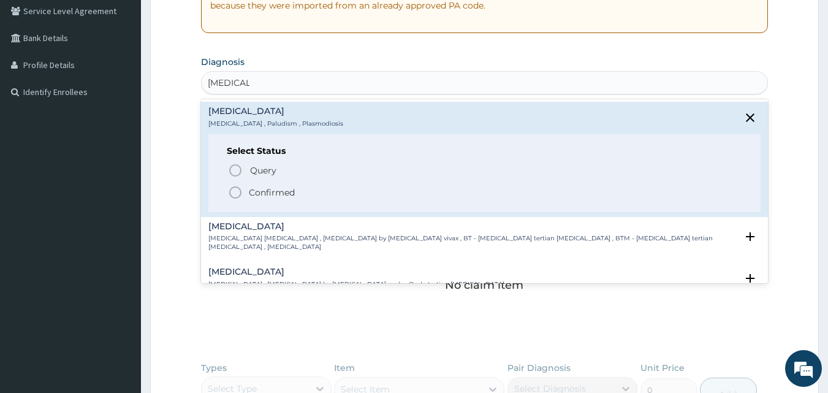
click at [236, 192] on icon "status option filled" at bounding box center [235, 192] width 15 height 15
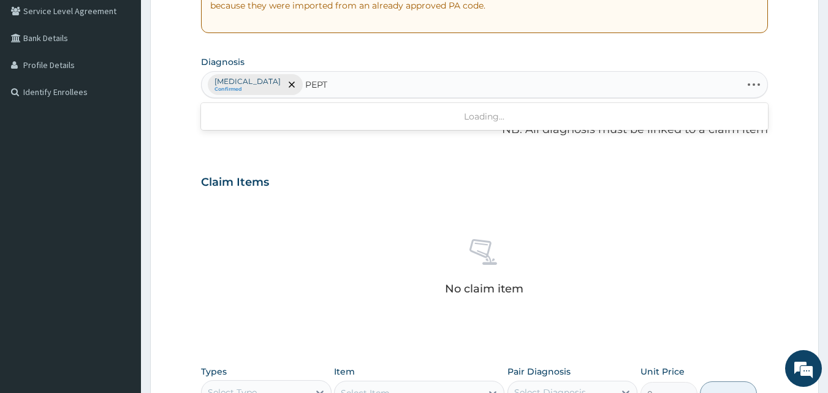
type input "PEPTI"
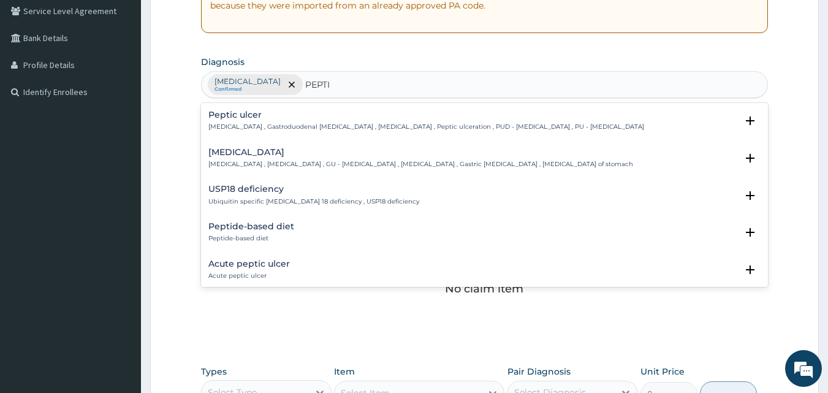
click at [237, 110] on h4 "Peptic ulcer" at bounding box center [426, 114] width 436 height 9
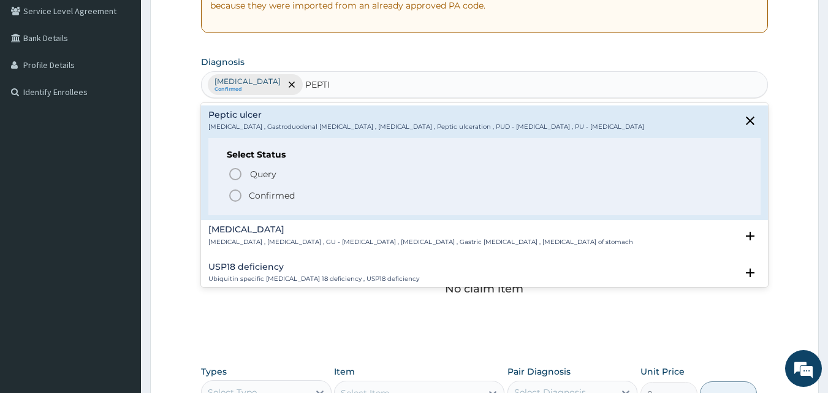
drag, startPoint x: 234, startPoint y: 192, endPoint x: 242, endPoint y: 196, distance: 9.6
click at [237, 194] on icon "status option filled" at bounding box center [235, 195] width 15 height 15
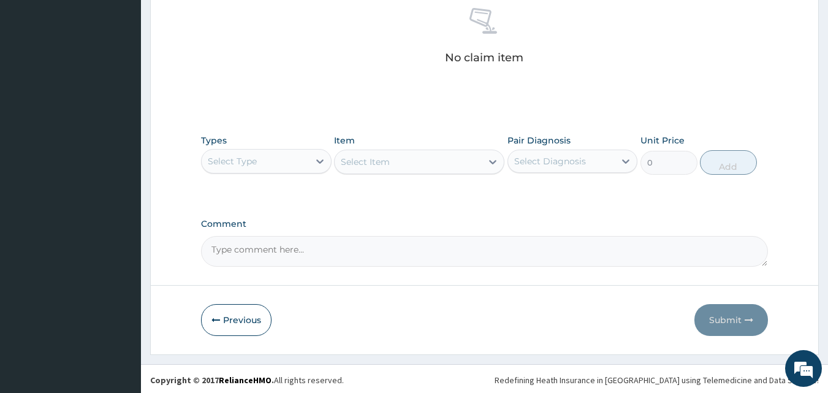
scroll to position [491, 0]
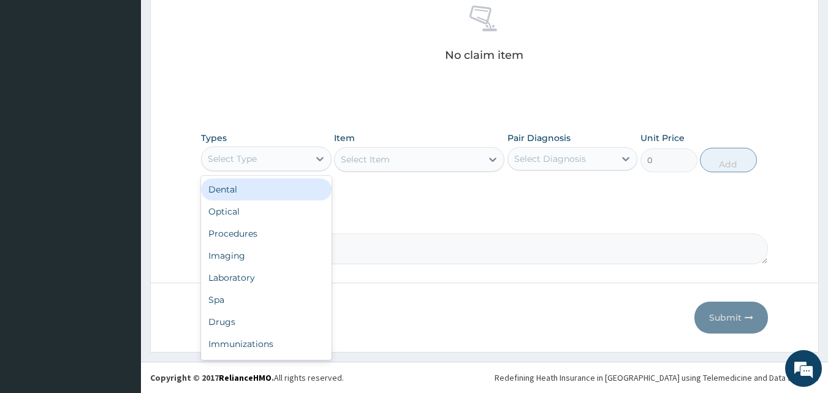
click at [302, 165] on div "Select Type" at bounding box center [255, 159] width 107 height 20
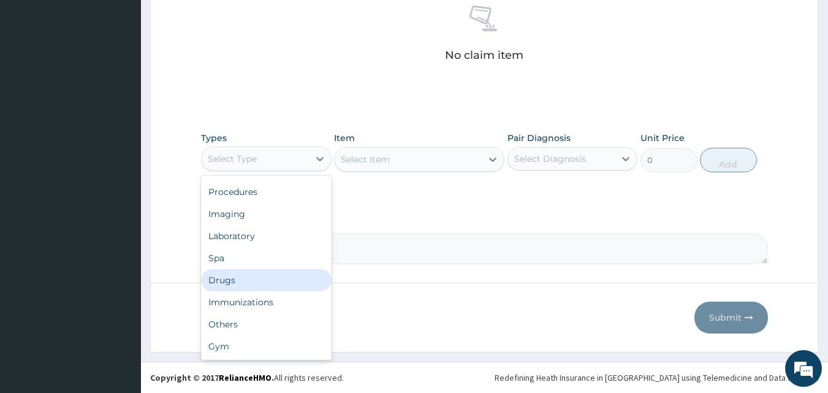
click at [238, 280] on div "Drugs" at bounding box center [266, 280] width 131 height 22
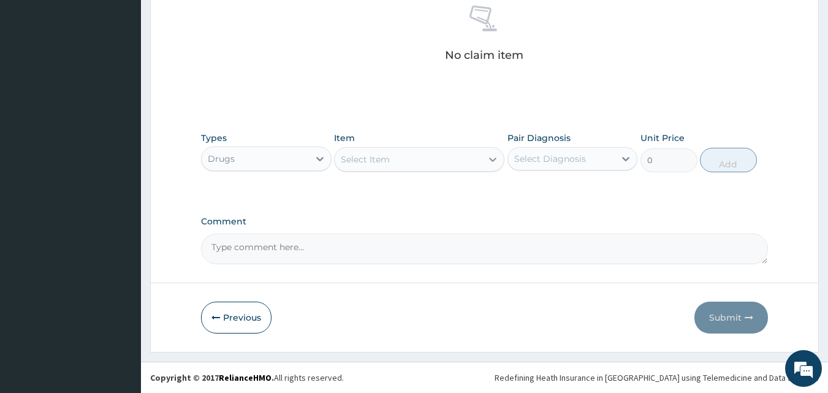
click at [484, 159] on div at bounding box center [493, 159] width 22 height 22
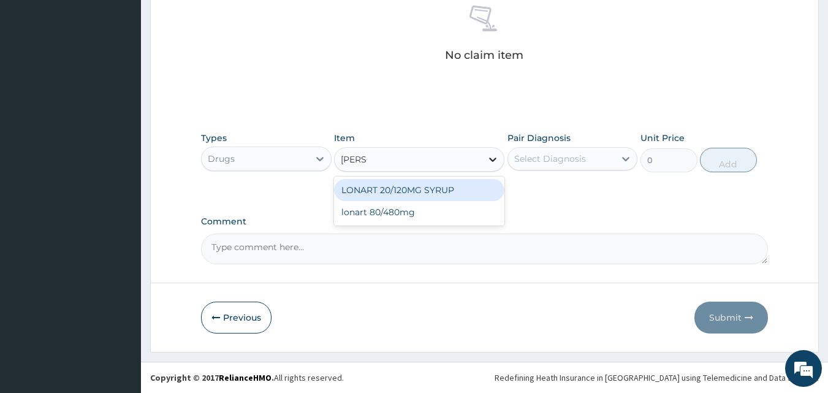
type input "LONAR"
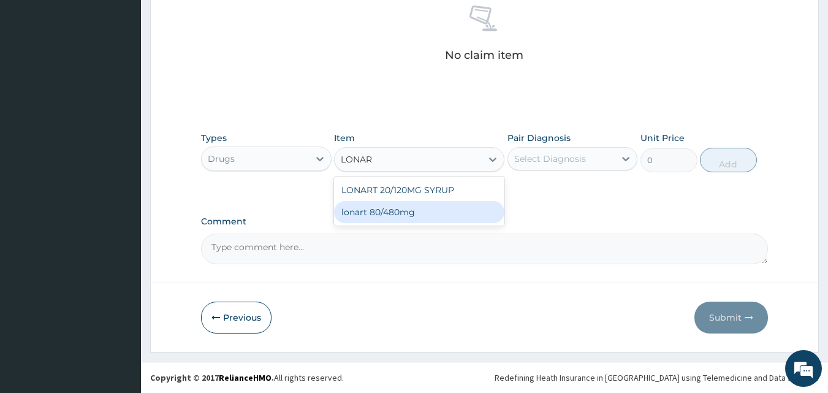
click at [469, 210] on div "lonart 80/480mg" at bounding box center [419, 212] width 170 height 22
type input "340.91748"
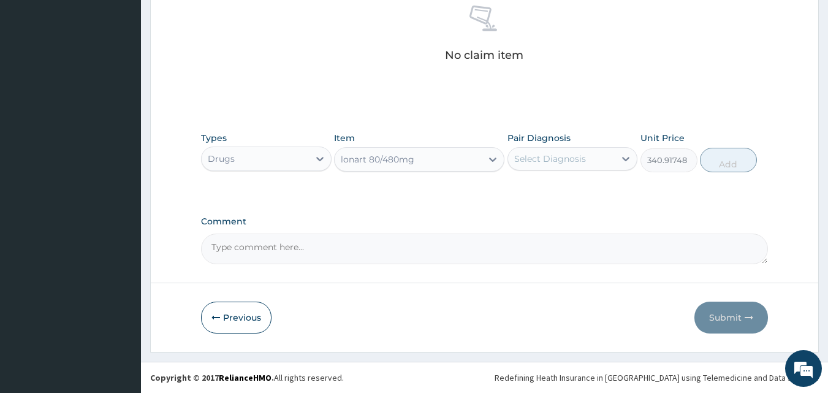
click at [598, 161] on div "Select Diagnosis" at bounding box center [561, 159] width 107 height 20
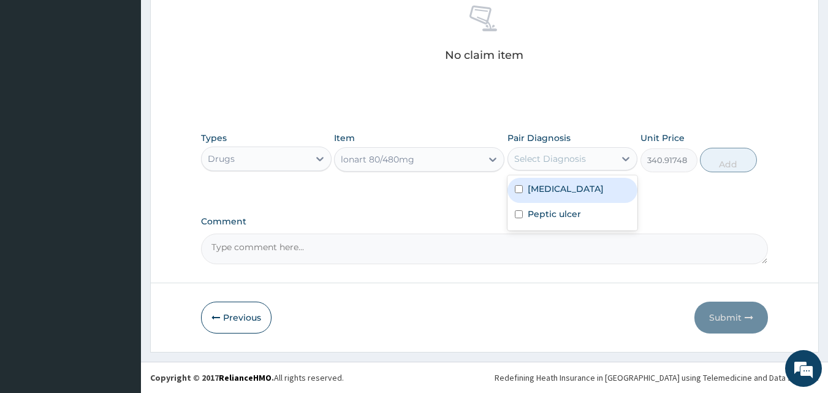
click at [583, 198] on div "Malaria" at bounding box center [572, 190] width 131 height 25
checkbox input "true"
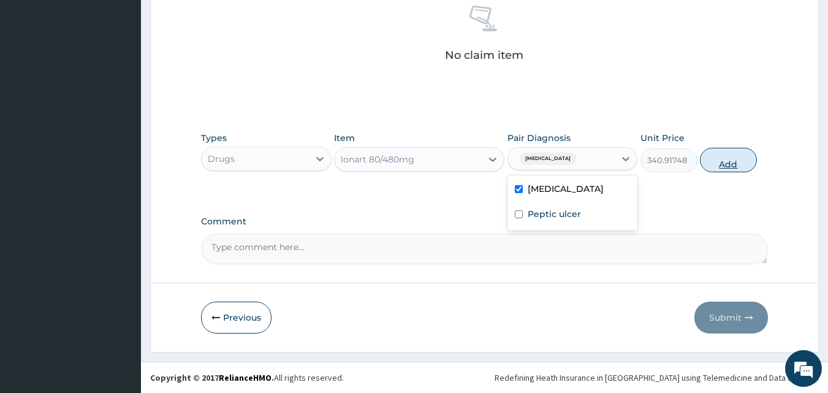
click at [720, 163] on button "Add" at bounding box center [728, 160] width 57 height 25
type input "0"
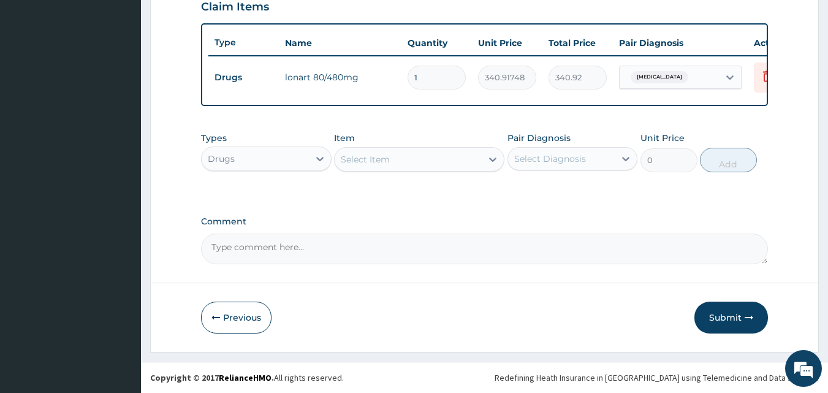
scroll to position [442, 0]
type input "0.00"
type input "6"
type input "2045.50"
type input "6"
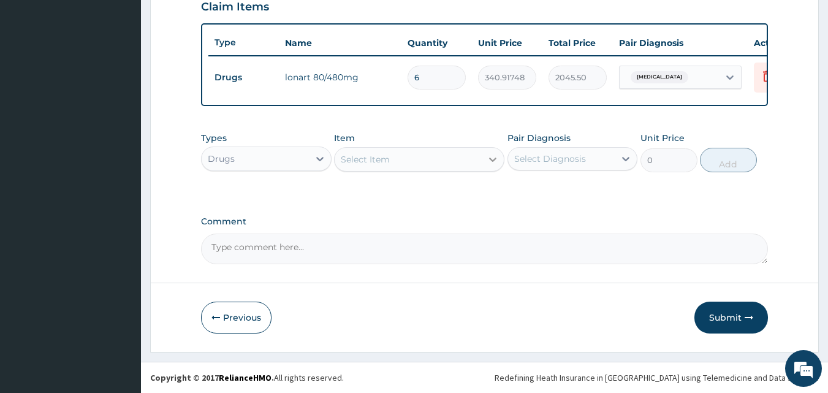
click at [490, 153] on icon at bounding box center [493, 159] width 12 height 12
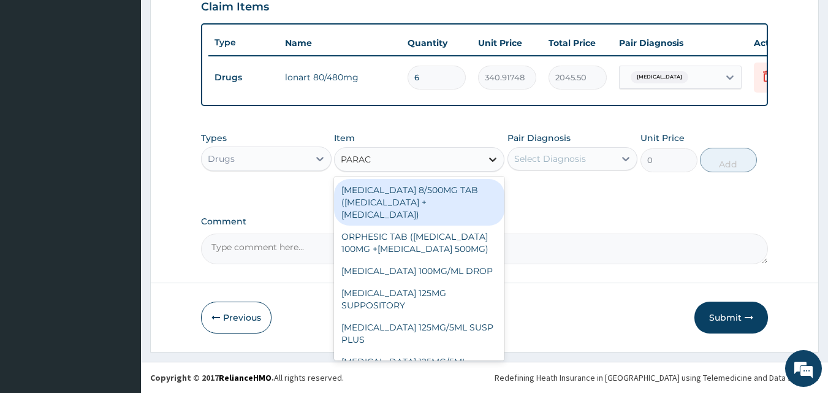
type input "PARACE"
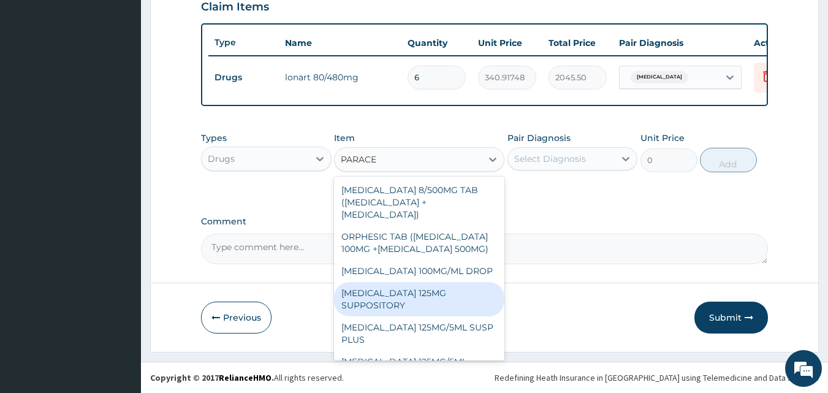
scroll to position [143, 0]
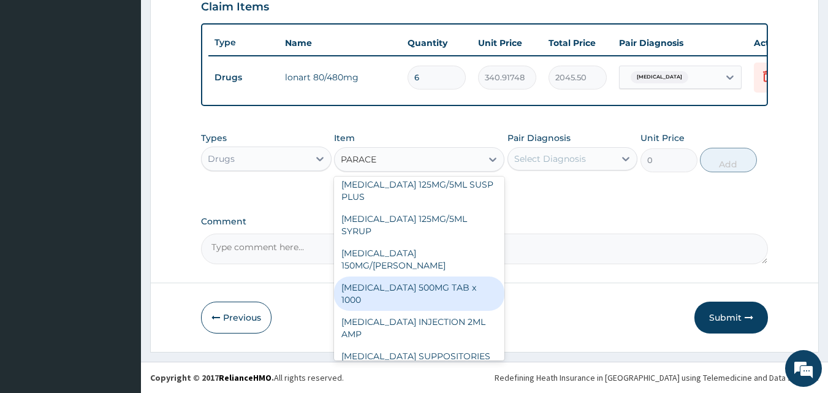
click at [432, 280] on div "PARACETAMOL 500MG TAB x 1000" at bounding box center [419, 293] width 170 height 34
type input "11.025"
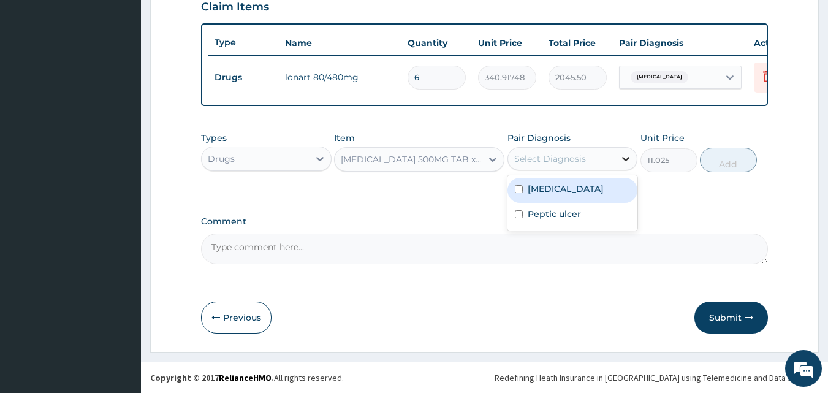
click at [618, 158] on div at bounding box center [626, 159] width 22 height 22
drag, startPoint x: 577, startPoint y: 189, endPoint x: 621, endPoint y: 178, distance: 45.5
click at [579, 189] on div "Malaria" at bounding box center [572, 190] width 131 height 25
checkbox input "true"
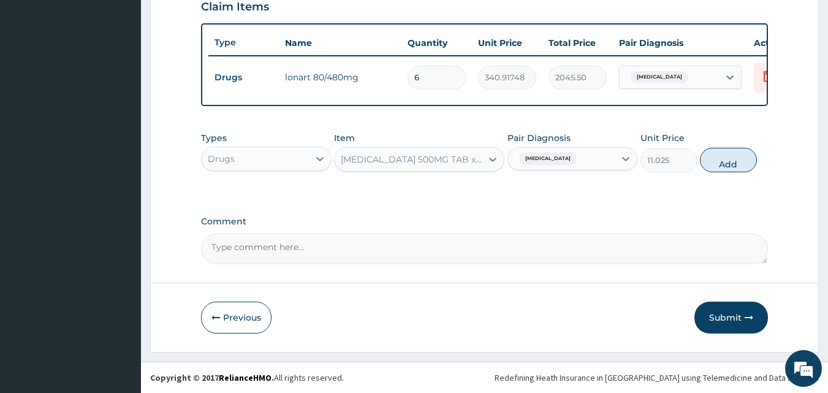
click at [726, 164] on button "Add" at bounding box center [728, 160] width 57 height 25
type input "0"
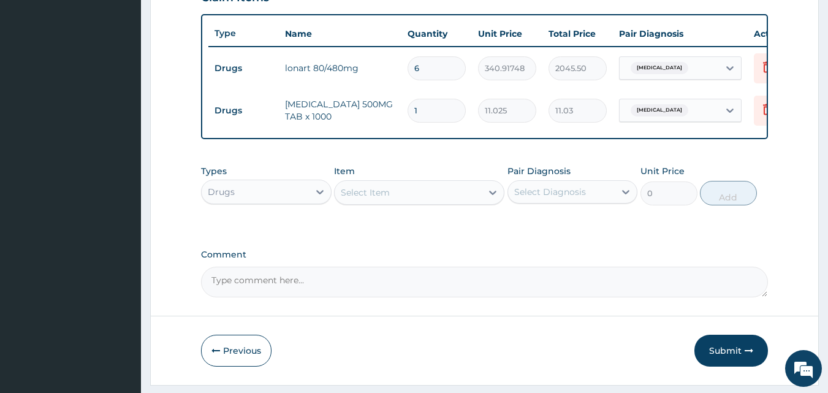
type input "12"
type input "132.30"
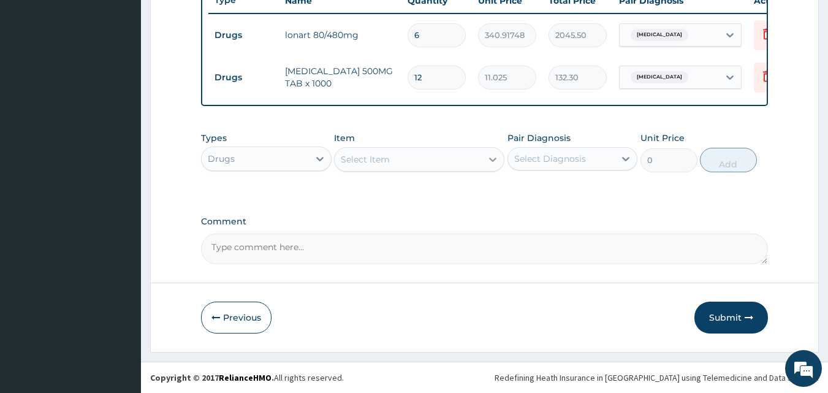
type input "12"
click at [490, 154] on icon at bounding box center [493, 159] width 12 height 12
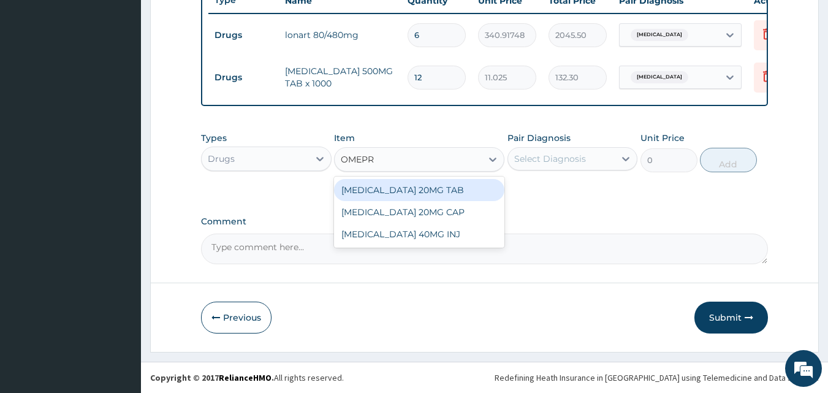
type input "OMEPRA"
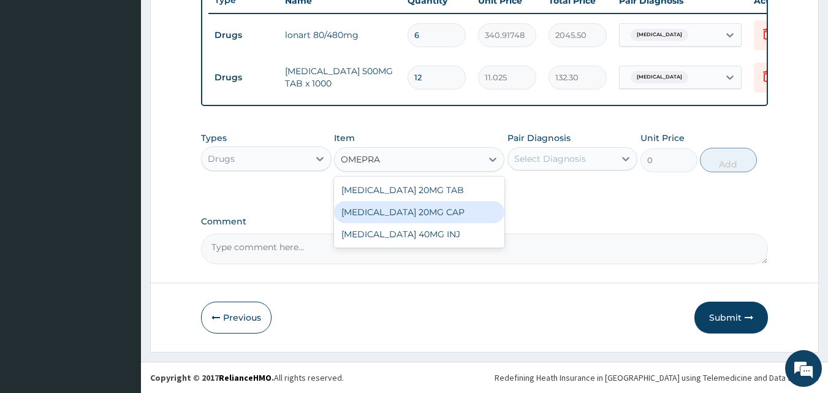
click at [436, 208] on div "OMEPRAZOLE 20MG CAP" at bounding box center [419, 212] width 170 height 22
type input "52.5"
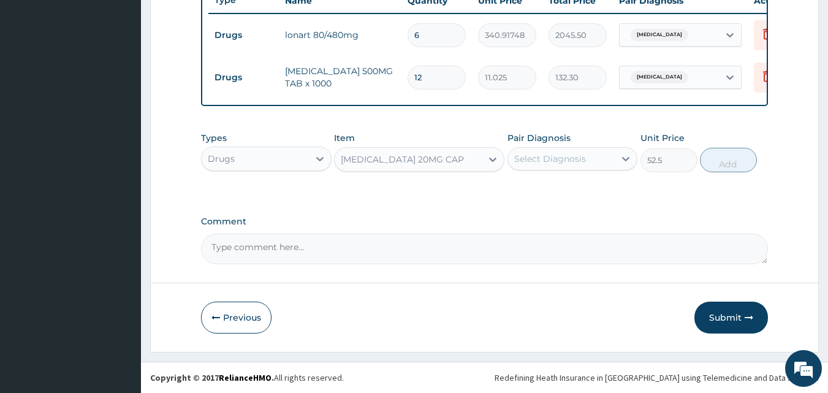
click at [587, 158] on div "Select Diagnosis" at bounding box center [561, 159] width 107 height 20
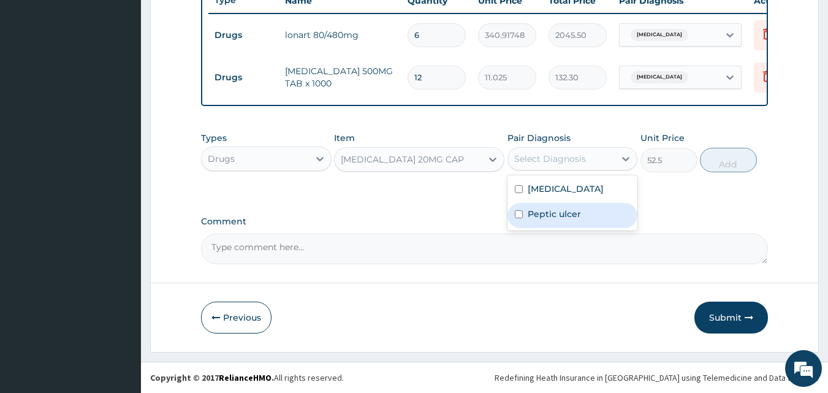
click at [570, 213] on label "Peptic ulcer" at bounding box center [554, 214] width 53 height 12
checkbox input "true"
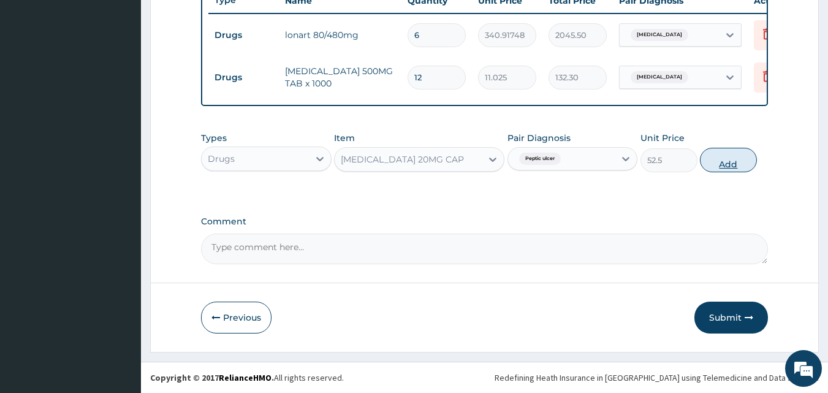
click at [720, 160] on button "Add" at bounding box center [728, 160] width 57 height 25
type input "0"
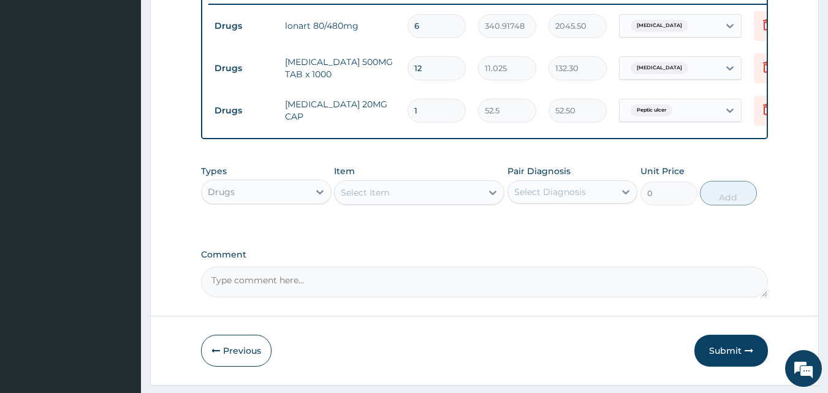
type input "14"
type input "735.00"
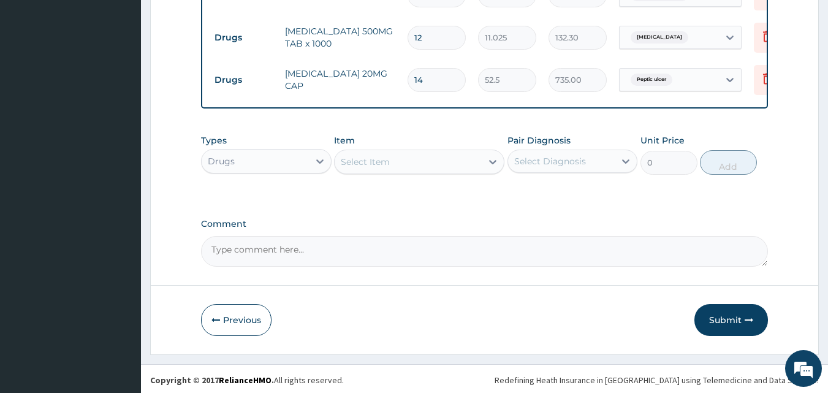
scroll to position [526, 0]
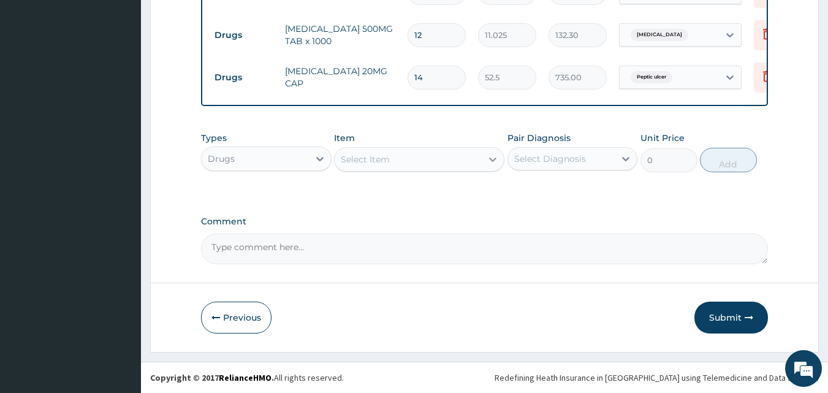
type input "14"
click at [487, 163] on icon at bounding box center [493, 159] width 12 height 12
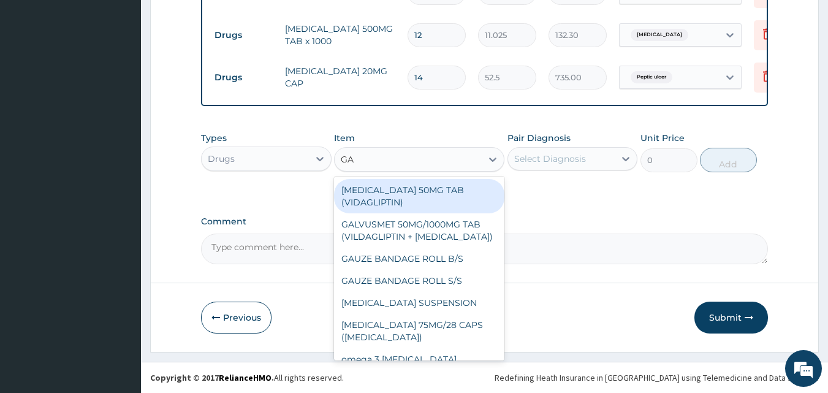
type input "GAV"
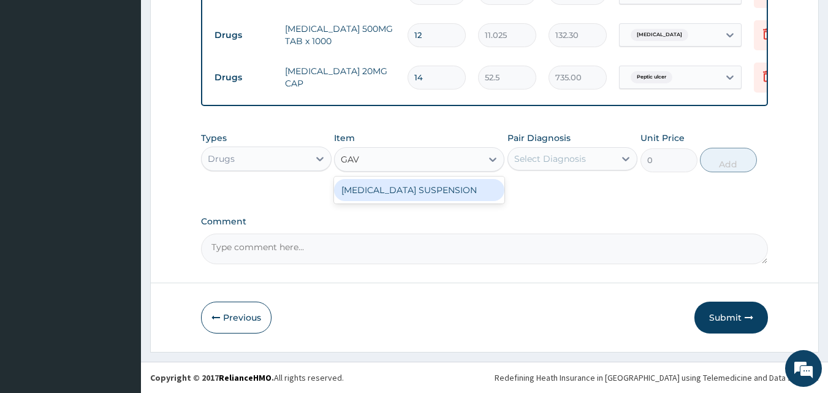
click at [449, 191] on div "[MEDICAL_DATA] SUSPENSION" at bounding box center [419, 190] width 170 height 22
type input "5197.6577"
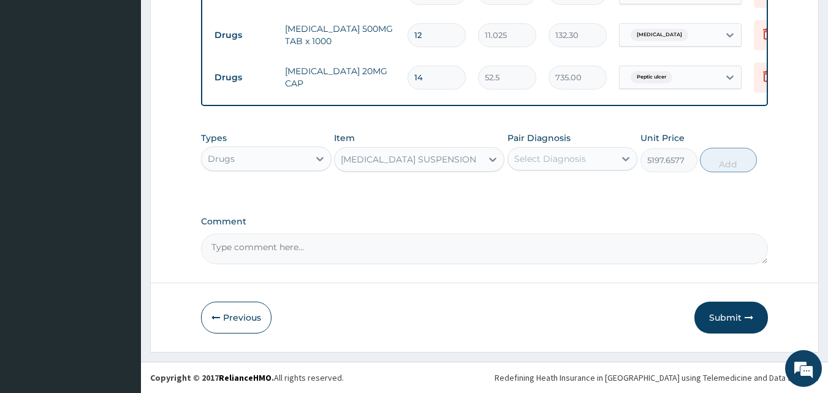
click at [572, 156] on div "Select Diagnosis" at bounding box center [550, 159] width 72 height 12
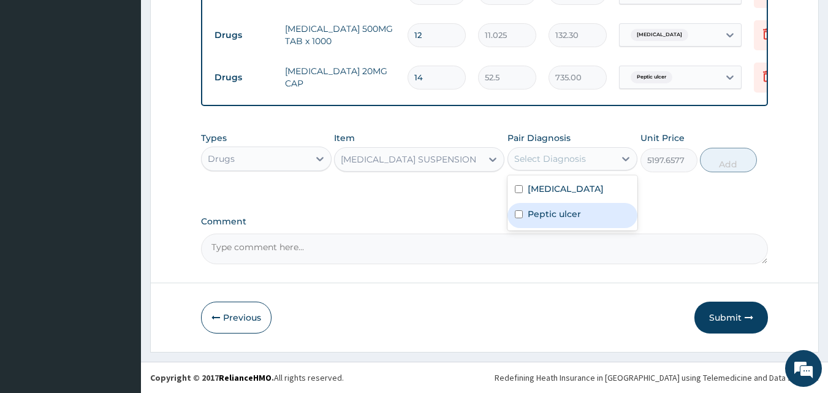
click at [550, 215] on label "Peptic ulcer" at bounding box center [554, 214] width 53 height 12
checkbox input "true"
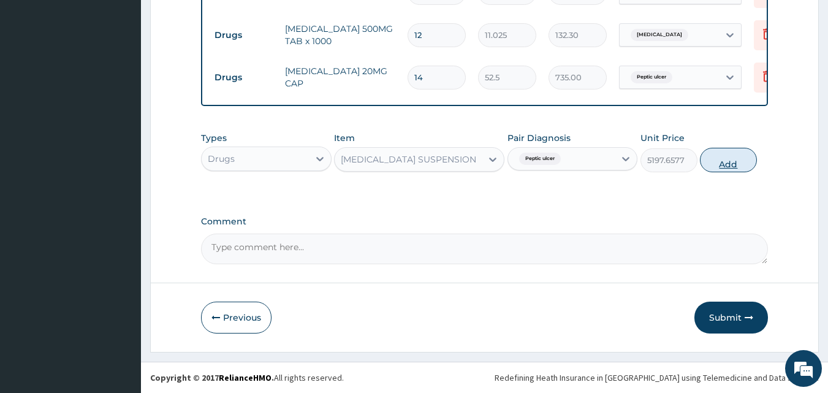
click at [737, 163] on button "Add" at bounding box center [728, 160] width 57 height 25
type input "0"
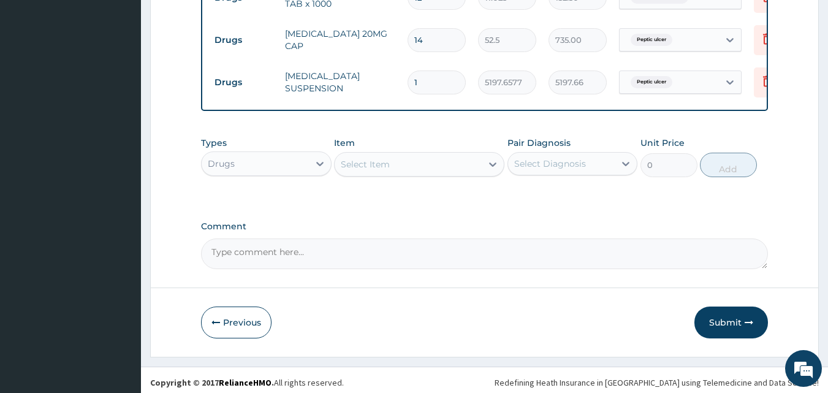
scroll to position [569, 0]
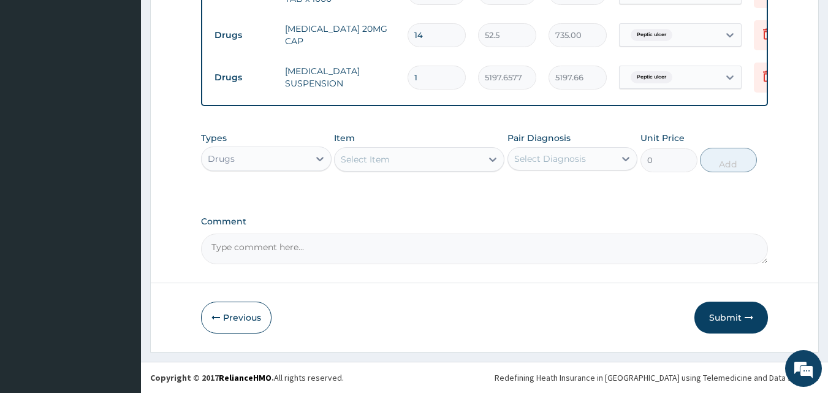
click at [292, 163] on div "Drugs" at bounding box center [255, 159] width 107 height 20
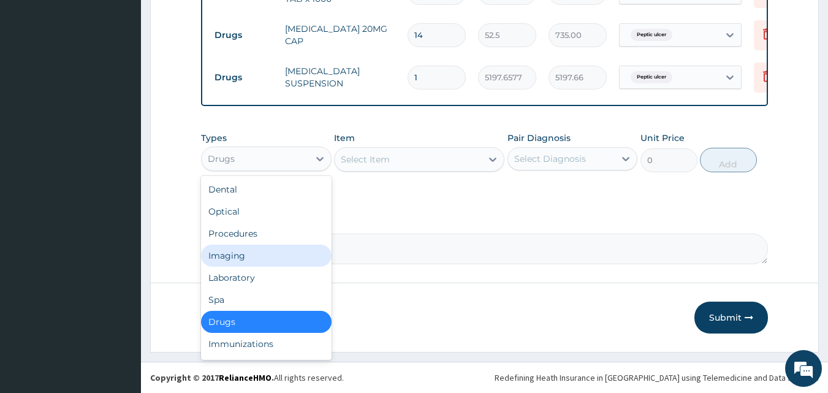
scroll to position [42, 0]
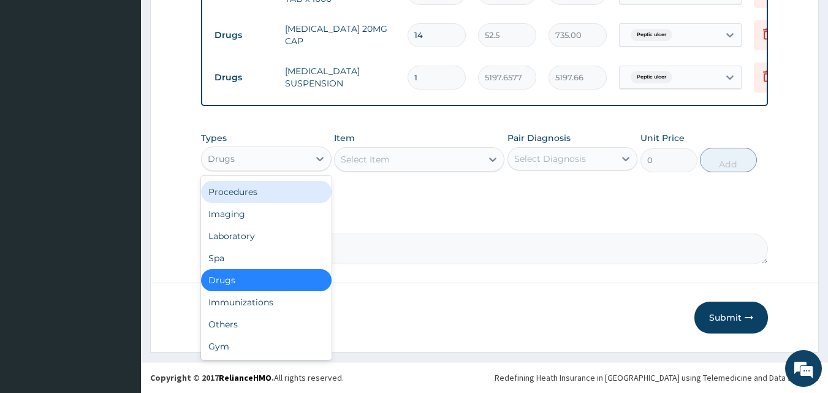
click at [293, 193] on div "Procedures" at bounding box center [266, 192] width 131 height 22
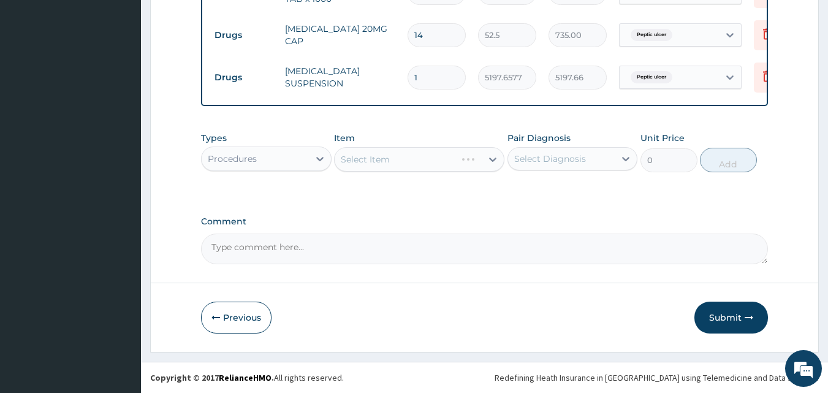
click at [473, 160] on div "Select Item" at bounding box center [419, 159] width 170 height 25
click at [473, 160] on div "Select Item" at bounding box center [408, 160] width 147 height 20
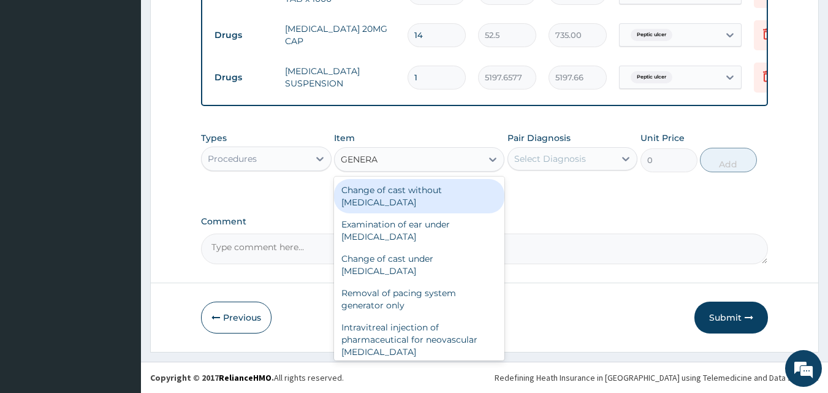
type input "GENERAL"
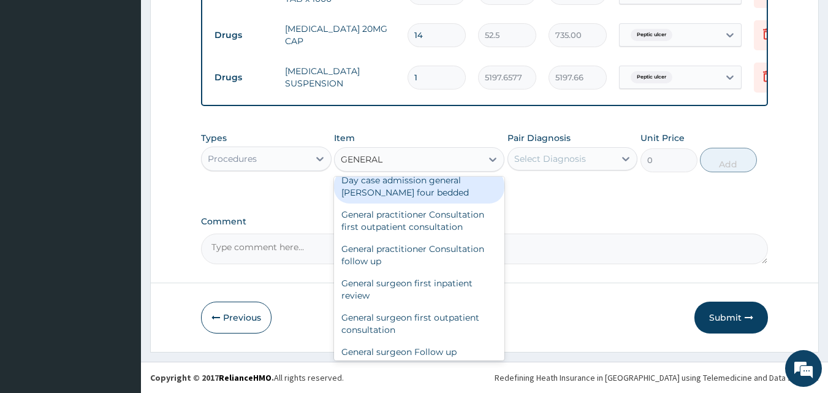
scroll to position [143, 0]
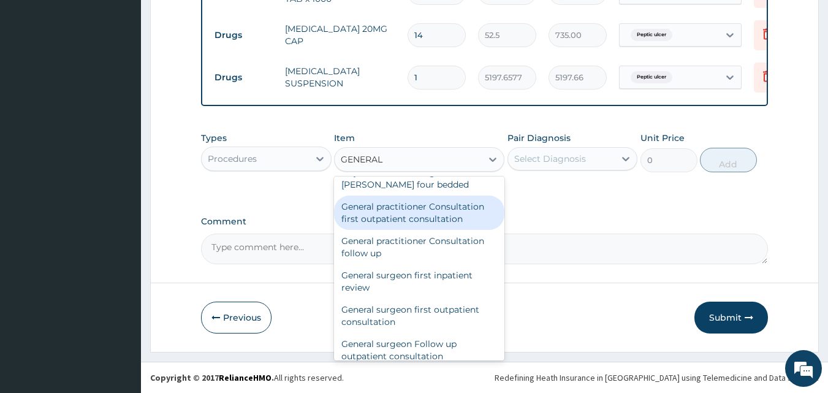
click at [425, 218] on div "General practitioner Consultation first outpatient consultation" at bounding box center [419, 213] width 170 height 34
type input "3000"
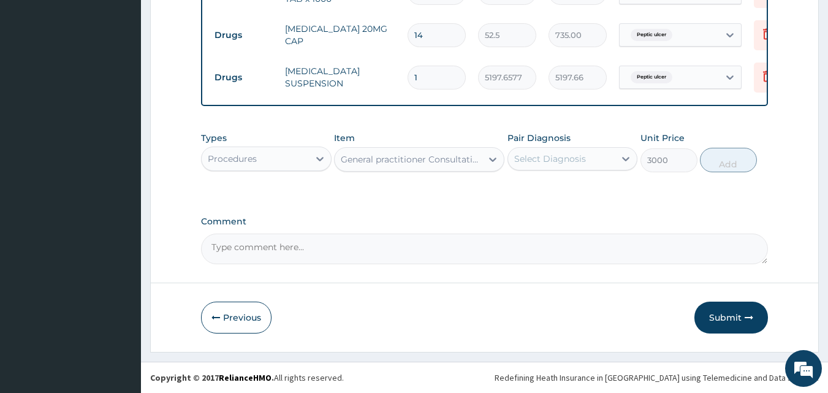
drag, startPoint x: 599, startPoint y: 154, endPoint x: 598, endPoint y: 161, distance: 6.8
click at [599, 155] on div "Select Diagnosis" at bounding box center [561, 159] width 107 height 20
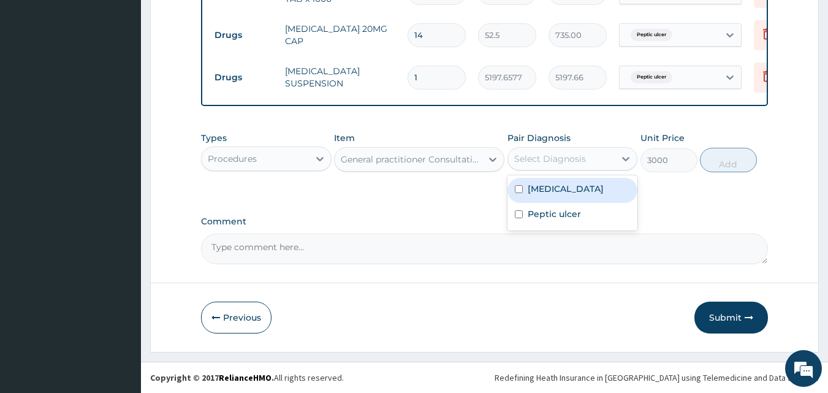
click at [581, 182] on div "[MEDICAL_DATA]" at bounding box center [572, 190] width 131 height 25
checkbox input "true"
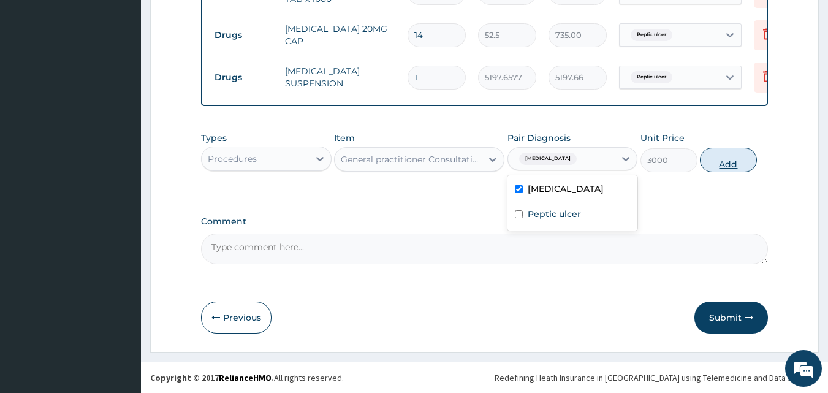
click at [723, 160] on button "Add" at bounding box center [728, 160] width 57 height 25
type input "0"
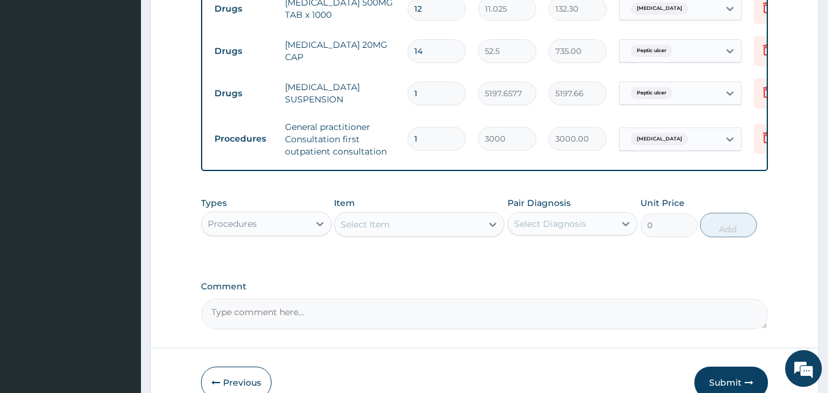
scroll to position [618, 0]
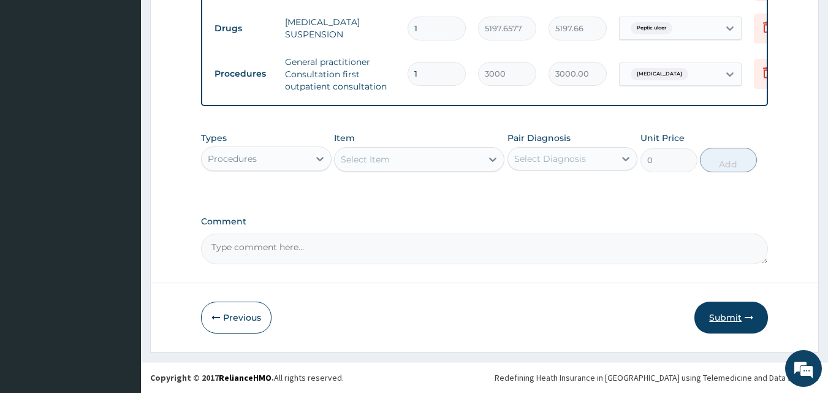
click at [722, 306] on button "Submit" at bounding box center [731, 318] width 74 height 32
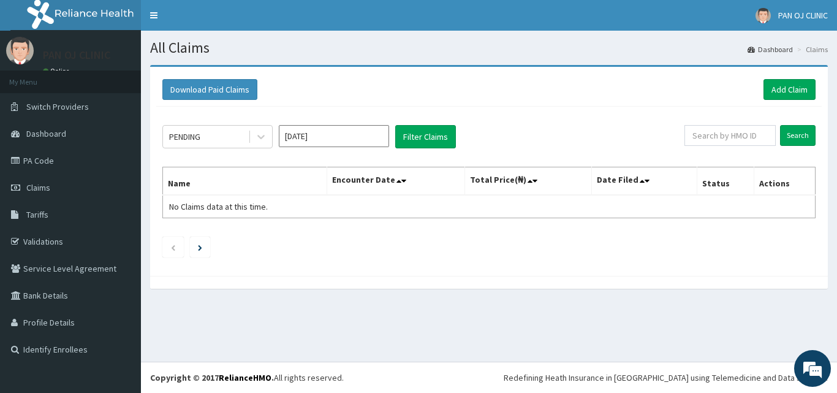
drag, startPoint x: 259, startPoint y: 136, endPoint x: 258, endPoint y: 149, distance: 12.9
click at [260, 138] on icon at bounding box center [260, 137] width 7 height 4
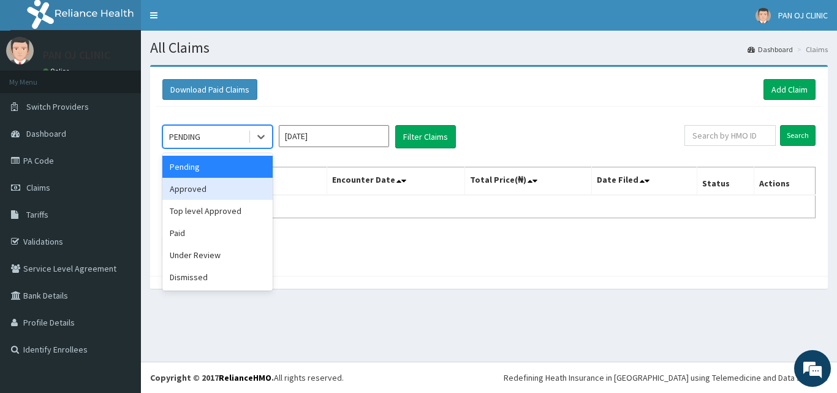
click at [216, 189] on div "Approved" at bounding box center [217, 189] width 110 height 22
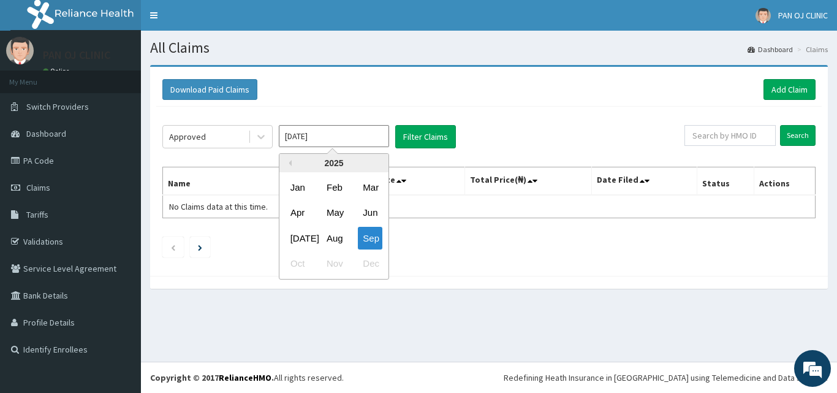
click at [321, 132] on input "[DATE]" at bounding box center [334, 136] width 110 height 22
click at [331, 241] on div "Aug" at bounding box center [334, 238] width 25 height 23
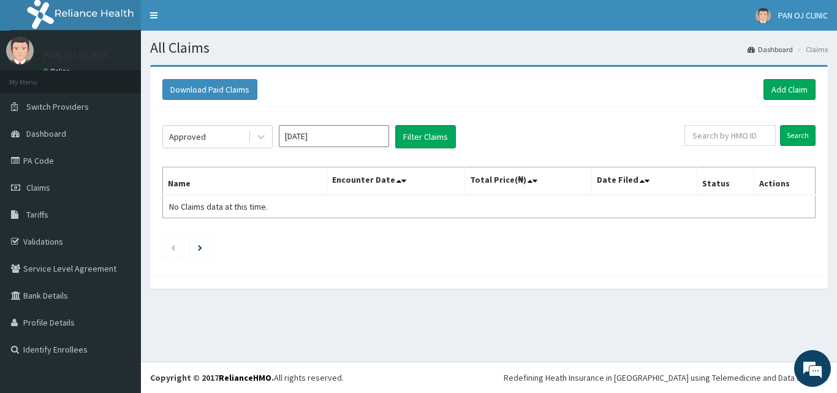
type input "[DATE]"
click at [441, 141] on button "Filter Claims" at bounding box center [425, 136] width 61 height 23
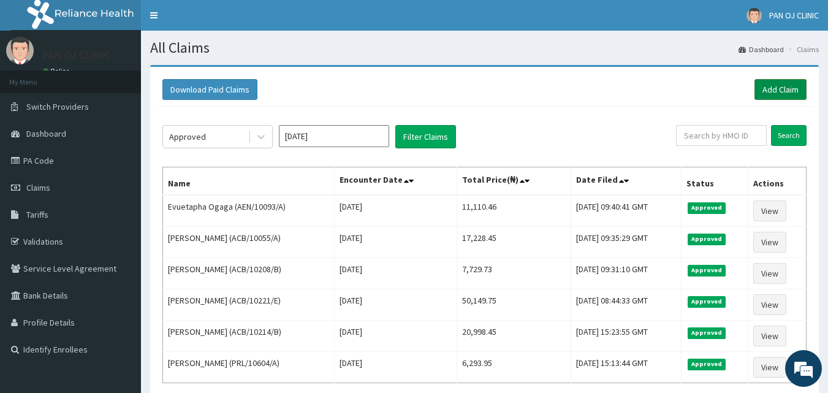
click at [780, 86] on link "Add Claim" at bounding box center [780, 89] width 52 height 21
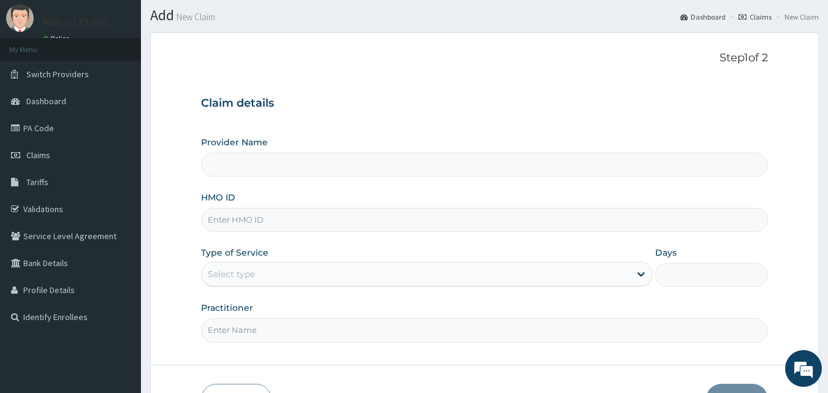
scroll to position [115, 0]
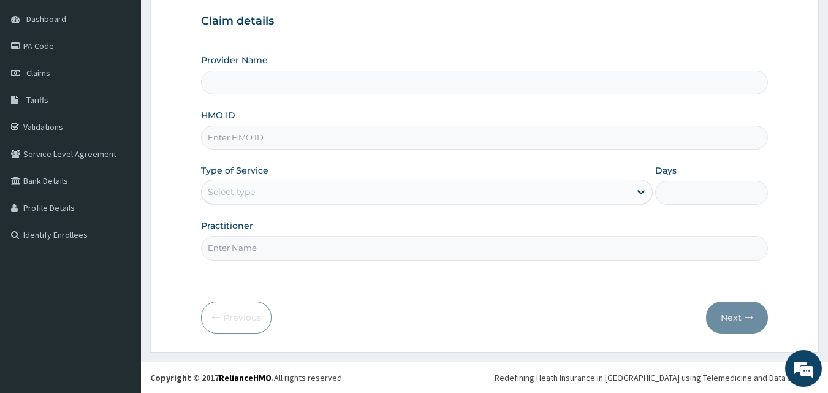
type input "PAN OJ CLINIC"
click at [241, 142] on input "HMO ID" at bounding box center [485, 138] width 568 height 24
type input "ACB/10182/B"
click at [340, 188] on div "Select type" at bounding box center [416, 192] width 428 height 20
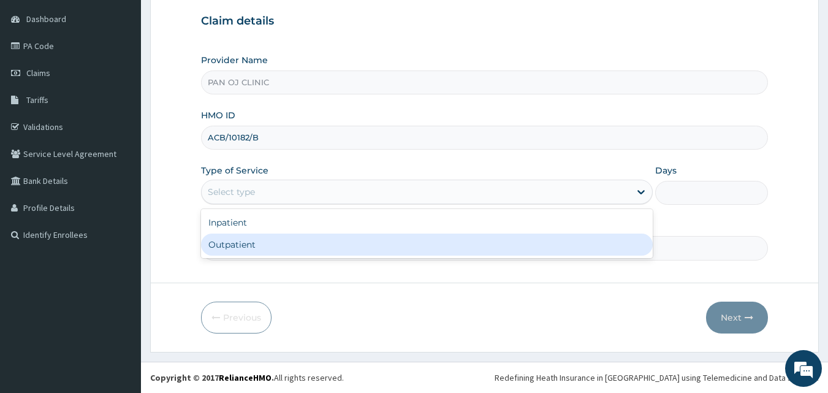
click at [262, 238] on div "Outpatient" at bounding box center [427, 245] width 452 height 22
type input "1"
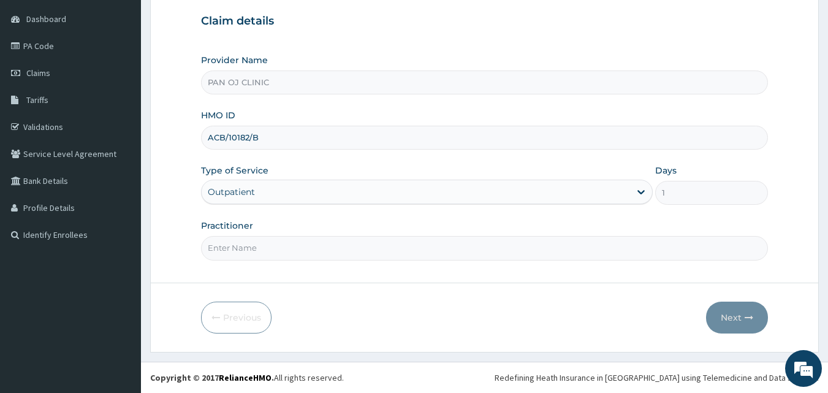
click at [250, 246] on input "Practitioner" at bounding box center [485, 248] width 568 height 24
type input "DR FRANK"
click at [742, 318] on button "Next" at bounding box center [737, 318] width 62 height 32
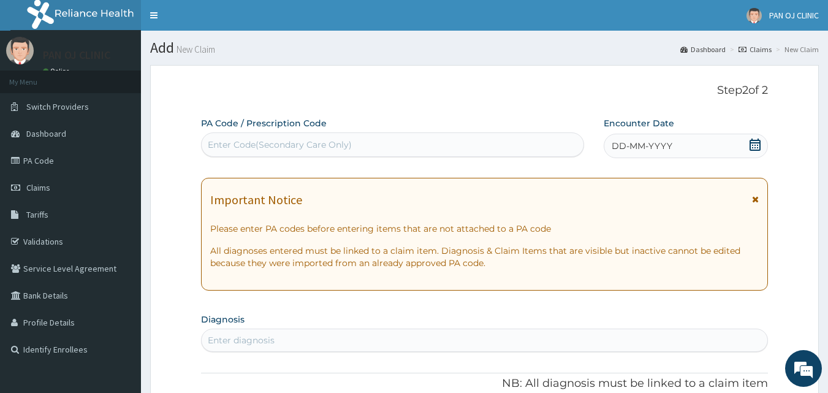
click at [758, 146] on icon at bounding box center [755, 145] width 12 height 12
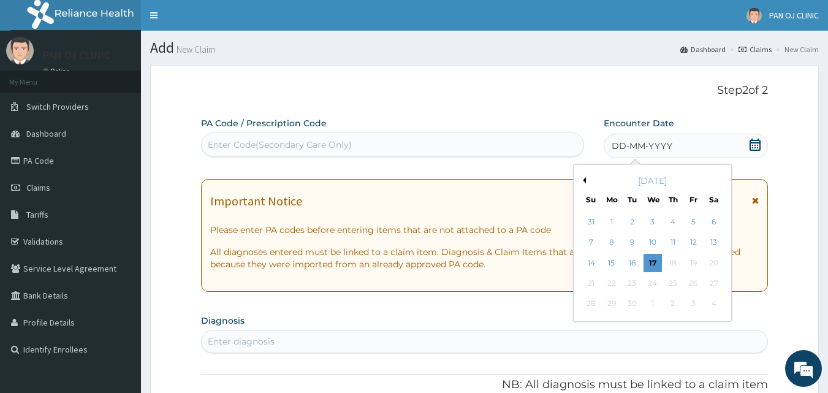
click at [583, 178] on button "Previous Month" at bounding box center [583, 180] width 6 height 6
click at [634, 302] on div "26" at bounding box center [632, 304] width 18 height 18
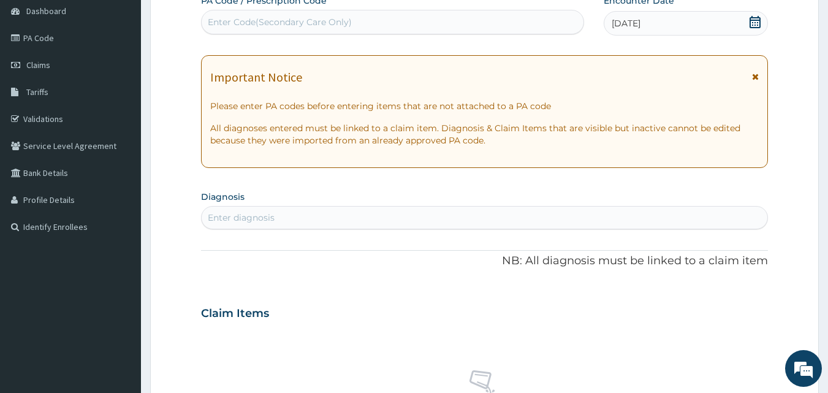
scroll to position [143, 0]
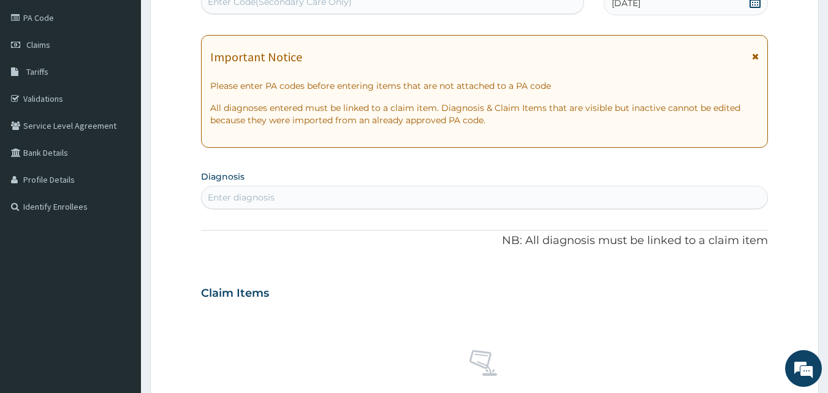
click at [286, 197] on div "Enter diagnosis" at bounding box center [485, 198] width 566 height 20
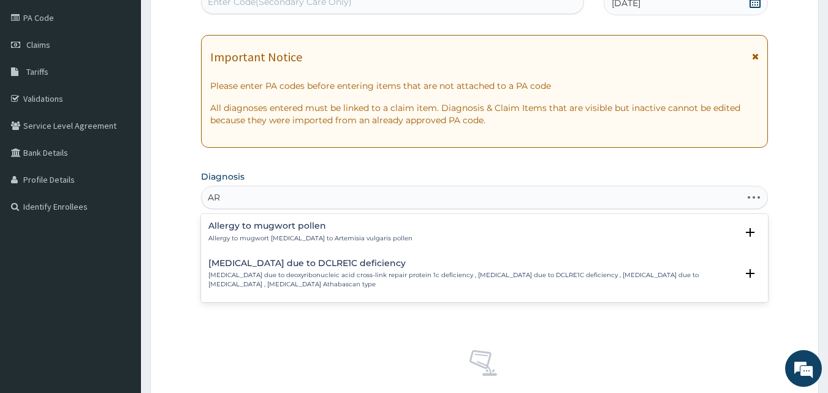
type input "A"
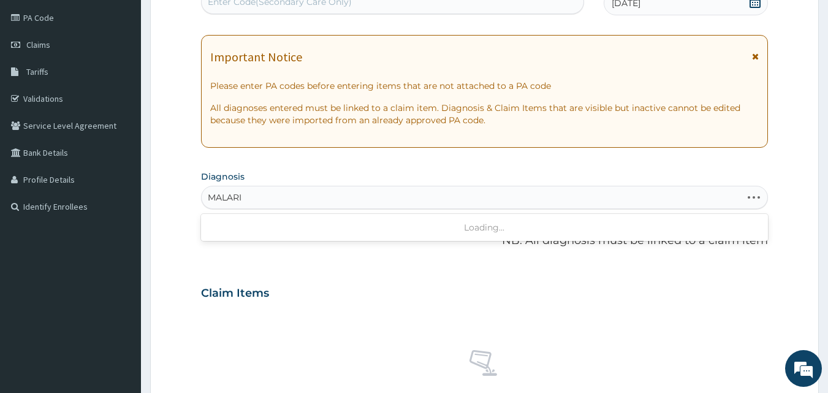
type input "MALARIA"
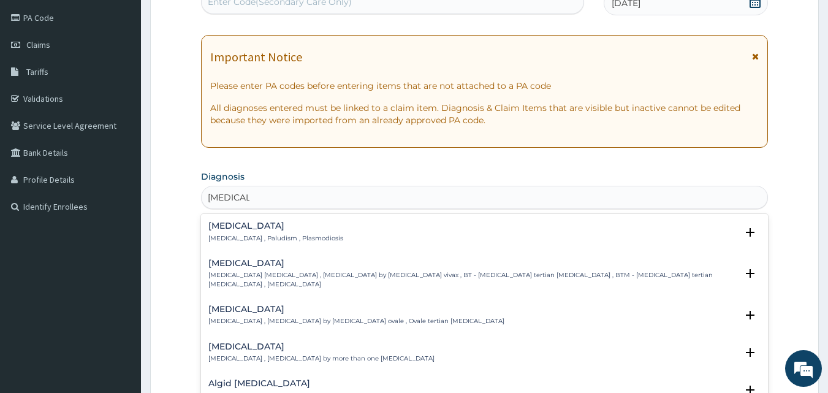
click at [240, 227] on h4 "Malaria" at bounding box center [275, 225] width 135 height 9
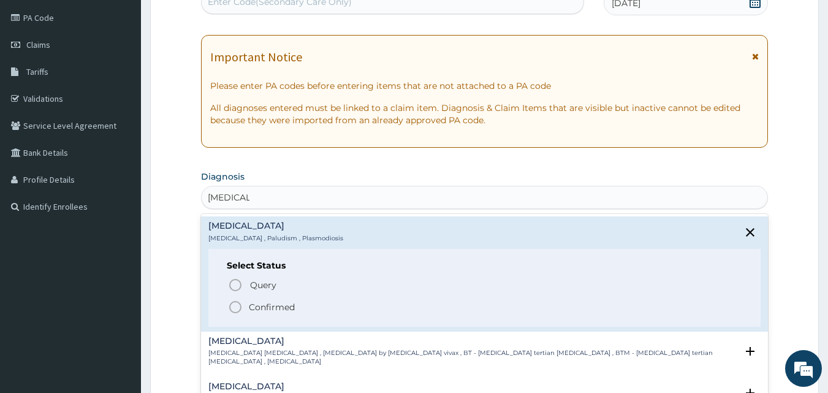
click at [237, 305] on icon "status option filled" at bounding box center [235, 307] width 15 height 15
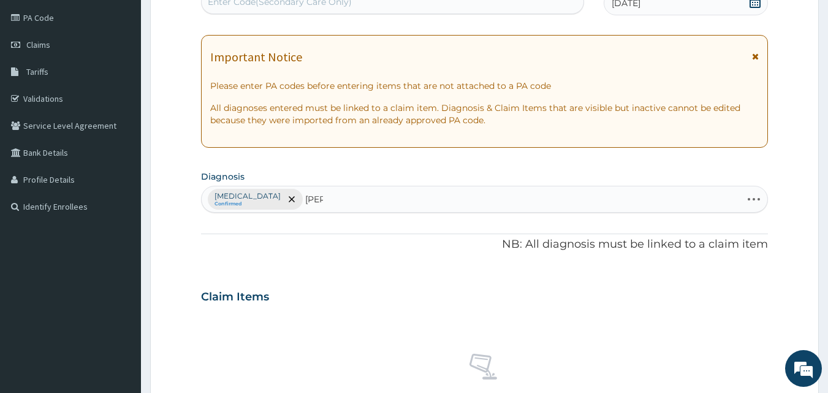
type input "SALM"
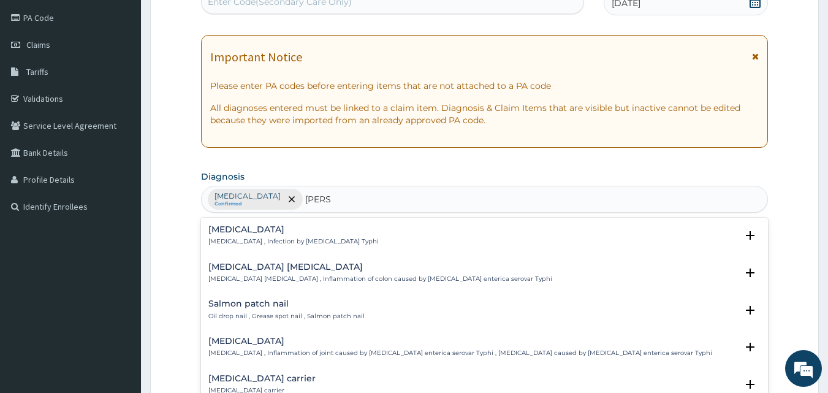
click at [241, 229] on h4 "Typhoid fever" at bounding box center [293, 229] width 170 height 9
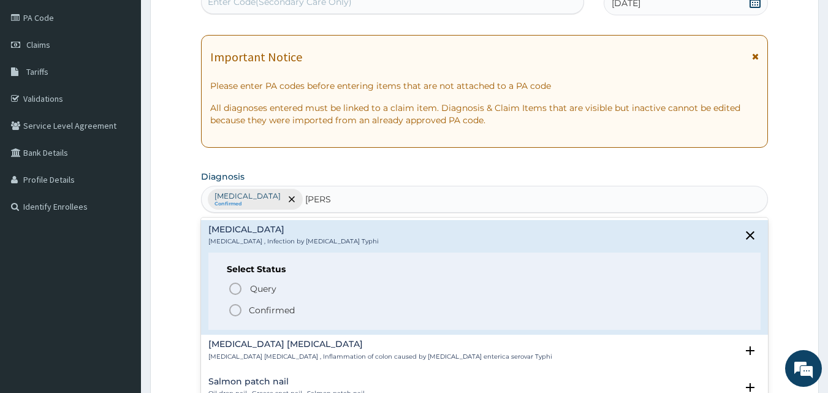
click at [240, 309] on icon "status option filled" at bounding box center [235, 310] width 15 height 15
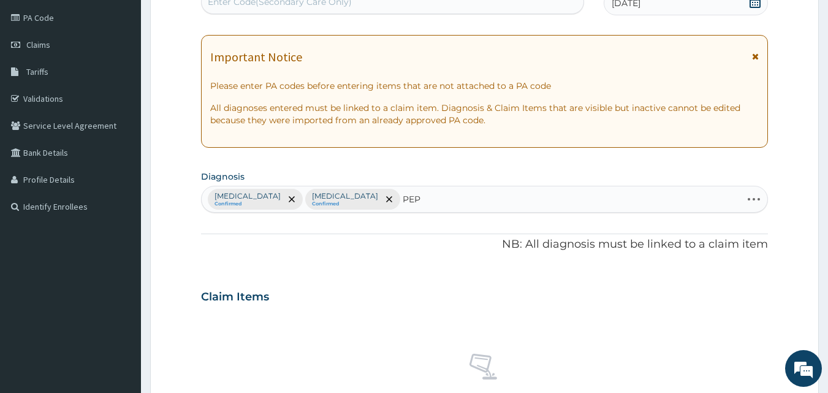
type input "PEPT"
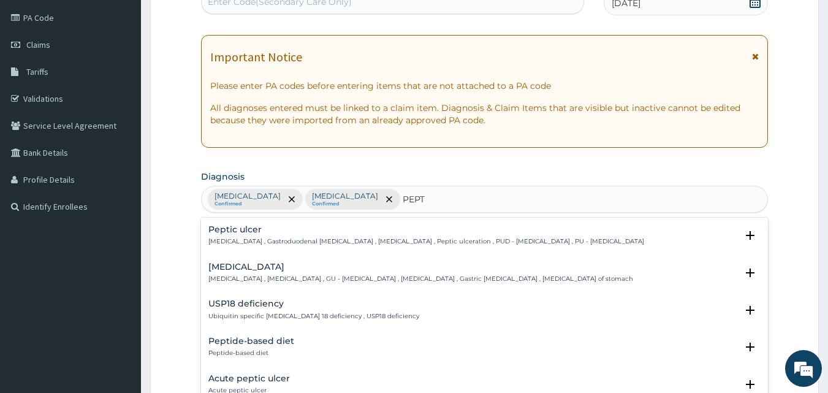
click at [229, 230] on h4 "Peptic ulcer" at bounding box center [426, 229] width 436 height 9
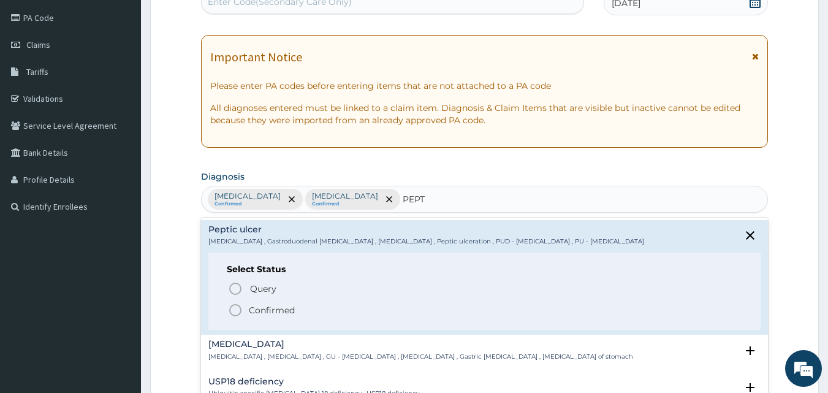
click at [237, 310] on icon "status option filled" at bounding box center [235, 310] width 15 height 15
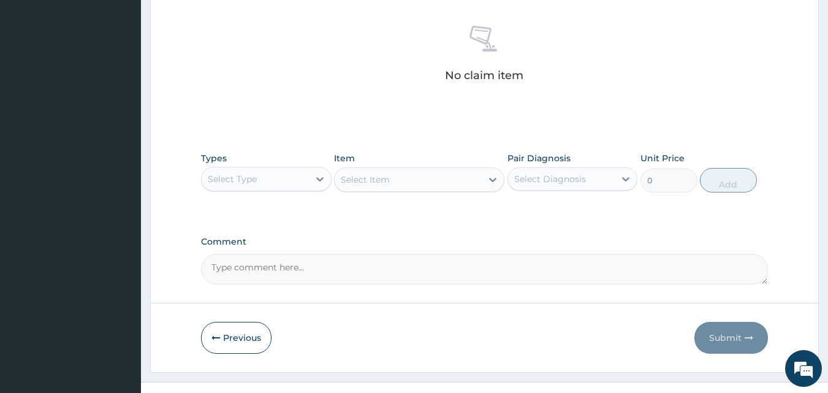
scroll to position [491, 0]
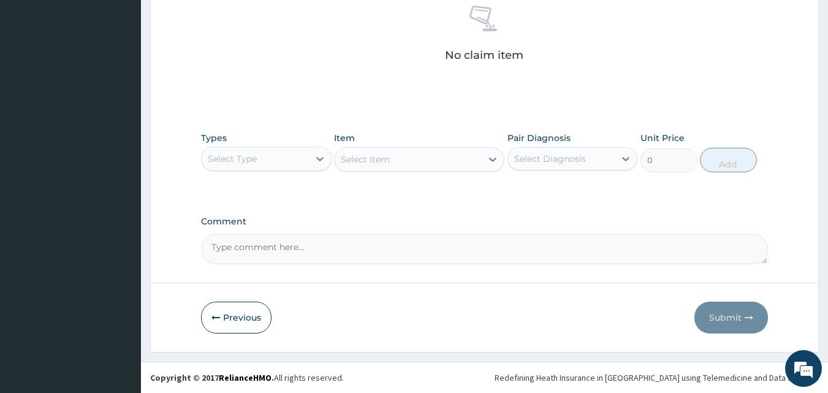
click at [307, 165] on div "Select Type" at bounding box center [255, 159] width 107 height 20
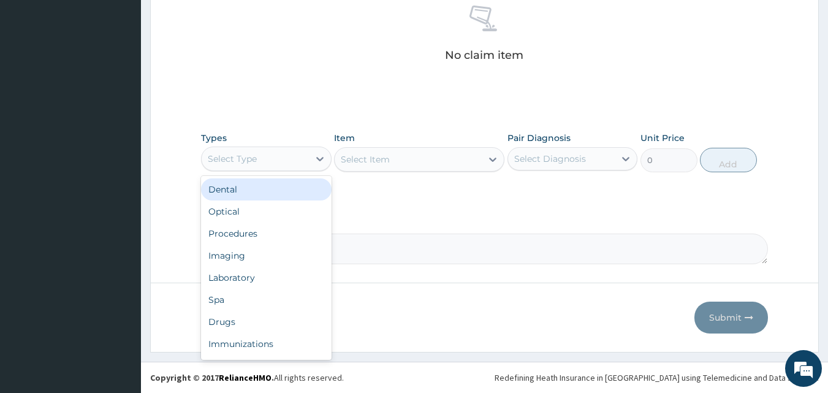
scroll to position [42, 0]
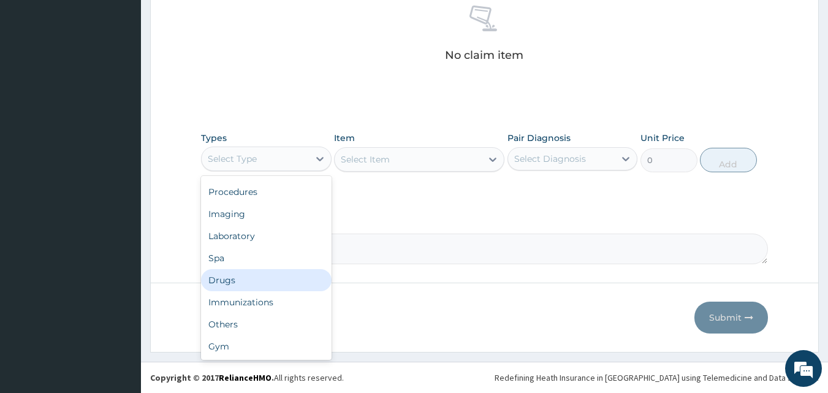
click at [259, 276] on div "Drugs" at bounding box center [266, 280] width 131 height 22
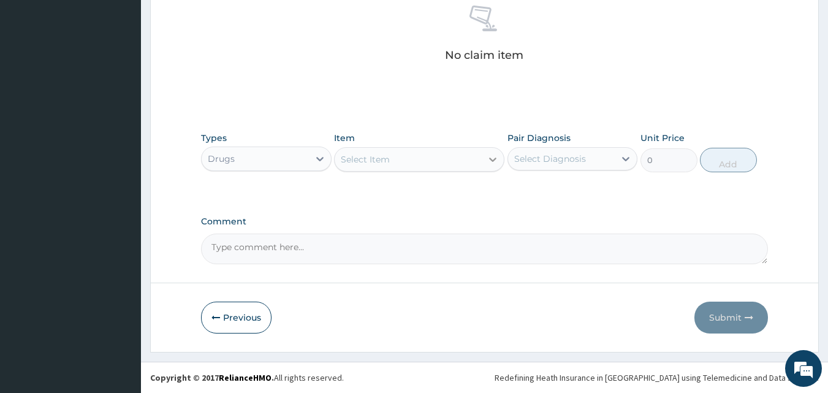
click at [487, 159] on icon at bounding box center [493, 159] width 12 height 12
type input "ARTE"
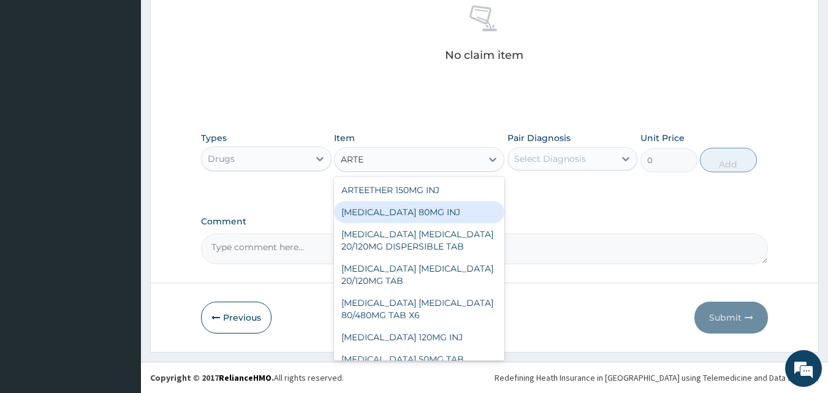
drag, startPoint x: 417, startPoint y: 208, endPoint x: 437, endPoint y: 199, distance: 21.9
click at [417, 209] on div "[MEDICAL_DATA] 80MG INJ" at bounding box center [419, 212] width 170 height 22
type input "1400"
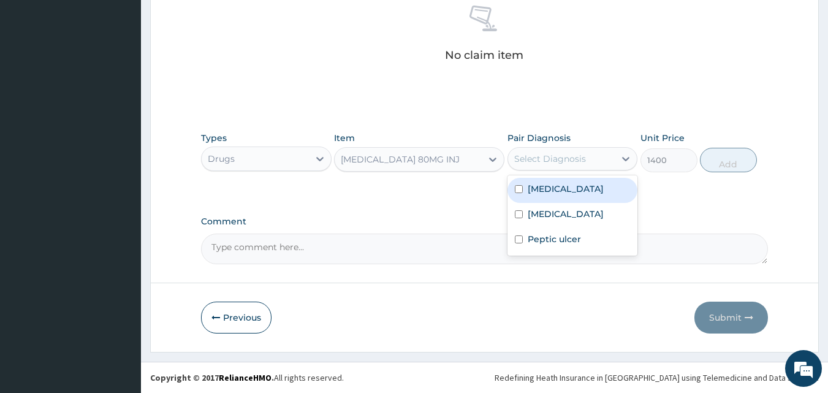
click at [552, 159] on div "Select Diagnosis" at bounding box center [550, 159] width 72 height 12
click at [547, 188] on label "[MEDICAL_DATA]" at bounding box center [566, 189] width 76 height 12
checkbox input "true"
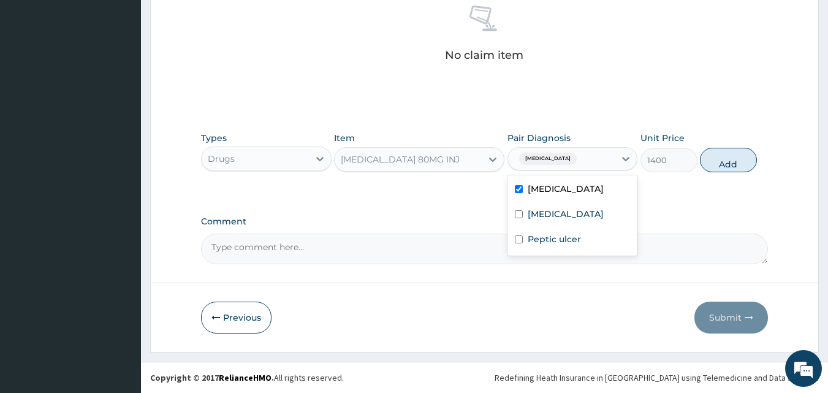
drag, startPoint x: 737, startPoint y: 161, endPoint x: 689, endPoint y: 159, distance: 47.8
click at [735, 161] on button "Add" at bounding box center [728, 160] width 57 height 25
type input "0"
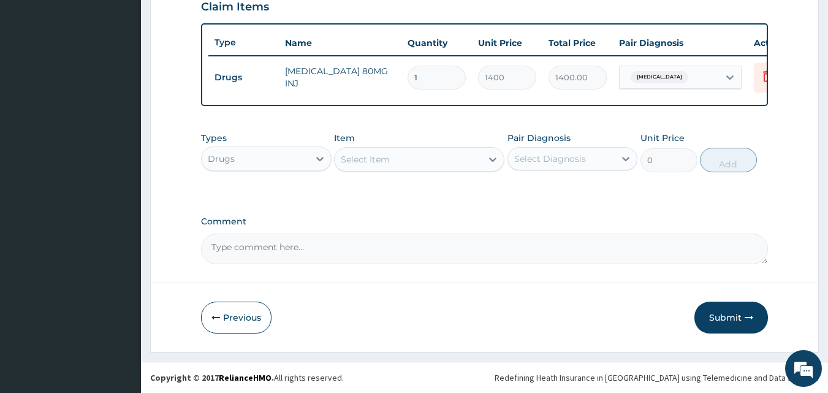
scroll to position [442, 0]
type input "0.00"
type input "6"
type input "8400.00"
type input "6"
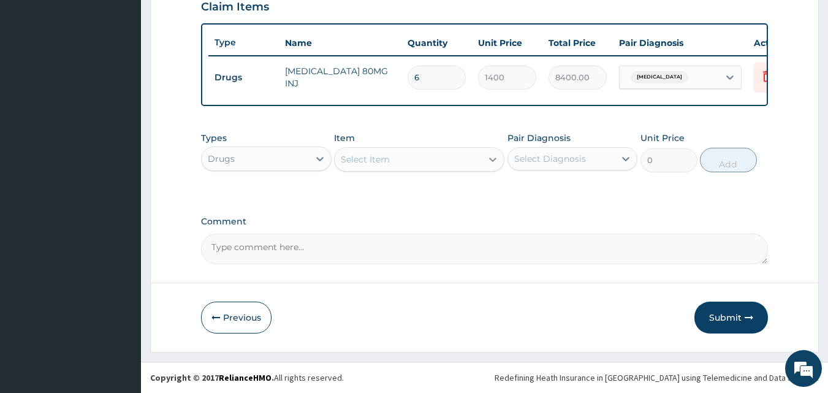
click at [485, 164] on div at bounding box center [493, 159] width 22 height 22
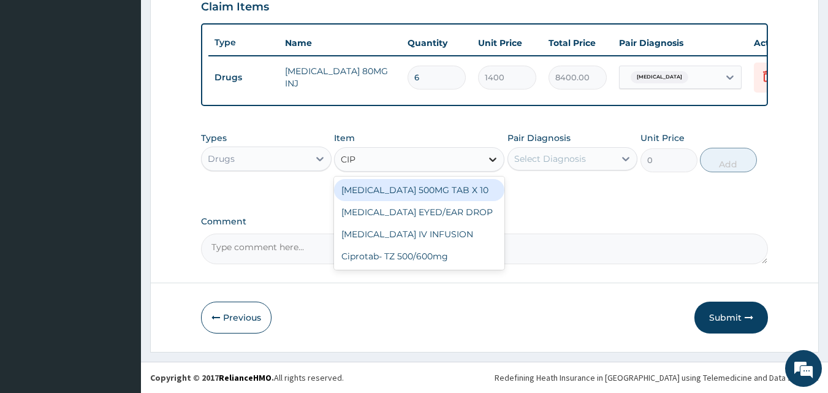
type input "CIPR"
click at [466, 190] on div "[MEDICAL_DATA] 500MG TAB X 10" at bounding box center [419, 190] width 170 height 22
type input "63"
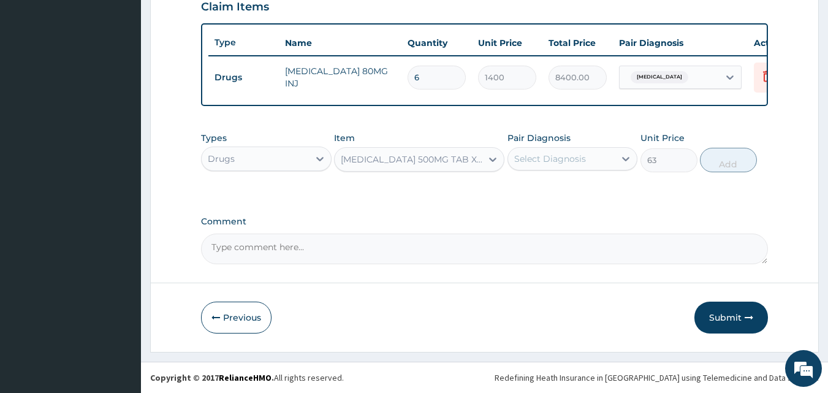
drag, startPoint x: 569, startPoint y: 153, endPoint x: 570, endPoint y: 163, distance: 10.5
click at [570, 153] on div "Select Diagnosis" at bounding box center [550, 159] width 72 height 12
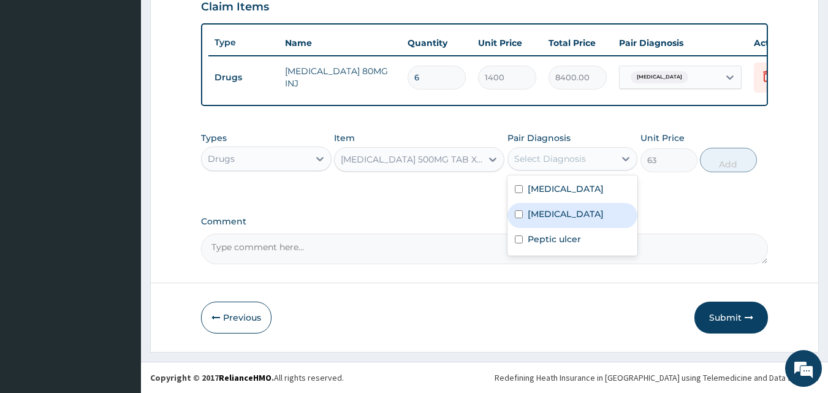
click at [568, 213] on label "[MEDICAL_DATA]" at bounding box center [566, 214] width 76 height 12
checkbox input "true"
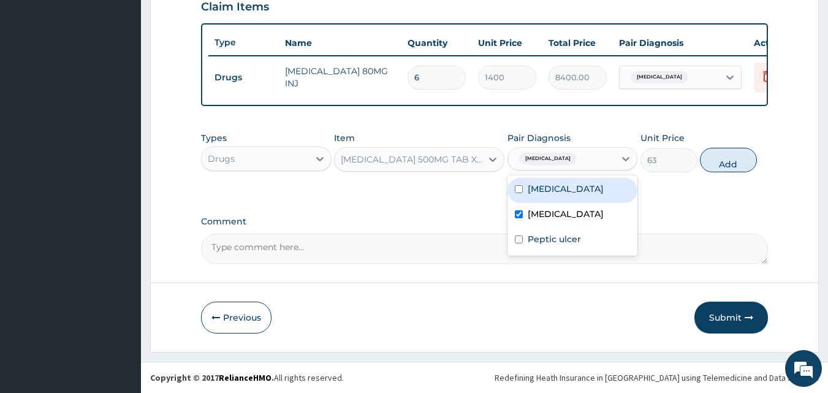
drag, startPoint x: 717, startPoint y: 156, endPoint x: 710, endPoint y: 159, distance: 7.2
click at [718, 156] on button "Add" at bounding box center [728, 160] width 57 height 25
type input "0"
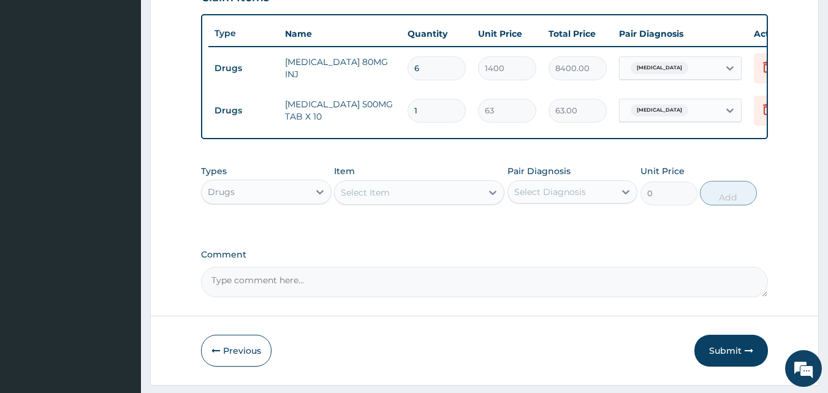
type input "10"
type input "630.00"
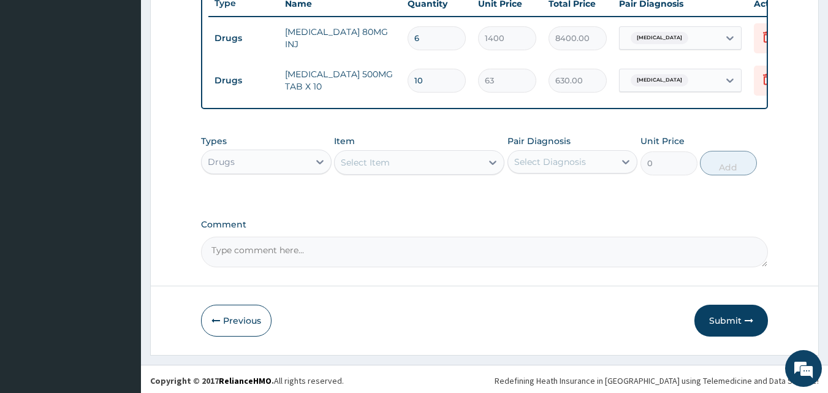
scroll to position [484, 0]
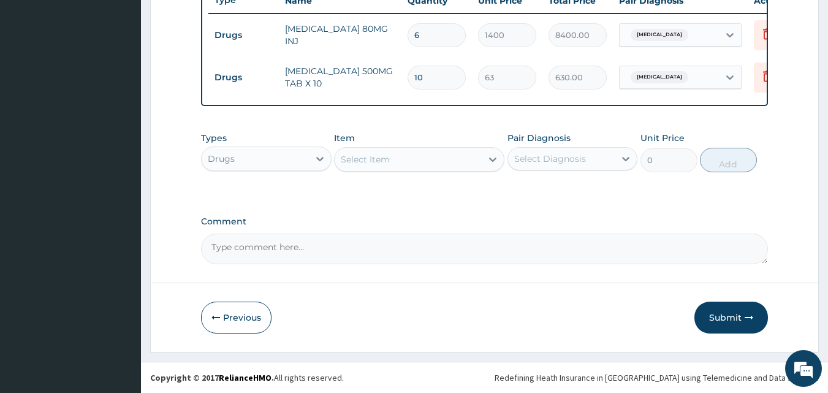
type input "10"
click at [428, 156] on div "Select Item" at bounding box center [408, 160] width 147 height 20
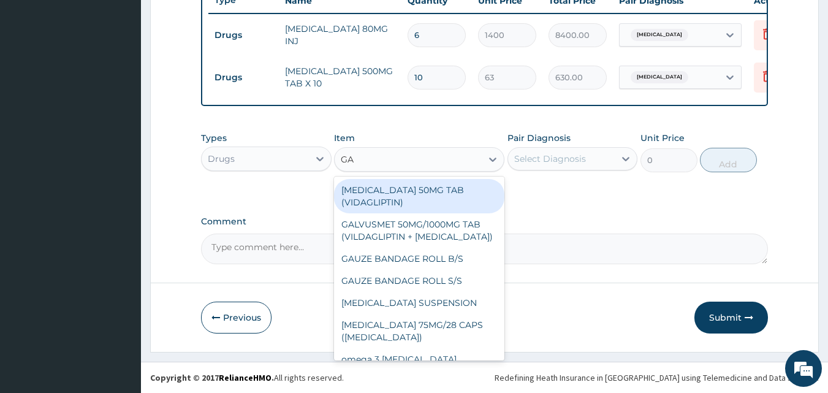
type input "GAV"
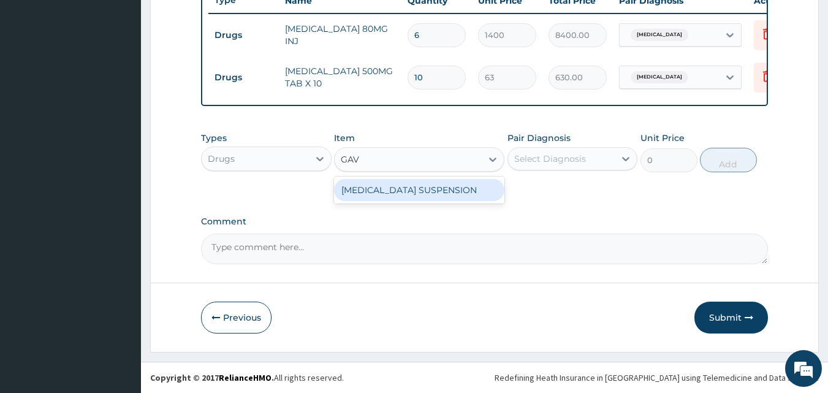
drag, startPoint x: 437, startPoint y: 185, endPoint x: 427, endPoint y: 191, distance: 11.3
click at [436, 186] on div "[MEDICAL_DATA] SUSPENSION" at bounding box center [419, 190] width 170 height 22
type input "5197.6577"
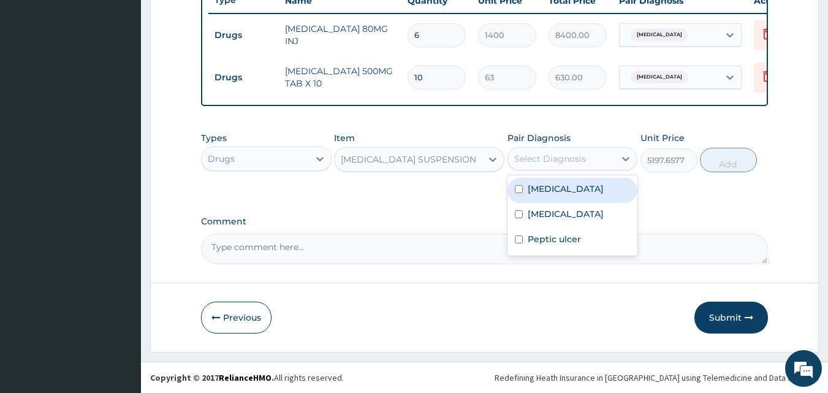
click at [596, 163] on div "Select Diagnosis" at bounding box center [561, 159] width 107 height 20
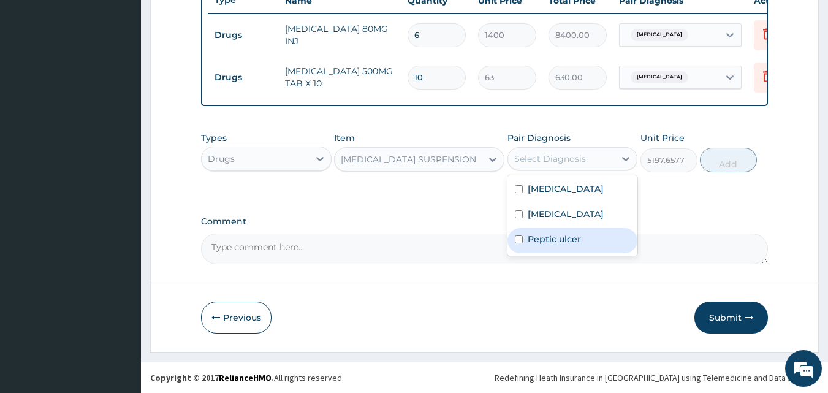
click at [561, 236] on label "Peptic ulcer" at bounding box center [554, 239] width 53 height 12
checkbox input "true"
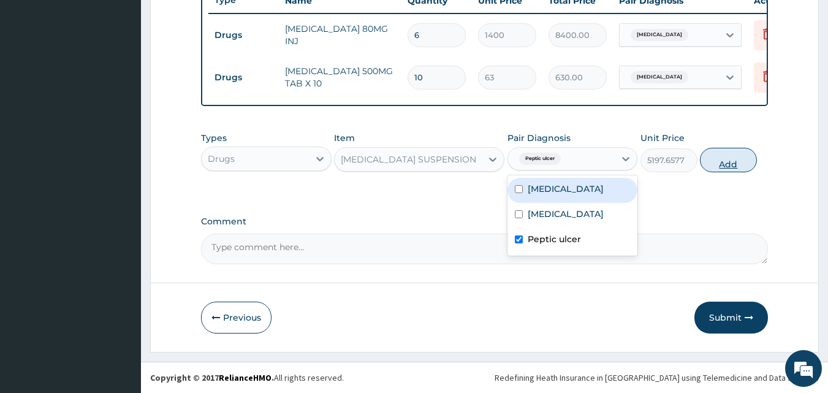
click at [733, 160] on button "Add" at bounding box center [728, 160] width 57 height 25
type input "0"
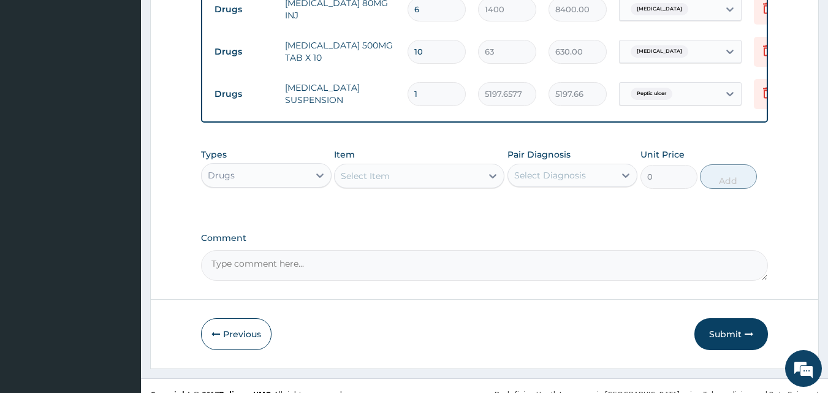
scroll to position [526, 0]
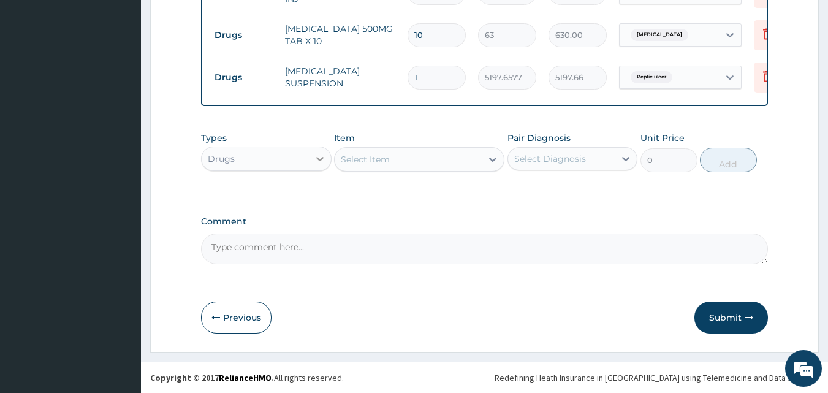
click at [316, 157] on icon at bounding box center [320, 159] width 12 height 12
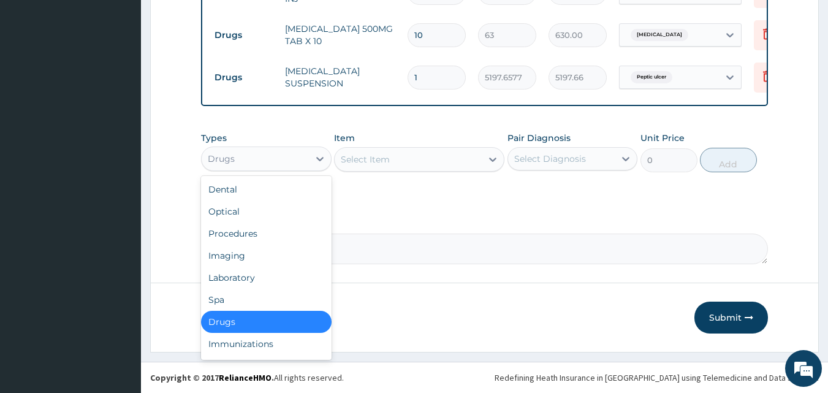
scroll to position [42, 0]
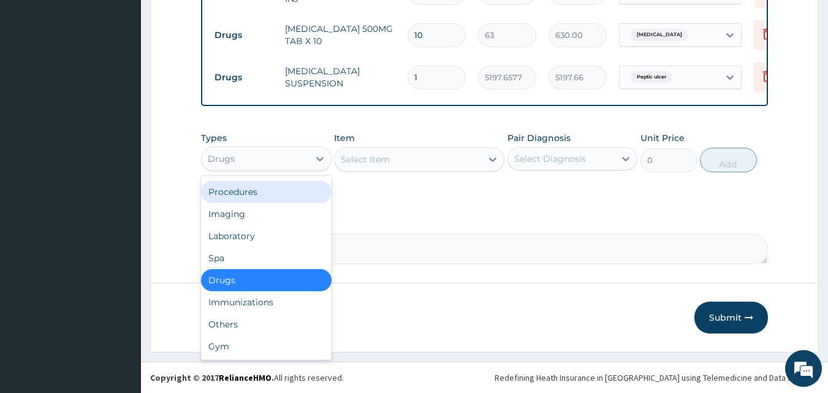
click at [240, 195] on div "Procedures" at bounding box center [266, 192] width 131 height 22
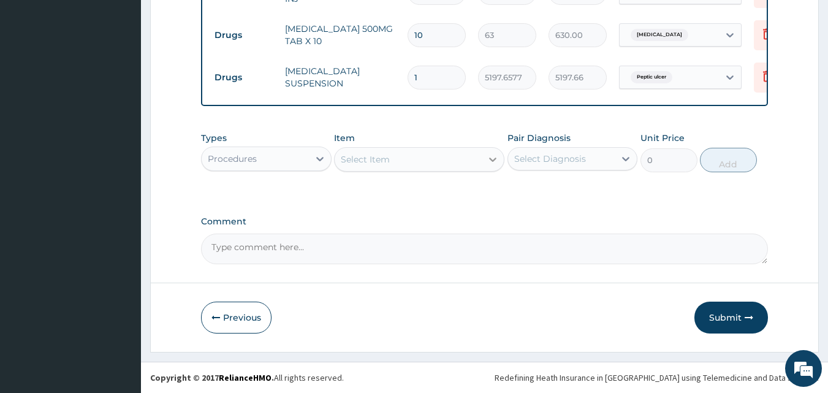
click at [487, 156] on icon at bounding box center [493, 159] width 12 height 12
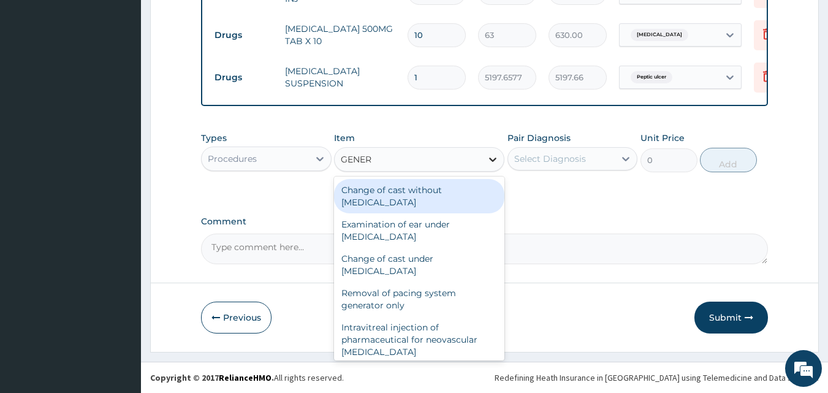
type input "GENERA"
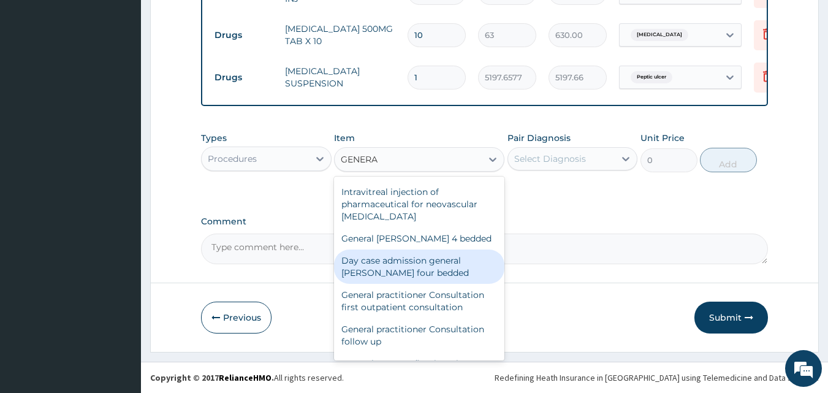
scroll to position [143, 0]
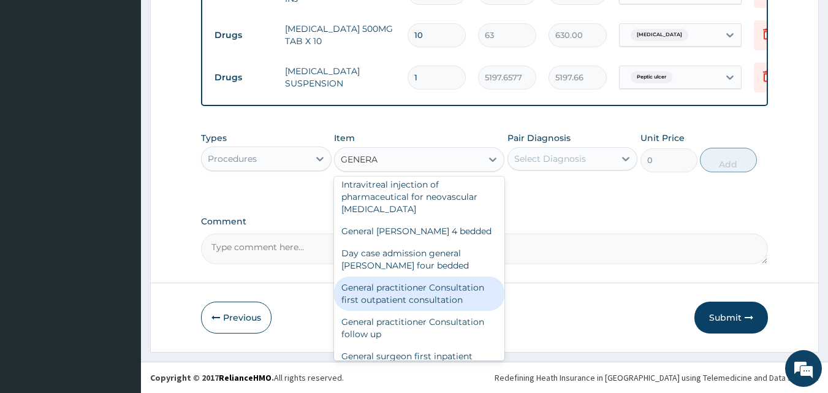
click at [407, 302] on div "General practitioner Consultation first outpatient consultation" at bounding box center [419, 293] width 170 height 34
type input "3000"
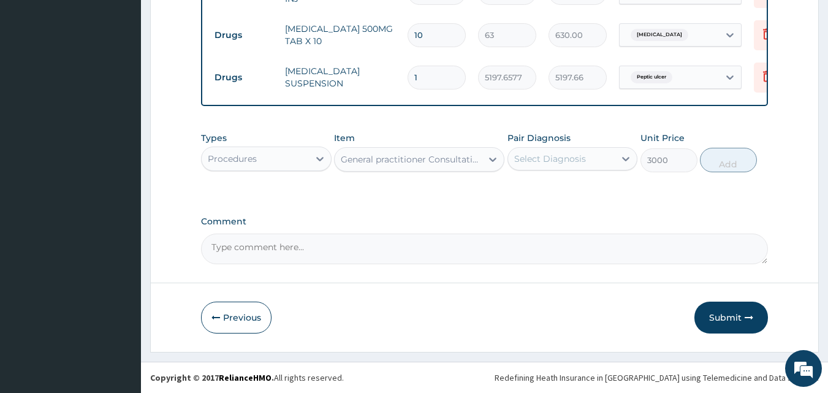
click at [610, 162] on div "Select Diagnosis" at bounding box center [561, 159] width 107 height 20
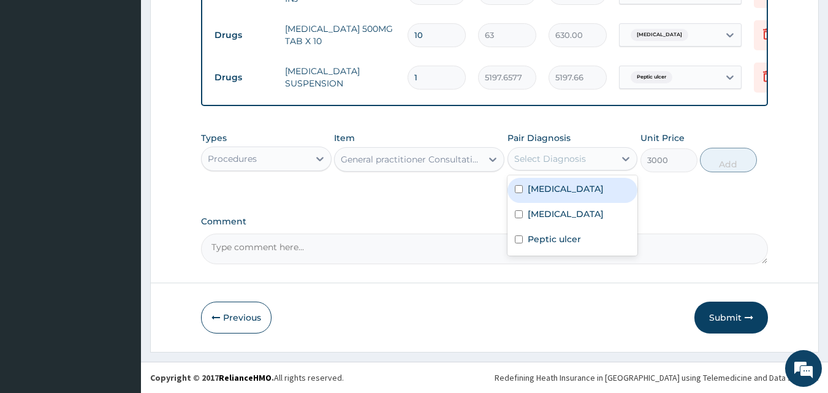
drag, startPoint x: 601, startPoint y: 181, endPoint x: 628, endPoint y: 184, distance: 27.7
click at [600, 182] on div "Malaria" at bounding box center [572, 190] width 131 height 25
checkbox input "true"
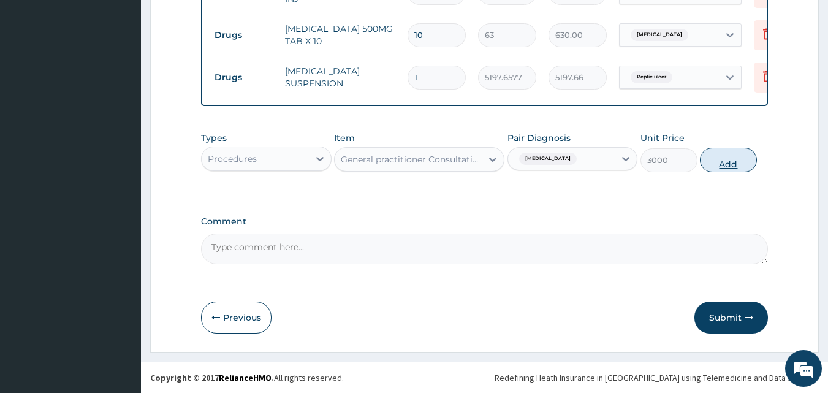
click at [731, 156] on button "Add" at bounding box center [728, 160] width 57 height 25
type input "0"
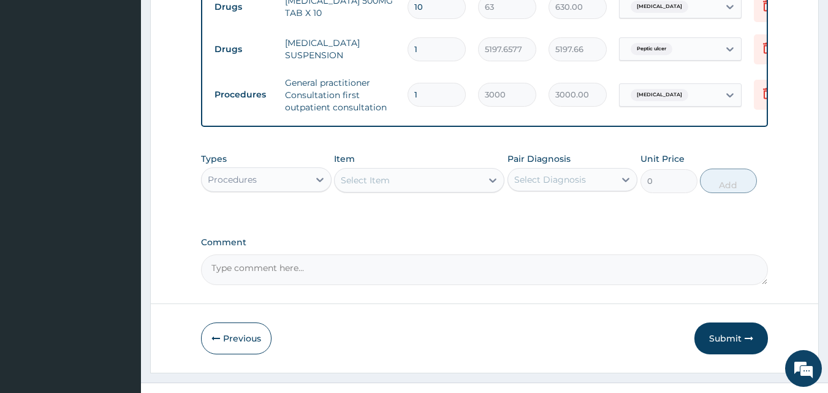
scroll to position [576, 0]
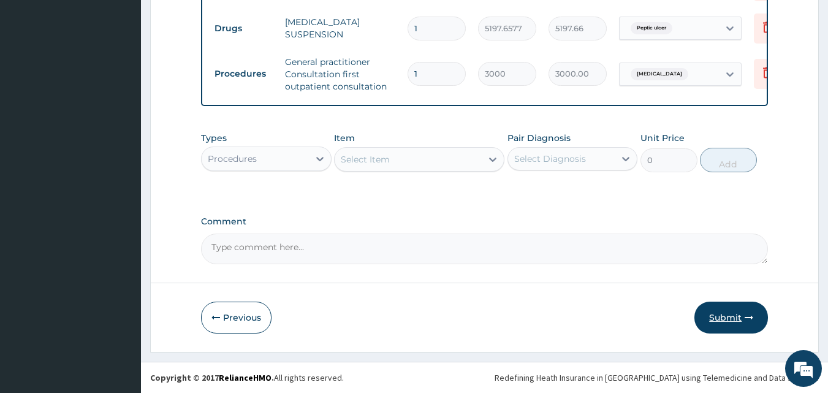
click at [732, 313] on button "Submit" at bounding box center [731, 318] width 74 height 32
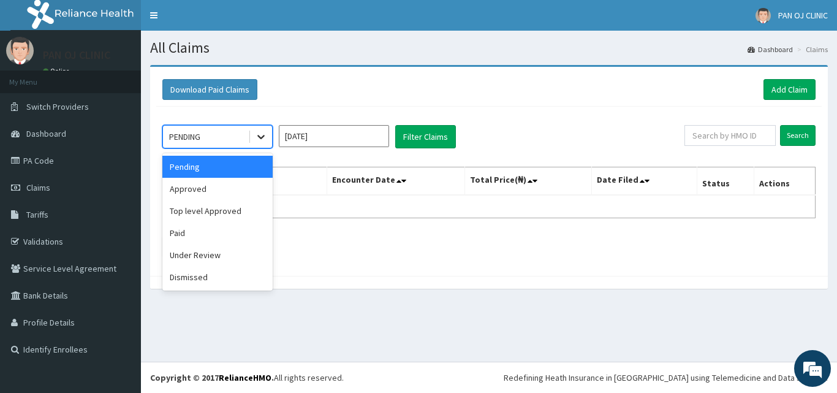
click at [268, 136] on div at bounding box center [261, 137] width 22 height 22
click at [239, 180] on div "Approved" at bounding box center [217, 189] width 110 height 22
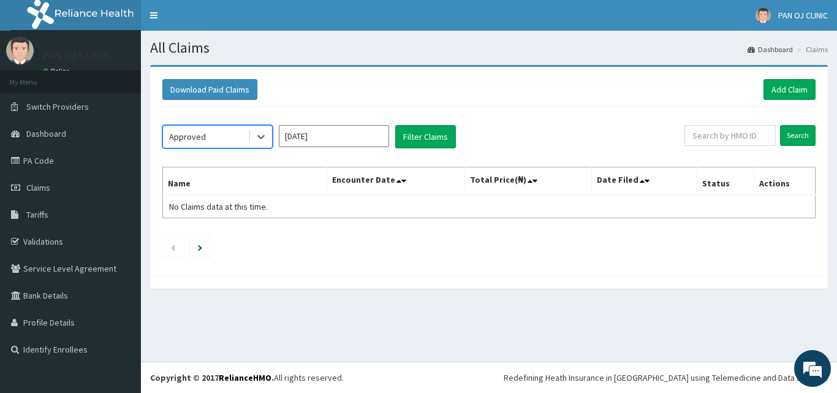
click at [348, 133] on input "[DATE]" at bounding box center [334, 136] width 110 height 22
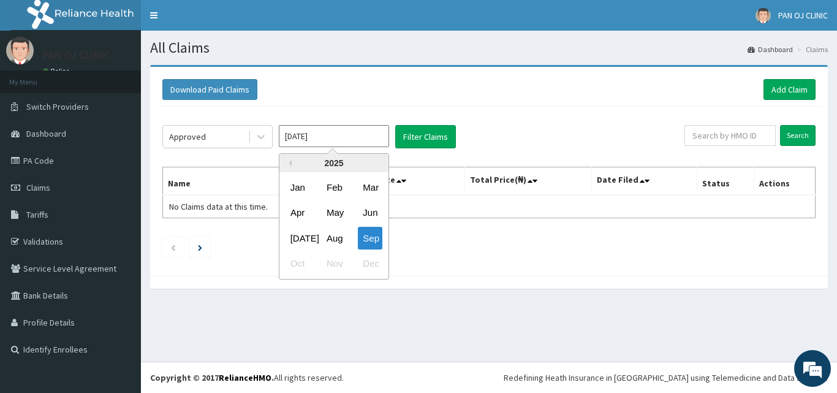
drag, startPoint x: 338, startPoint y: 238, endPoint x: 355, endPoint y: 213, distance: 30.9
click at [337, 238] on div "Aug" at bounding box center [334, 238] width 25 height 23
type input "[DATE]"
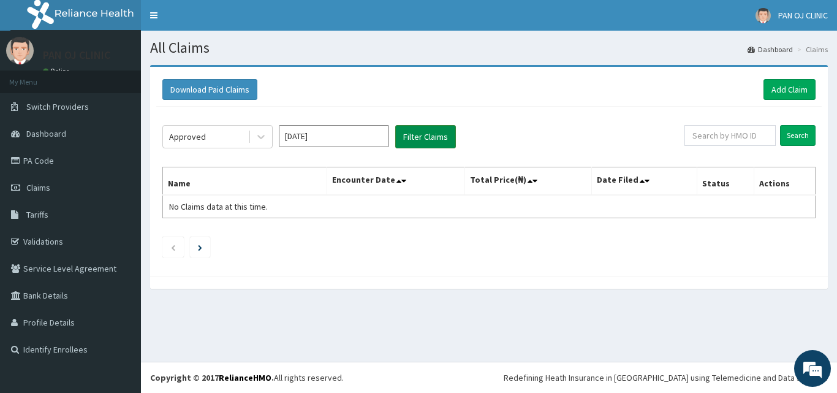
click at [427, 137] on button "Filter Claims" at bounding box center [425, 136] width 61 height 23
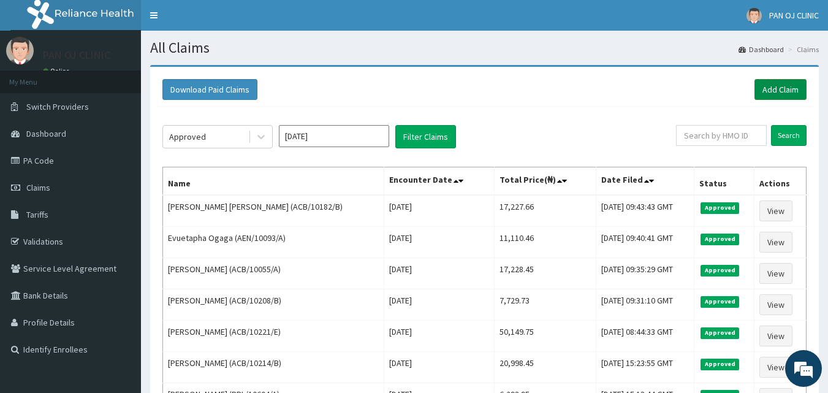
click at [796, 89] on link "Add Claim" at bounding box center [780, 89] width 52 height 21
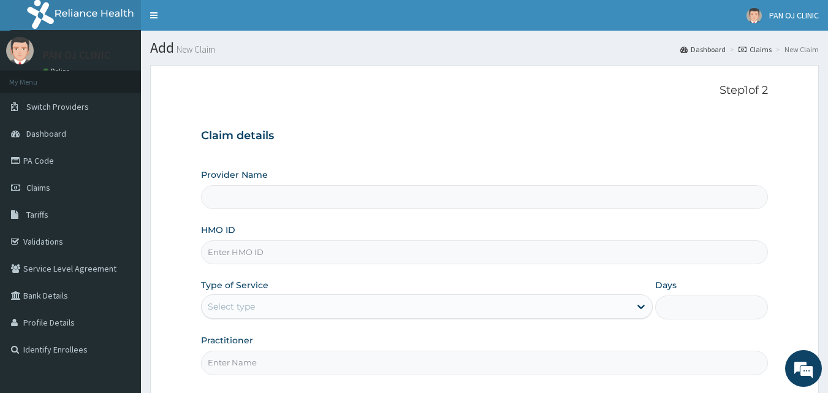
type input "PAN OJ CLINIC"
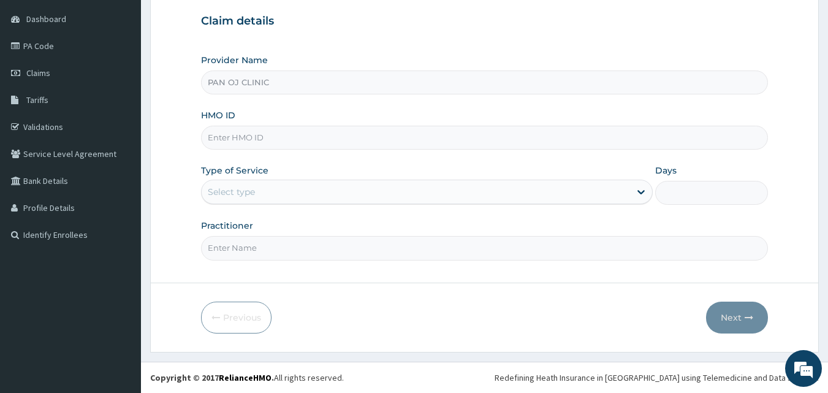
click at [240, 137] on input "HMO ID" at bounding box center [485, 138] width 568 height 24
type input "S"
type input "DBN/10016/A"
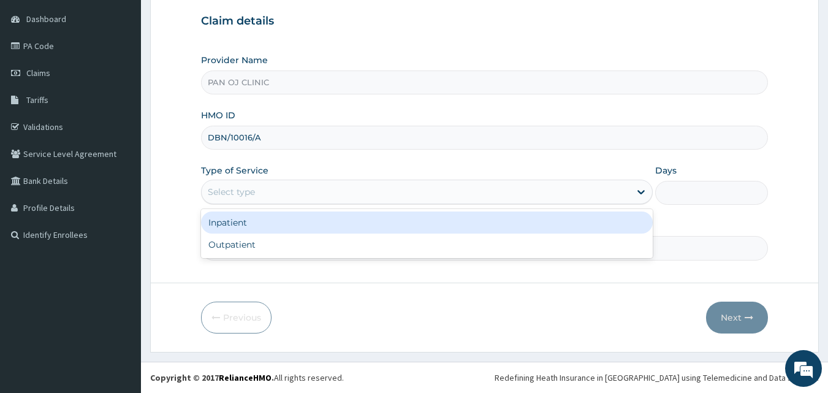
click at [258, 192] on div "Select type" at bounding box center [416, 192] width 428 height 20
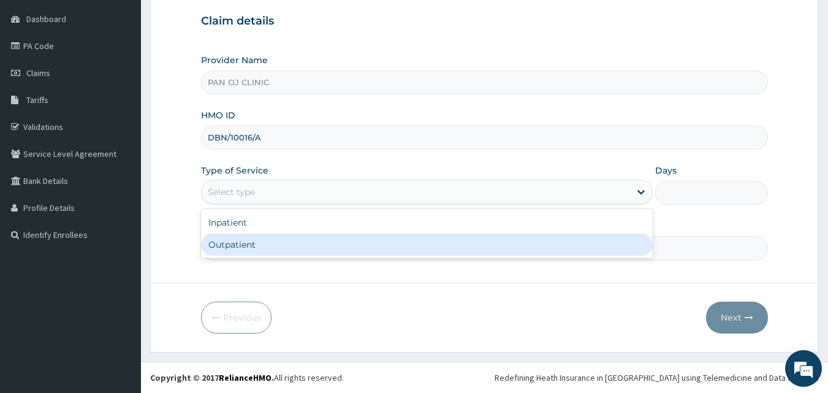
click at [218, 243] on div "Outpatient" at bounding box center [427, 245] width 452 height 22
type input "1"
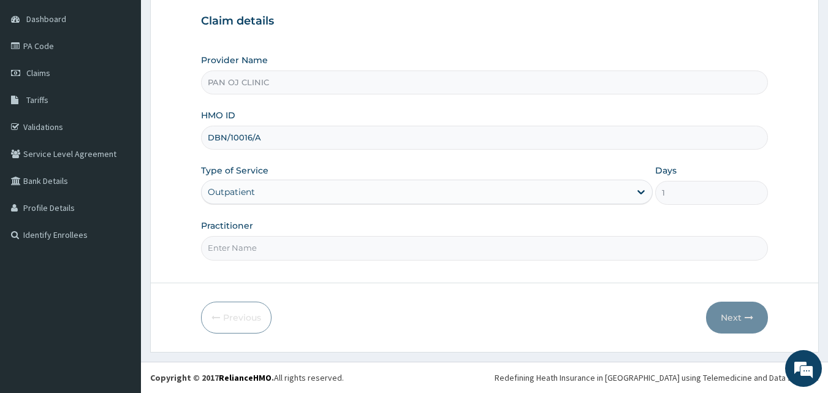
click at [231, 247] on input "Practitioner" at bounding box center [485, 248] width 568 height 24
type input "[PERSON_NAME]"
click at [743, 313] on button "Next" at bounding box center [737, 318] width 62 height 32
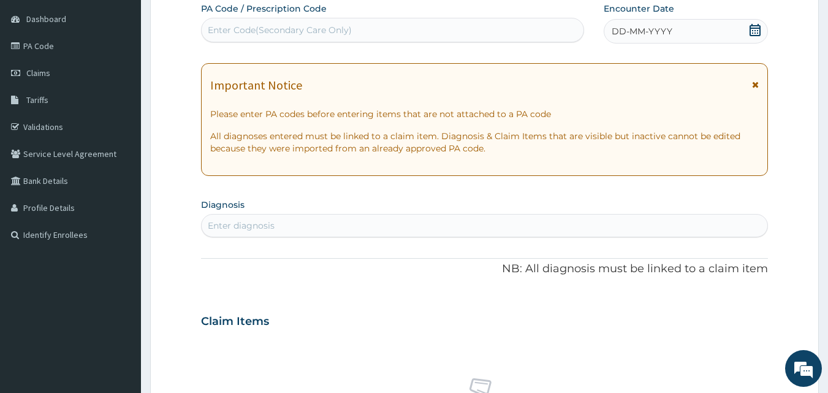
drag, startPoint x: 742, startPoint y: 28, endPoint x: 753, endPoint y: 29, distance: 10.5
click at [744, 29] on div "DD-MM-YYYY" at bounding box center [686, 31] width 164 height 25
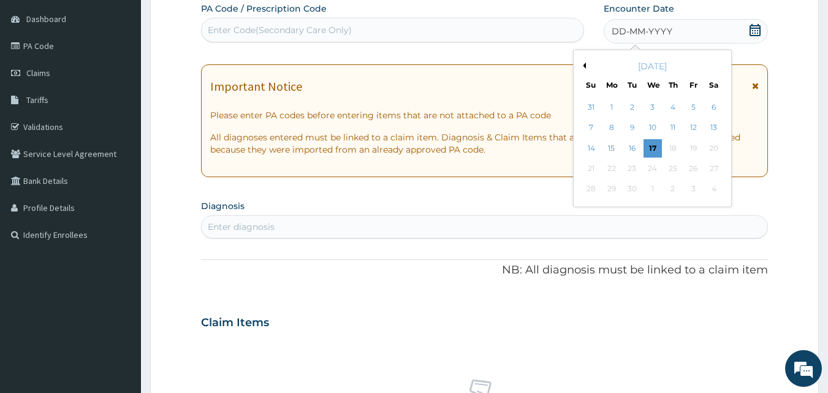
click at [584, 65] on button "Previous Month" at bounding box center [583, 66] width 6 height 6
click at [634, 191] on div "26" at bounding box center [632, 189] width 18 height 18
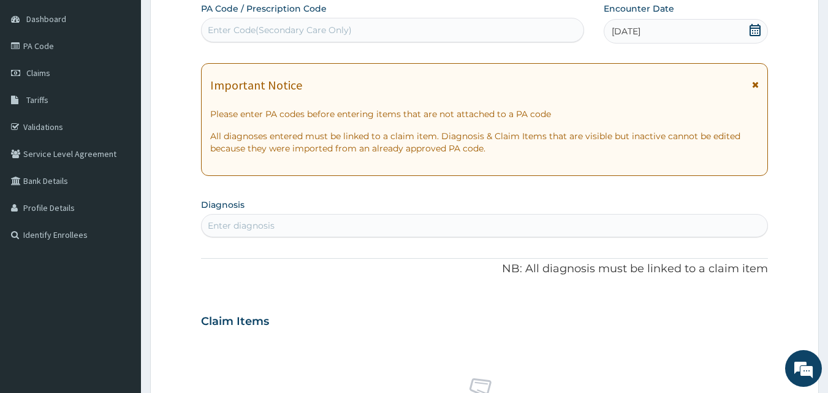
scroll to position [257, 0]
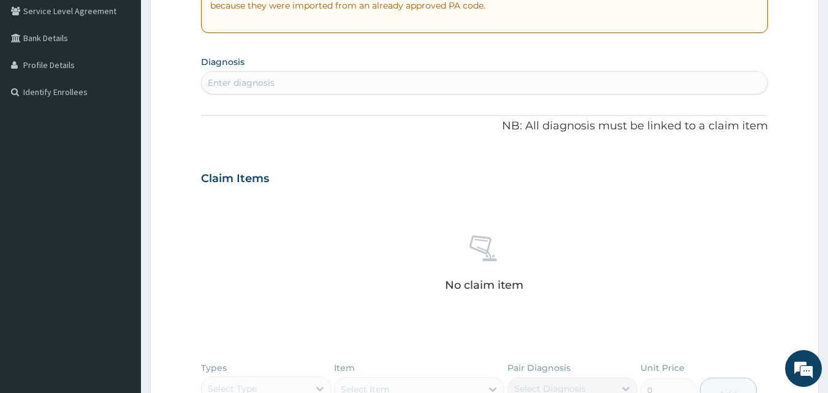
click at [280, 74] on div "Enter diagnosis" at bounding box center [485, 83] width 566 height 20
type input "[MEDICAL_DATA]"
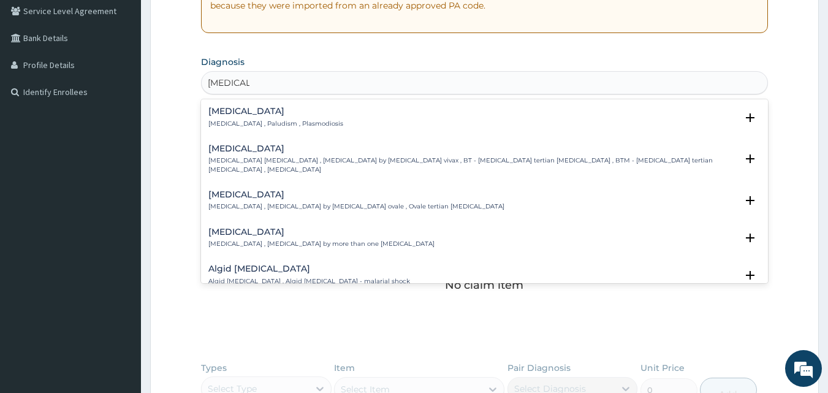
click at [231, 116] on h4 "[MEDICAL_DATA]" at bounding box center [275, 111] width 135 height 9
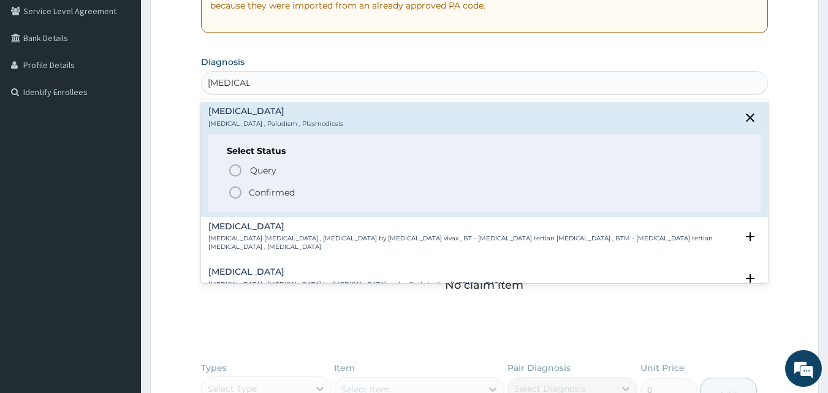
click at [233, 191] on icon "status option filled" at bounding box center [235, 192] width 15 height 15
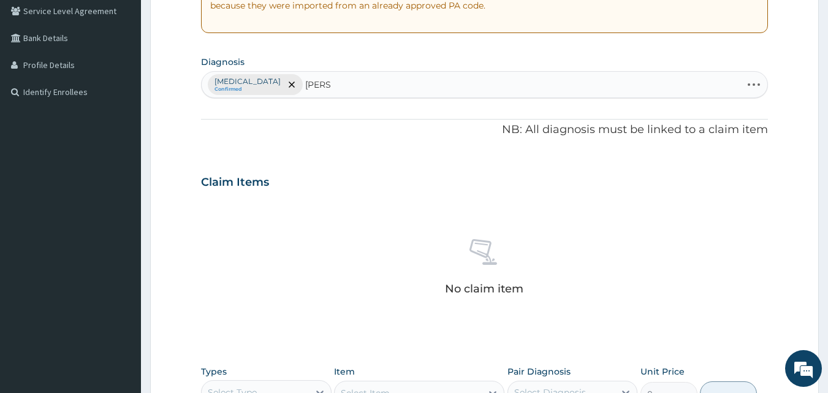
type input "SALMO"
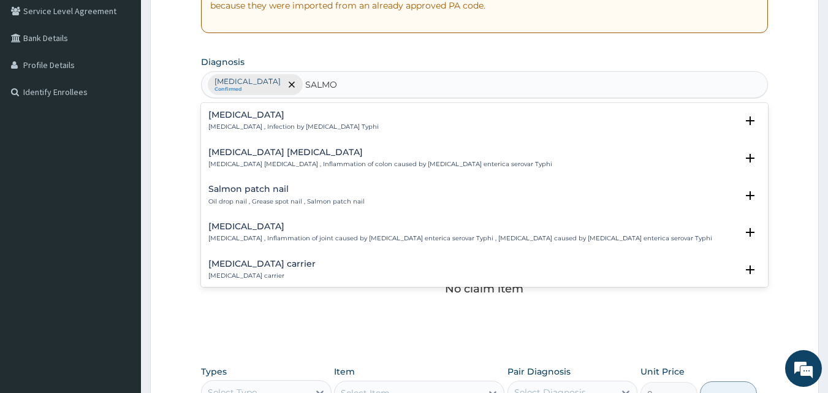
click at [241, 120] on h4 "[MEDICAL_DATA]" at bounding box center [293, 114] width 170 height 9
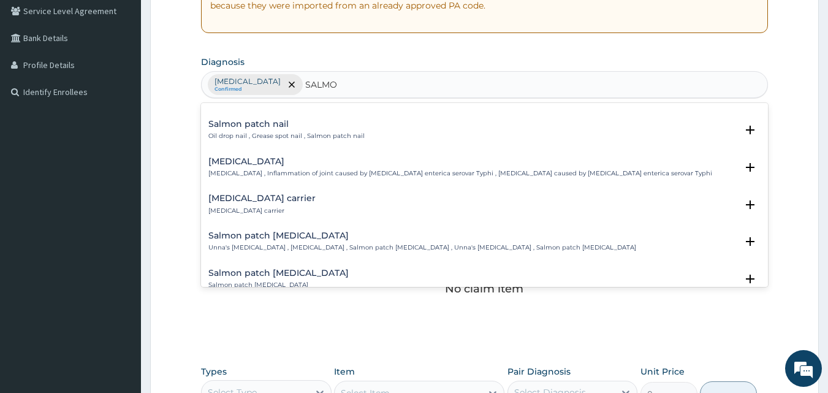
scroll to position [0, 0]
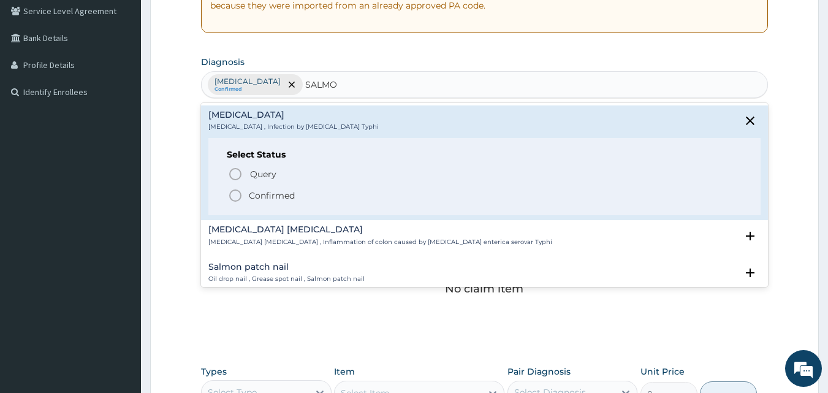
click at [249, 192] on p "Confirmed" at bounding box center [272, 195] width 46 height 12
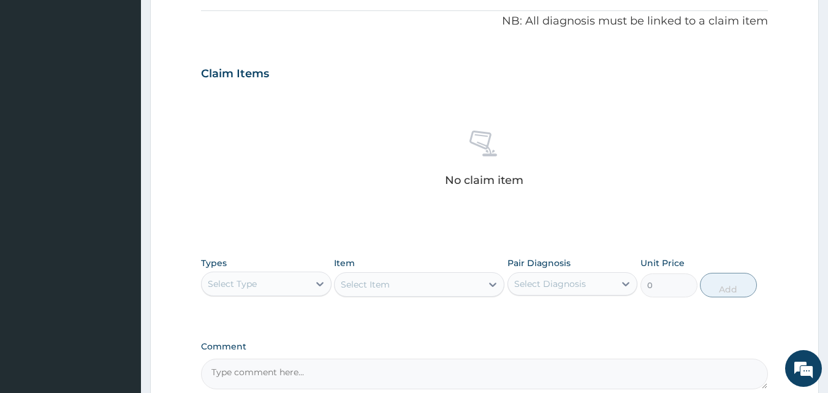
scroll to position [401, 0]
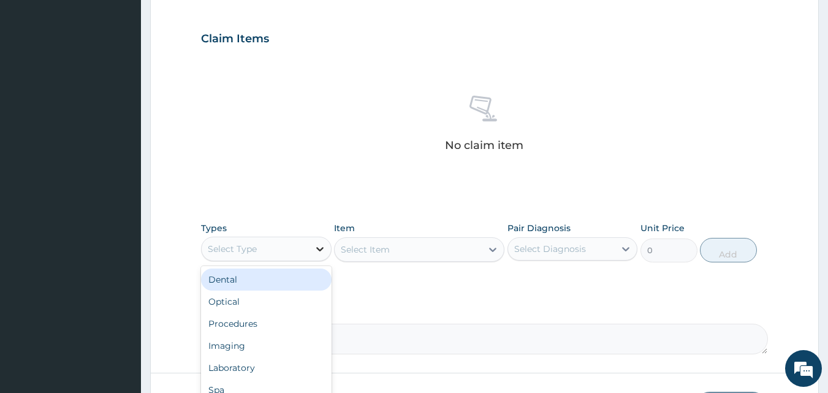
click at [322, 248] on icon at bounding box center [319, 249] width 7 height 4
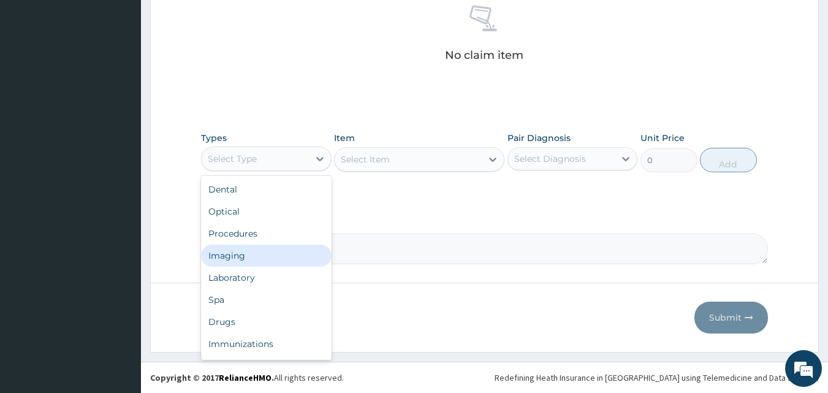
scroll to position [42, 0]
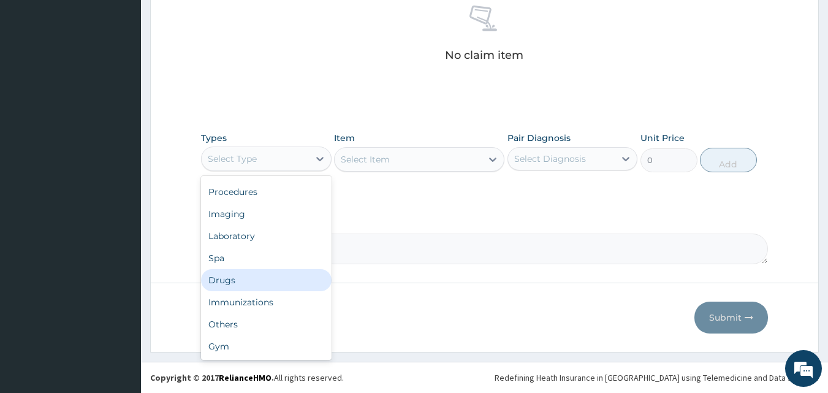
click at [237, 275] on div "Drugs" at bounding box center [266, 280] width 131 height 22
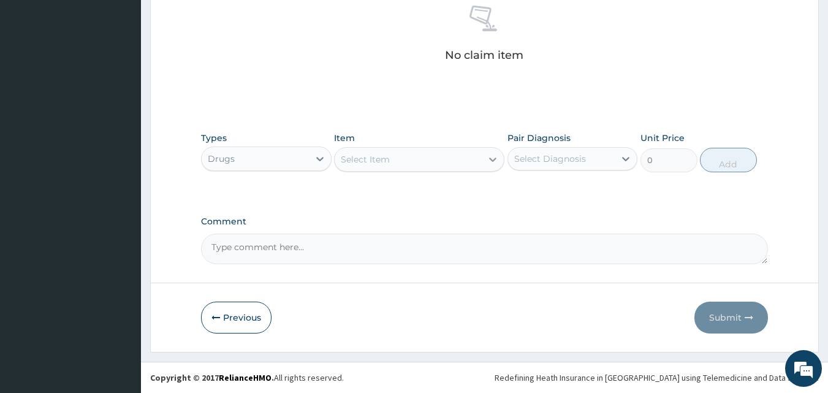
click at [487, 162] on icon at bounding box center [493, 159] width 12 height 12
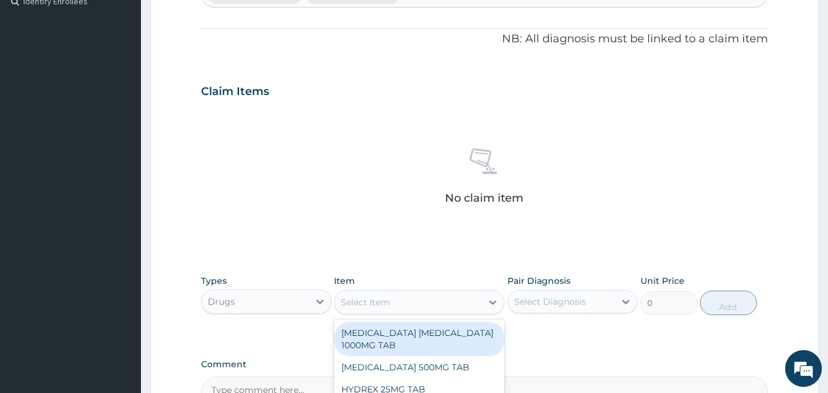
scroll to position [491, 0]
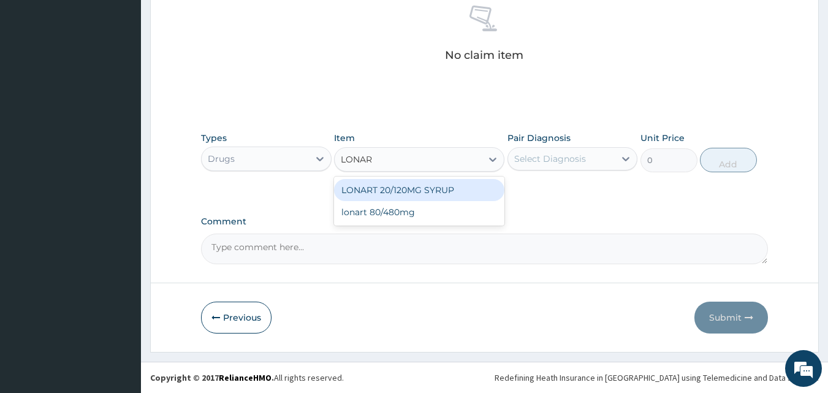
type input "LONART"
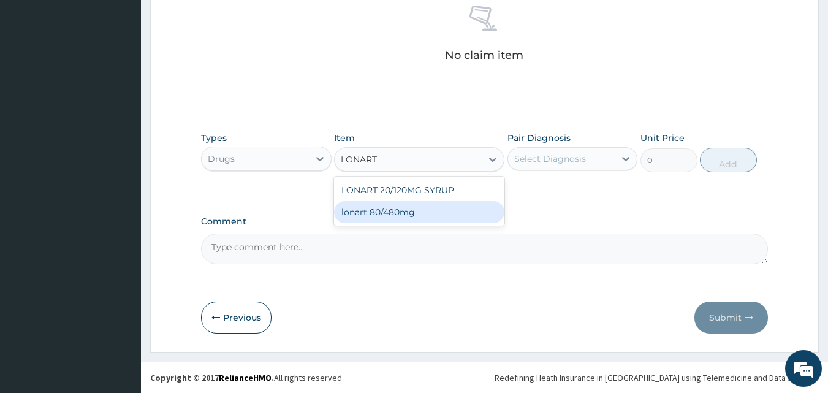
click at [452, 211] on div "lonart 80/480mg" at bounding box center [419, 212] width 170 height 22
type input "340.91748"
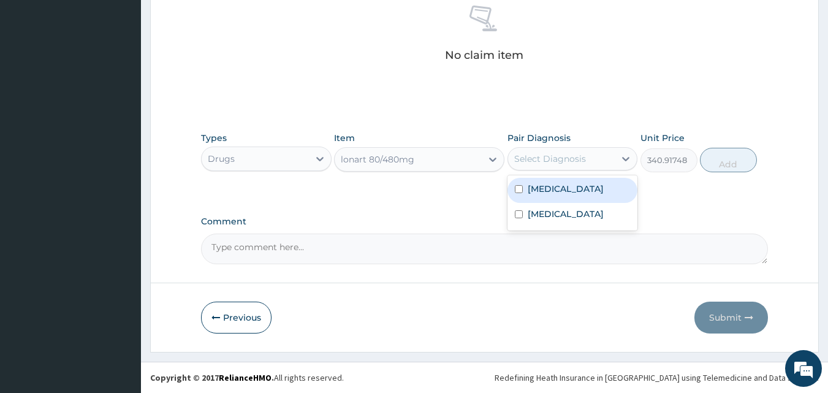
click at [594, 162] on div "Select Diagnosis" at bounding box center [561, 159] width 107 height 20
click at [575, 188] on div "Malaria" at bounding box center [572, 190] width 131 height 25
checkbox input "true"
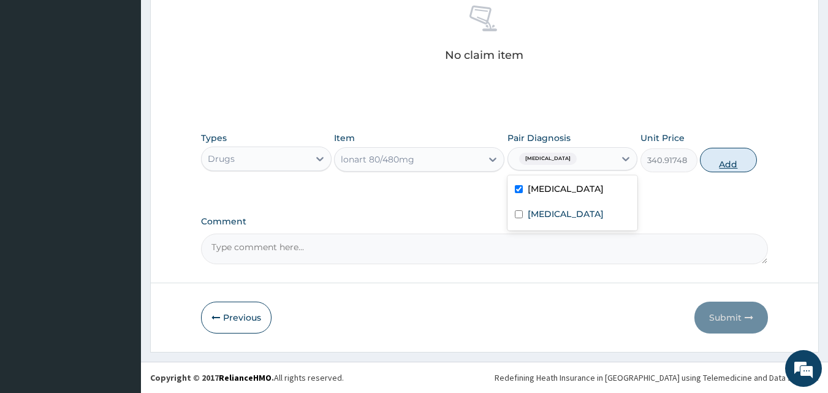
click at [736, 159] on button "Add" at bounding box center [728, 160] width 57 height 25
type input "0"
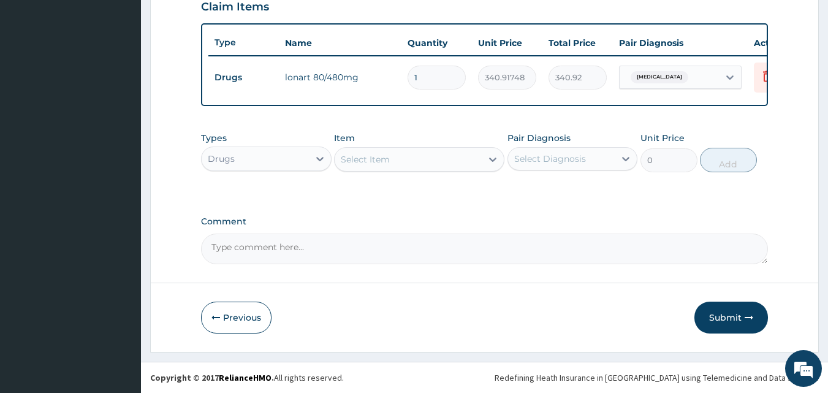
scroll to position [442, 0]
type input "0.00"
type input "6"
type input "2045.50"
type input "6"
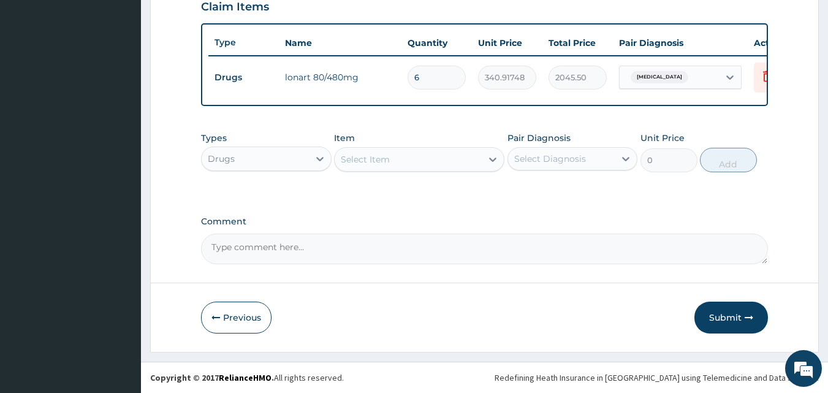
click at [481, 159] on div "Select Item" at bounding box center [408, 160] width 147 height 20
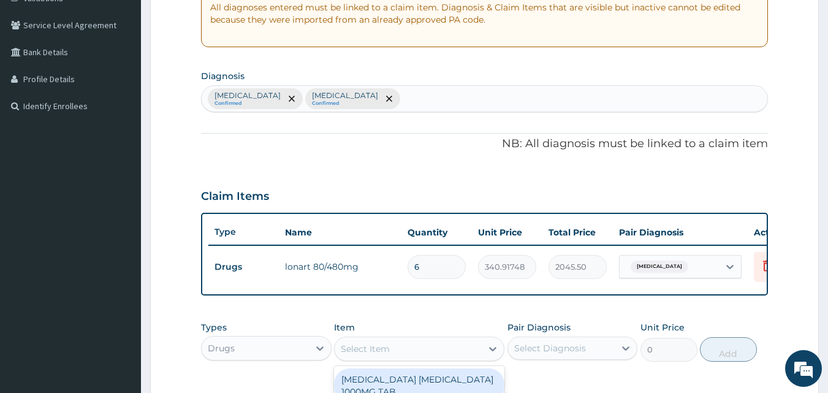
scroll to position [156, 0]
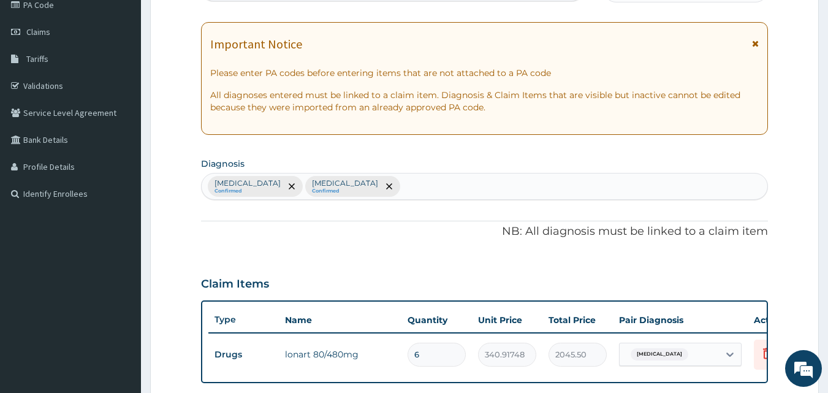
click at [356, 184] on div "Malaria Confirmed Typhoid fever Confirmed" at bounding box center [485, 186] width 566 height 26
type input "PEPT"
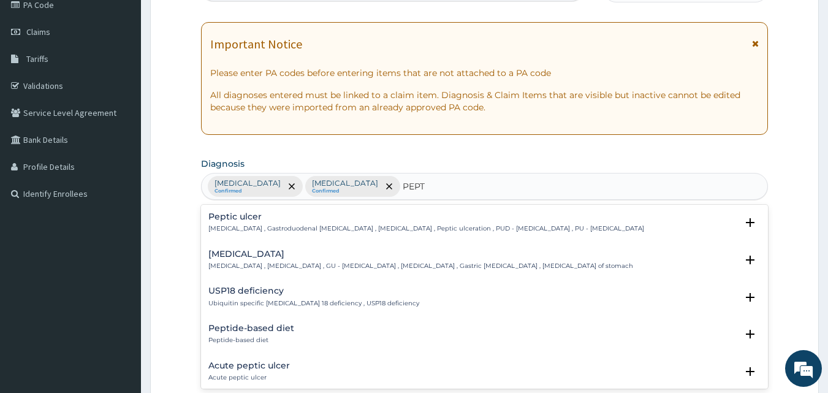
click at [243, 222] on div "Peptic ulcer Peptic ulcer , Gastroduodenal ulcer , Peptic ulcer disease , Pepti…" at bounding box center [426, 222] width 436 height 21
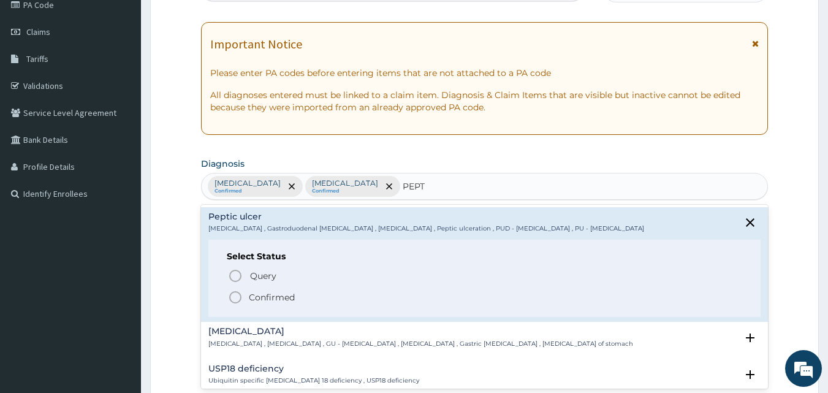
click at [235, 298] on icon "status option filled" at bounding box center [235, 297] width 15 height 15
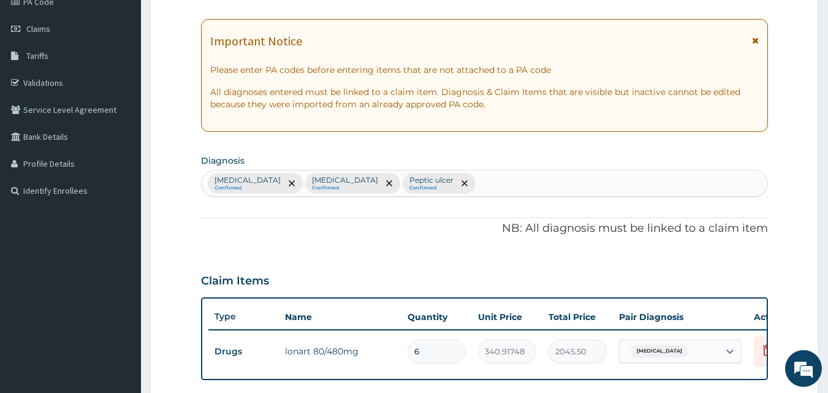
scroll to position [442, 0]
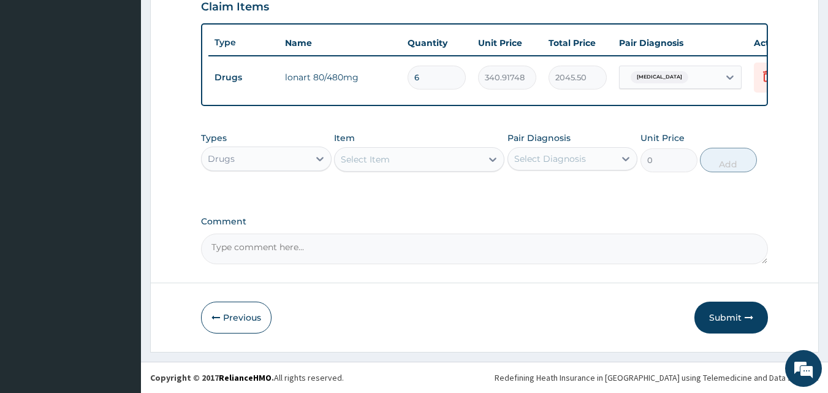
click at [436, 153] on div "Select Item" at bounding box center [408, 160] width 147 height 20
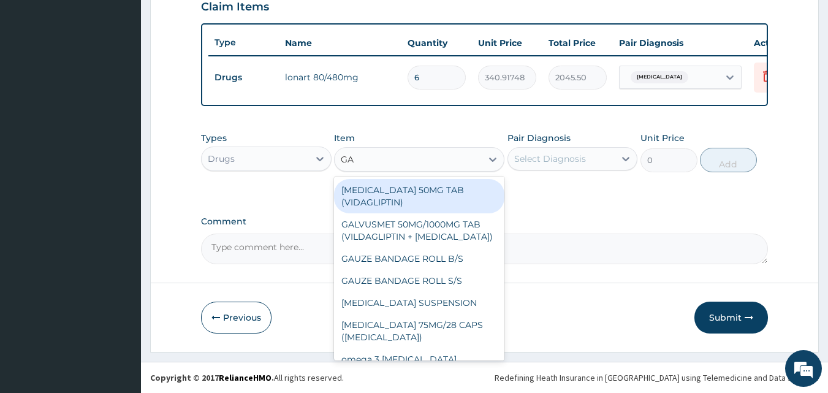
type input "GAV"
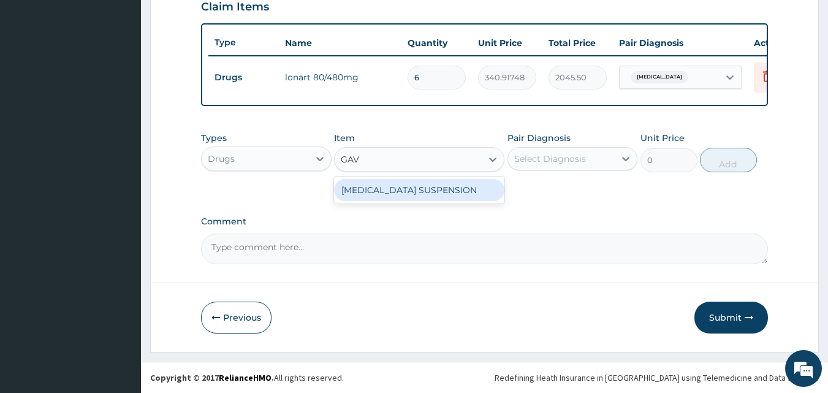
click at [431, 181] on div "[MEDICAL_DATA] SUSPENSION" at bounding box center [419, 190] width 170 height 22
type input "5197.6577"
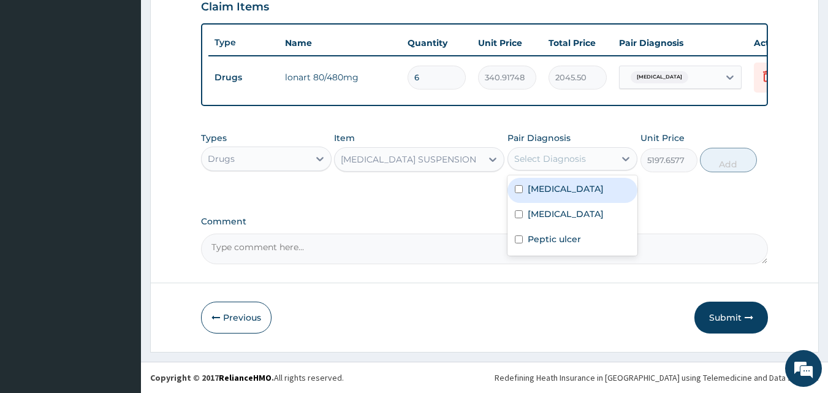
click at [591, 150] on div "Select Diagnosis" at bounding box center [561, 159] width 107 height 20
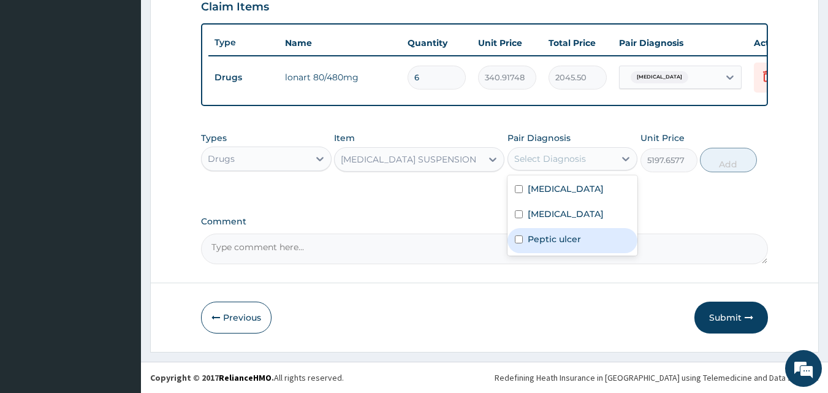
click at [555, 244] on label "Peptic ulcer" at bounding box center [554, 239] width 53 height 12
checkbox input "true"
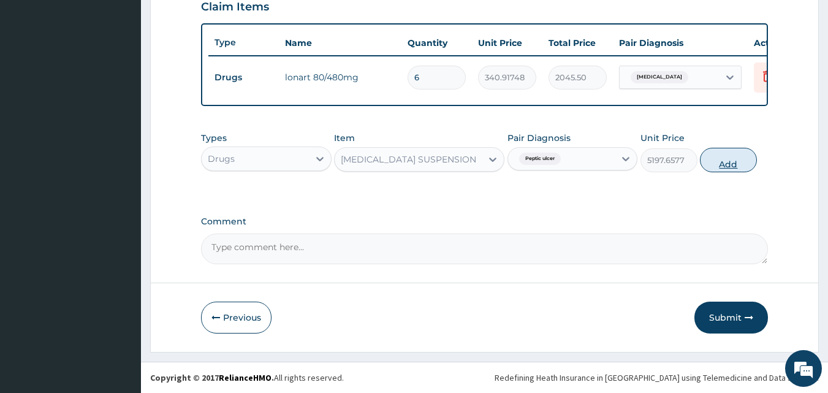
click at [724, 161] on button "Add" at bounding box center [728, 160] width 57 height 25
type input "0"
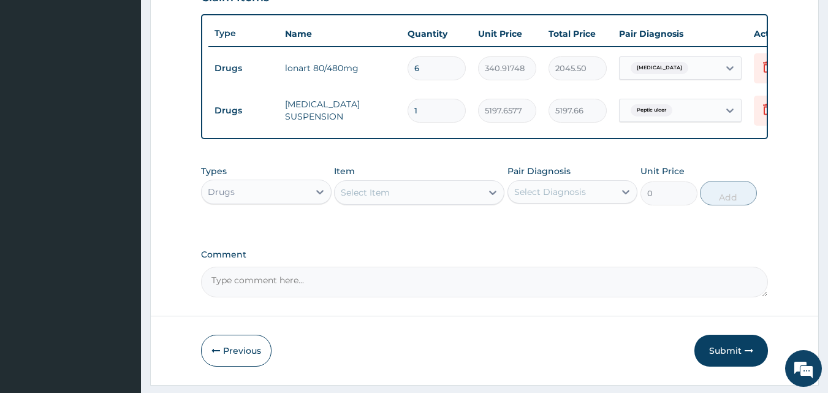
click at [462, 198] on div "Select Item" at bounding box center [408, 193] width 147 height 20
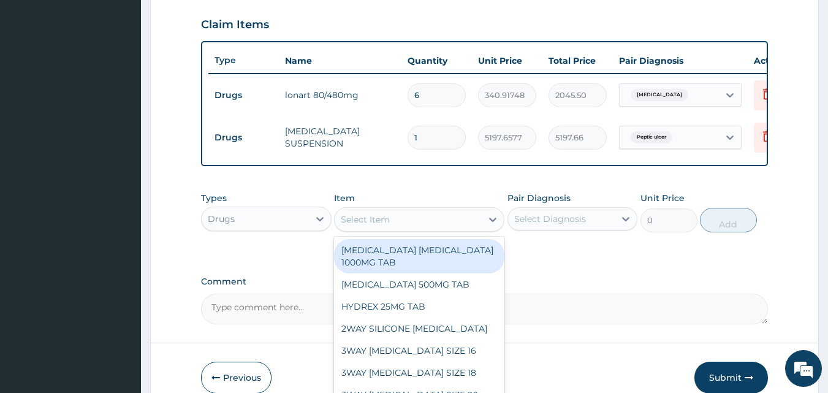
scroll to position [484, 0]
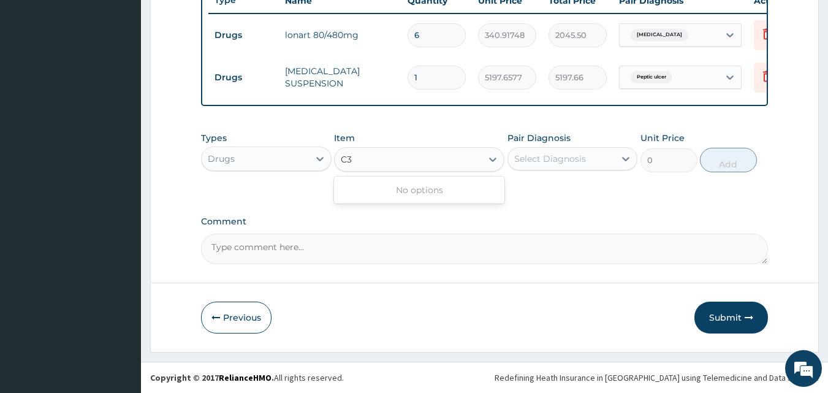
type input "C"
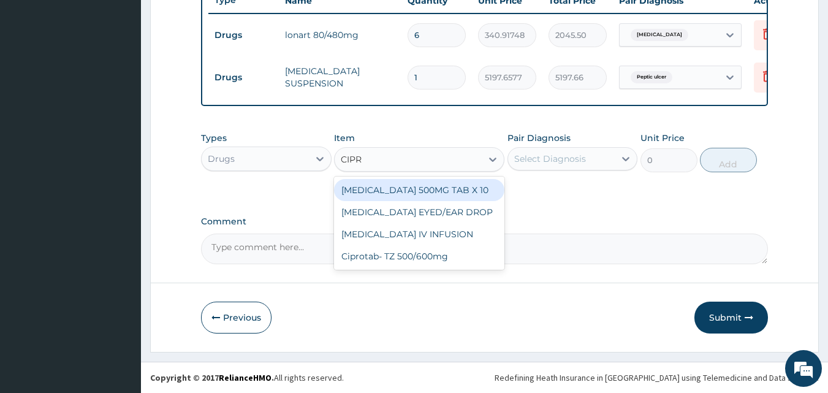
type input "CIPRO"
click at [416, 188] on div "[MEDICAL_DATA] 500MG TAB X 10" at bounding box center [419, 190] width 170 height 22
type input "63"
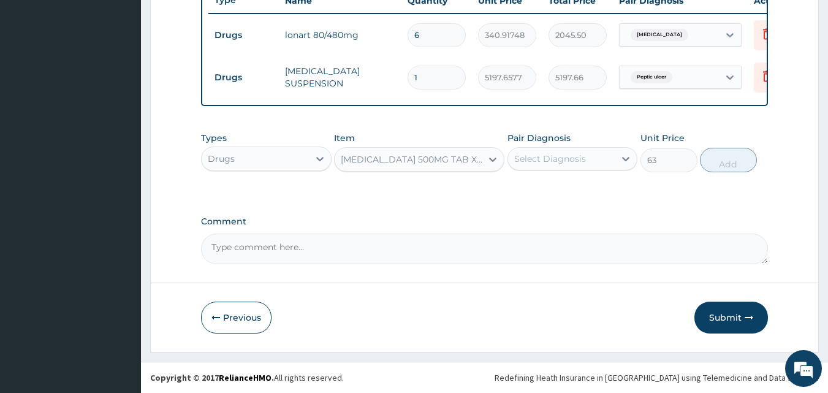
click at [591, 155] on div "Select Diagnosis" at bounding box center [561, 159] width 107 height 20
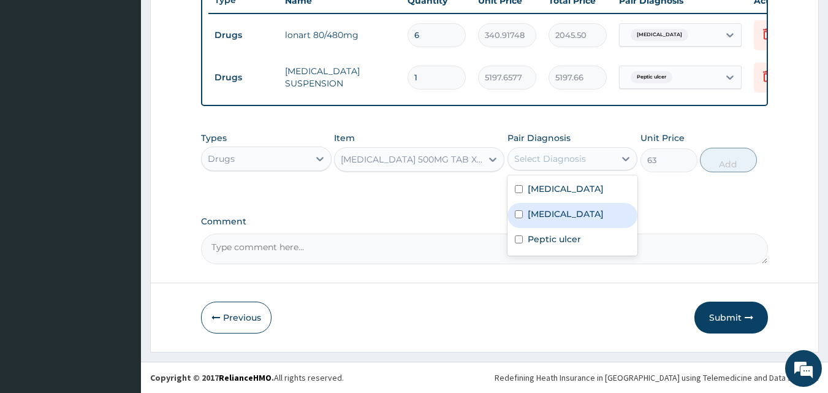
click at [565, 218] on label "Typhoid fever" at bounding box center [566, 214] width 76 height 12
checkbox input "true"
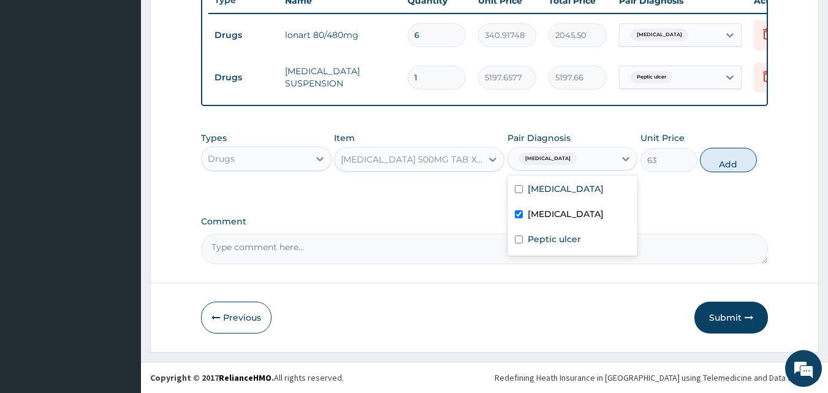
drag, startPoint x: 735, startPoint y: 155, endPoint x: 685, endPoint y: 171, distance: 52.7
click at [735, 156] on button "Add" at bounding box center [728, 160] width 57 height 25
type input "0"
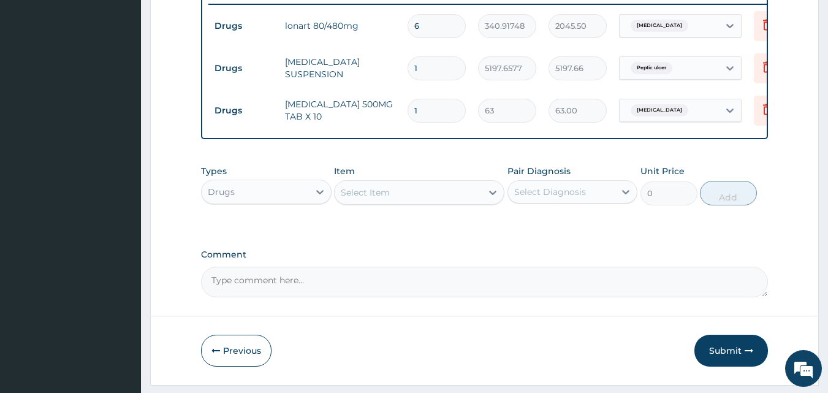
type input "10"
type input "630.00"
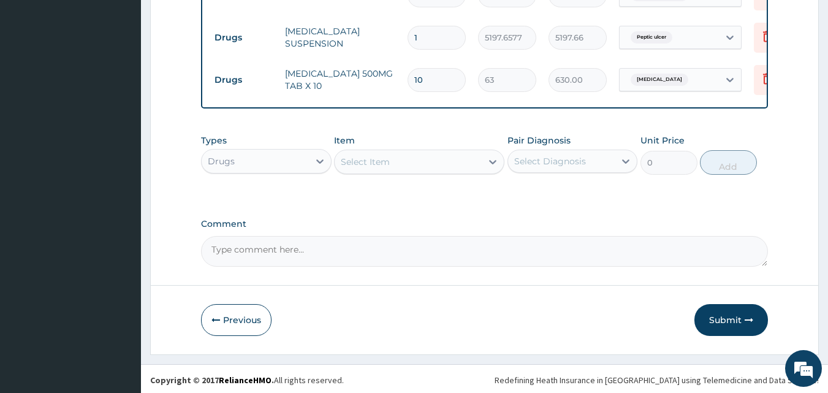
scroll to position [526, 0]
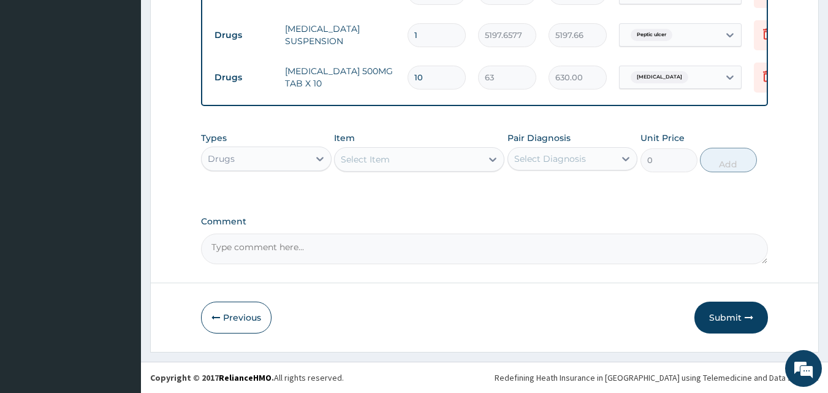
type input "10"
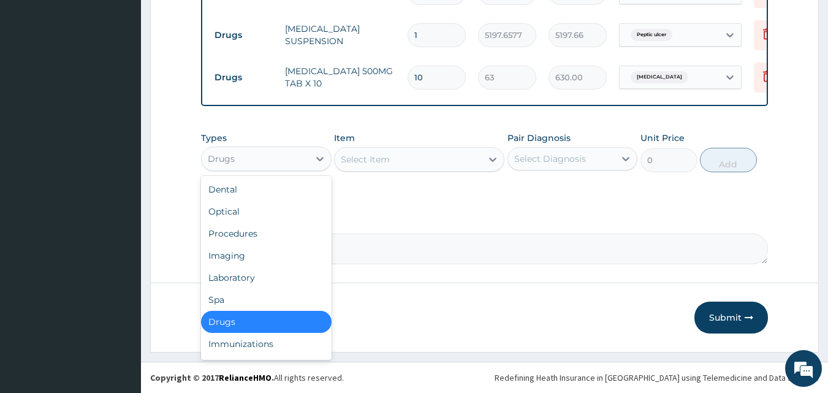
click at [293, 169] on div "Drugs" at bounding box center [266, 158] width 131 height 25
click at [252, 275] on div "Laboratory" at bounding box center [266, 278] width 131 height 22
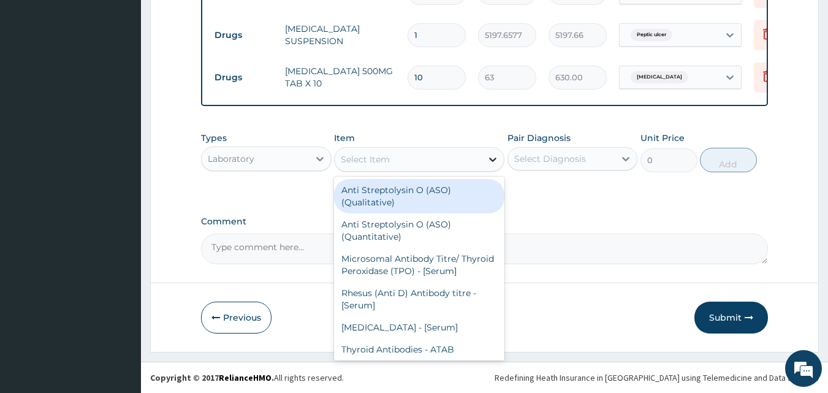
click at [488, 158] on icon at bounding box center [493, 159] width 12 height 12
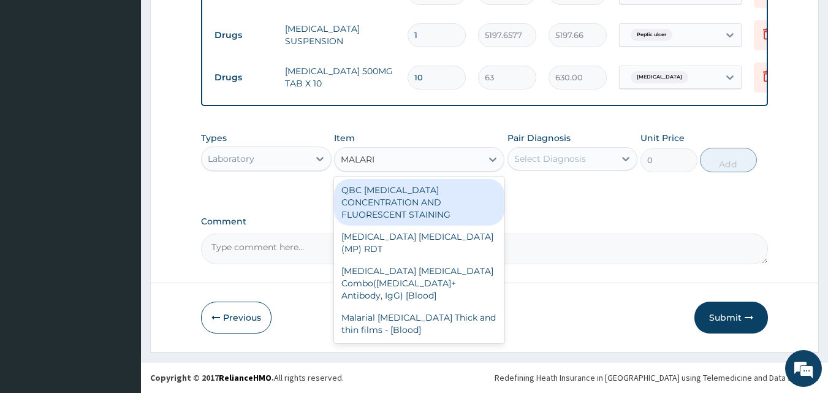
type input "MALARIA"
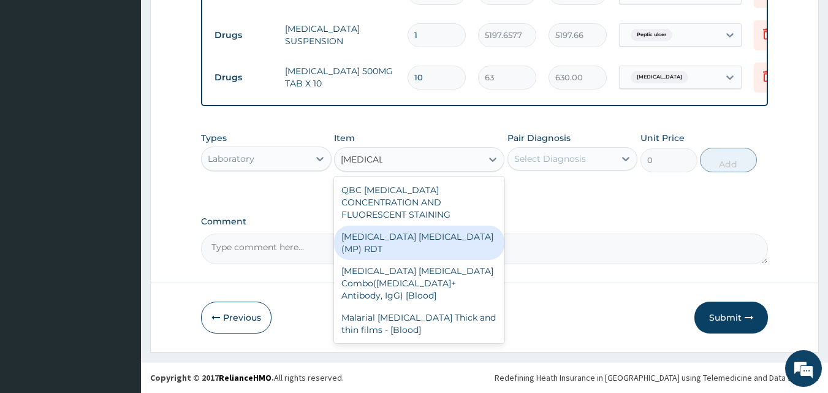
click at [370, 226] on div "MALARIA PARASITE (MP) RDT" at bounding box center [419, 243] width 170 height 34
type input "1500"
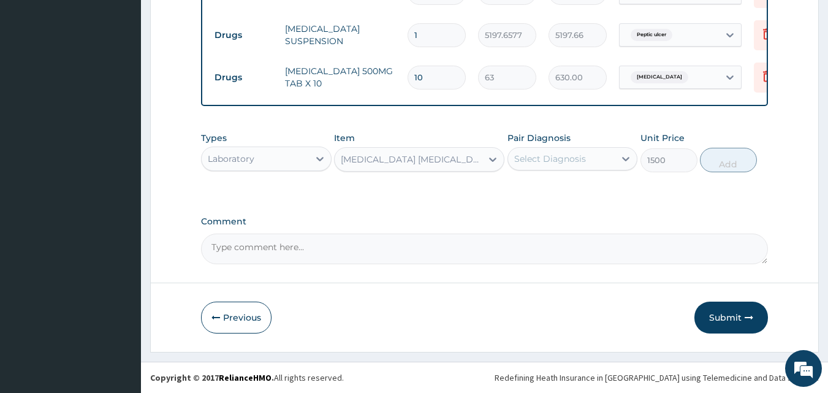
click at [576, 161] on div "Select Diagnosis" at bounding box center [550, 159] width 72 height 12
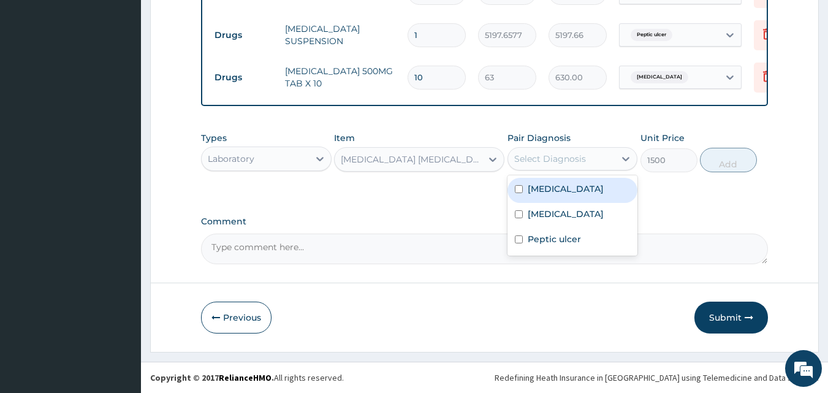
drag, startPoint x: 529, startPoint y: 191, endPoint x: 538, endPoint y: 191, distance: 9.2
click at [530, 191] on label "Malaria" at bounding box center [566, 189] width 76 height 12
checkbox input "true"
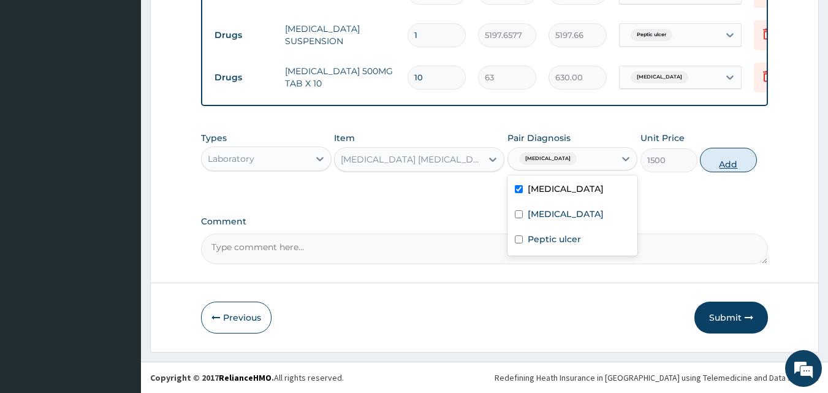
click at [729, 161] on button "Add" at bounding box center [728, 160] width 57 height 25
type input "0"
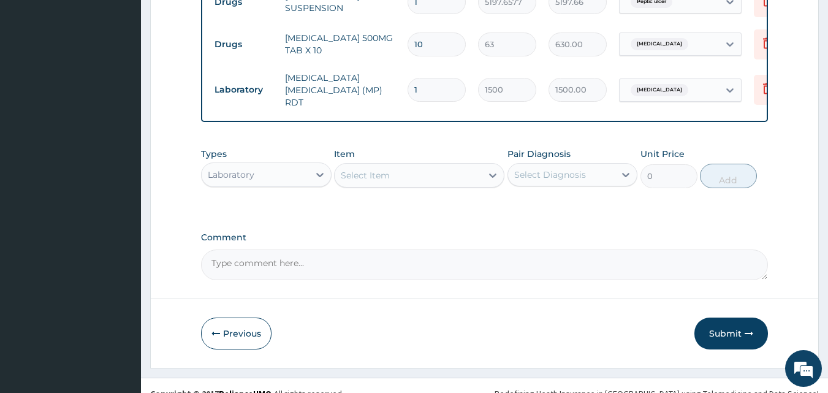
scroll to position [569, 0]
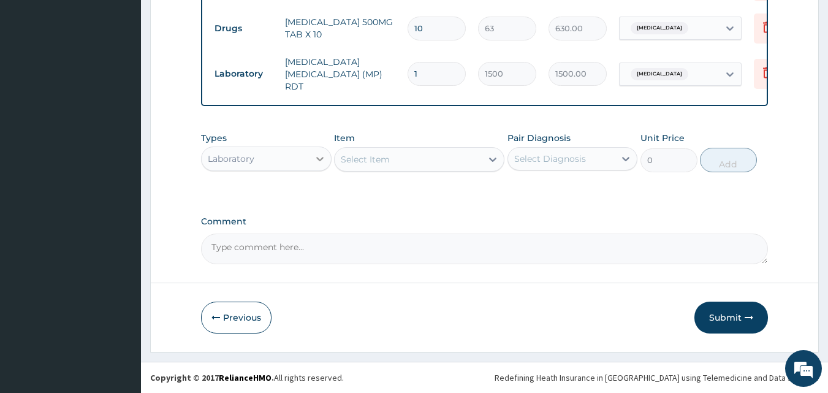
click at [322, 158] on icon at bounding box center [319, 159] width 7 height 4
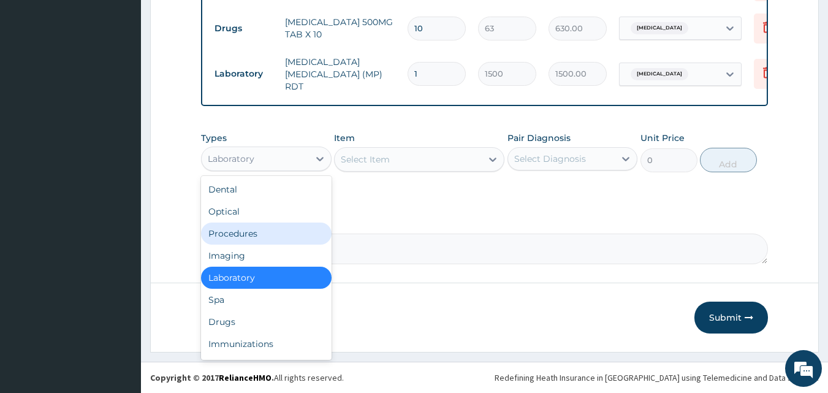
click at [272, 224] on div "Procedures" at bounding box center [266, 233] width 131 height 22
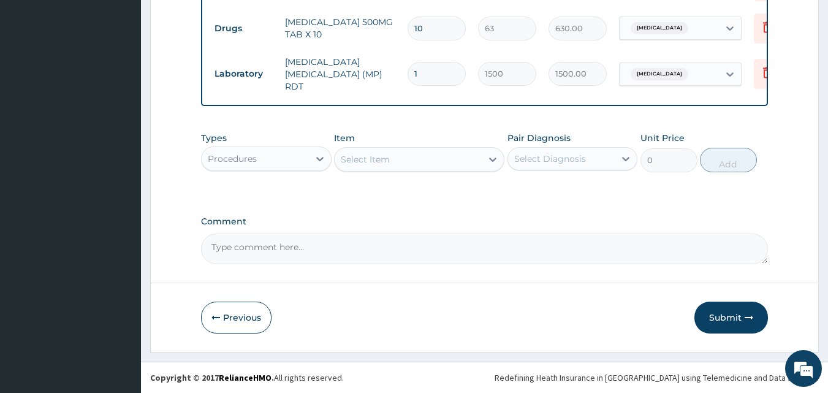
click at [481, 158] on div "Select Item" at bounding box center [408, 160] width 147 height 20
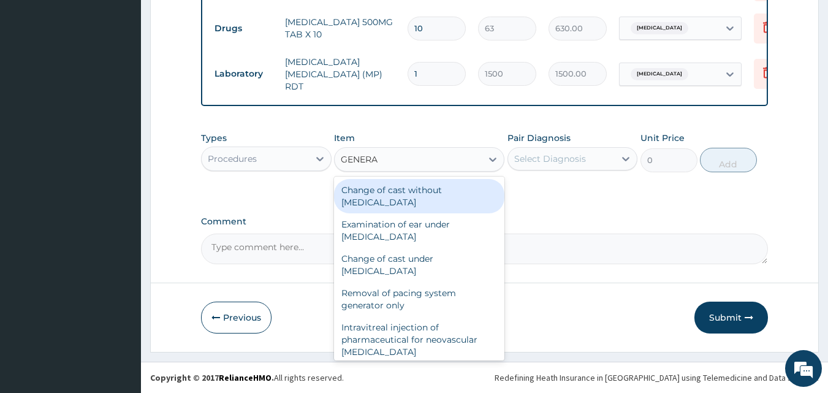
type input "GENERAL"
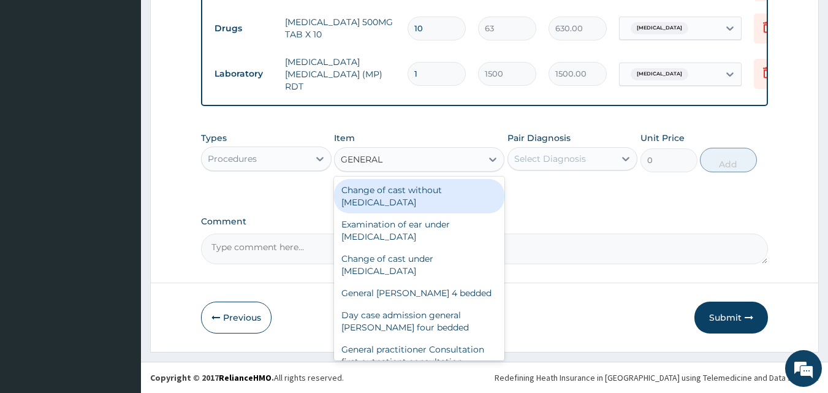
scroll to position [143, 0]
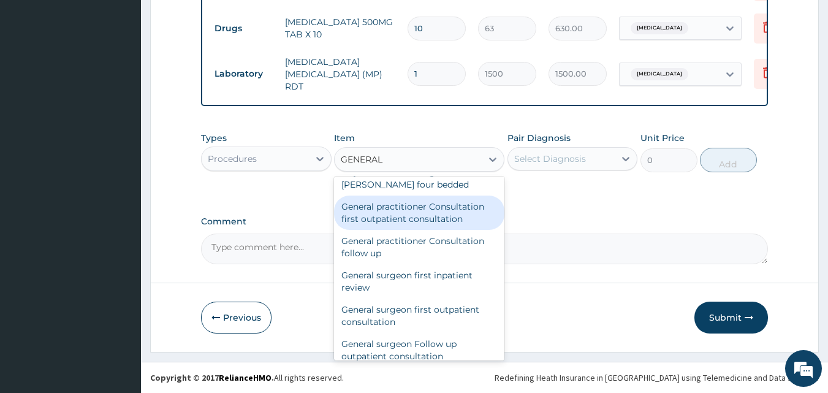
click at [443, 207] on div "General practitioner Consultation first outpatient consultation" at bounding box center [419, 213] width 170 height 34
type input "3000"
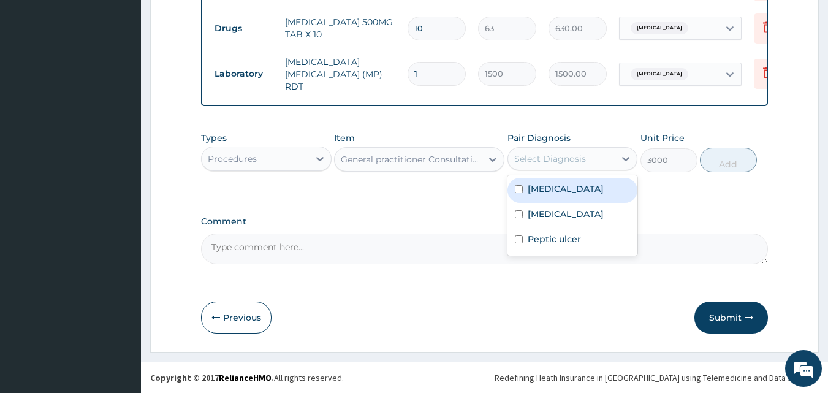
click at [579, 162] on div "Select Diagnosis" at bounding box center [550, 159] width 72 height 12
click at [566, 179] on div "Malaria" at bounding box center [572, 190] width 131 height 25
checkbox input "true"
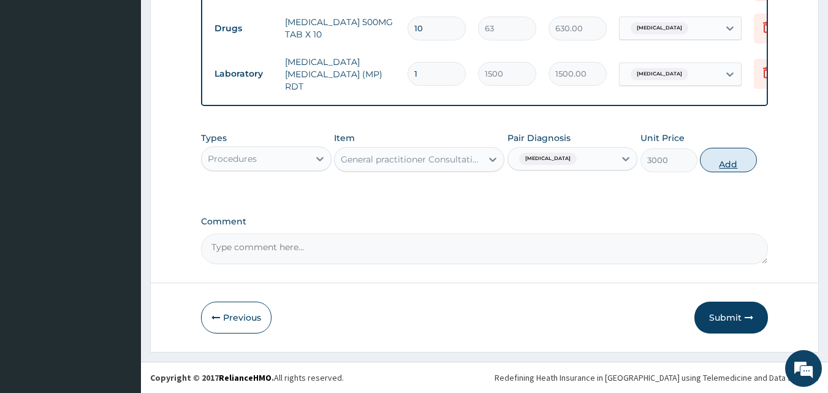
click at [734, 161] on button "Add" at bounding box center [728, 160] width 57 height 25
type input "0"
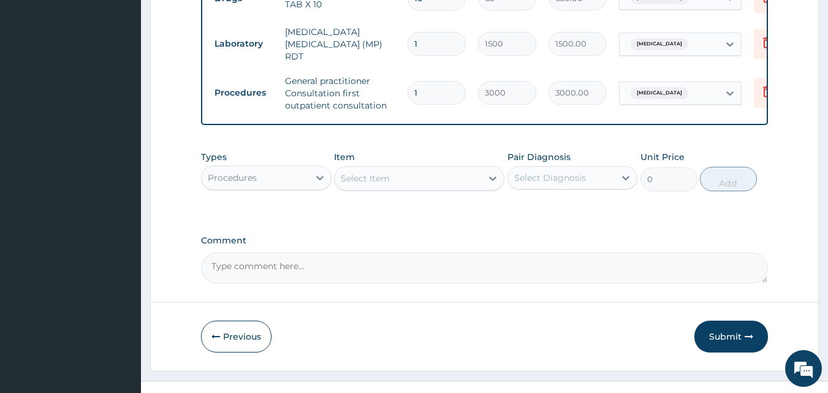
scroll to position [618, 0]
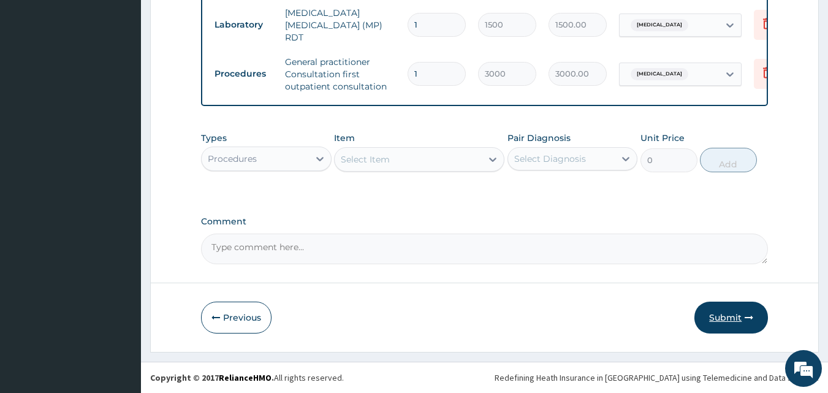
click at [726, 316] on button "Submit" at bounding box center [731, 318] width 74 height 32
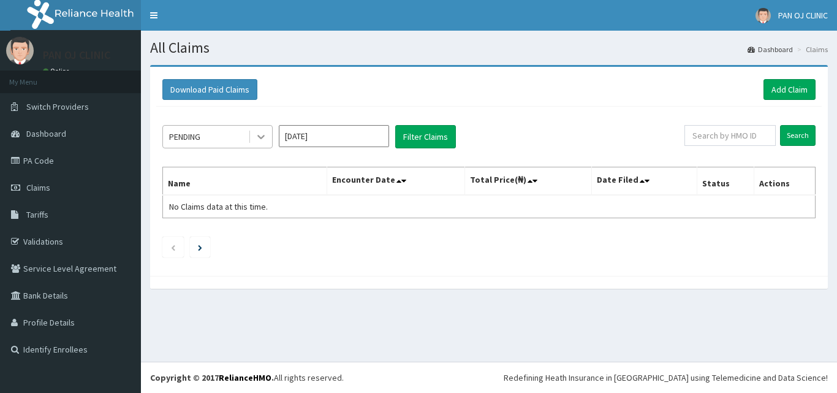
click at [263, 139] on icon at bounding box center [261, 137] width 12 height 12
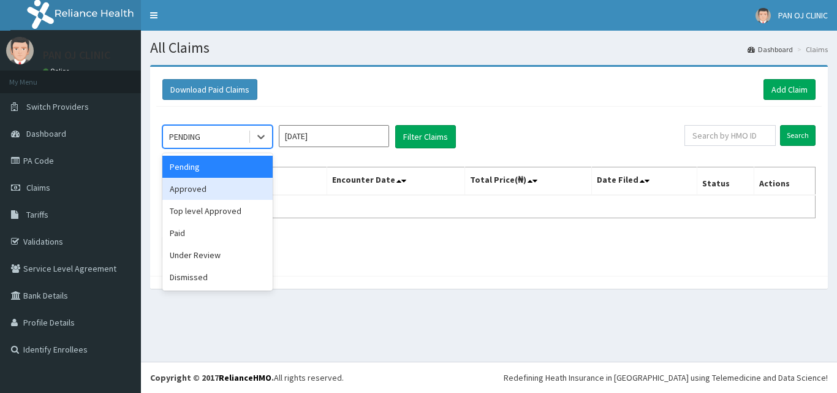
click at [201, 181] on div "Approved" at bounding box center [217, 189] width 110 height 22
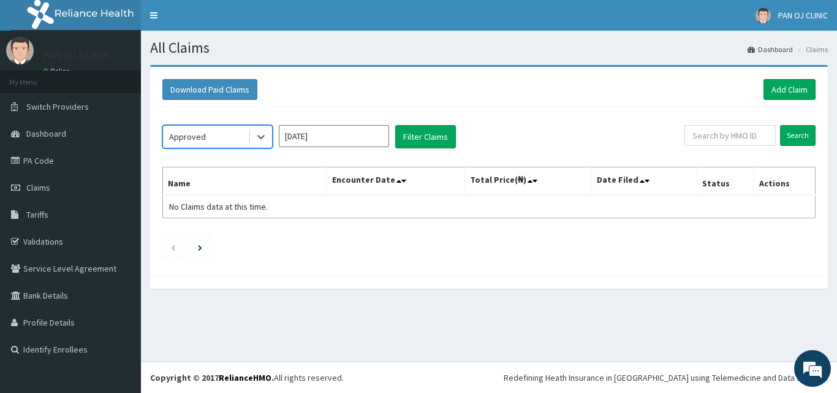
click at [354, 135] on input "Sep 2025" at bounding box center [334, 136] width 110 height 22
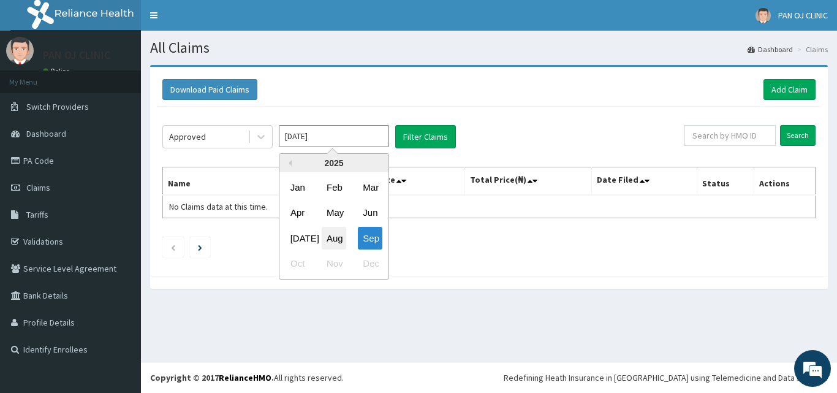
click at [333, 235] on div "Aug" at bounding box center [334, 238] width 25 height 23
type input "Aug 2025"
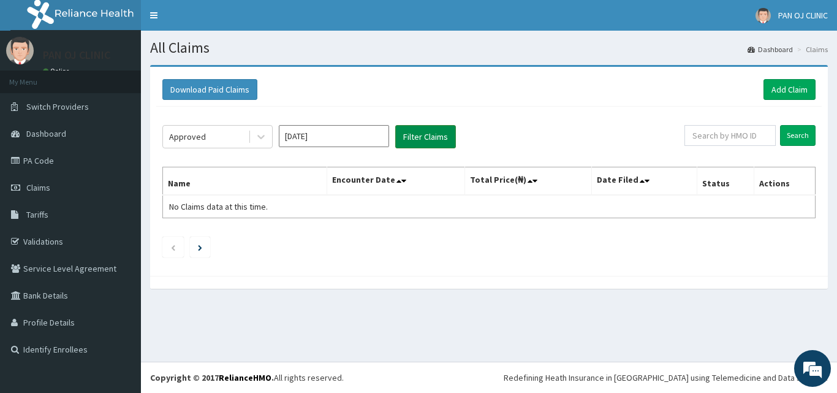
click at [430, 138] on button "Filter Claims" at bounding box center [425, 136] width 61 height 23
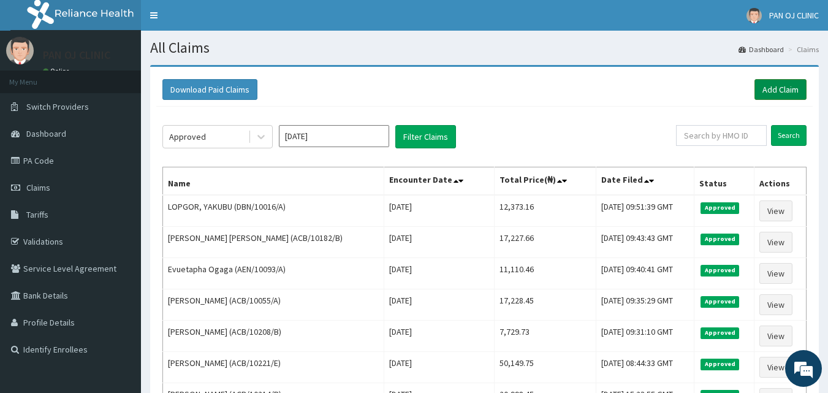
click at [784, 87] on link "Add Claim" at bounding box center [780, 89] width 52 height 21
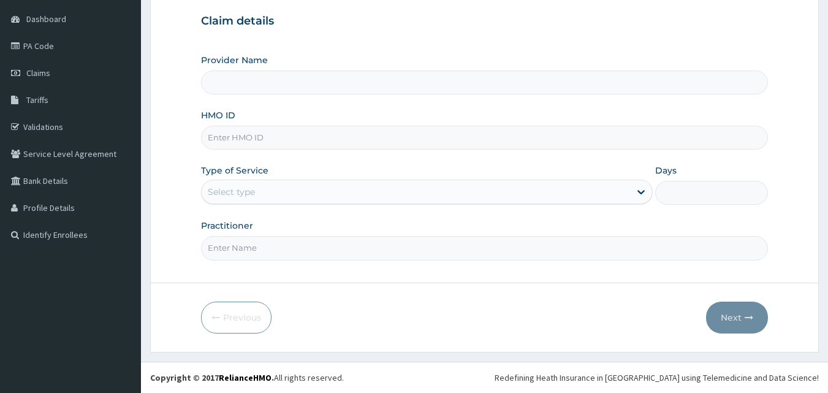
click at [259, 135] on input "HMO ID" at bounding box center [485, 138] width 568 height 24
type input "N"
type input "PAN OJ CLINIC"
type input "NCF/10004/B"
click at [257, 198] on div "Select type" at bounding box center [416, 192] width 428 height 20
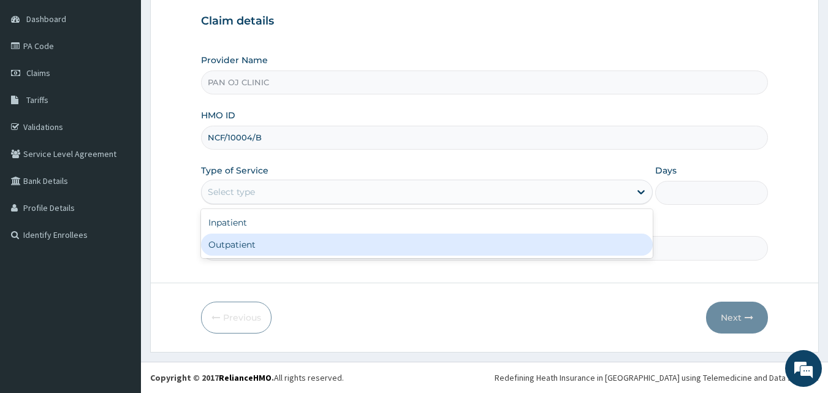
click at [245, 246] on div "Outpatient" at bounding box center [427, 245] width 452 height 22
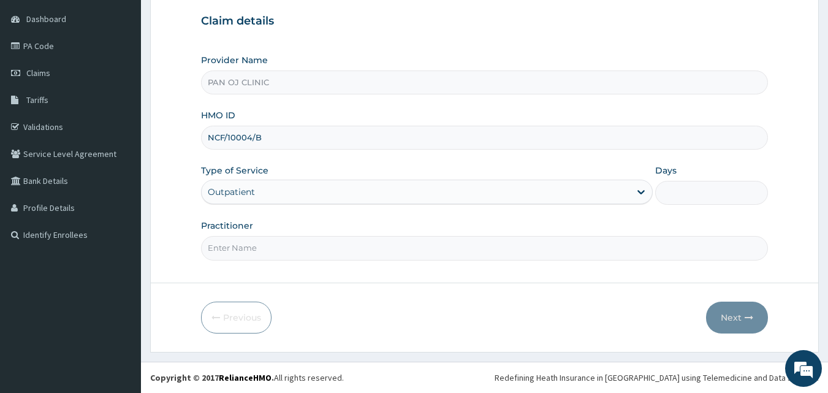
type input "1"
click at [265, 243] on input "Practitioner" at bounding box center [485, 248] width 568 height 24
type input "[PERSON_NAME]"
click at [734, 324] on button "Next" at bounding box center [737, 318] width 62 height 32
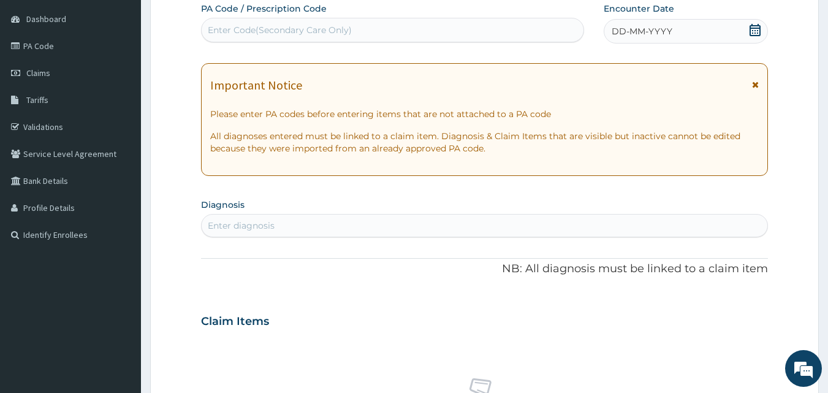
drag, startPoint x: 753, startPoint y: 26, endPoint x: 753, endPoint y: 37, distance: 10.4
click at [753, 27] on icon at bounding box center [755, 30] width 12 height 12
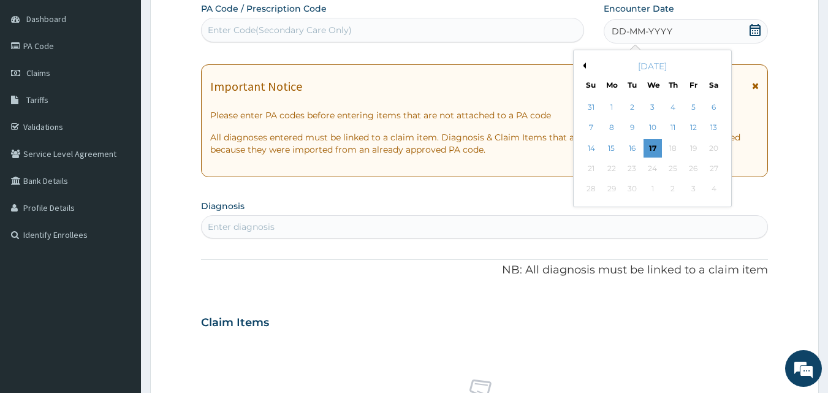
click at [584, 66] on button "Previous Month" at bounding box center [583, 66] width 6 height 6
click at [657, 185] on div "27" at bounding box center [653, 189] width 18 height 18
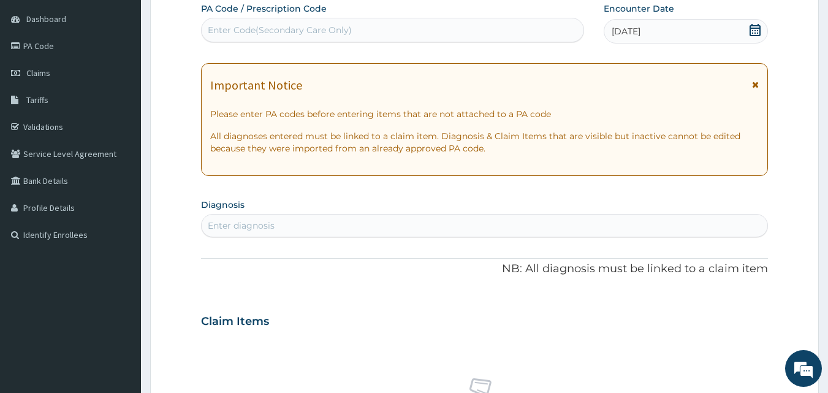
scroll to position [257, 0]
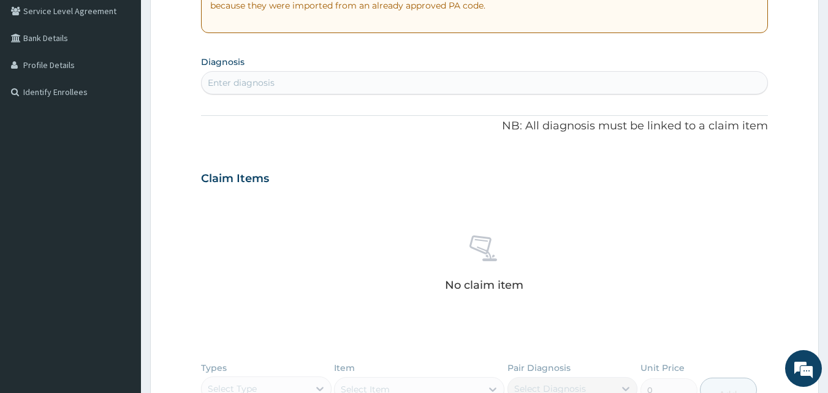
click at [257, 82] on div "Enter diagnosis" at bounding box center [241, 83] width 67 height 12
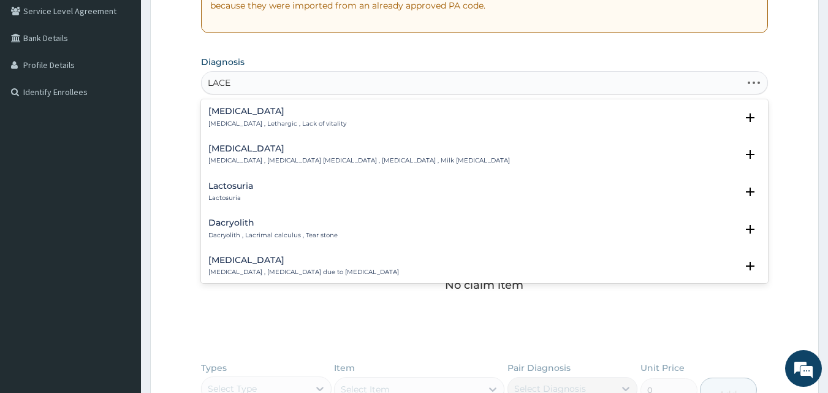
type input "LACER"
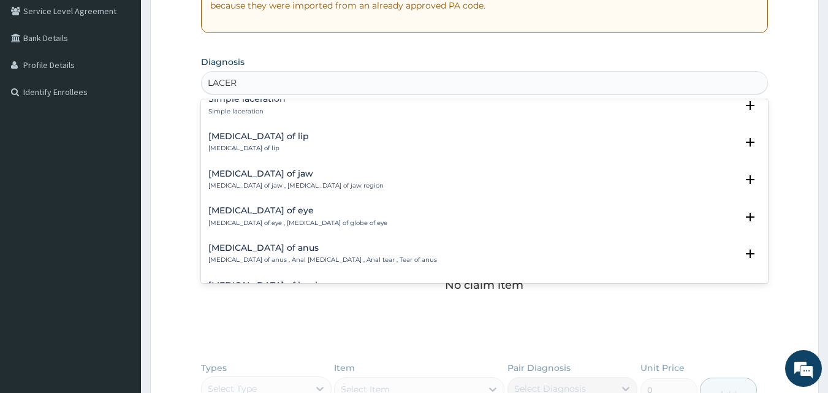
scroll to position [572, 0]
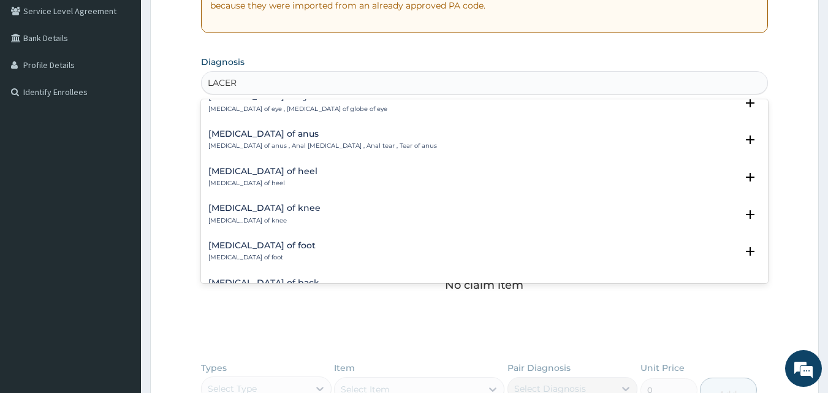
click at [260, 243] on h4 "[MEDICAL_DATA] of foot" at bounding box center [261, 245] width 107 height 9
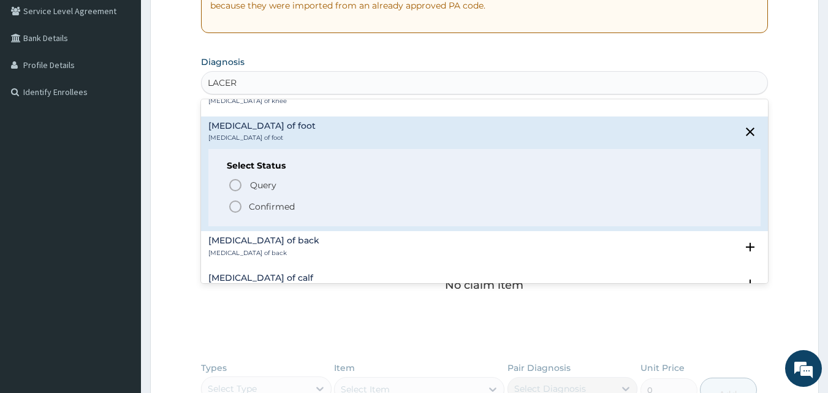
scroll to position [715, 0]
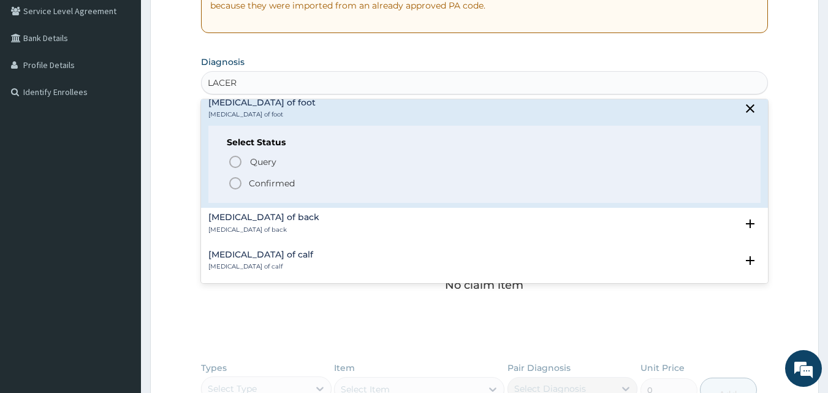
drag, startPoint x: 234, startPoint y: 182, endPoint x: 237, endPoint y: 172, distance: 10.3
click at [235, 181] on icon "status option filled" at bounding box center [235, 183] width 15 height 15
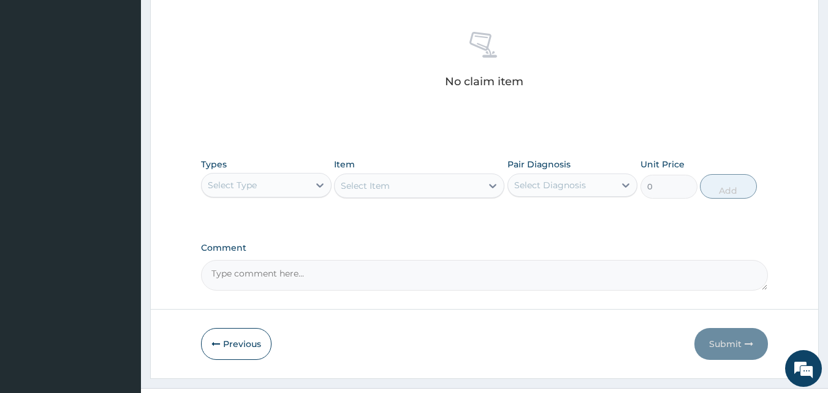
scroll to position [491, 0]
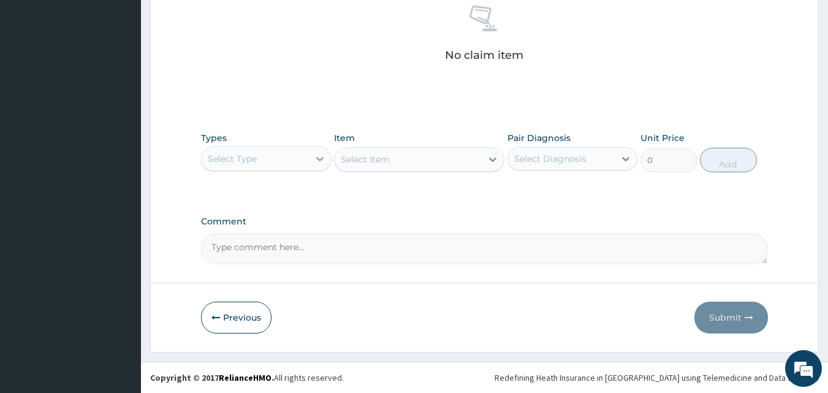
click at [319, 158] on icon at bounding box center [320, 159] width 12 height 12
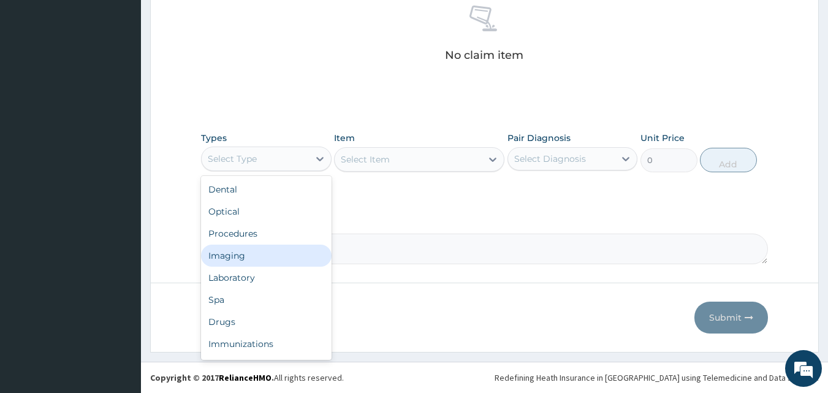
scroll to position [42, 0]
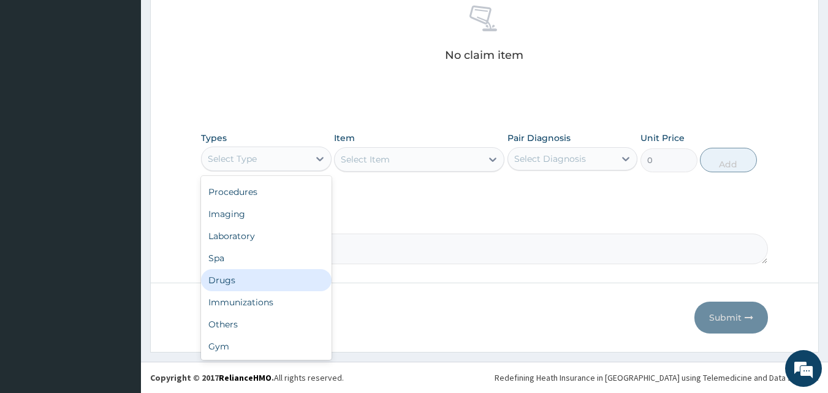
click at [265, 284] on div "Drugs" at bounding box center [266, 280] width 131 height 22
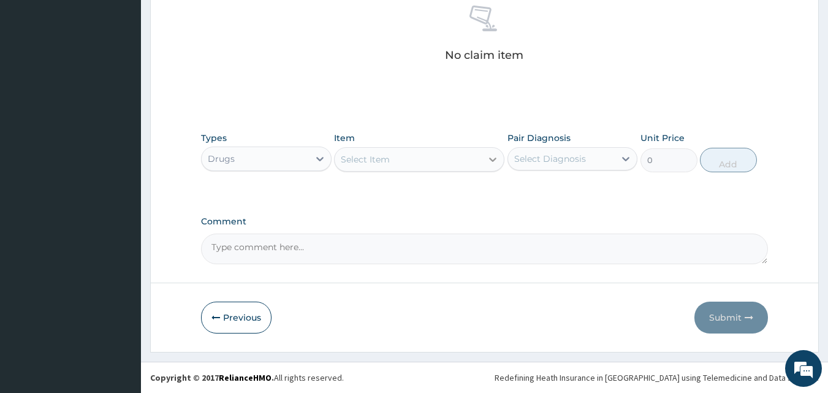
click at [488, 162] on icon at bounding box center [493, 159] width 12 height 12
type input "3"
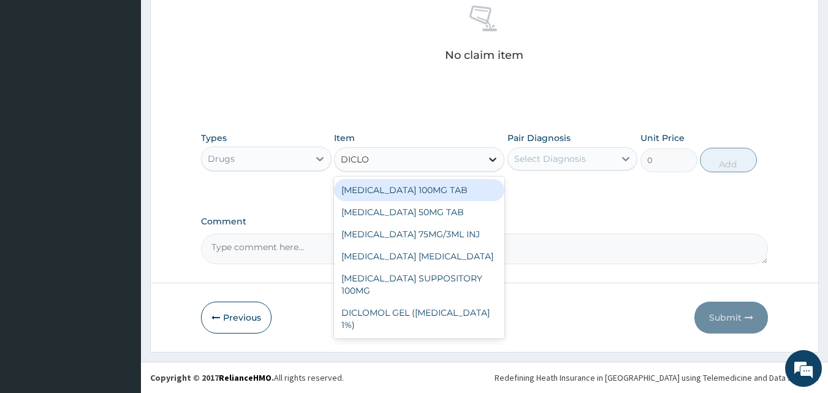
type input "DICLOF"
click at [417, 182] on div "[MEDICAL_DATA] 100MG TAB" at bounding box center [419, 190] width 170 height 22
type input "63"
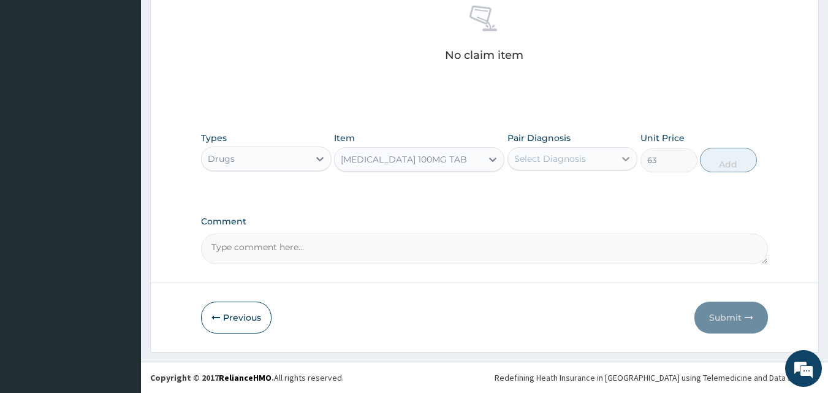
click at [617, 153] on div at bounding box center [626, 159] width 22 height 22
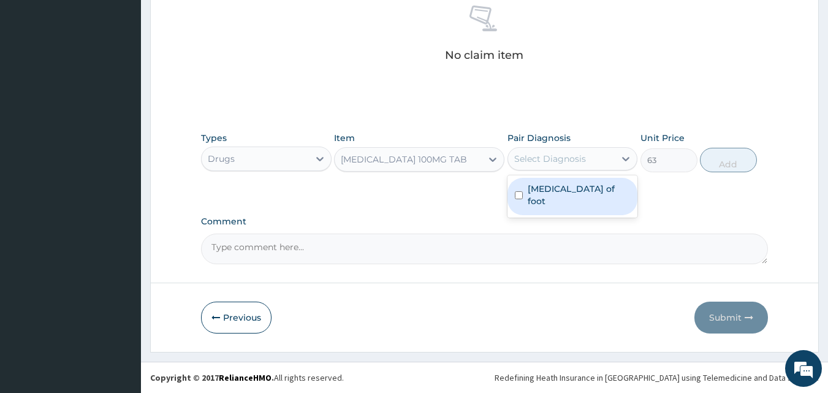
click at [571, 186] on label "[MEDICAL_DATA] of foot" at bounding box center [579, 195] width 103 height 25
checkbox input "true"
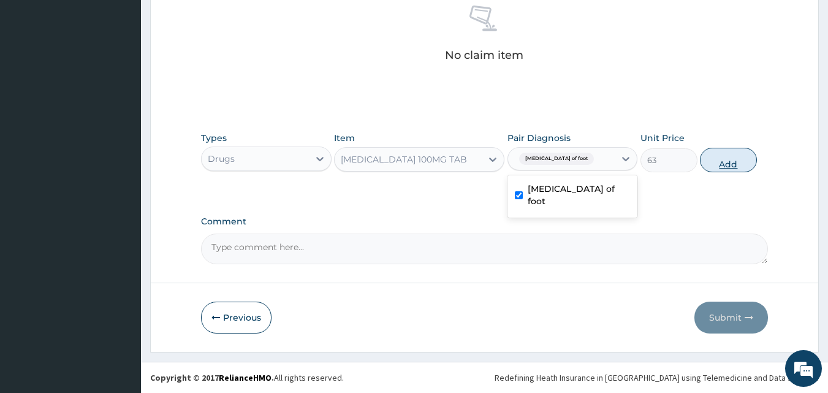
click at [725, 156] on button "Add" at bounding box center [728, 160] width 57 height 25
type input "0"
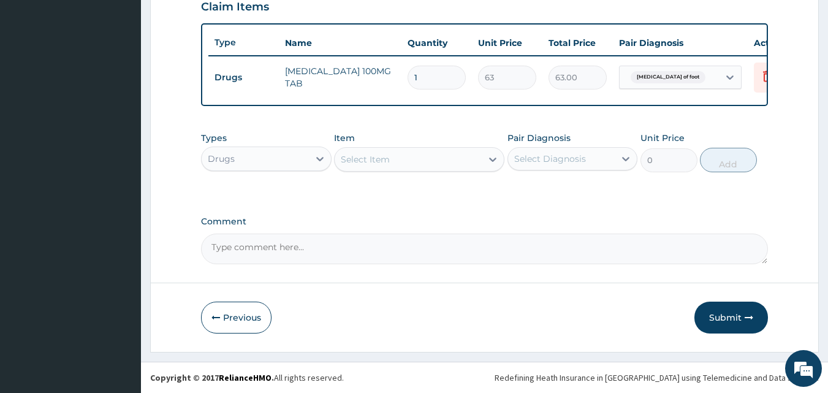
scroll to position [442, 0]
type input "10"
type input "630.00"
type input "10"
click at [470, 162] on div "Select Item" at bounding box center [408, 160] width 147 height 20
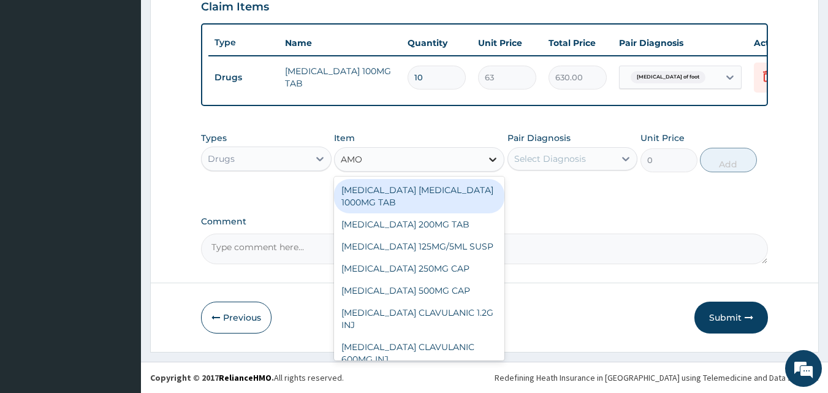
type input "AMOX"
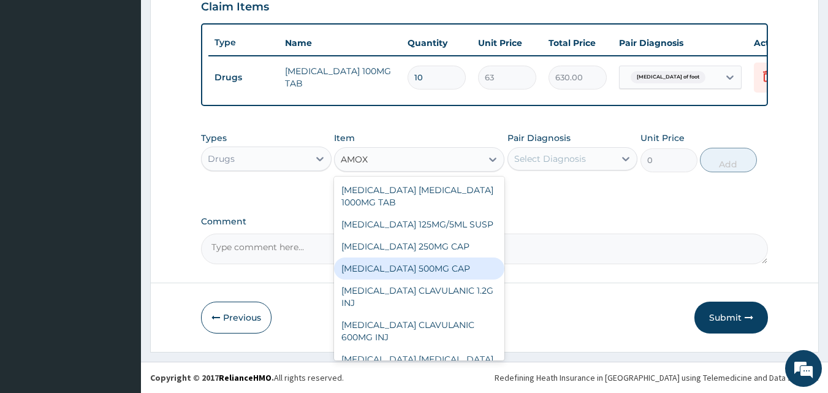
click at [384, 270] on div "[MEDICAL_DATA] 500MG CAP" at bounding box center [419, 268] width 170 height 22
type input "35"
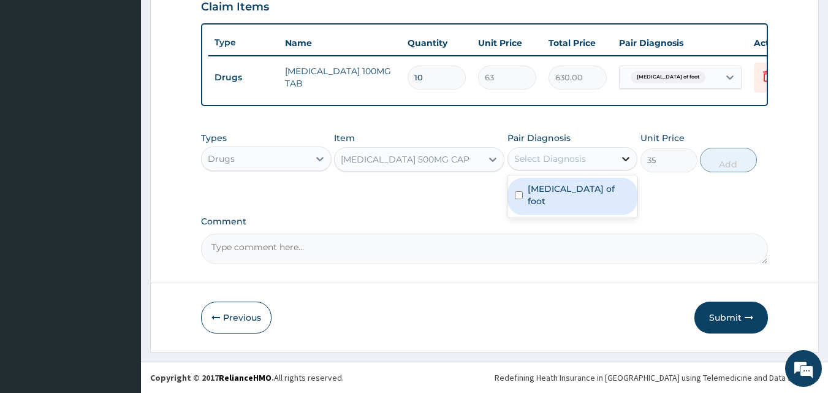
click at [618, 159] on div at bounding box center [626, 159] width 22 height 22
drag, startPoint x: 587, startPoint y: 195, endPoint x: 652, endPoint y: 195, distance: 64.4
click at [589, 195] on div "[MEDICAL_DATA] of foot" at bounding box center [572, 196] width 131 height 37
checkbox input "true"
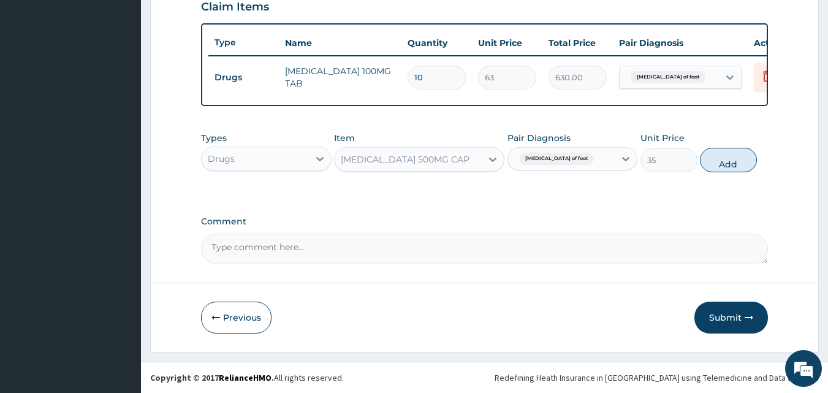
click at [740, 164] on button "Add" at bounding box center [728, 160] width 57 height 25
type input "0"
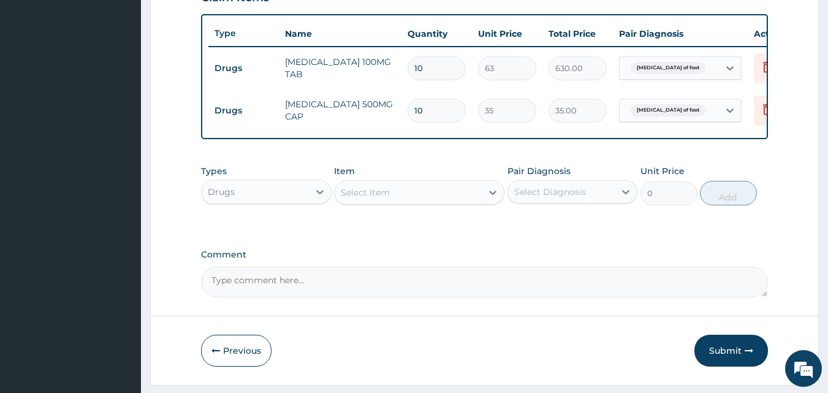
type input "103"
type input "3605.00"
type input "10333"
type input "361655.00"
type input "103333"
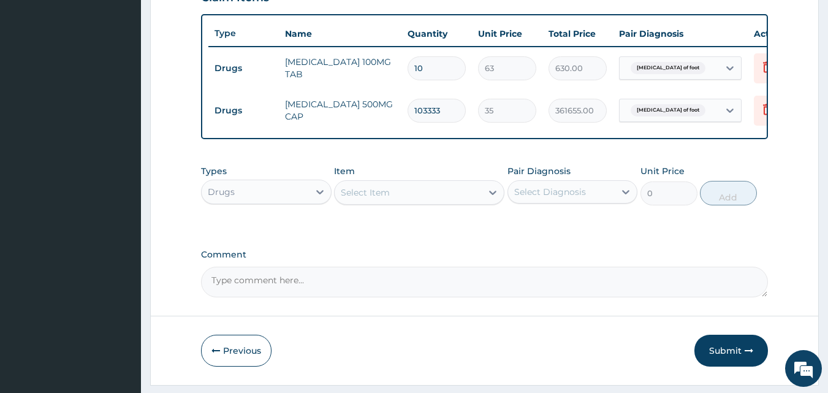
type input "3616655.00"
type input "1033333"
type input "36166655.00"
type input "10333333"
type input "361666655.00"
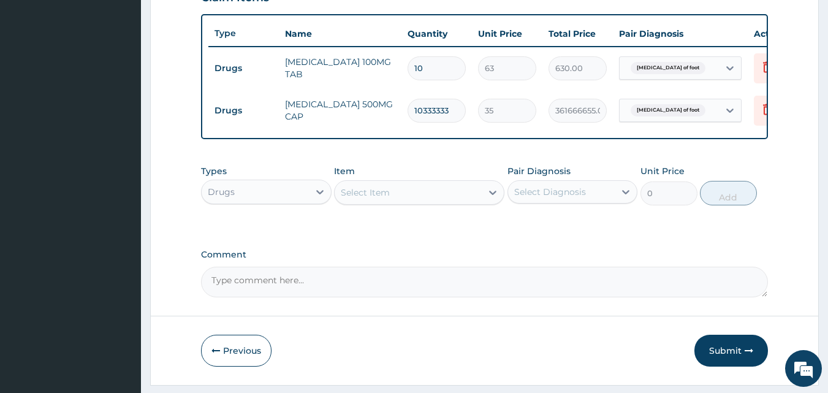
type input "103333333"
type input "3616666655.00"
type input "1033333333"
type input "36166666655.00"
type input "10333333333"
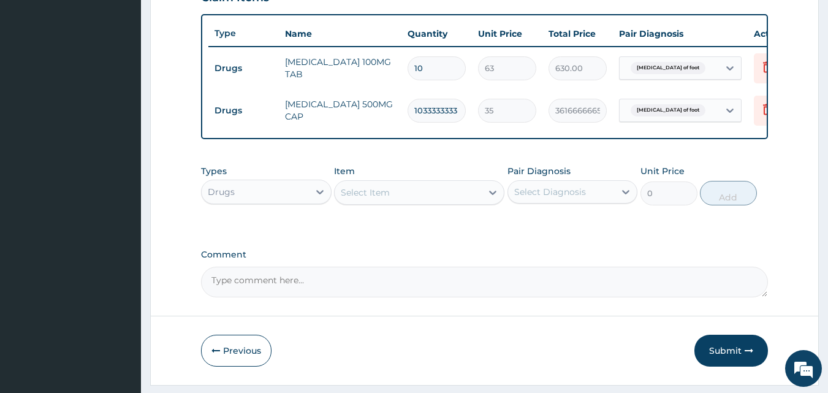
type input "361666666655.00"
type input "103333333333"
type input "3616666666655.00"
type input "1033333333333"
type input "36166666666655.00"
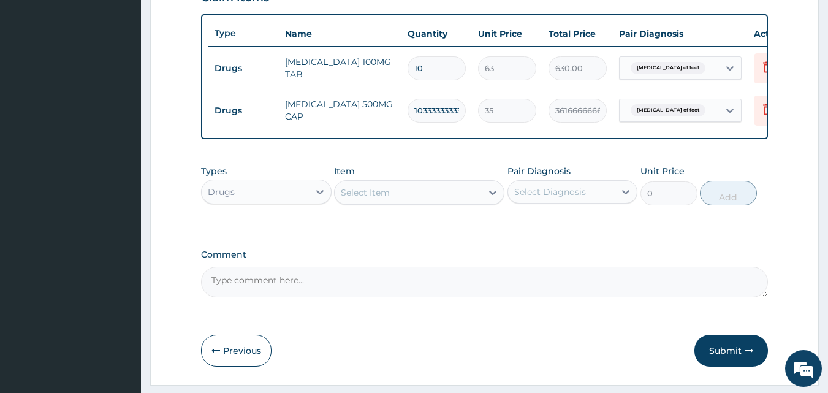
type input "10333333333333"
type input "361666666666655.00"
type input "103333333333333"
type input "3616666666666655.00"
type input "10333333333333333"
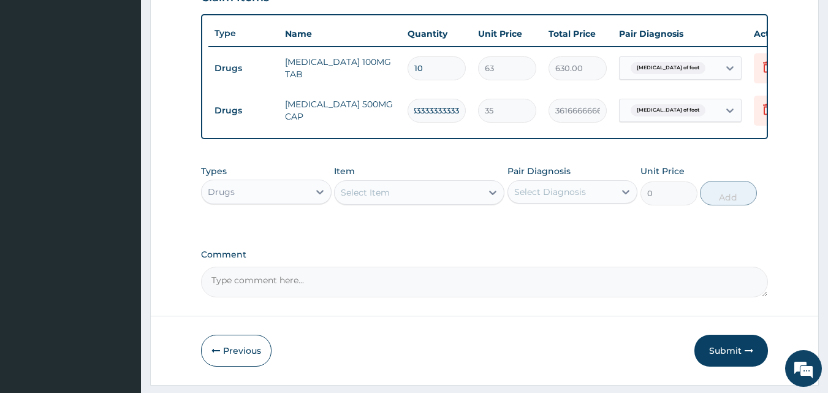
type input "361666666666666624.00"
type input "10333333333333333333"
type input "361666666666666688512.00"
type input "103333333333333333333"
type input "3.6166666666666665e+21"
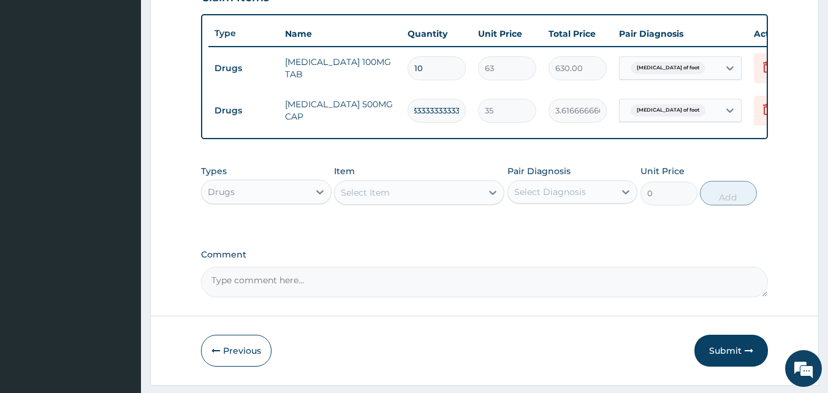
type input "1033333333333333333333"
type input "3.616666666666667e+22"
type input "10333333333333333333333"
type input "3.6166666666666667e+23"
type input "103333333333333333333333"
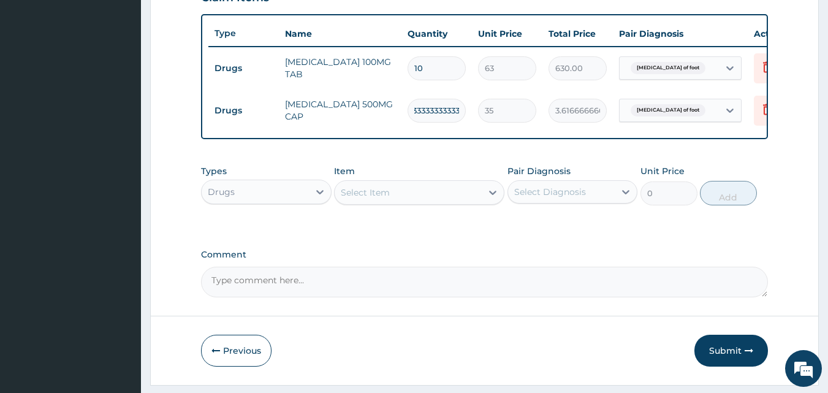
type input "3.616666666666667e+24"
type input "1033333333333333333333333"
type input "3.616666666666667e+25"
type input "10333333333333333333333333"
type input "3.616666666666666e+26"
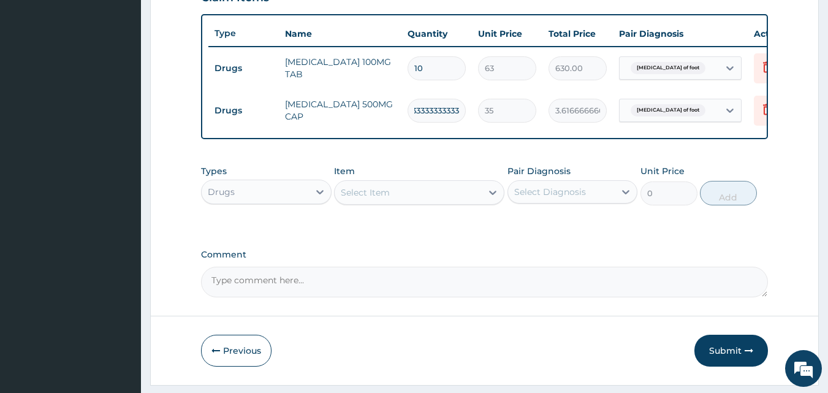
type input "103333333333333333333333333"
type input "3.616666666666666e+27"
type input "1033333333333333333333333333"
type input "3.6166666666666666e+28"
type input "10333333333333333333333333333"
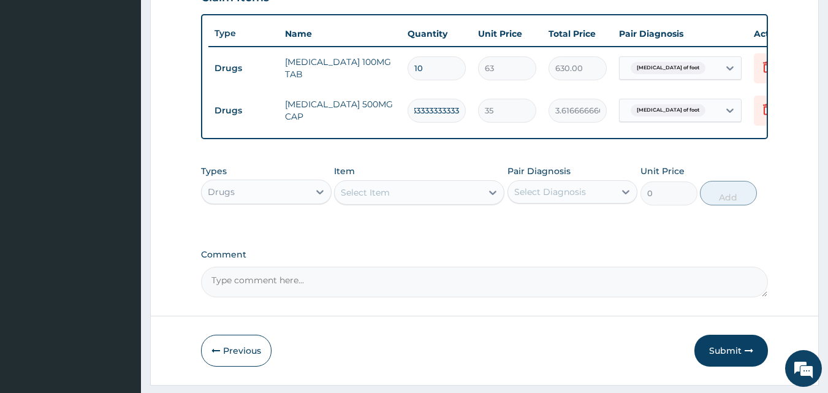
type input "3.6166666666666664e+29"
type input "103333333333333333333333333333"
type input "3.616666666666667e+30"
type input "1033333333333333333333333333333"
type input "3.6166666666666667e+31"
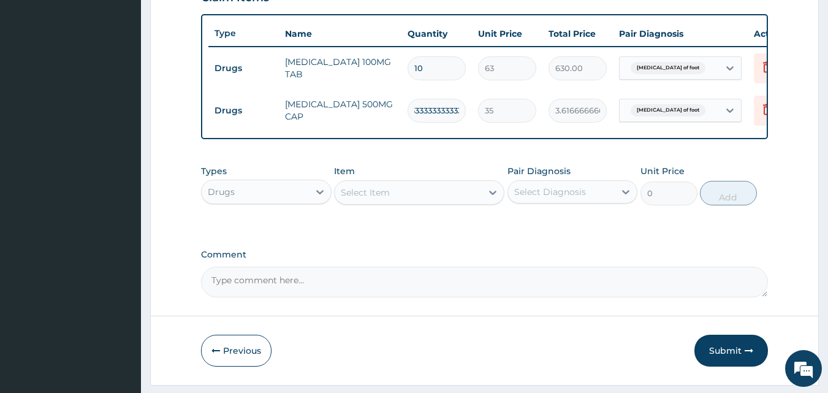
type input "10333333333333333333333333333333"
type input "3.616666666666667e+32"
type input "103333333333333333333333333333333"
type input "3.6166666666666665e+33"
type input "10333333333333333333333333333333"
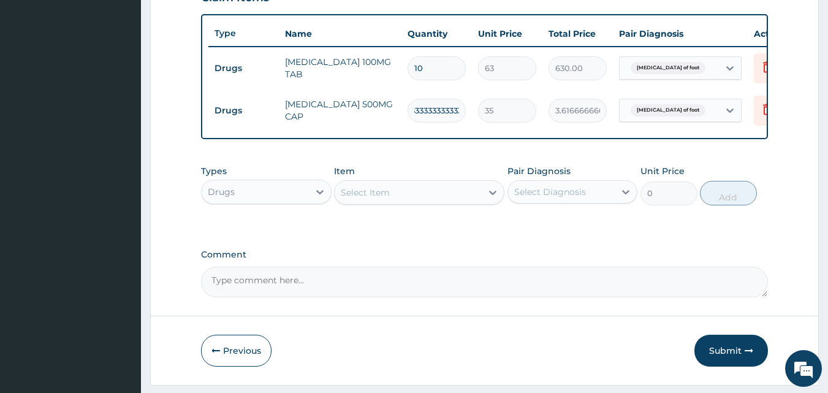
type input "3.616666666666667e+32"
type input "1033333333333333333333333333"
type input "3.6166666666666666e+28"
type input "103333333333333333333333333"
type input "3.616666666666666e+27"
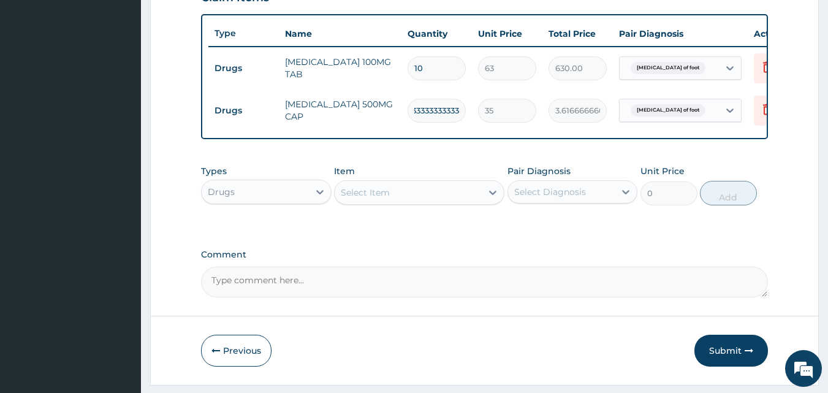
type input "10333333333333333333333333"
type input "3.616666666666666e+26"
type input "1033333333333333333333333"
type input "3.616666666666667e+25"
type input "103333333333333333333333"
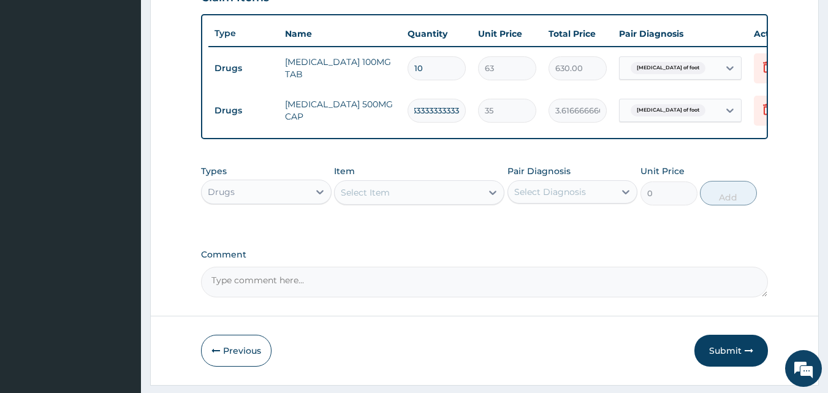
type input "3.616666666666667e+24"
type input "10333333333333333333333"
type input "3.6166666666666667e+23"
type input "1033333333333333333333"
type input "3.616666666666667e+22"
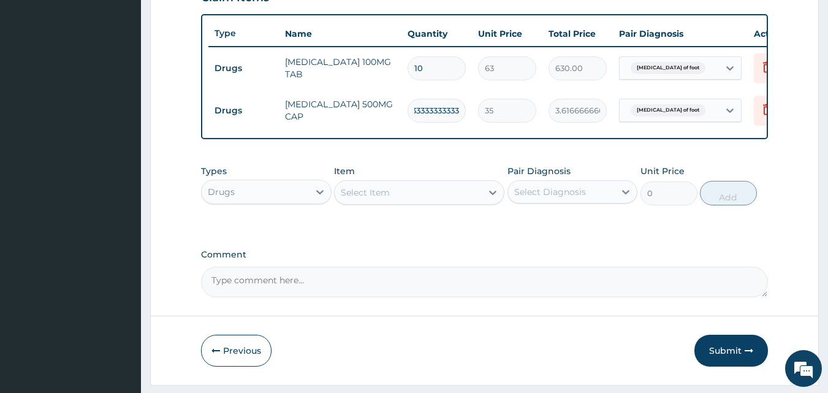
type input "103333333333333333333"
type input "3.6166666666666665e+21"
type input "10333333333333333333"
type input "361666666666666688512.00"
type input "1033333333333333333"
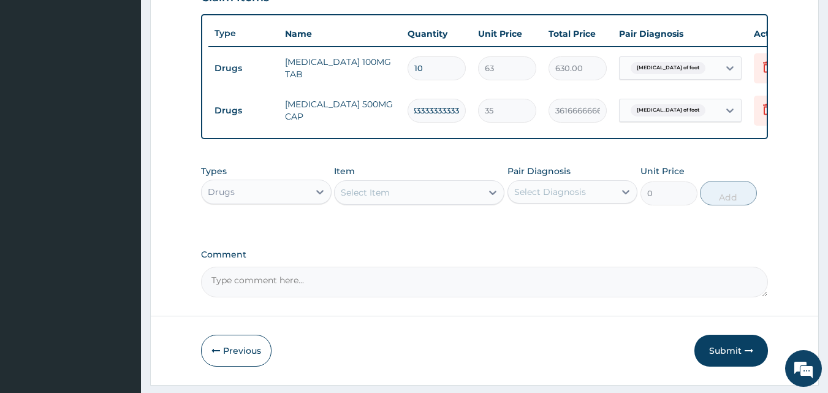
type input "36166666666666668032.00"
type input "103333333333333333"
type input "3616666666666666496.00"
type input "10333333333333333"
type input "361666666666666624.00"
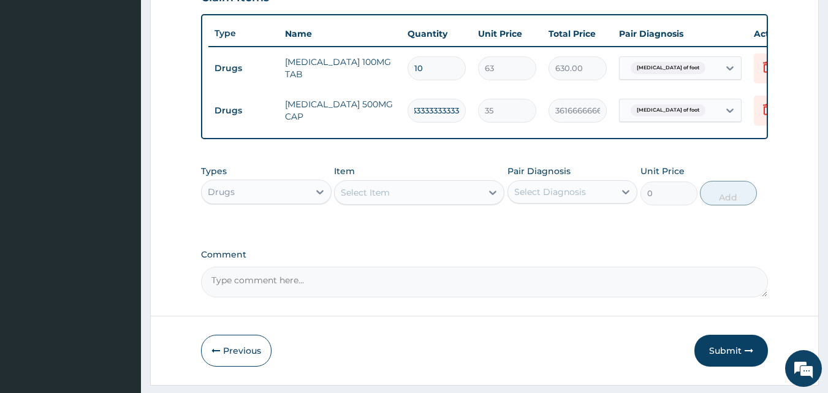
type input "1033333333333333"
type input "36166666666666656.00"
type input "103333333333333"
type input "3616666666666655.00"
type input "10333333333333"
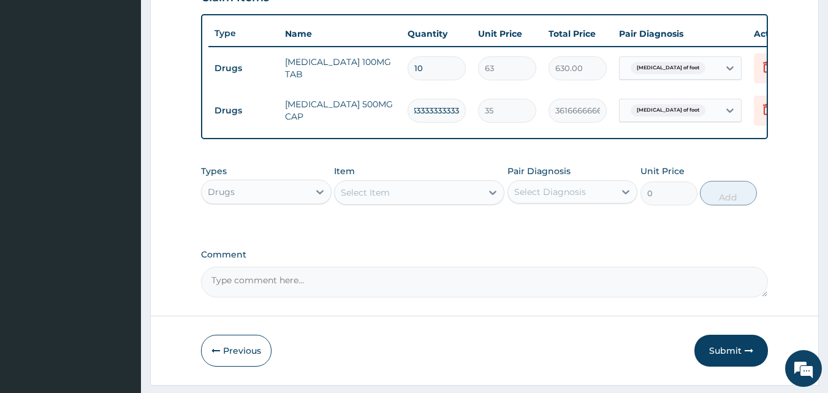
type input "361666666666655.00"
type input "1033333333333"
type input "36166666666655.00"
type input "103333333333"
type input "3616666666655.00"
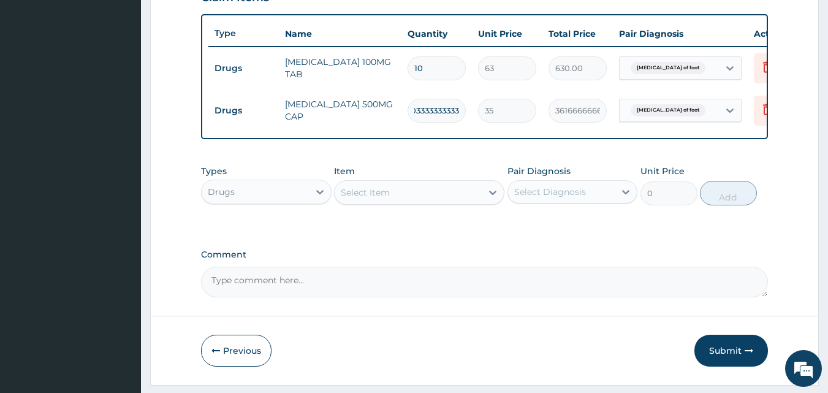
type input "10333333333"
type input "361666666655.00"
type input "1033333333"
type input "36166666655.00"
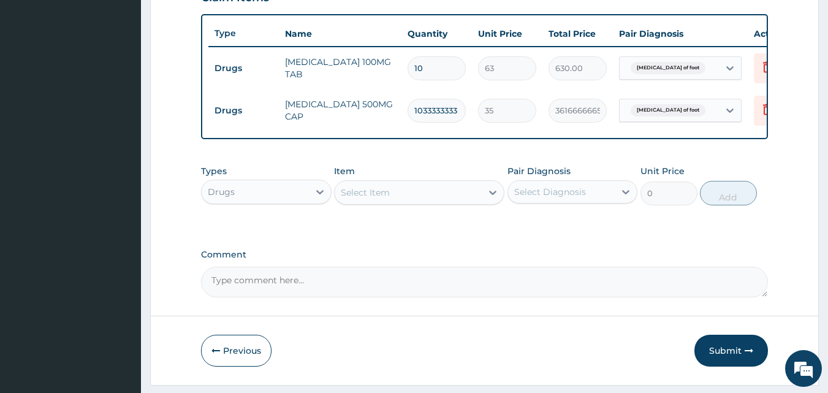
type input "103333333"
type input "3616666655.00"
type input "10333333"
type input "361666655.00"
type input "1033333"
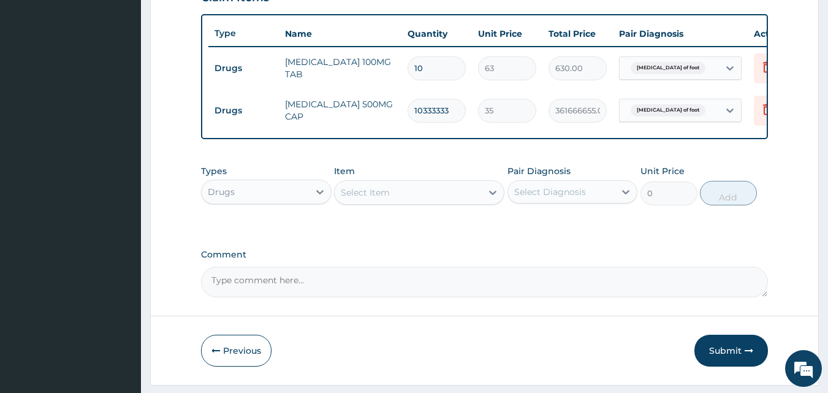
type input "36166655.00"
type input "103333"
type input "3616655.00"
type input "10333"
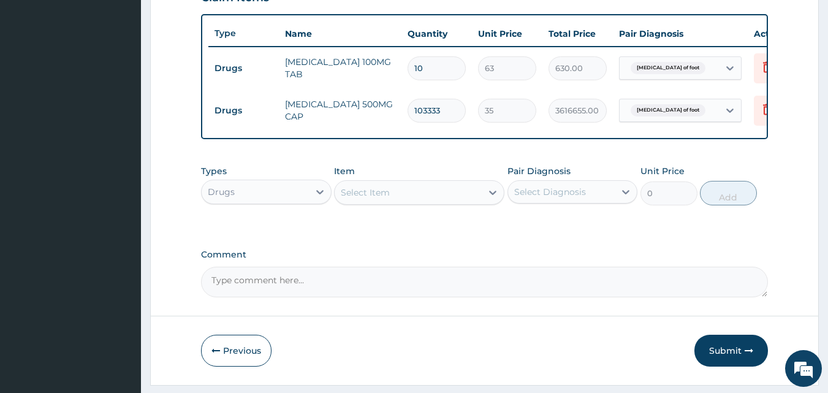
type input "361655.00"
type input "1033"
type input "36155.00"
type input "103"
type input "3605.00"
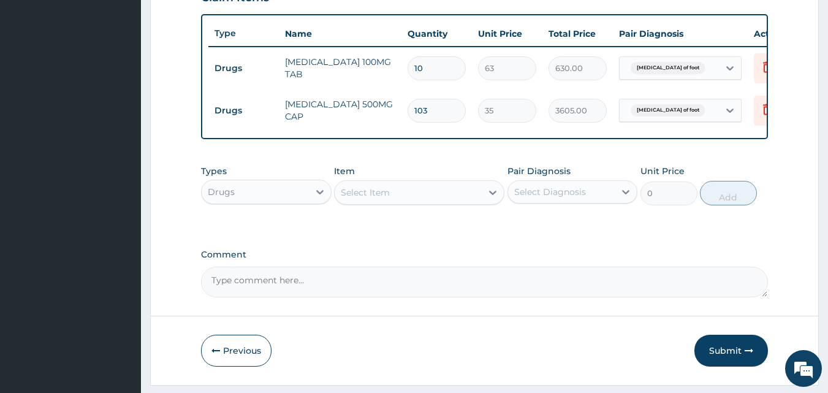
type input "10"
type input "350.00"
type input "1"
type input "35.00"
type input "0.00"
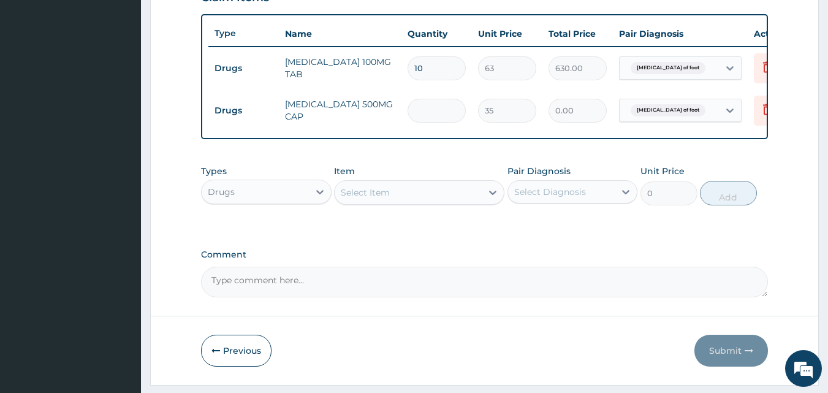
type input "1"
type input "35.00"
type input "10"
type input "350.00"
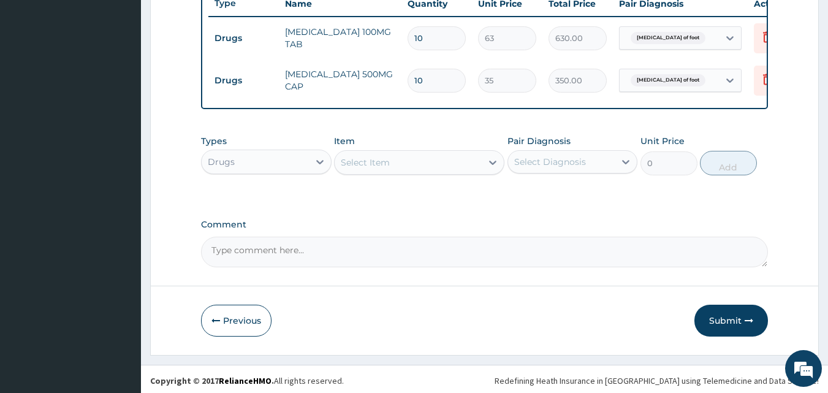
scroll to position [484, 0]
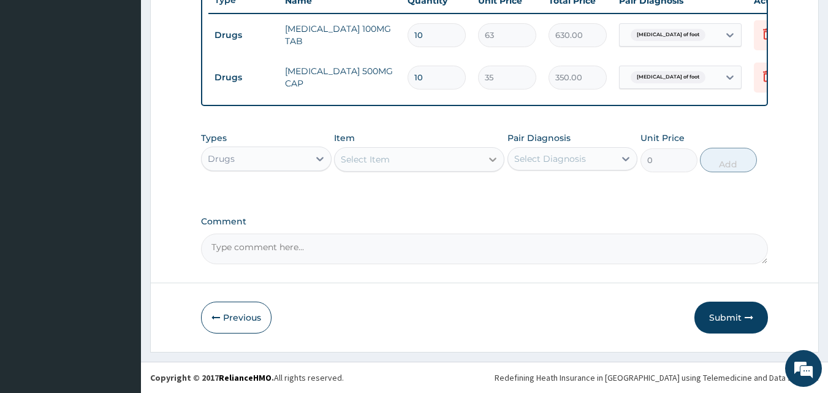
type input "10"
click at [490, 164] on icon at bounding box center [493, 159] width 12 height 12
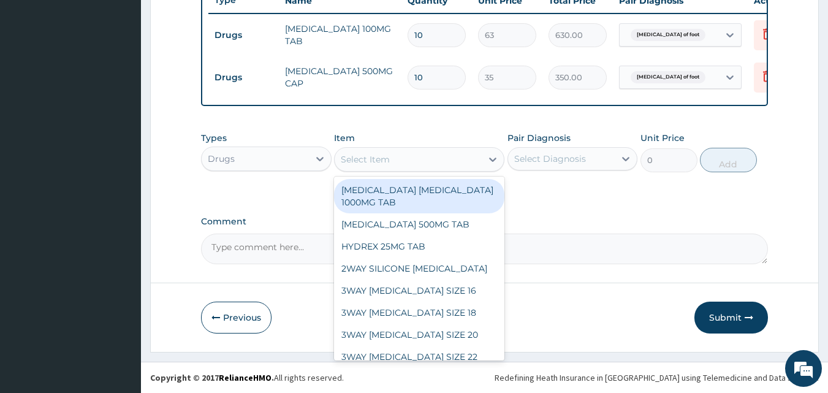
click at [300, 162] on div "Drugs" at bounding box center [255, 159] width 107 height 20
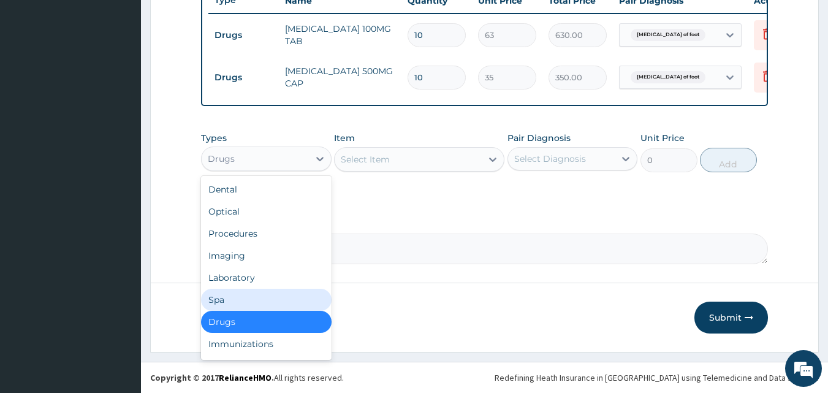
scroll to position [42, 0]
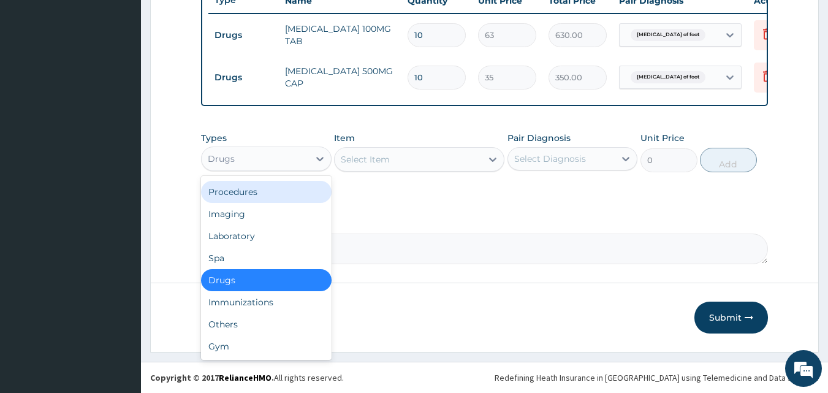
click at [262, 194] on div "Procedures" at bounding box center [266, 192] width 131 height 22
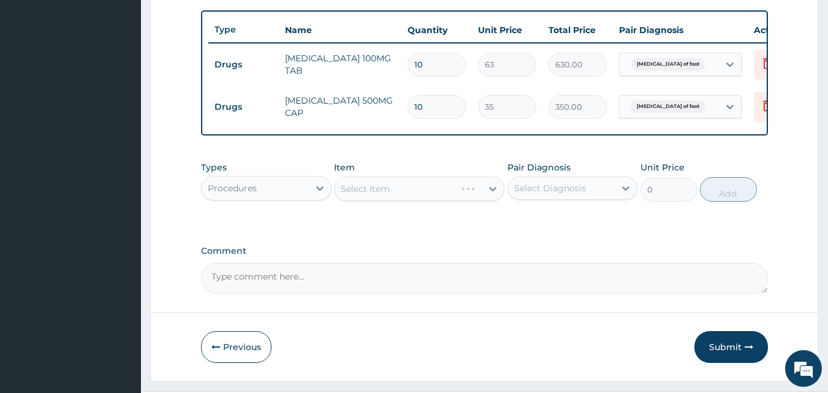
scroll to position [484, 0]
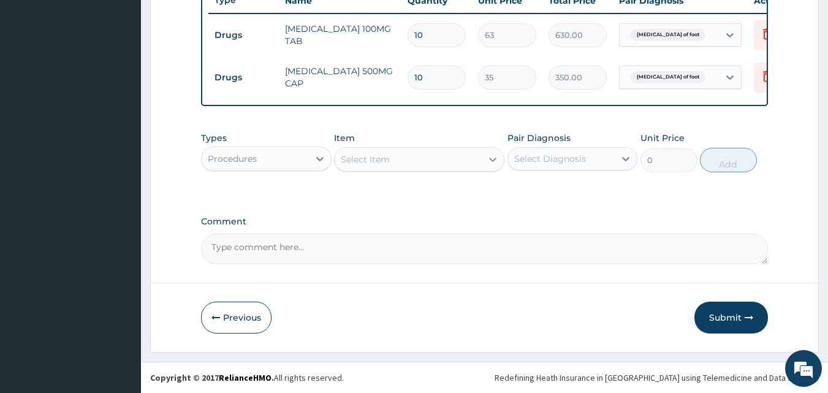
click at [491, 159] on icon at bounding box center [492, 160] width 7 height 4
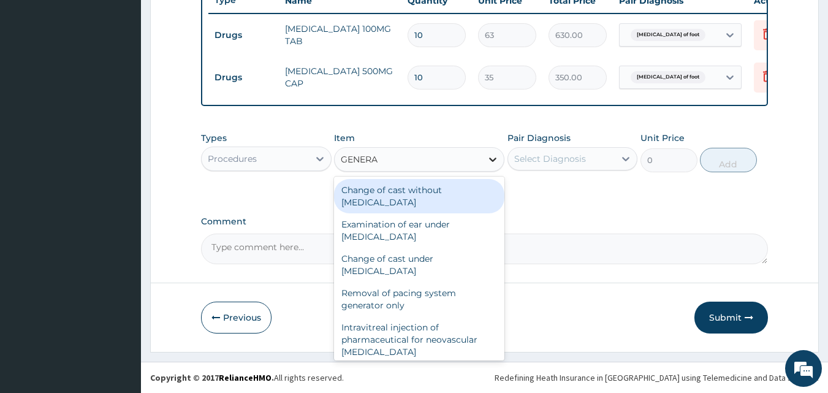
type input "GENERAL"
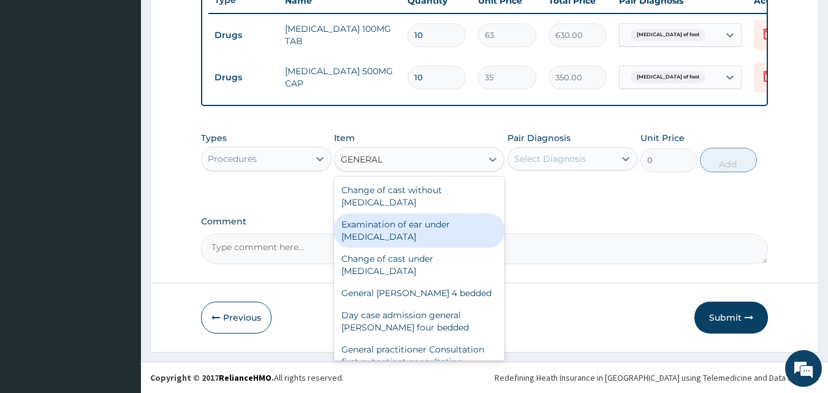
scroll to position [143, 0]
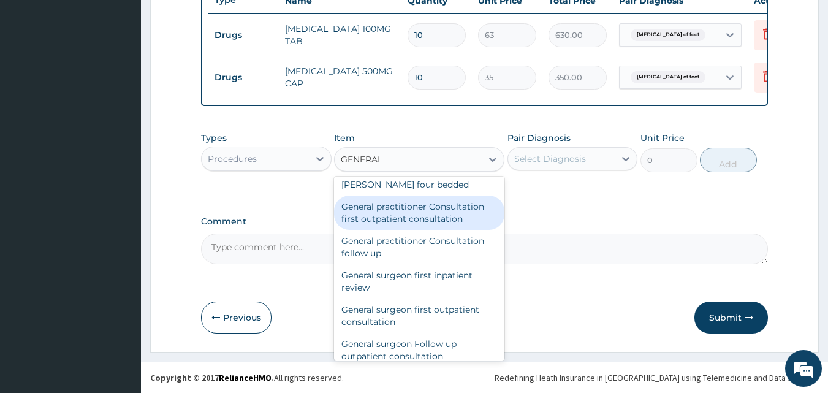
click at [403, 211] on div "General practitioner Consultation first outpatient consultation" at bounding box center [419, 213] width 170 height 34
type input "3000"
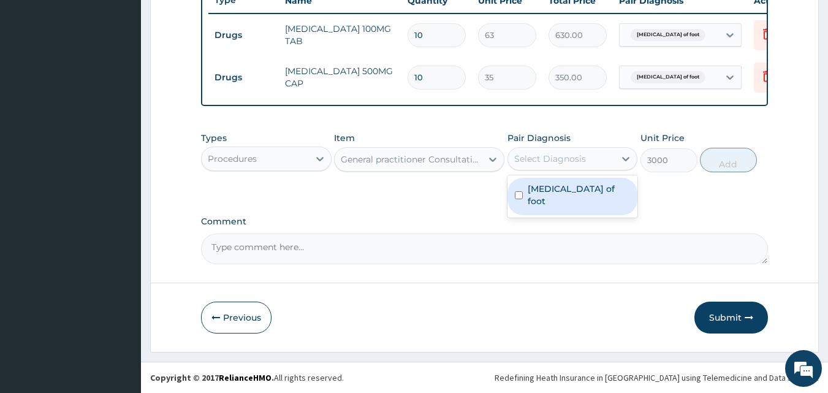
click at [602, 150] on div "Select Diagnosis" at bounding box center [561, 159] width 107 height 20
click at [560, 175] on div "Laceration of foot" at bounding box center [572, 196] width 131 height 42
click at [573, 190] on label "Laceration of foot" at bounding box center [579, 195] width 103 height 25
checkbox input "true"
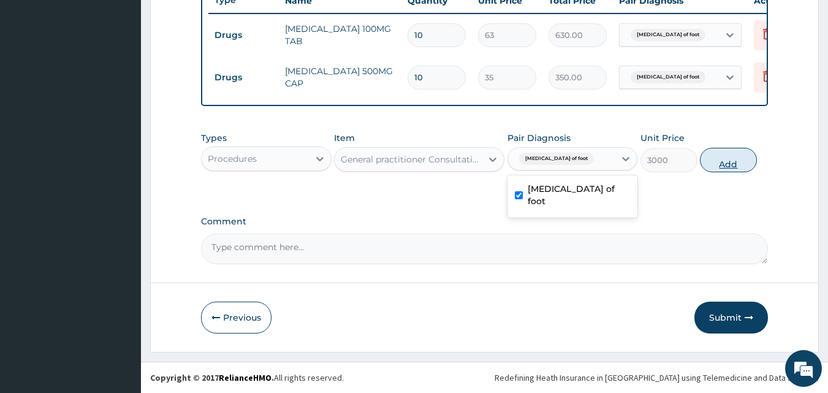
click at [732, 164] on button "Add" at bounding box center [728, 160] width 57 height 25
type input "0"
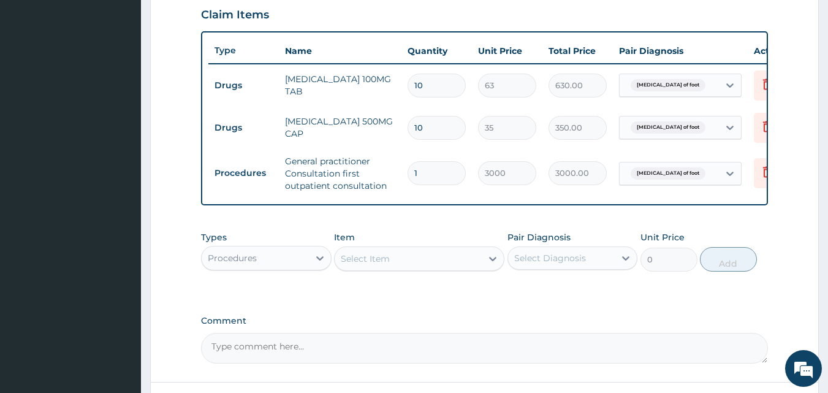
scroll to position [533, 0]
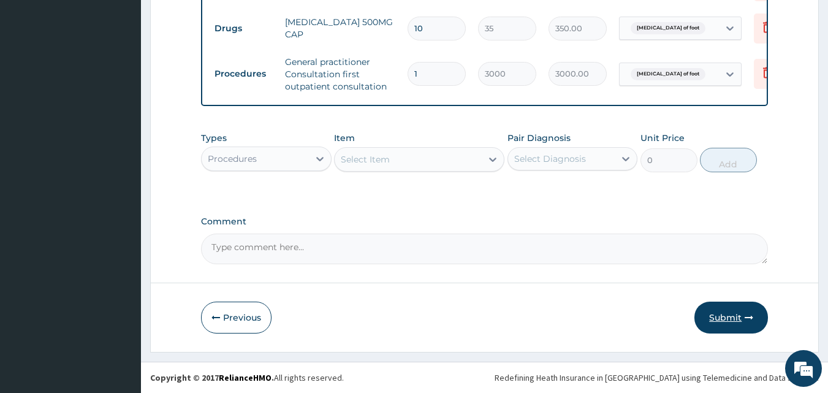
click at [726, 320] on button "Submit" at bounding box center [731, 318] width 74 height 32
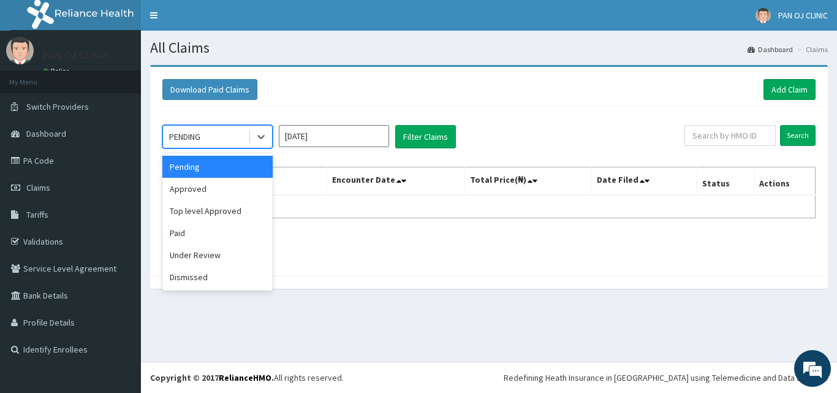
drag, startPoint x: 249, startPoint y: 141, endPoint x: 251, endPoint y: 150, distance: 9.5
click at [250, 140] on div at bounding box center [260, 137] width 24 height 22
drag, startPoint x: 219, startPoint y: 188, endPoint x: 237, endPoint y: 177, distance: 20.9
click at [224, 188] on div "Approved" at bounding box center [217, 189] width 110 height 22
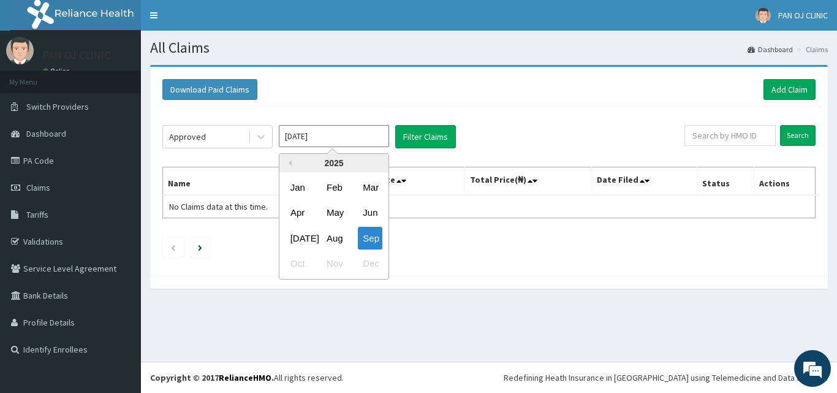
click at [362, 139] on input "[DATE]" at bounding box center [334, 136] width 110 height 22
click at [332, 237] on div "Aug" at bounding box center [334, 238] width 25 height 23
type input "[DATE]"
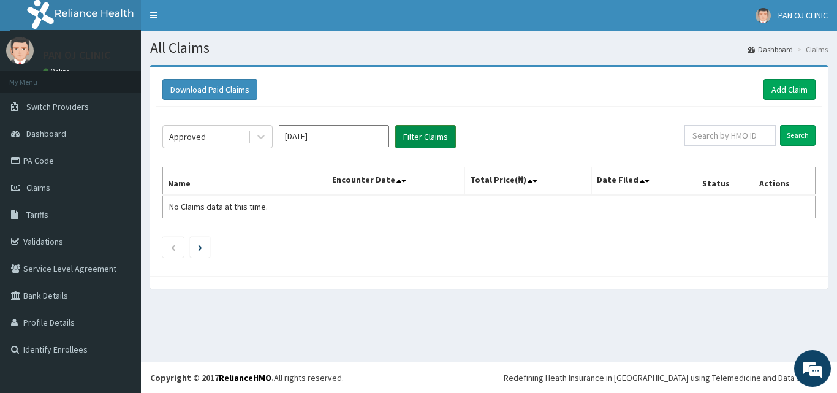
click at [422, 135] on button "Filter Claims" at bounding box center [425, 136] width 61 height 23
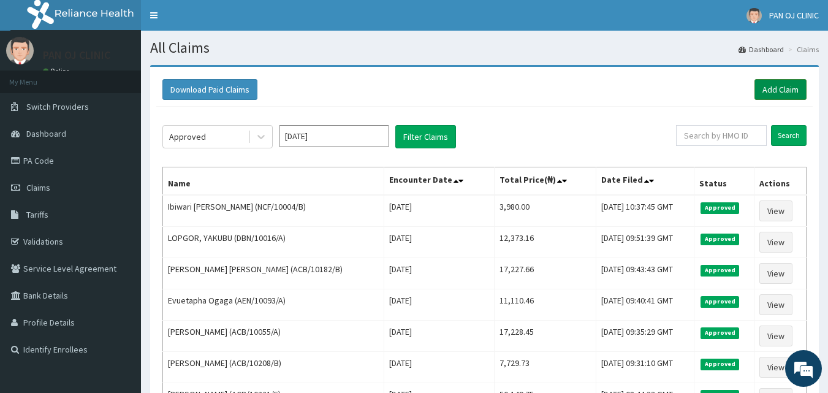
click at [783, 88] on link "Add Claim" at bounding box center [780, 89] width 52 height 21
